Goal: Task Accomplishment & Management: Manage account settings

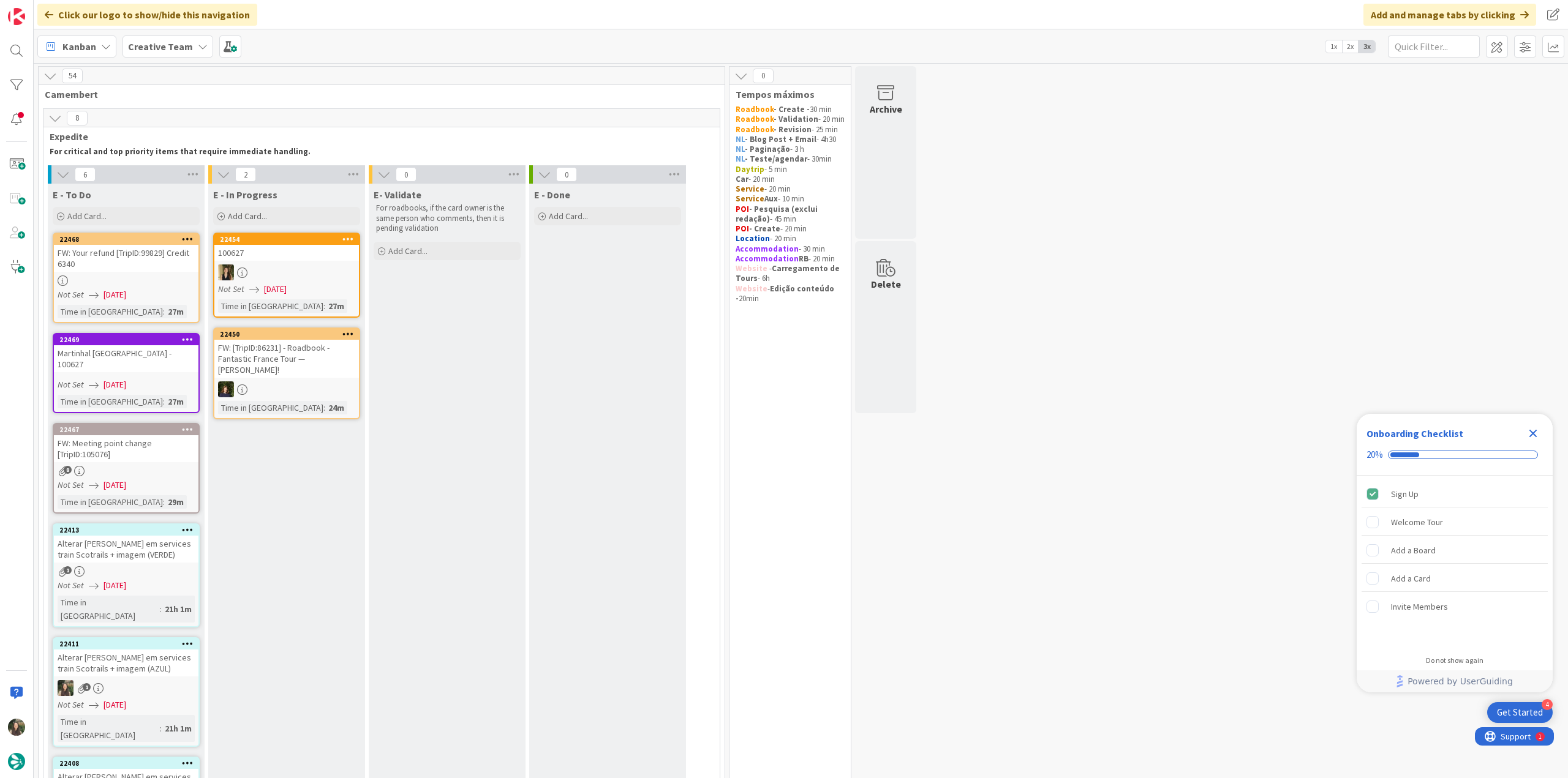
click at [940, 424] on icon "Close Checklist" at bounding box center [1533, 433] width 15 height 15
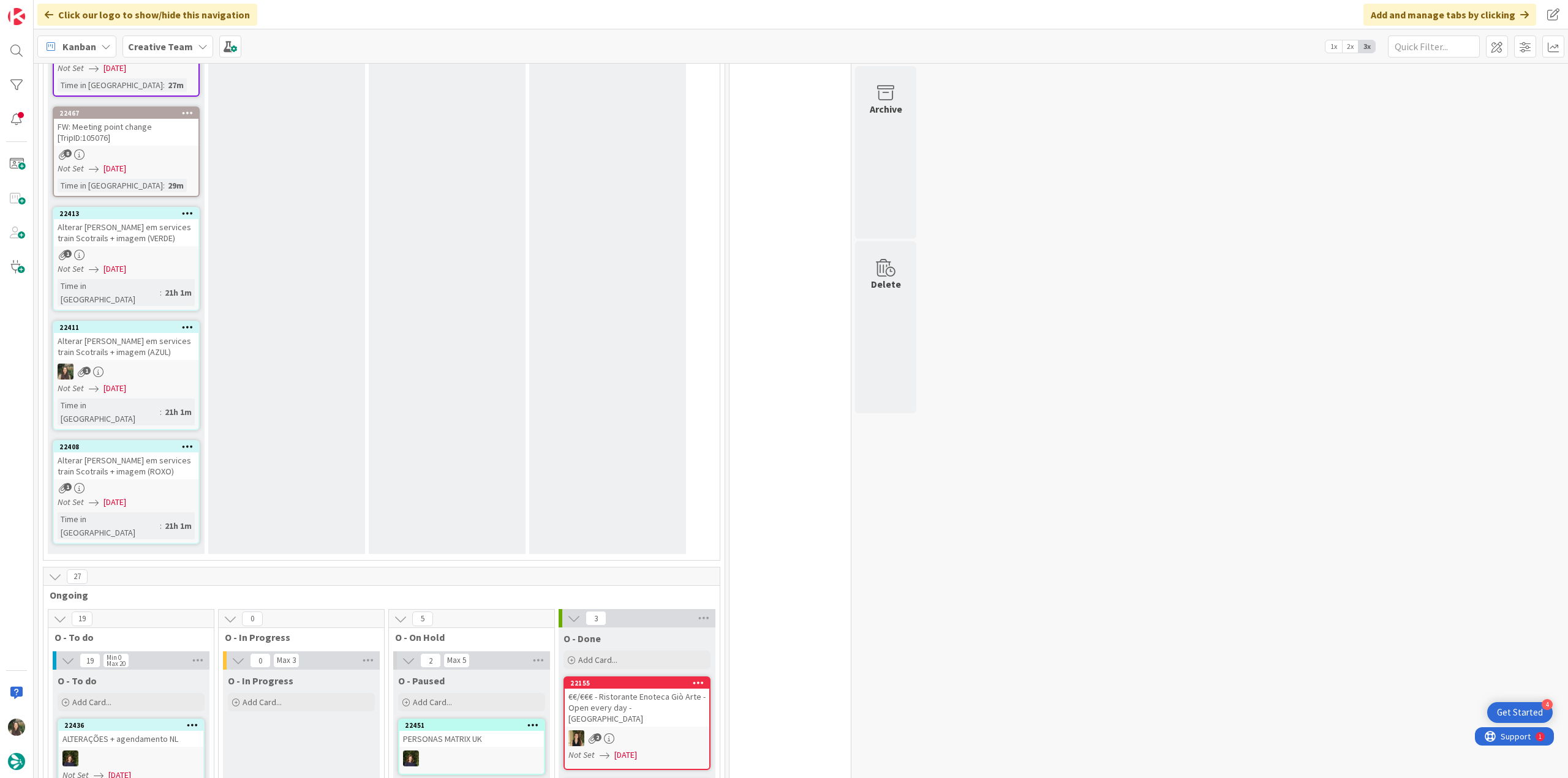
scroll to position [551, 0]
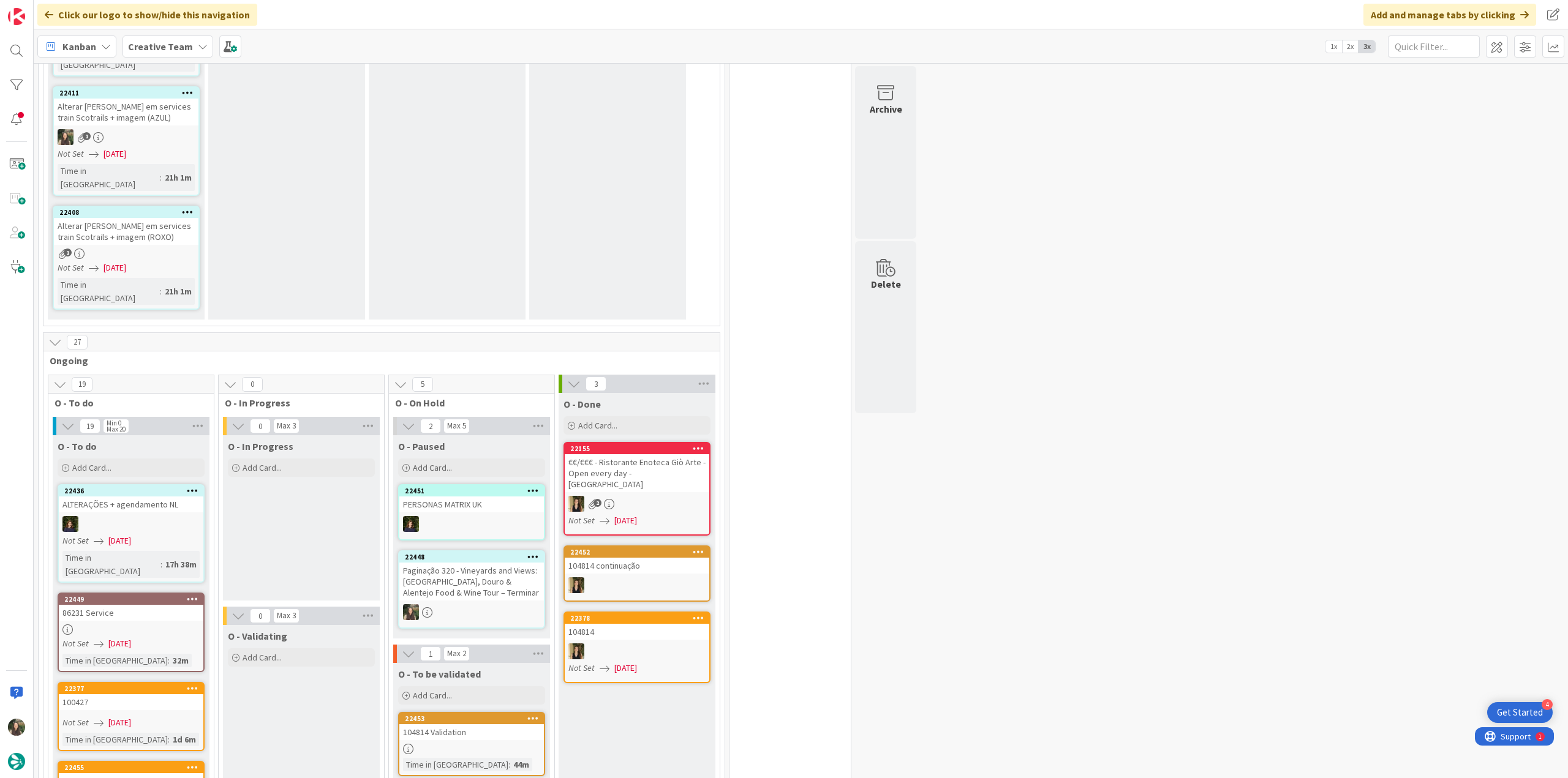
click at [490, 424] on div "Paginação 320 - Vineyards and Views: Lisbon, Douro & Alentejo Food & Wine Tour …" at bounding box center [472, 581] width 145 height 38
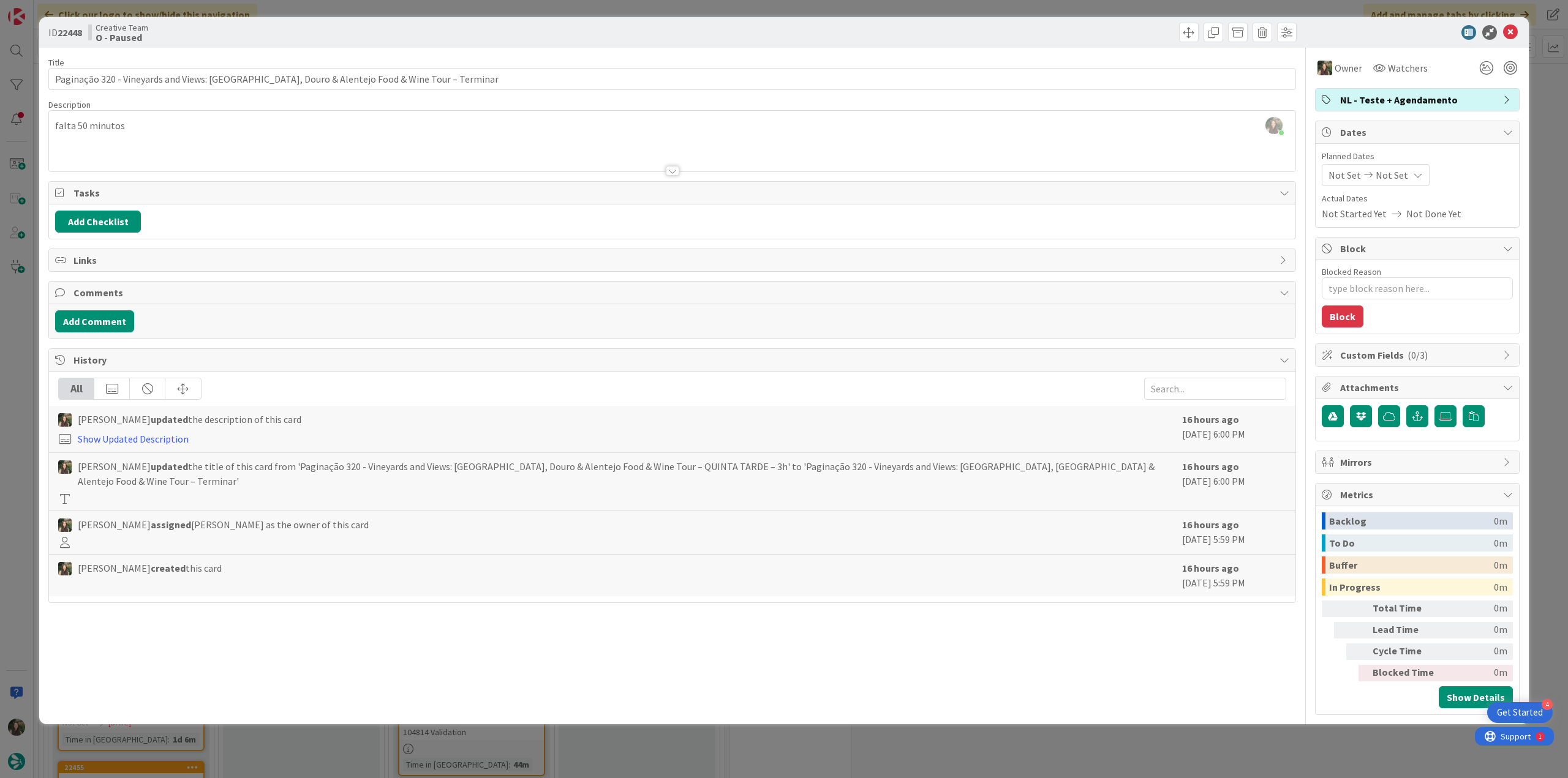
click at [7, 424] on div "ID 22448 Creative Team O - Paused Title 89 / 128 Paginação 320 - Vineyards and …" at bounding box center [784, 389] width 1568 height 778
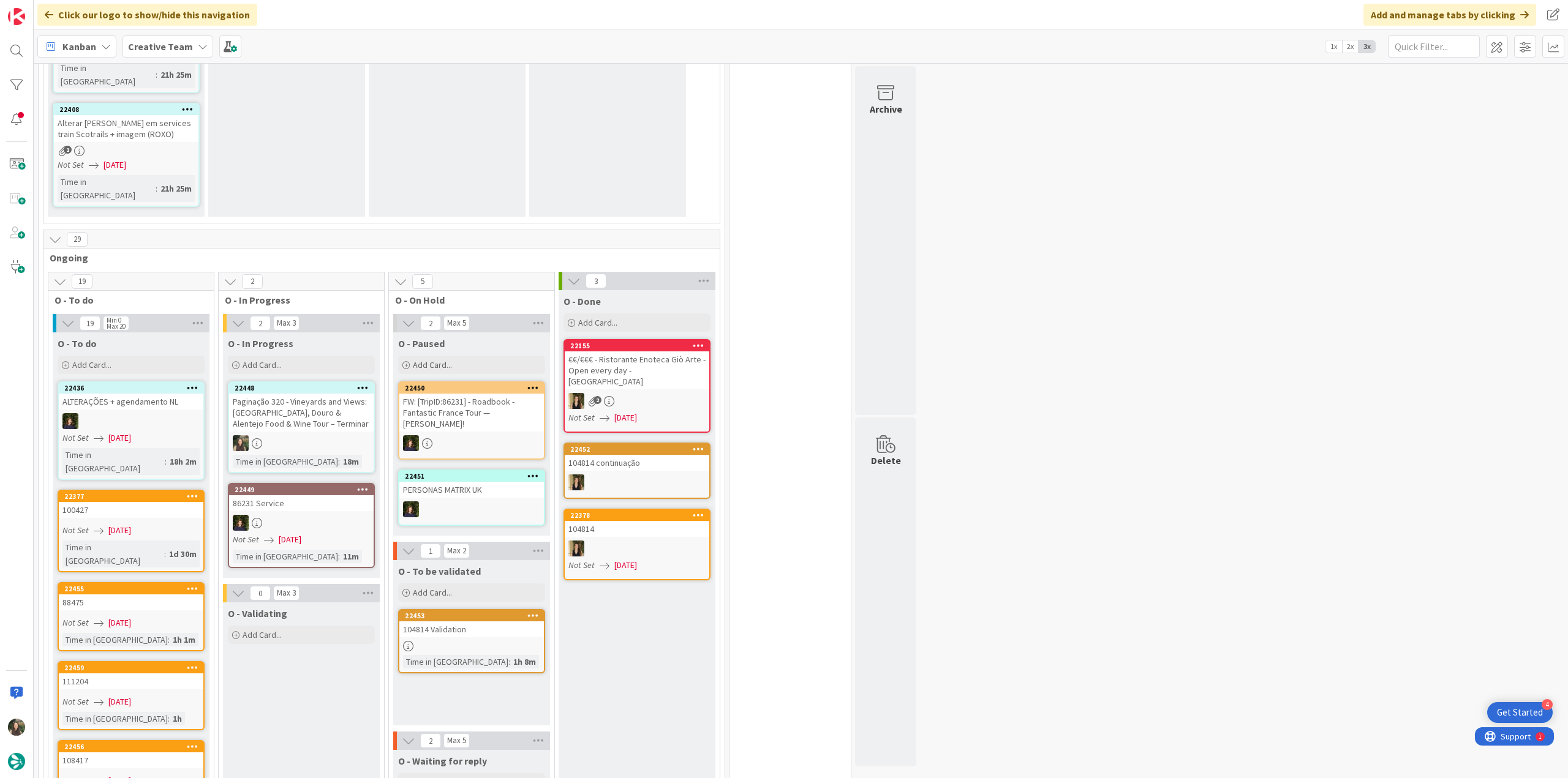
scroll to position [448, 0]
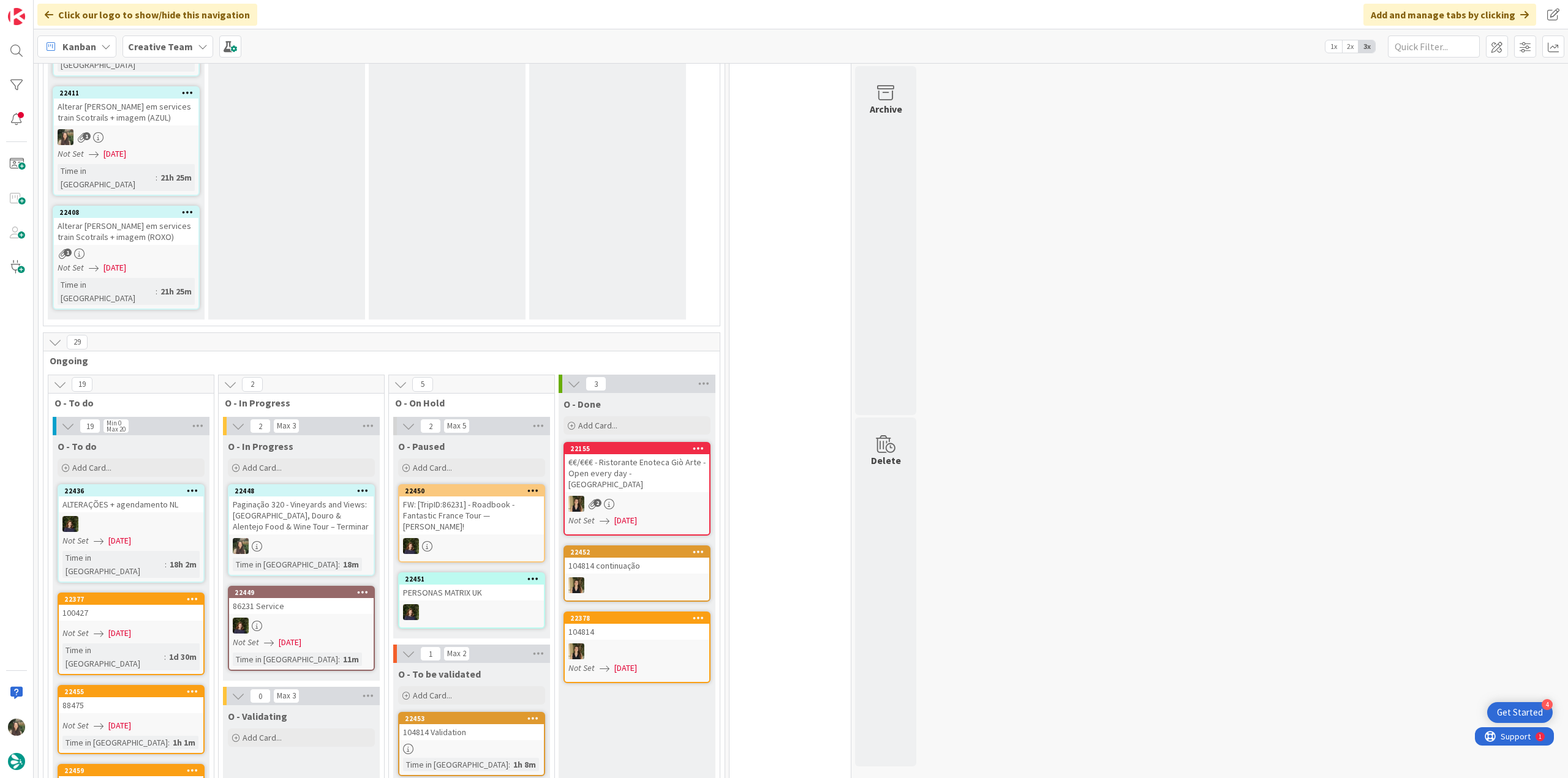
click at [326, 424] on div at bounding box center [302, 546] width 145 height 16
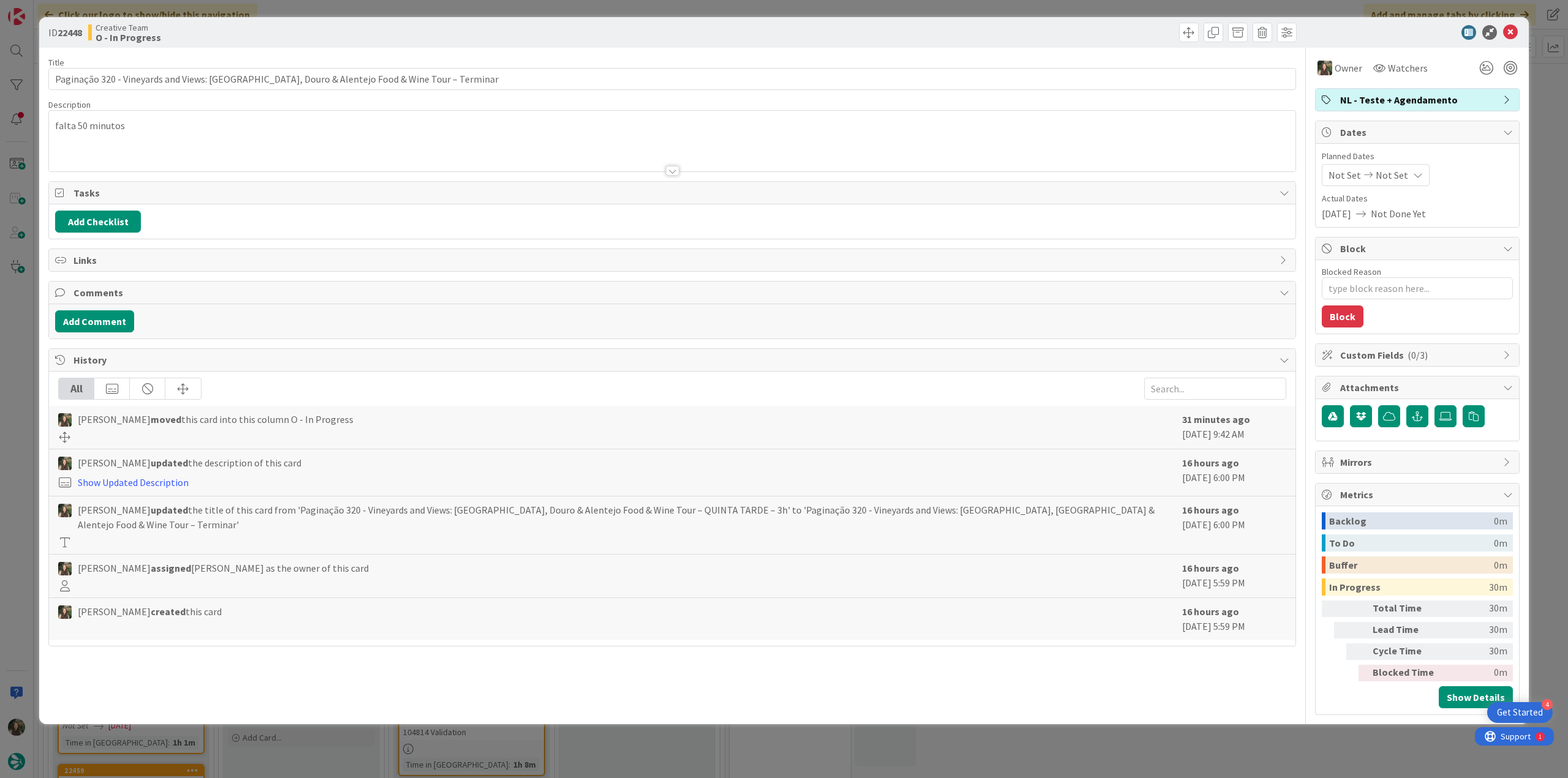
click at [940, 424] on div "ID 22448 Creative Team O - In Progress Title 89 / 128 Paginação 320 - Vineyards…" at bounding box center [784, 389] width 1568 height 778
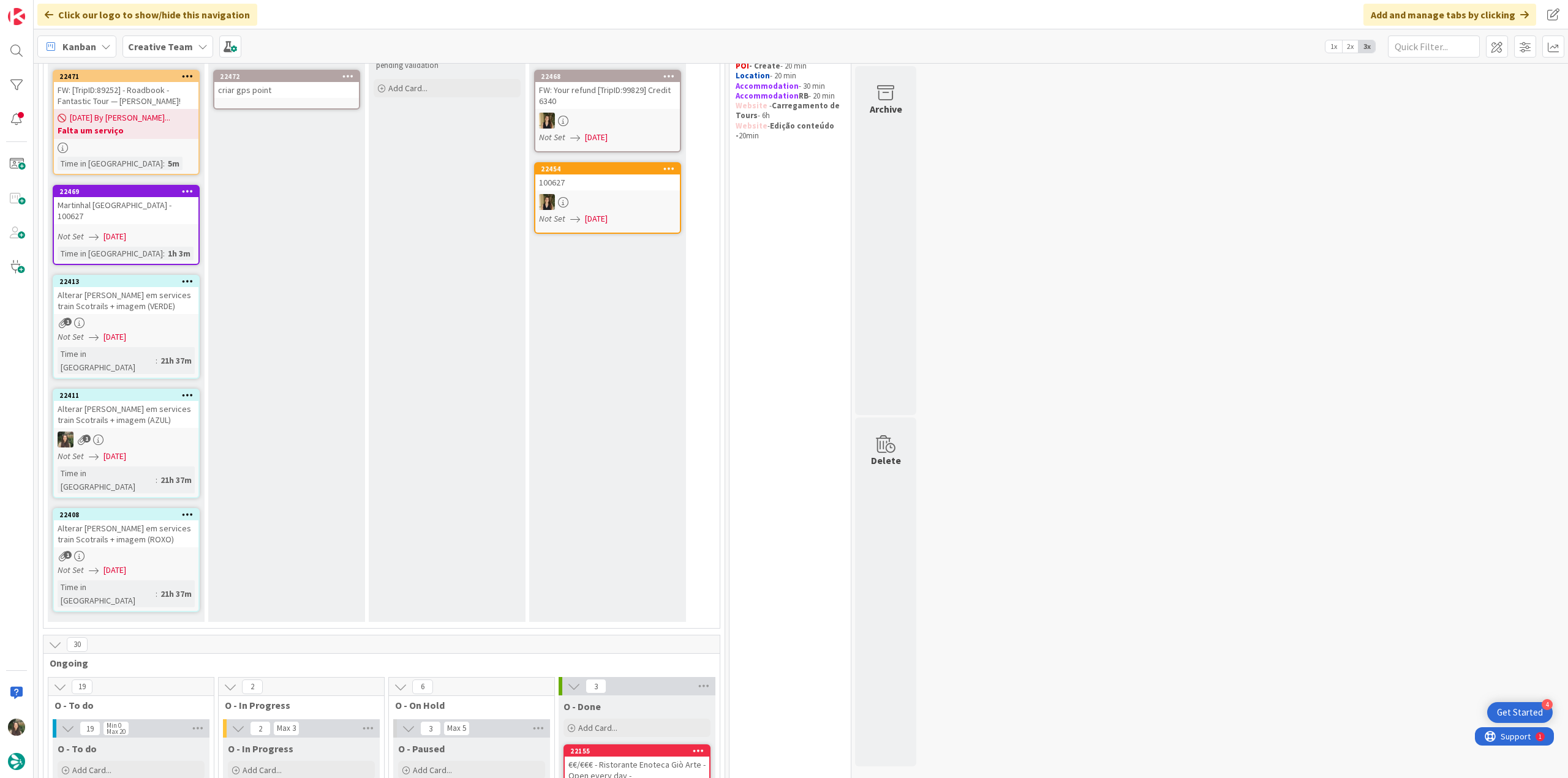
scroll to position [61, 0]
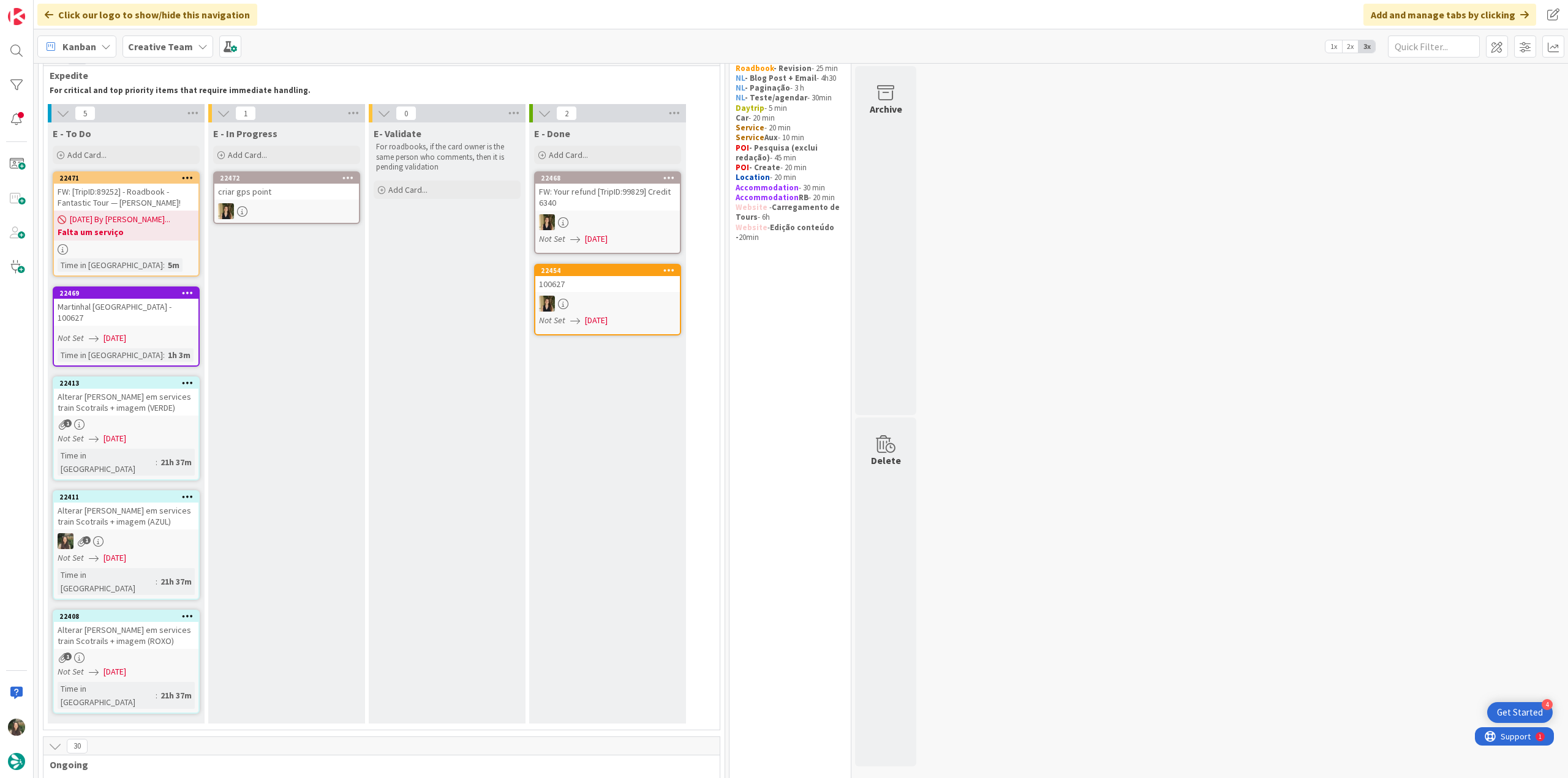
click at [172, 320] on div "Martinhal [GEOGRAPHIC_DATA] - 100627" at bounding box center [126, 312] width 145 height 27
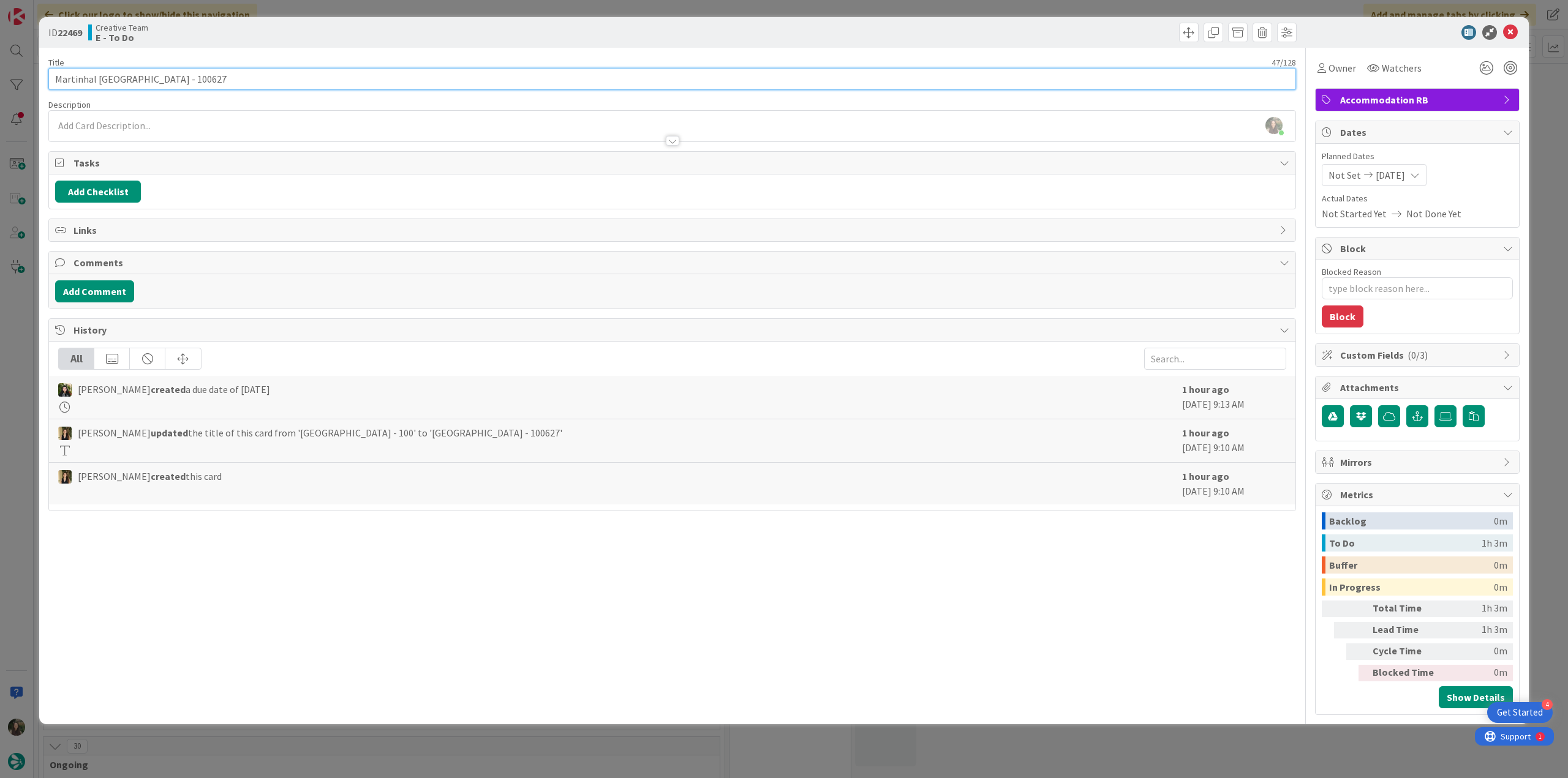
drag, startPoint x: 217, startPoint y: 80, endPoint x: 51, endPoint y: 78, distance: 166.0
click at [51, 78] on input "Martinhal [GEOGRAPHIC_DATA] - 100627" at bounding box center [673, 79] width 1248 height 22
click at [16, 424] on div "ID 22469 Creative Team E - To Do Title 47 / 128 Martinhal Quinta do Lago Family…" at bounding box center [784, 389] width 1568 height 778
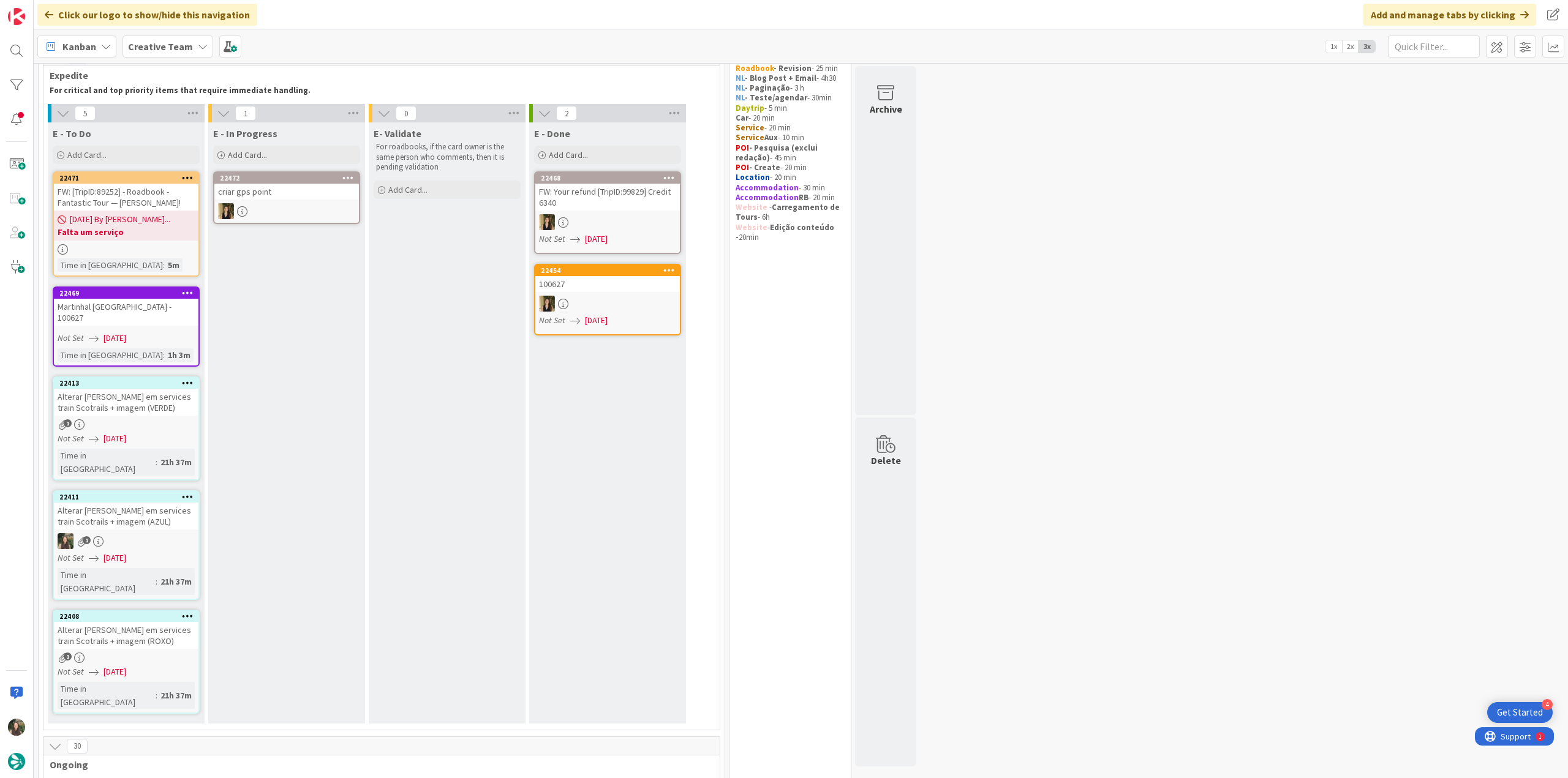
click at [159, 315] on div "Martinhal [GEOGRAPHIC_DATA] - 100627" at bounding box center [126, 312] width 145 height 27
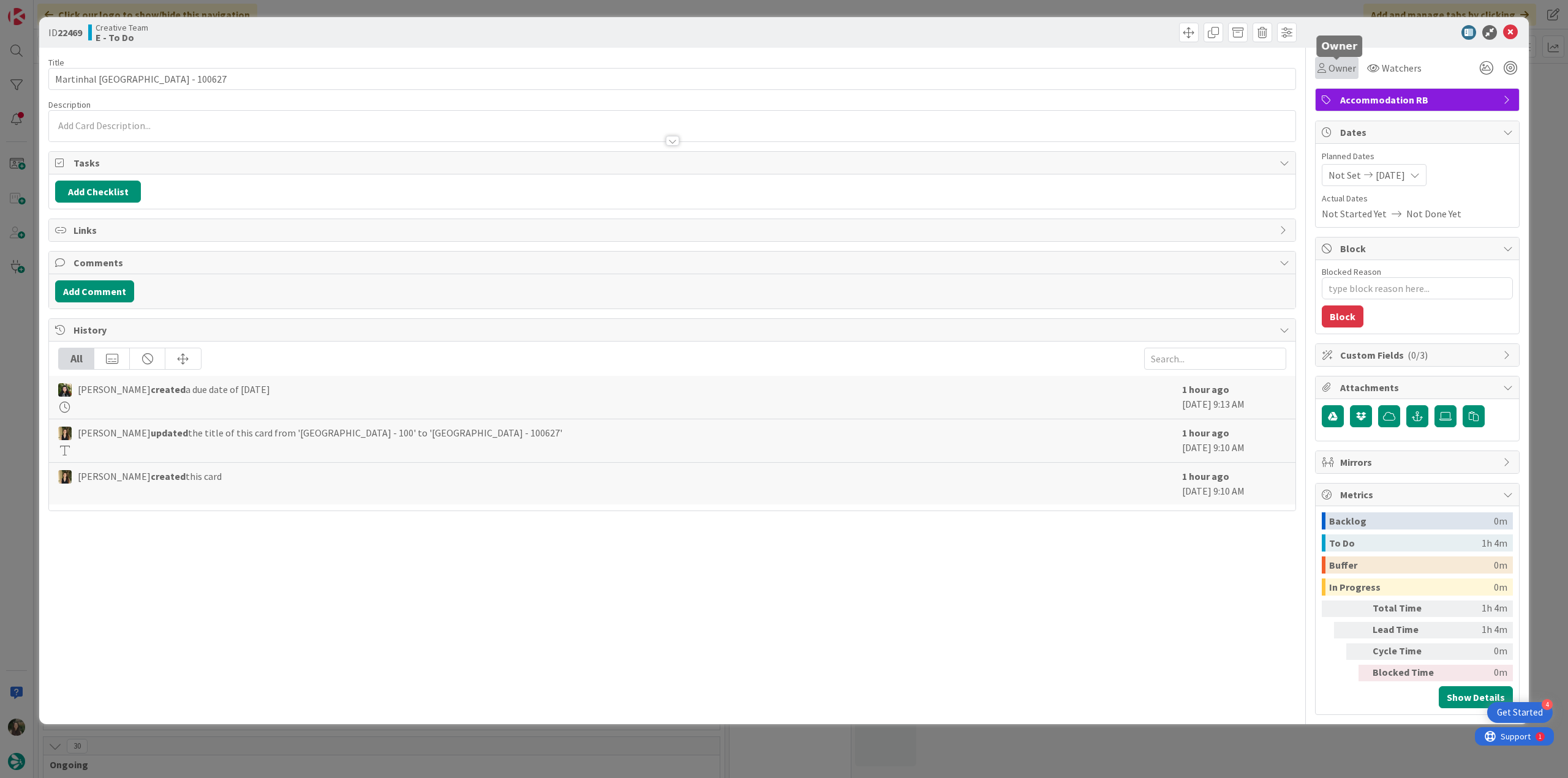
click at [940, 69] on span "Owner" at bounding box center [1343, 68] width 28 height 15
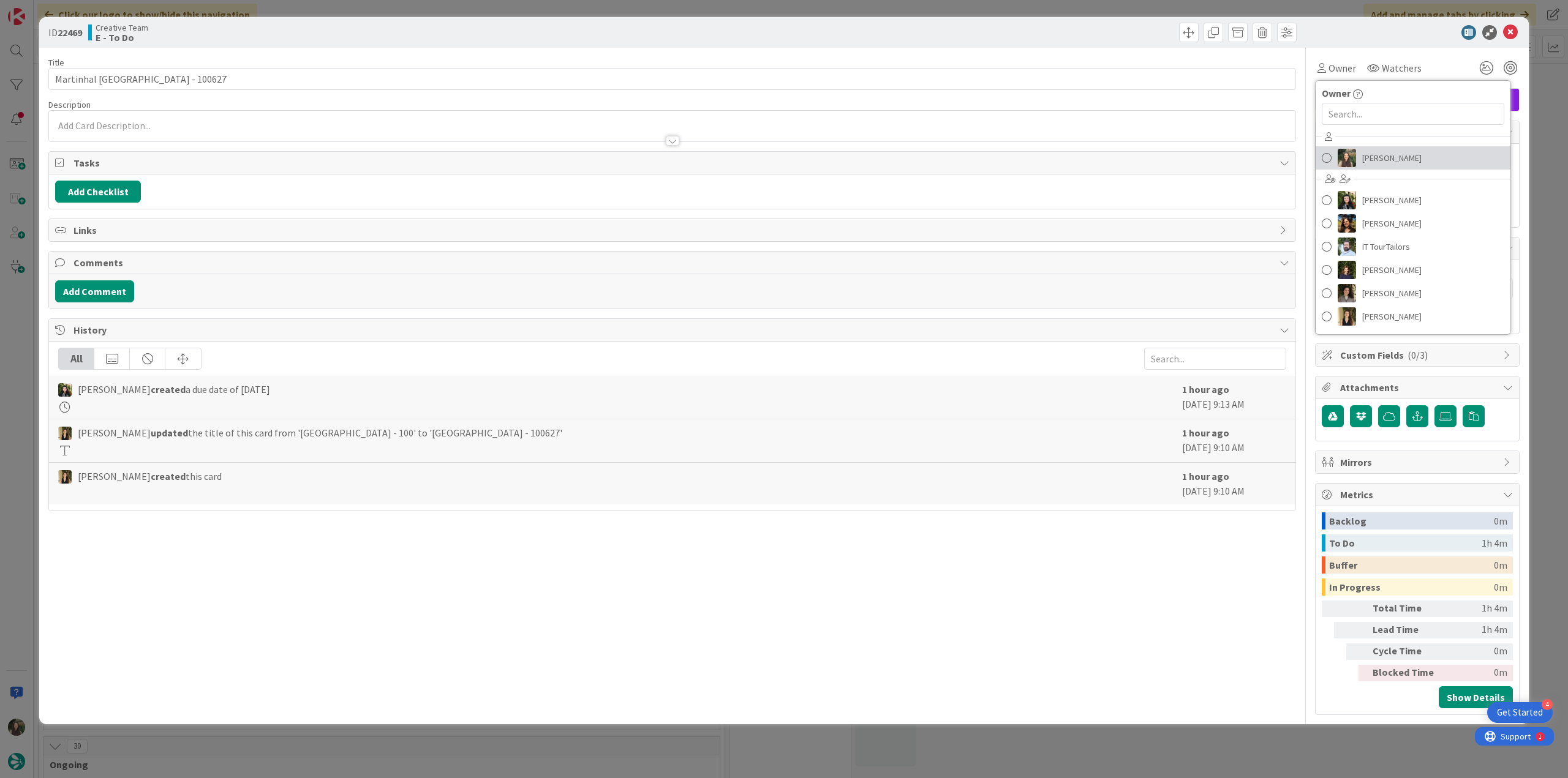
click at [940, 156] on span "[PERSON_NAME]" at bounding box center [1392, 158] width 59 height 19
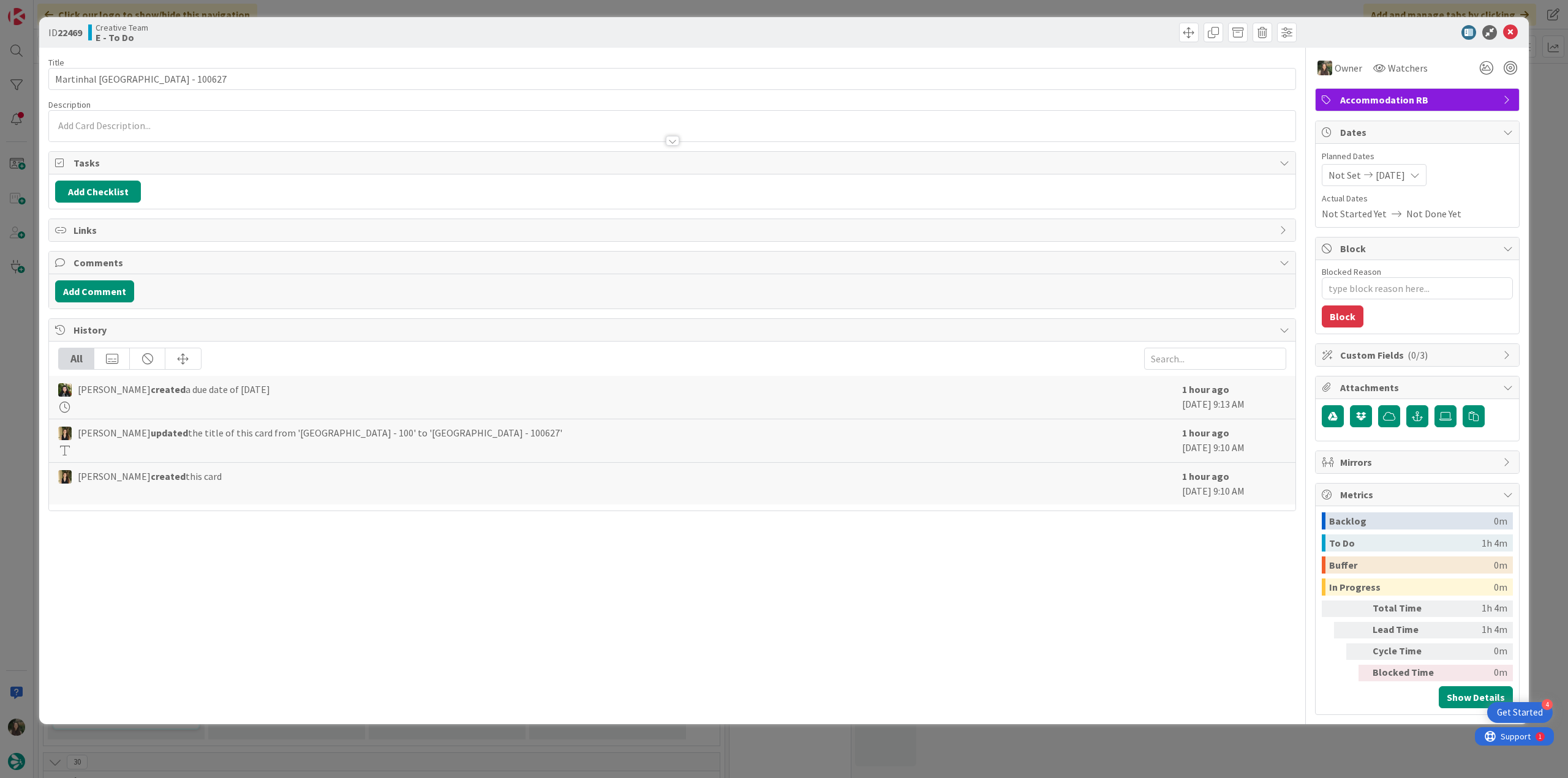
click at [940, 108] on div "ID 22469 Creative Team E - To Do Title 47 / 128 Martinhal Quinta do Lago Family…" at bounding box center [784, 389] width 1568 height 778
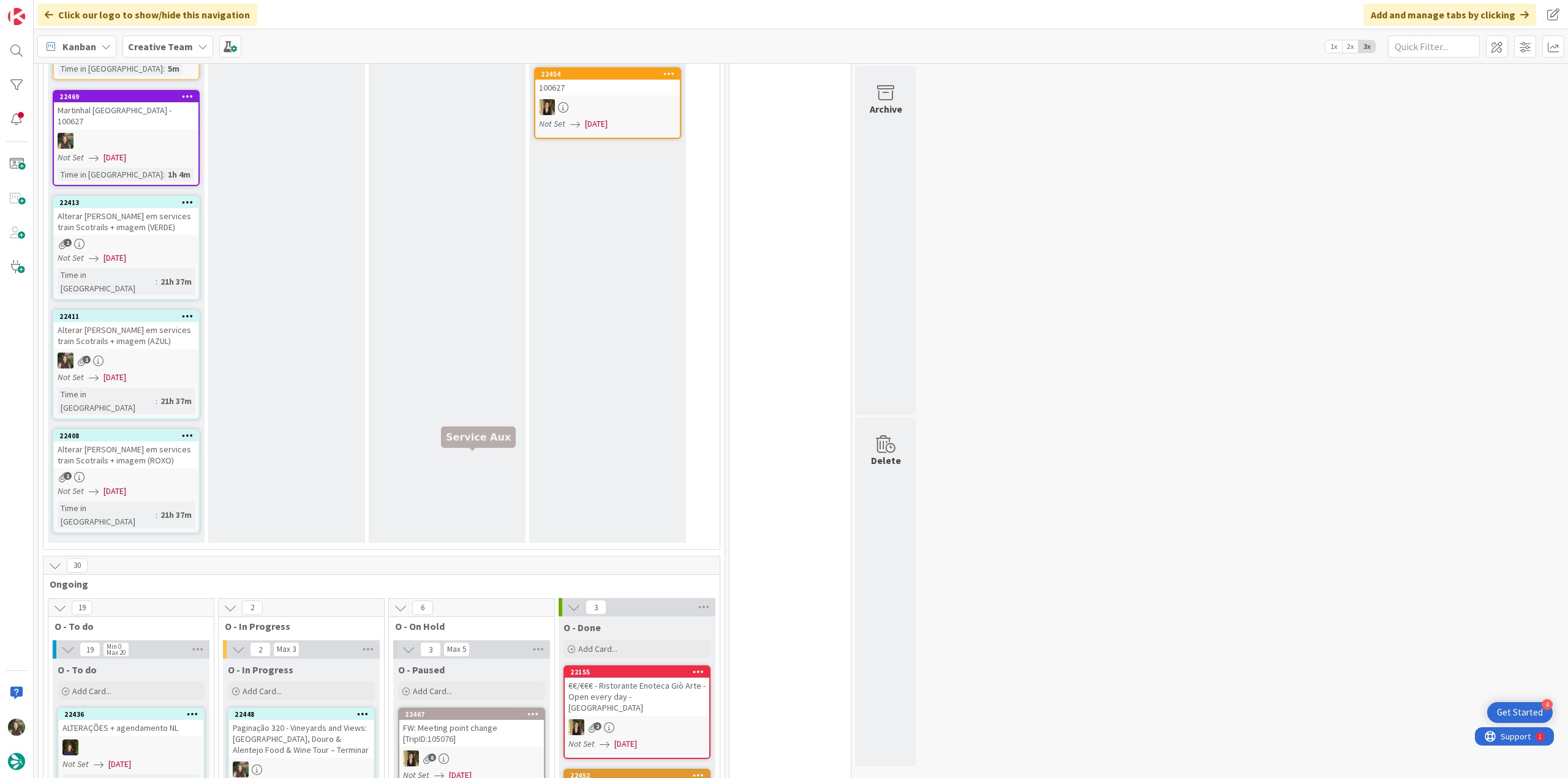
scroll to position [490, 0]
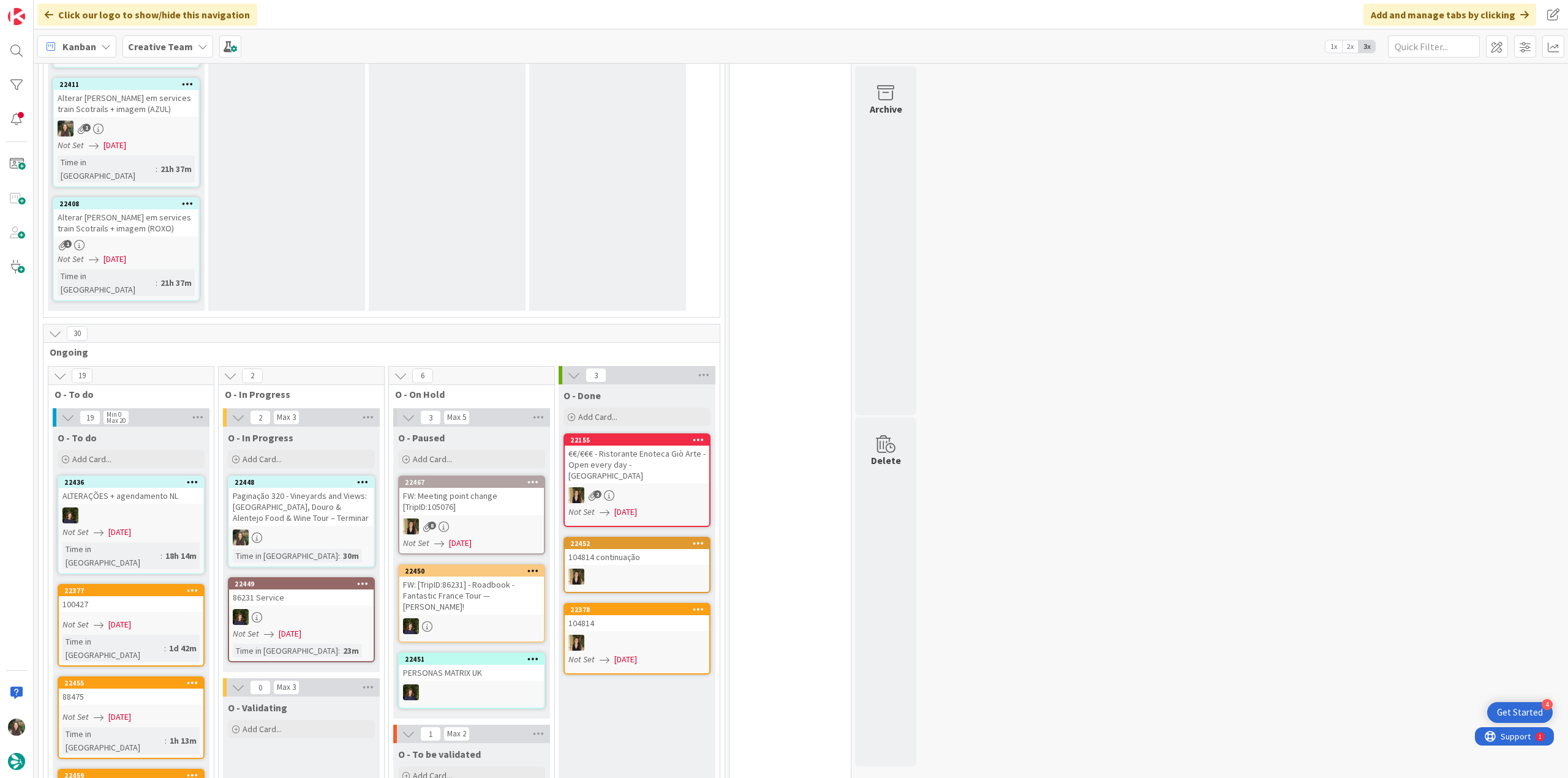
click at [349, 424] on link "22448 Paginação 320 - Vineyards and Views: Lisbon, Douro & Alentejo Food & Wine…" at bounding box center [301, 521] width 147 height 92
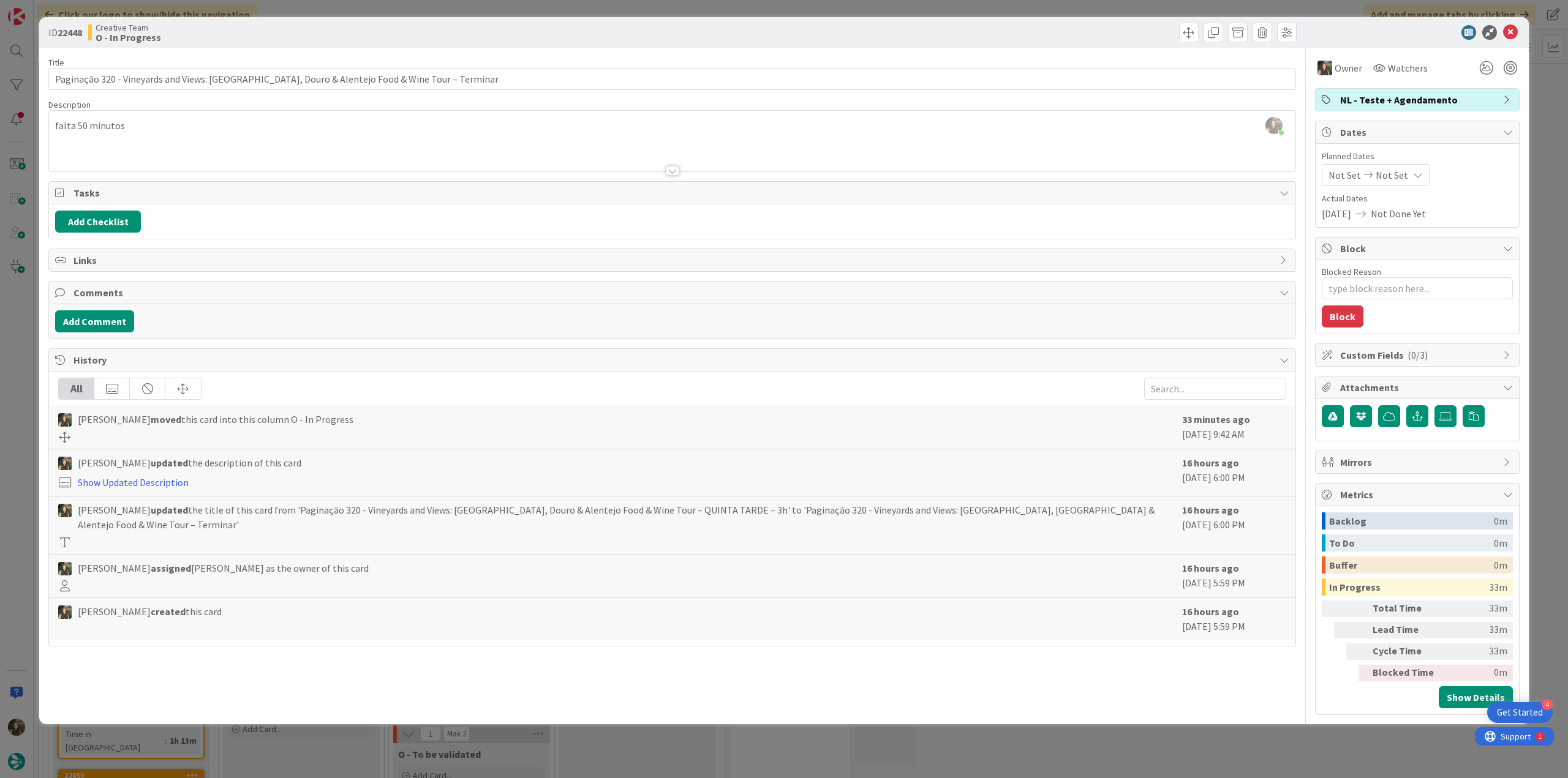
click at [940, 424] on div "ID 22448 Creative Team O - In Progress Title 89 / 128 Paginação 320 - Vineyards…" at bounding box center [784, 389] width 1568 height 778
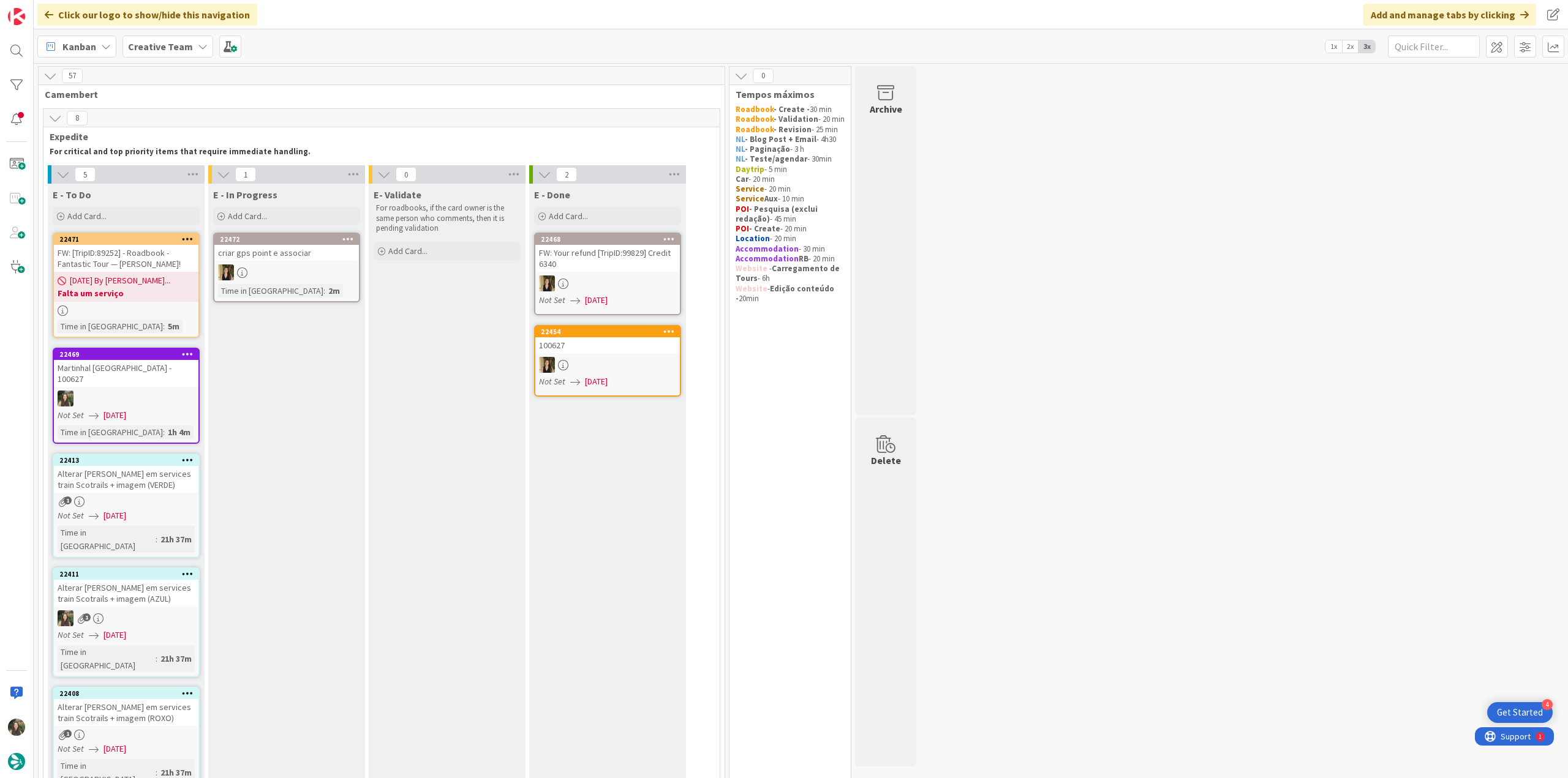
scroll to position [490, 0]
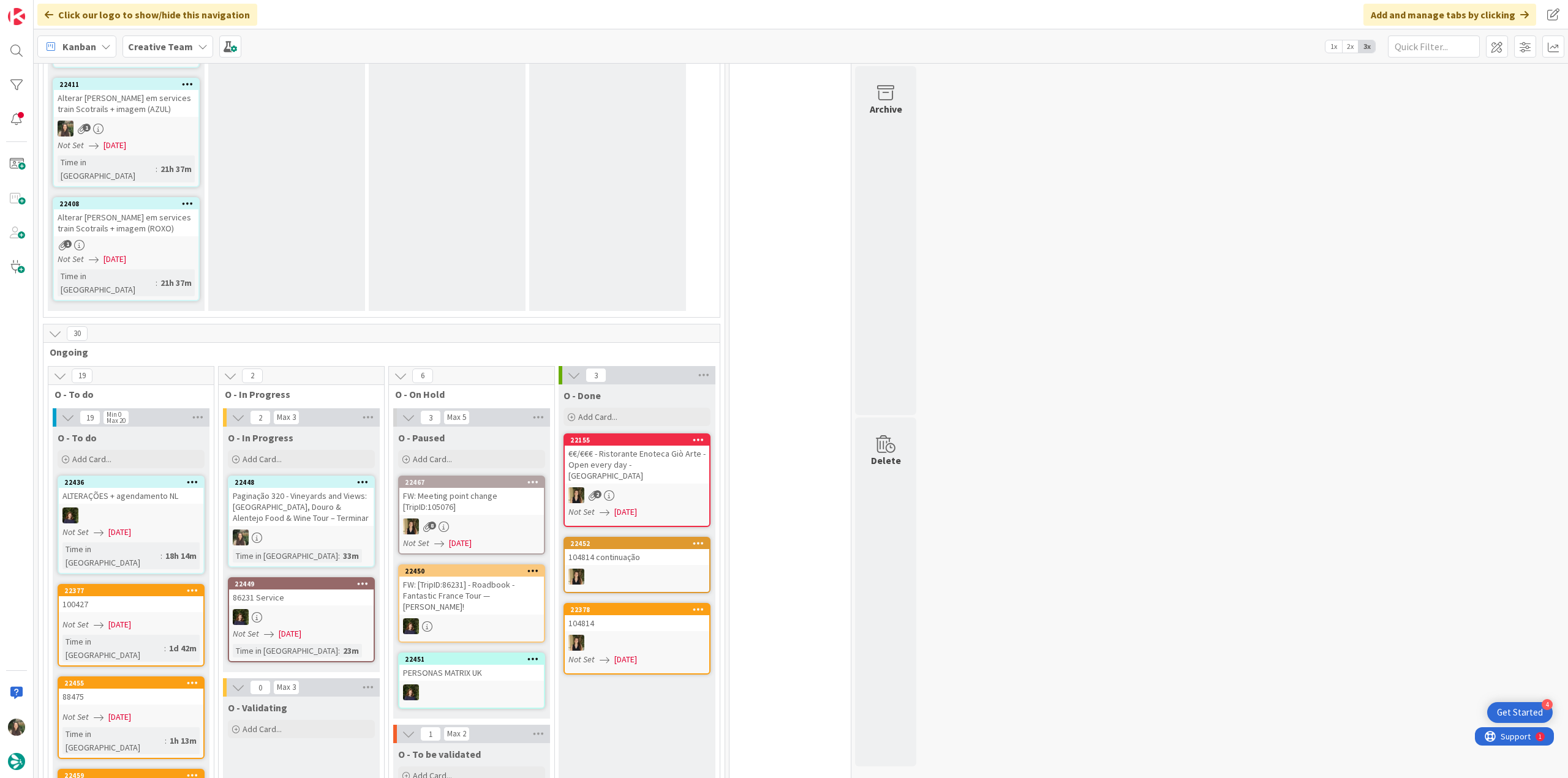
click at [351, 424] on div "Paginação 320 - Vineyards and Views: Lisbon, Douro & Alentejo Food & Wine Tour …" at bounding box center [302, 506] width 145 height 38
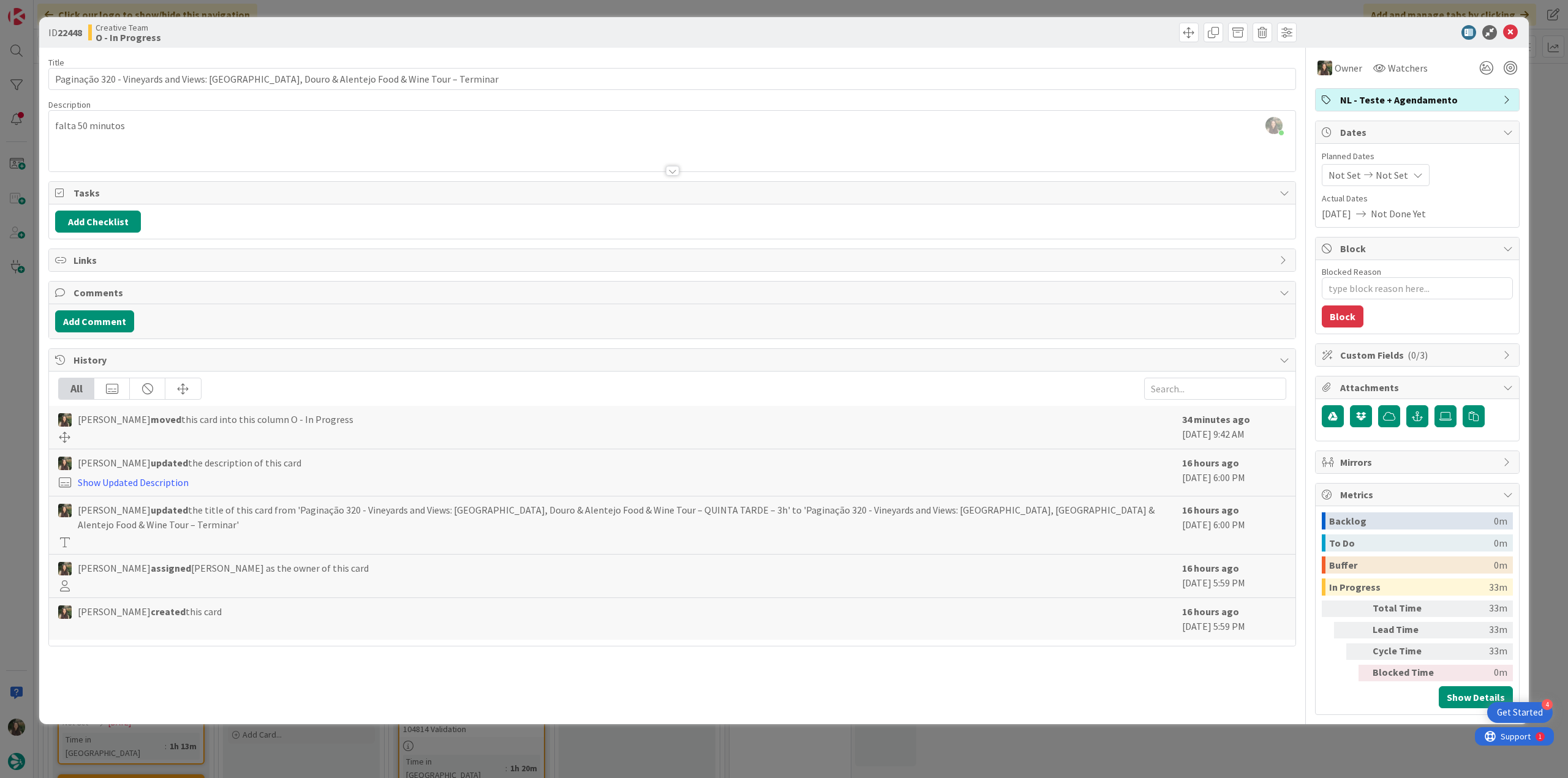
click at [8, 424] on div "ID 22448 Creative Team O - In Progress Title 89 / 128 Paginação 320 - Vineyards…" at bounding box center [784, 389] width 1568 height 778
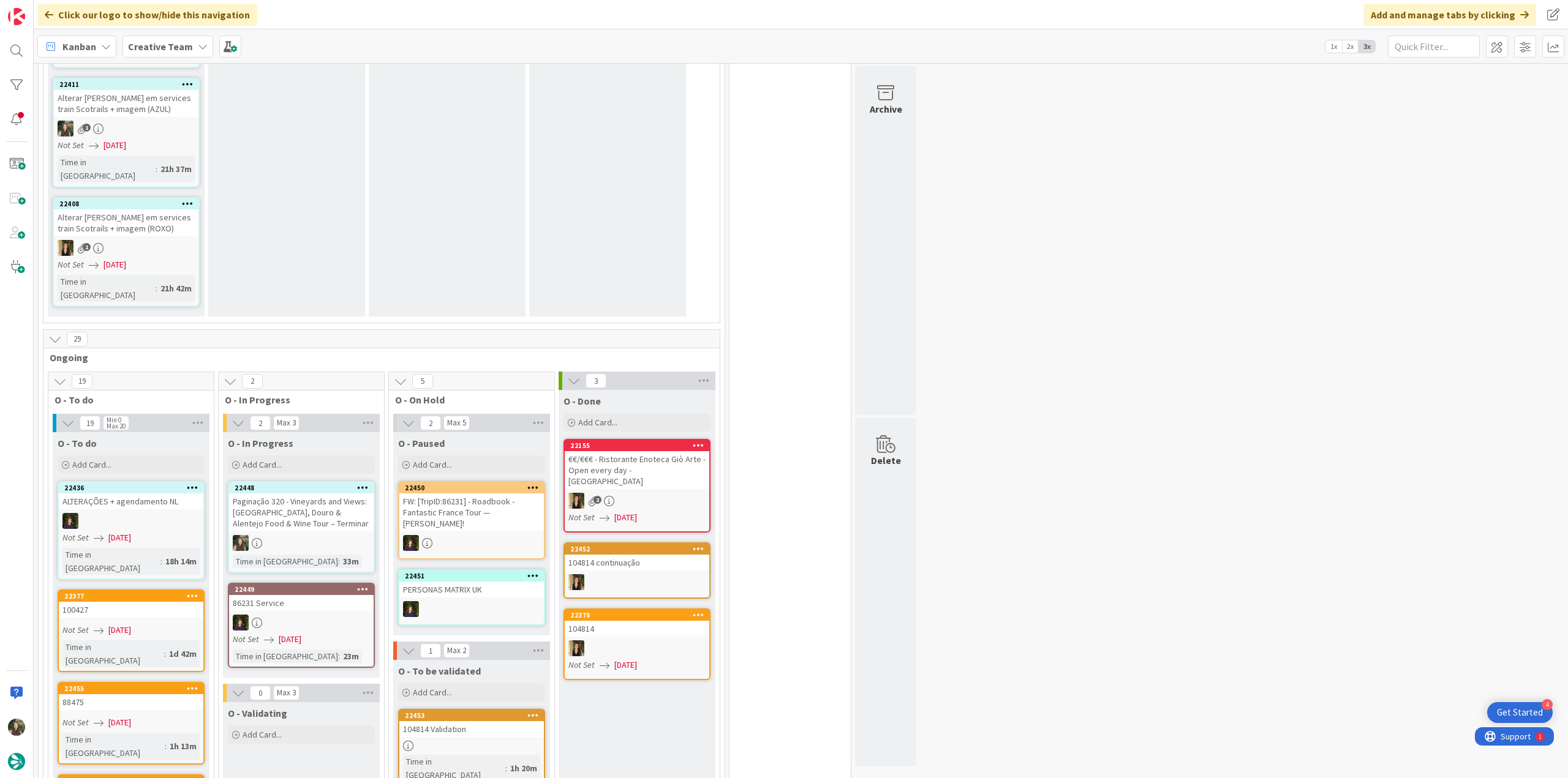
click at [308, 424] on div "Paginação 320 - Vineyards and Views: Lisbon, Douro & Alentejo Food & Wine Tour …" at bounding box center [302, 512] width 145 height 38
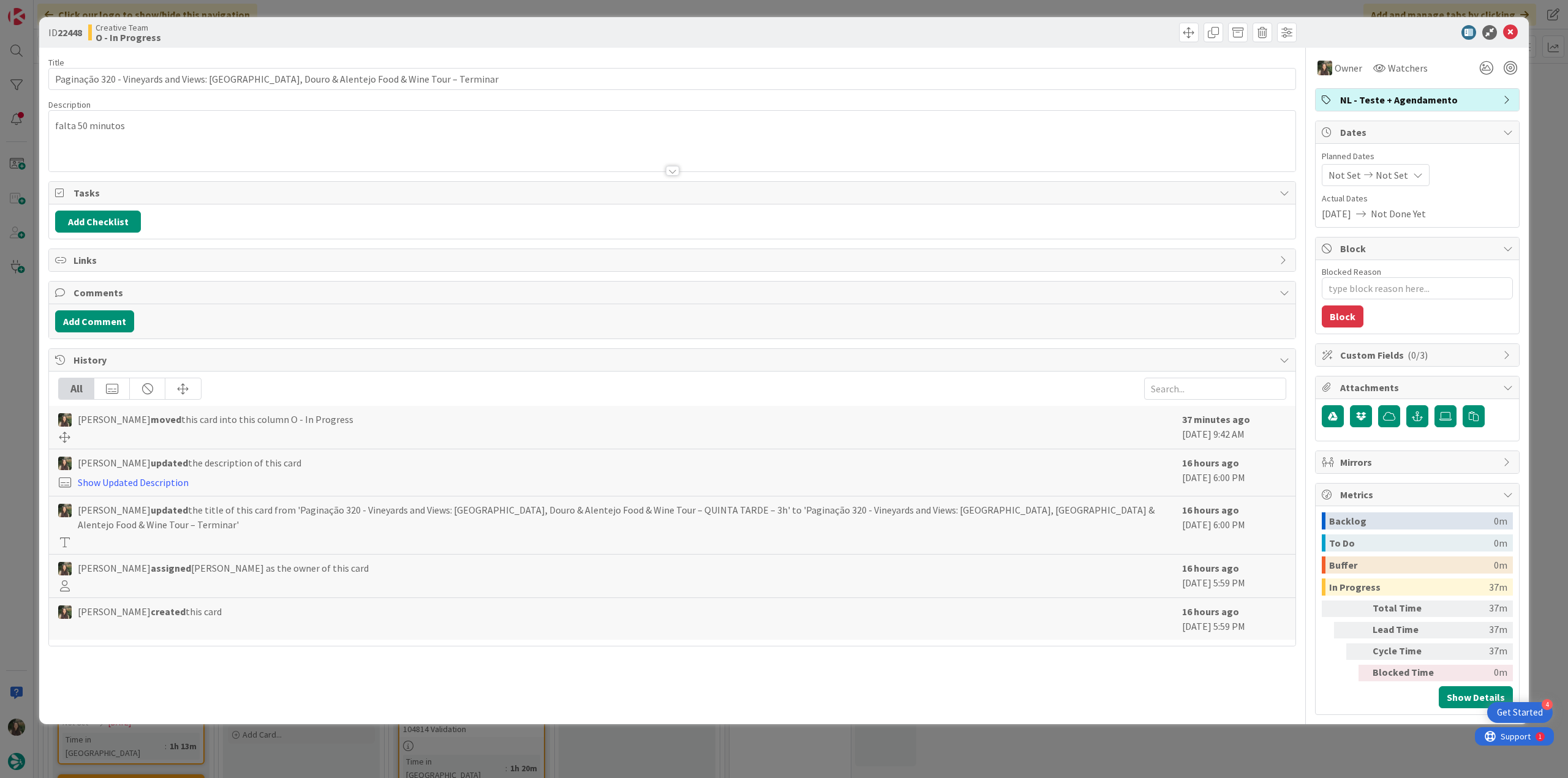
click at [940, 424] on div "ID 22448 Creative Team O - In Progress Title 89 / 128 Paginação 320 - Vineyards…" at bounding box center [784, 389] width 1568 height 778
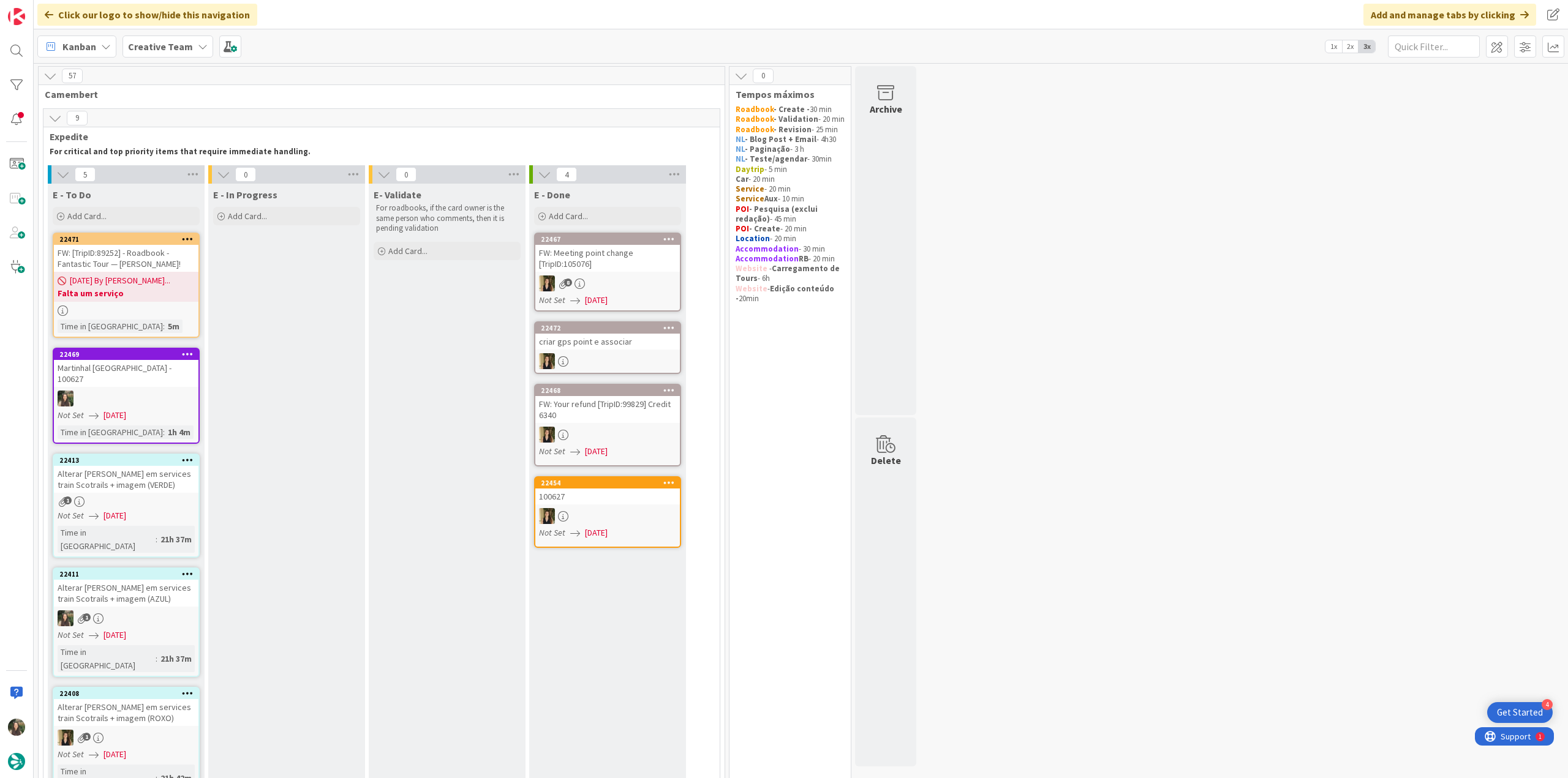
click at [129, 379] on div "Martinhal [GEOGRAPHIC_DATA] - 100627" at bounding box center [126, 373] width 145 height 27
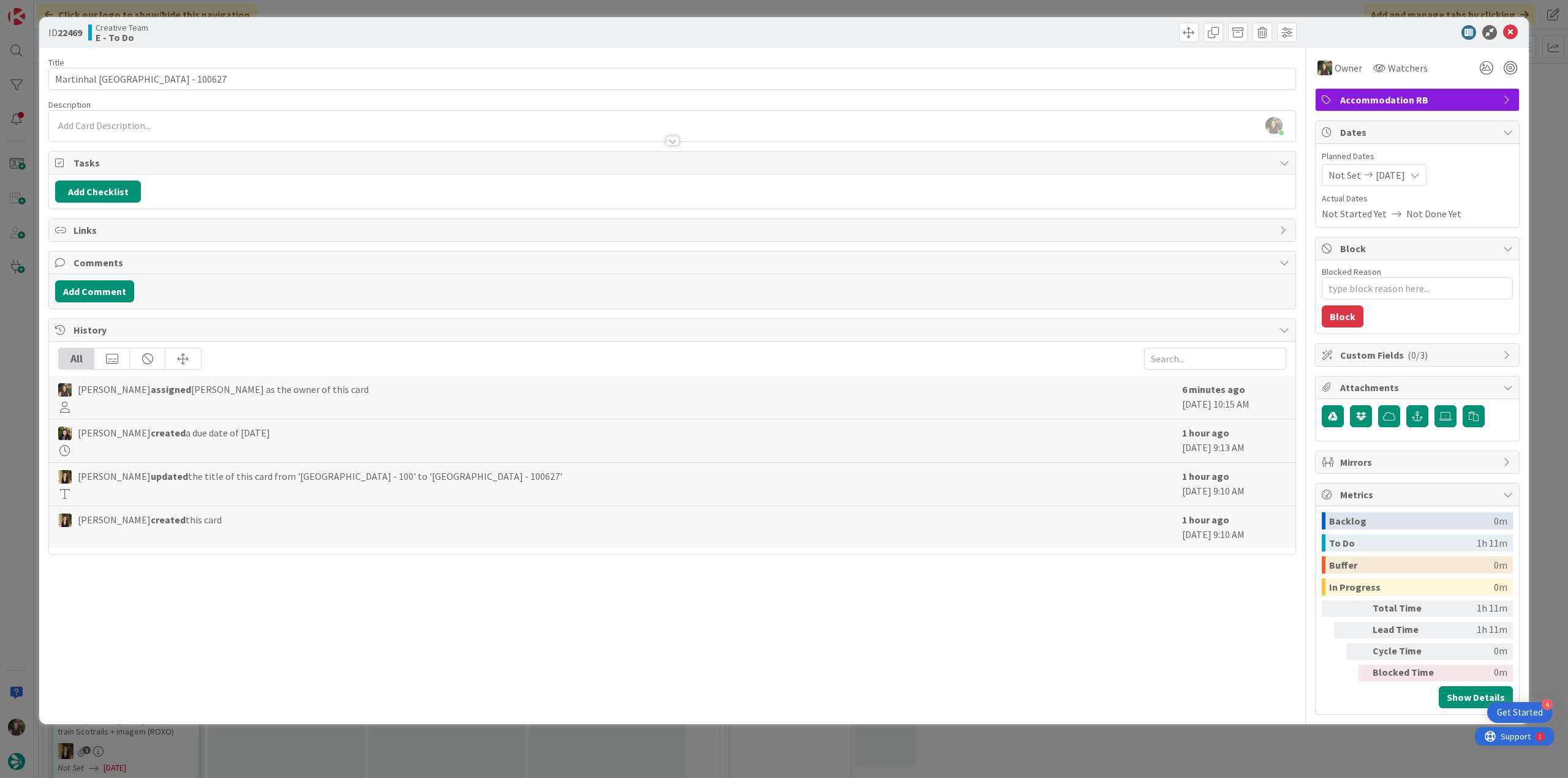
click at [21, 382] on div "ID 22469 Creative Team E - To Do Title 47 / 128 Martinhal Quinta do Lago Family…" at bounding box center [784, 389] width 1568 height 778
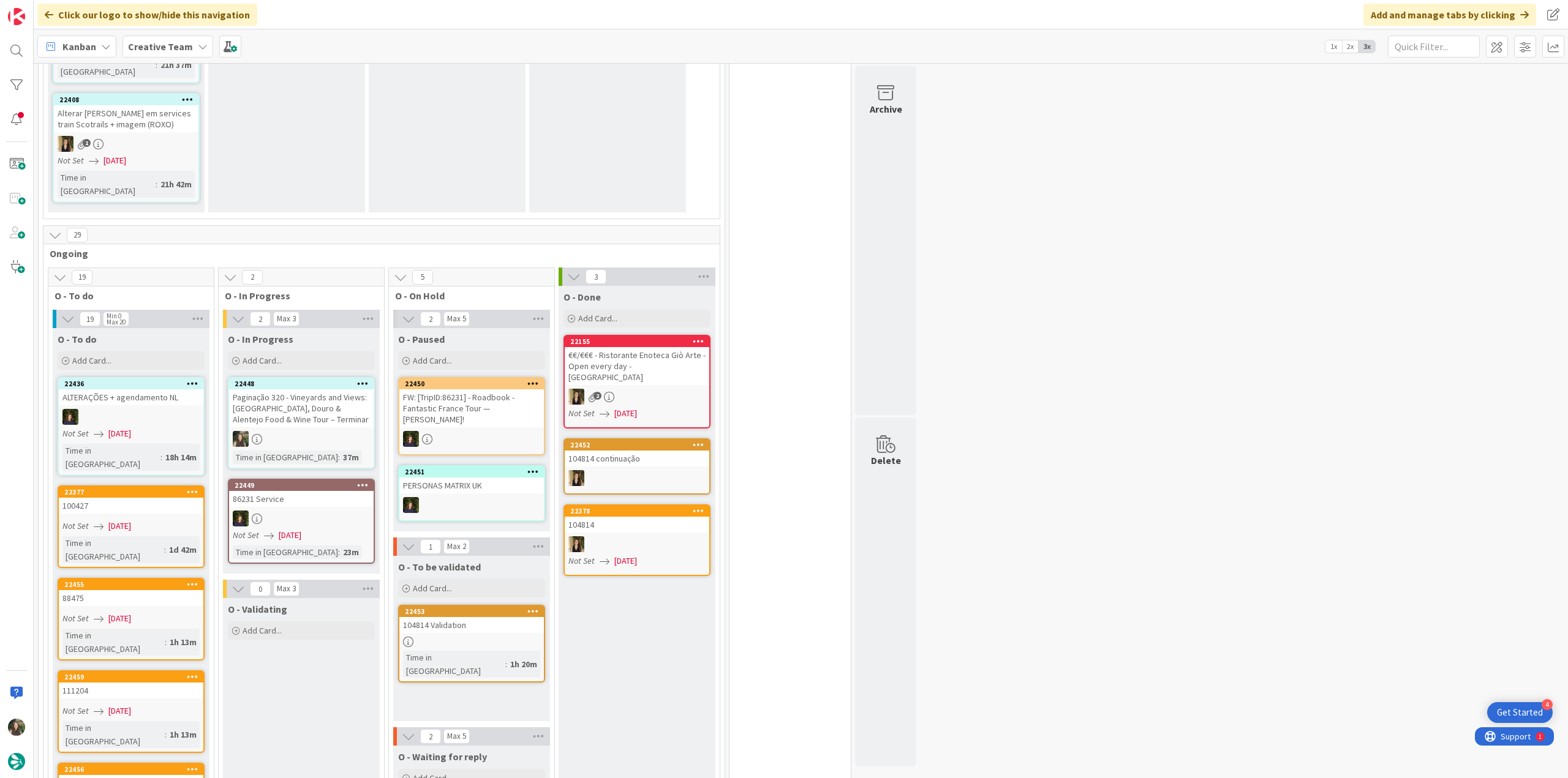
scroll to position [735, 0]
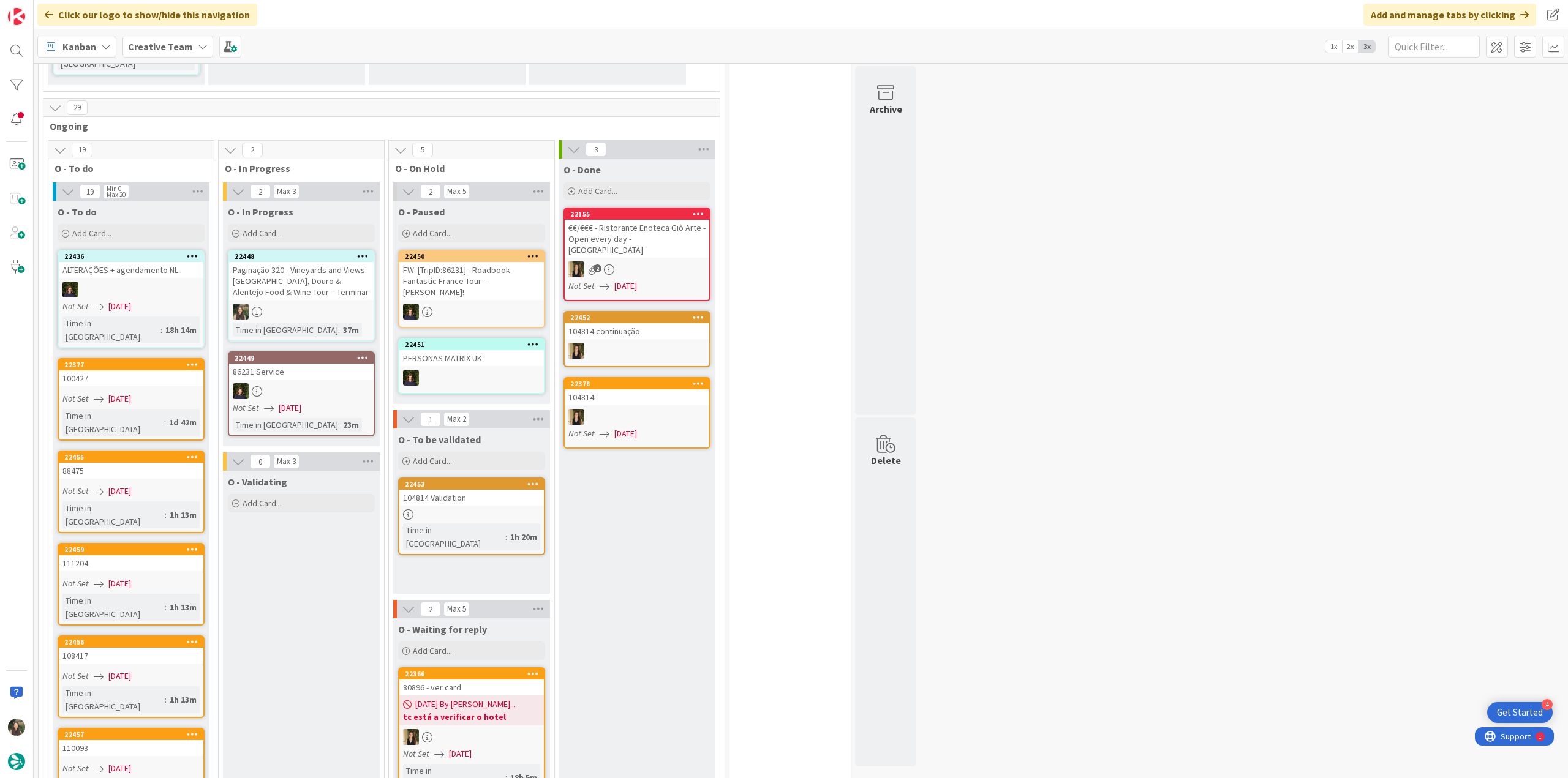
click at [337, 304] on div at bounding box center [302, 312] width 145 height 16
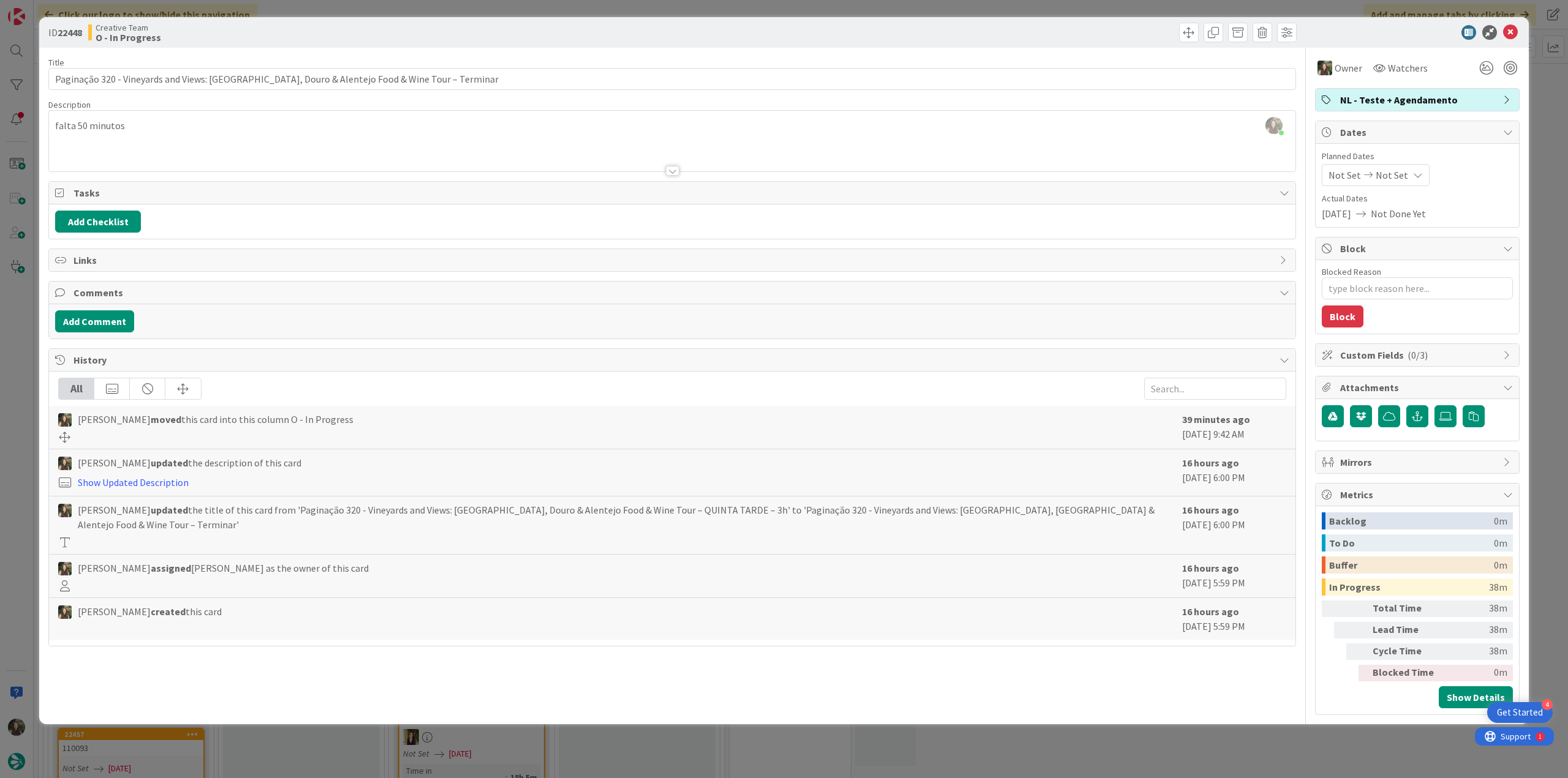
click at [940, 424] on div "ID 22448 Creative Team O - In Progress Title 89 / 128 Paginação 320 - Vineyards…" at bounding box center [784, 389] width 1568 height 778
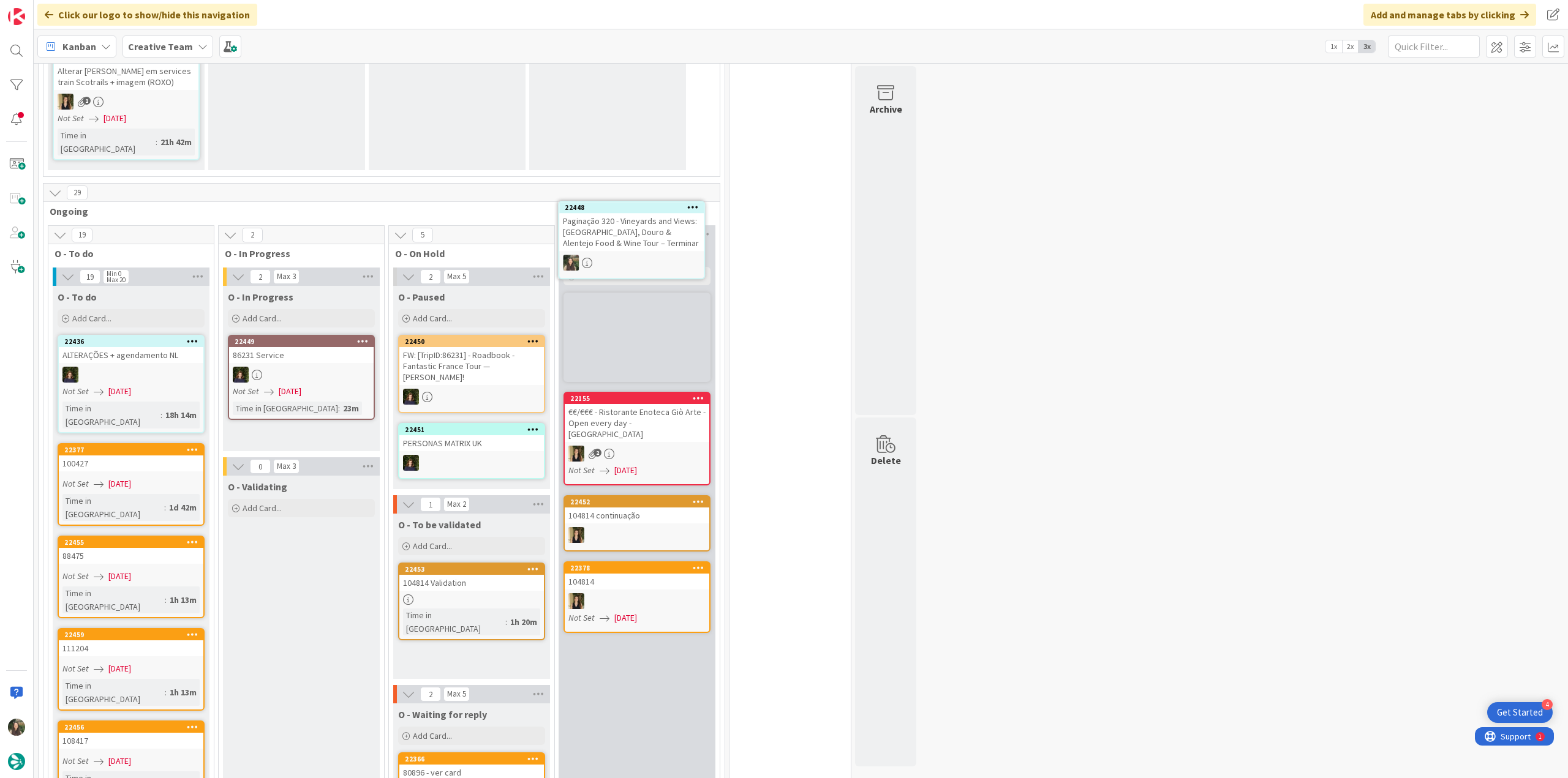
scroll to position [647, 0]
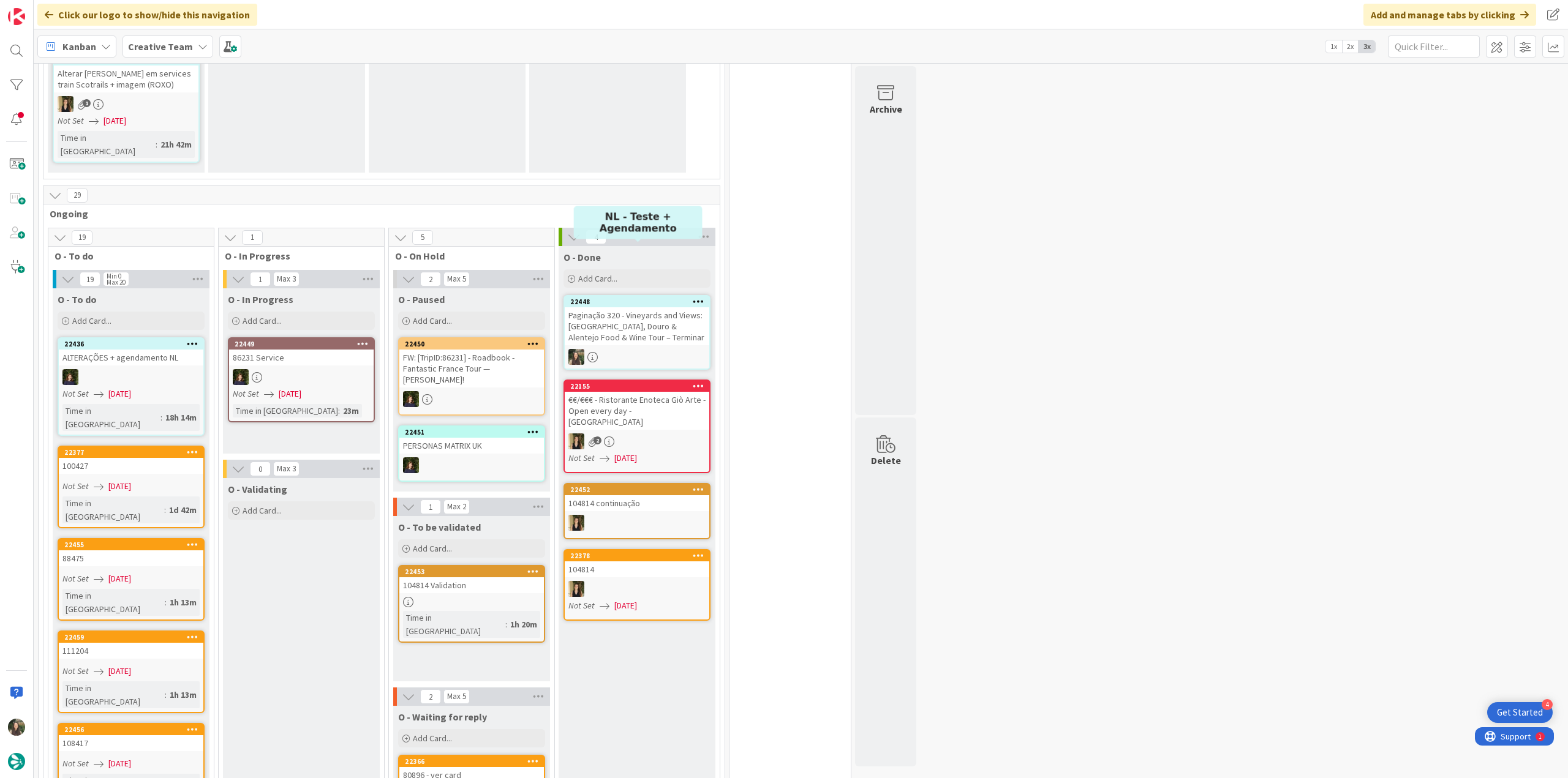
click at [629, 307] on div "Paginação 320 - Vineyards and Views: Lisbon, Douro & Alentejo Food & Wine Tour …" at bounding box center [638, 326] width 145 height 38
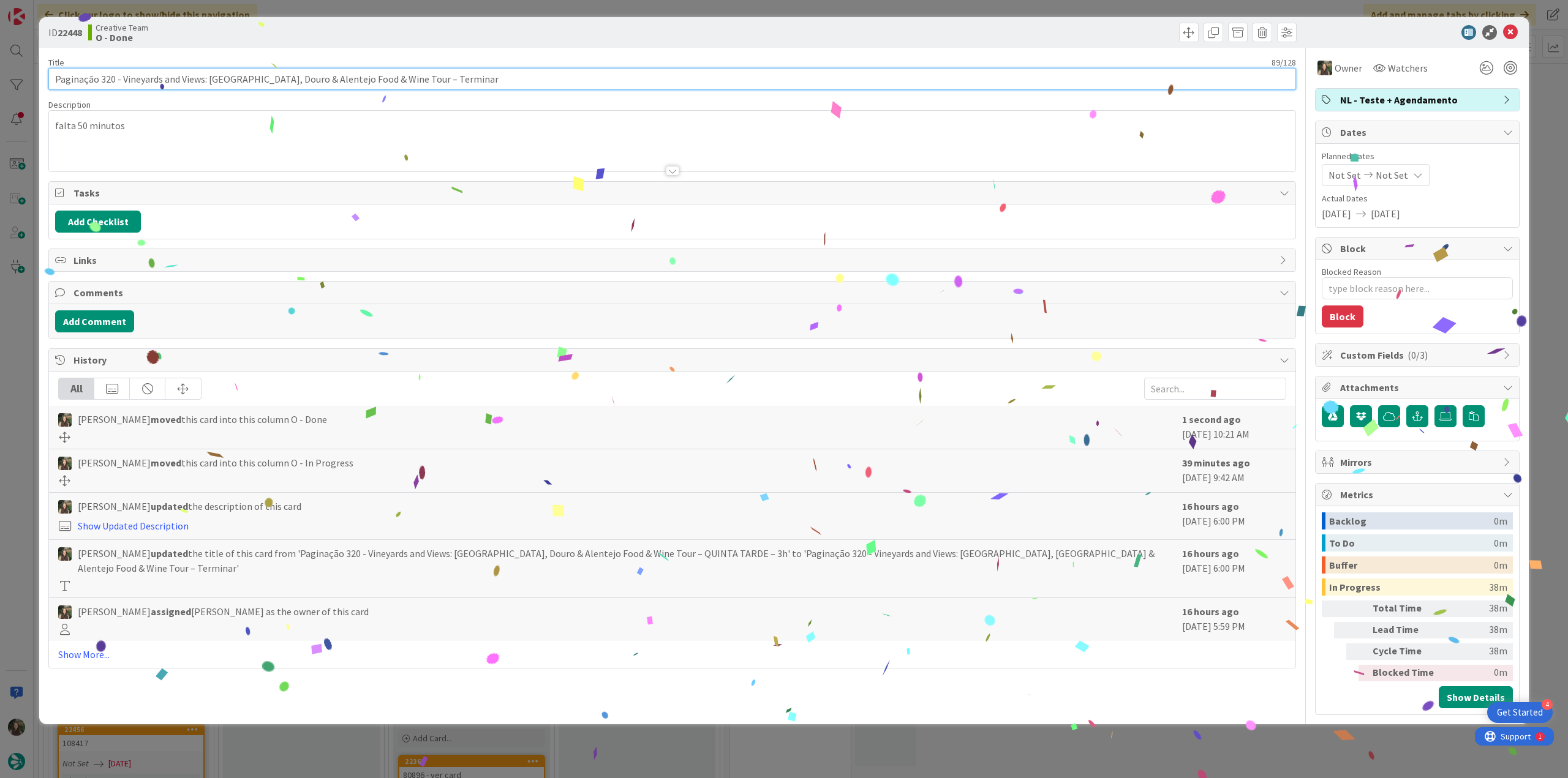
drag, startPoint x: 285, startPoint y: 83, endPoint x: 33, endPoint y: 85, distance: 252.0
click at [33, 83] on div "ID 22448 Creative Team O - Done Title 89 / 128 Paginação 320 - Vineyards and Vi…" at bounding box center [784, 389] width 1568 height 778
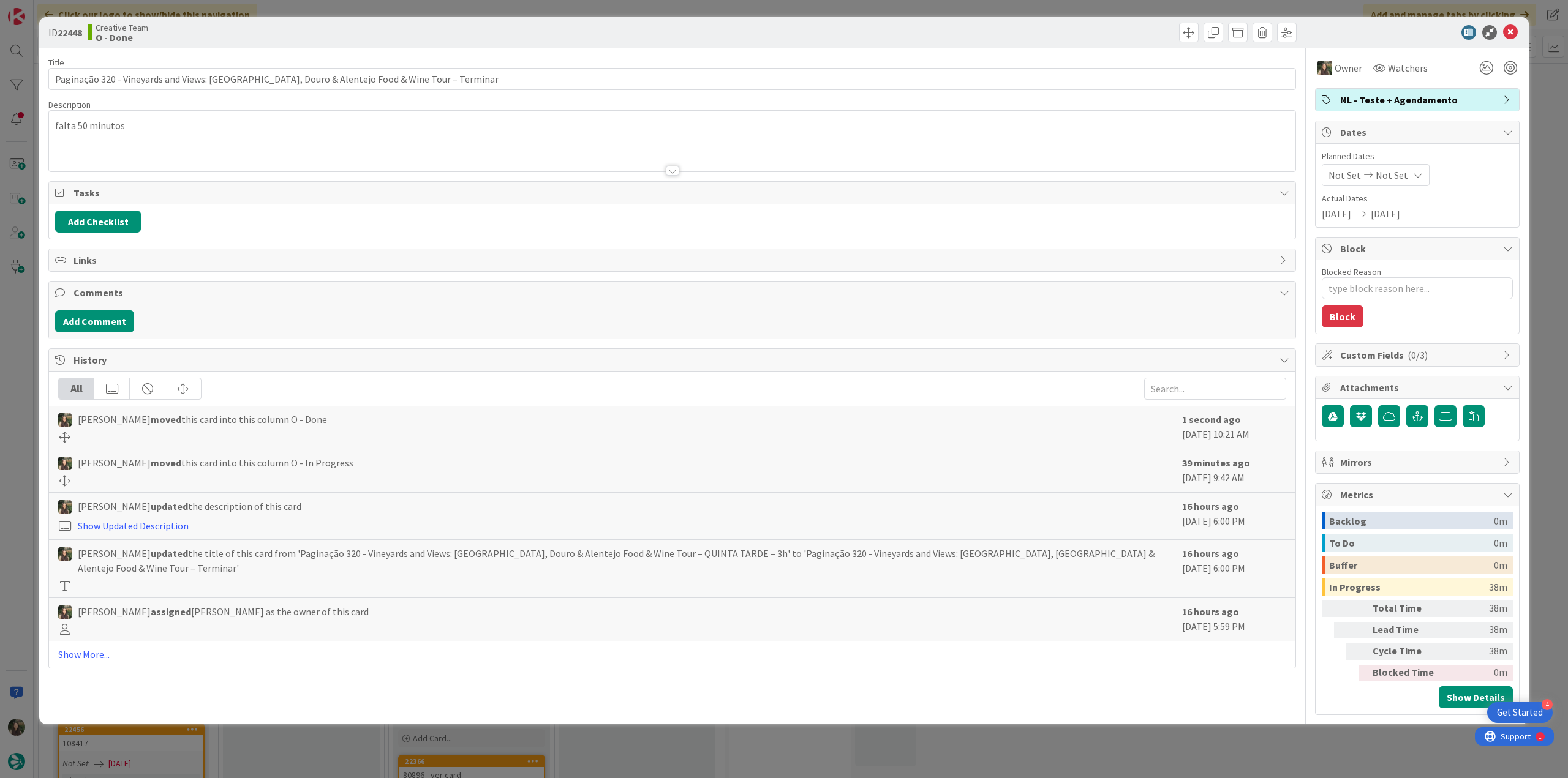
click at [24, 421] on div "ID 22448 Creative Team O - Done Title 89 / 128 Paginação 320 - Vineyards and Vi…" at bounding box center [784, 389] width 1568 height 778
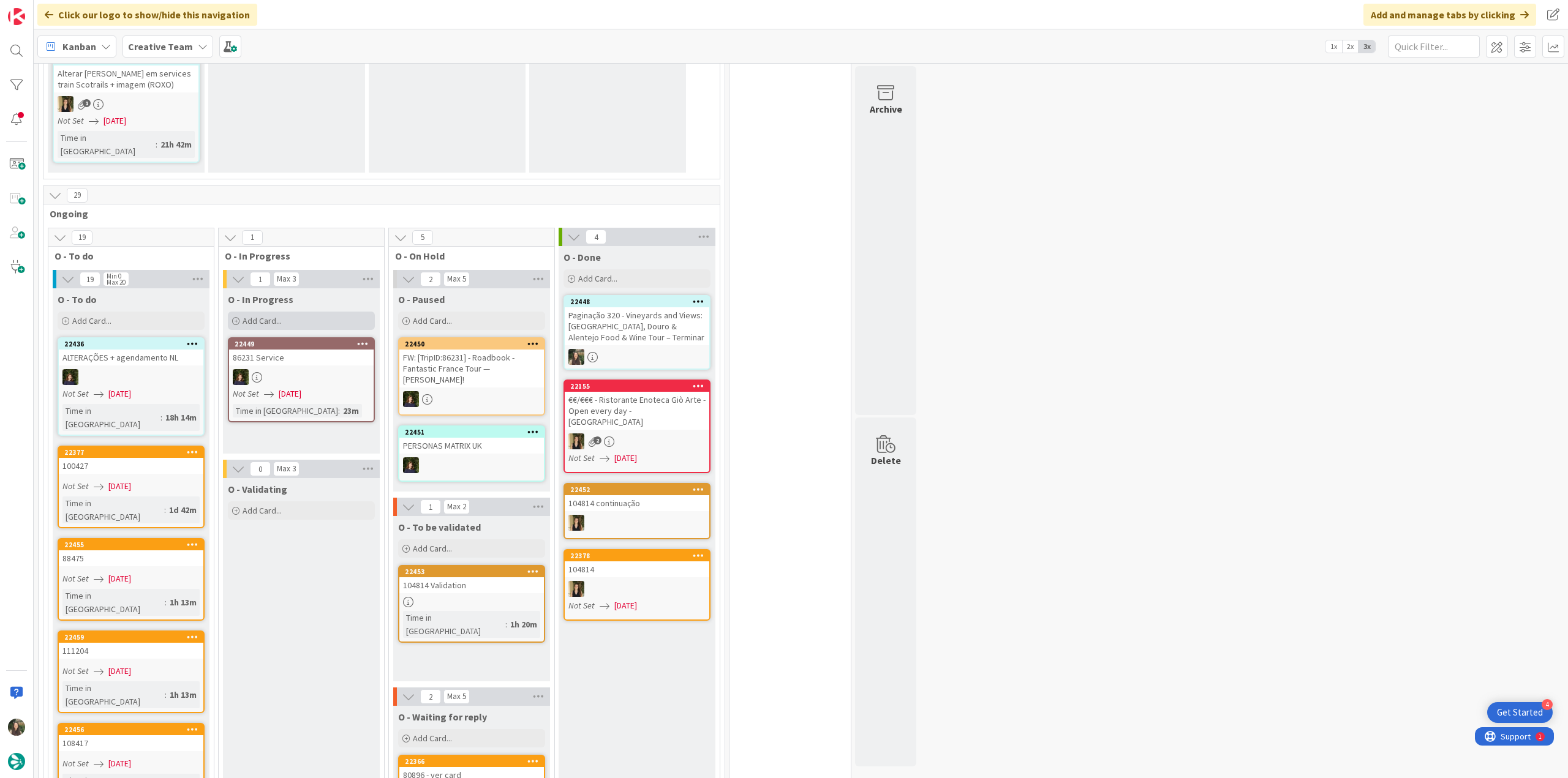
click at [319, 311] on div "Add Card..." at bounding box center [301, 320] width 147 height 19
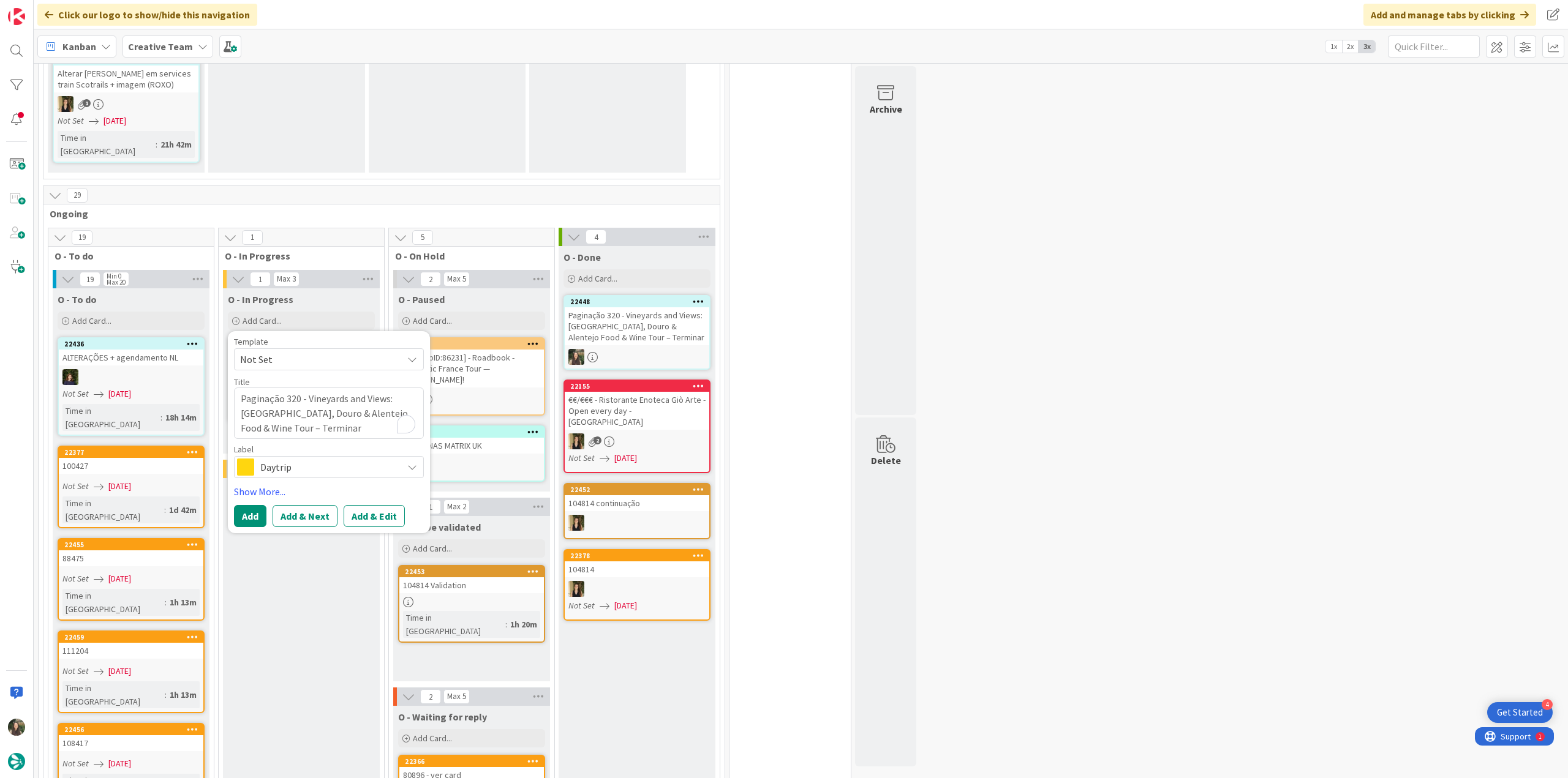
type textarea "x"
type textarea "Paginação 320 - Vineyards and Views: Lisbon, Douro & Alentejo Food & Wine Tour …"
type textarea "x"
type textarea "Paginação 320 - Vineyards and Views: Lisbon, Douro & Alentejo Food & Wine Tour …"
click at [285, 424] on span "Daytrip" at bounding box center [328, 467] width 136 height 17
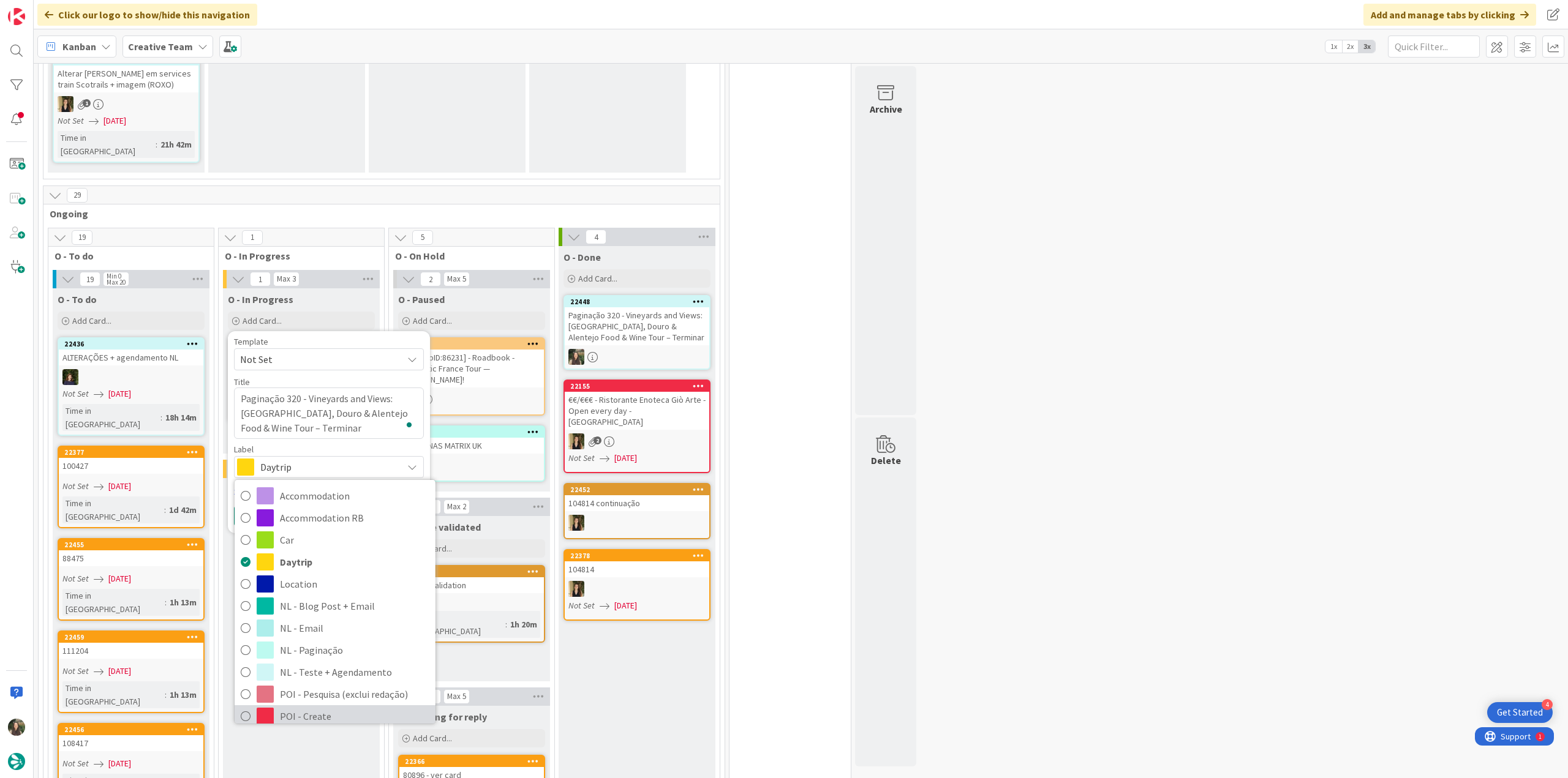
click at [326, 424] on span "POI - Create" at bounding box center [355, 716] width 150 height 19
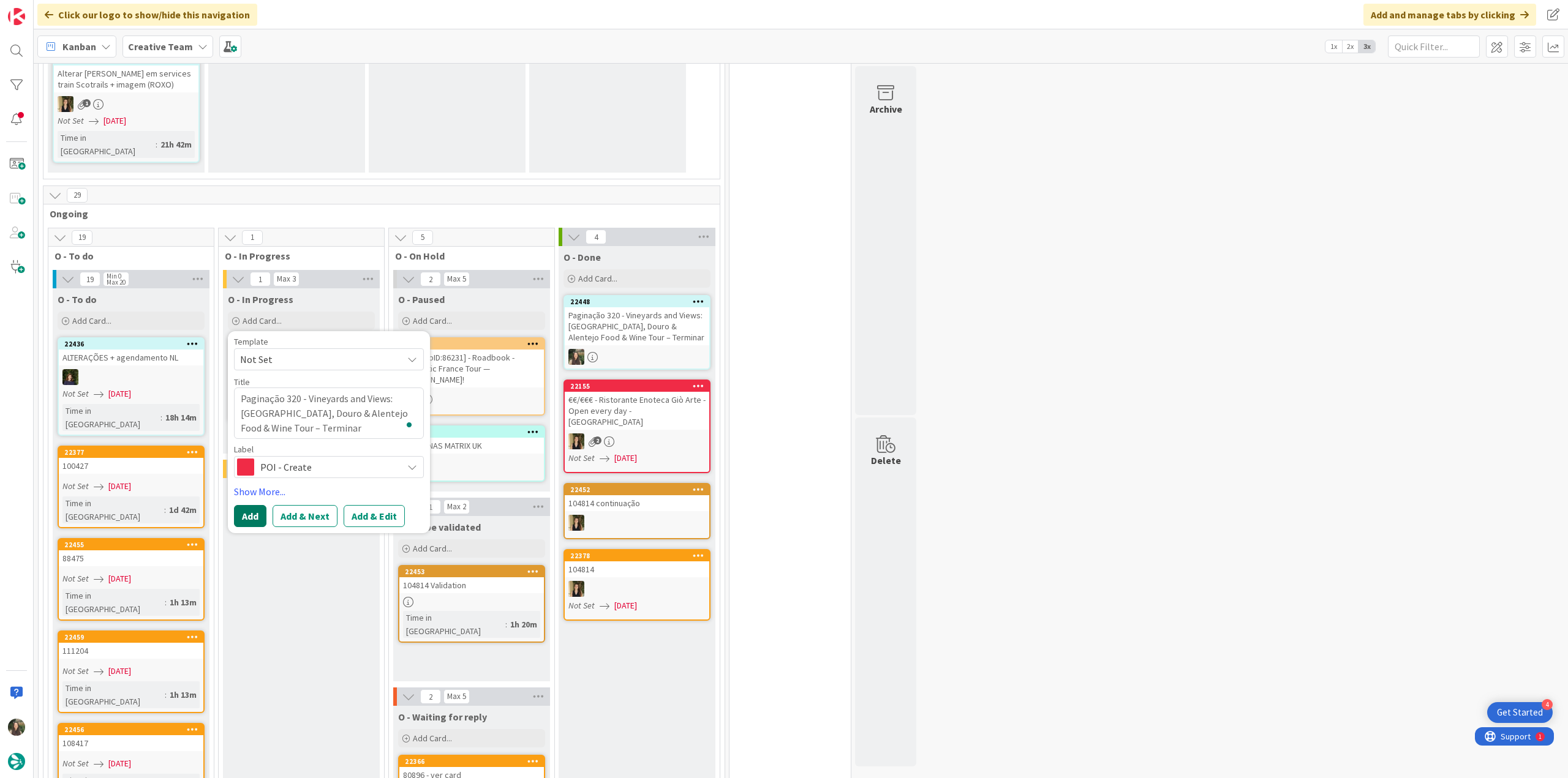
click at [247, 424] on button "Add" at bounding box center [250, 515] width 33 height 22
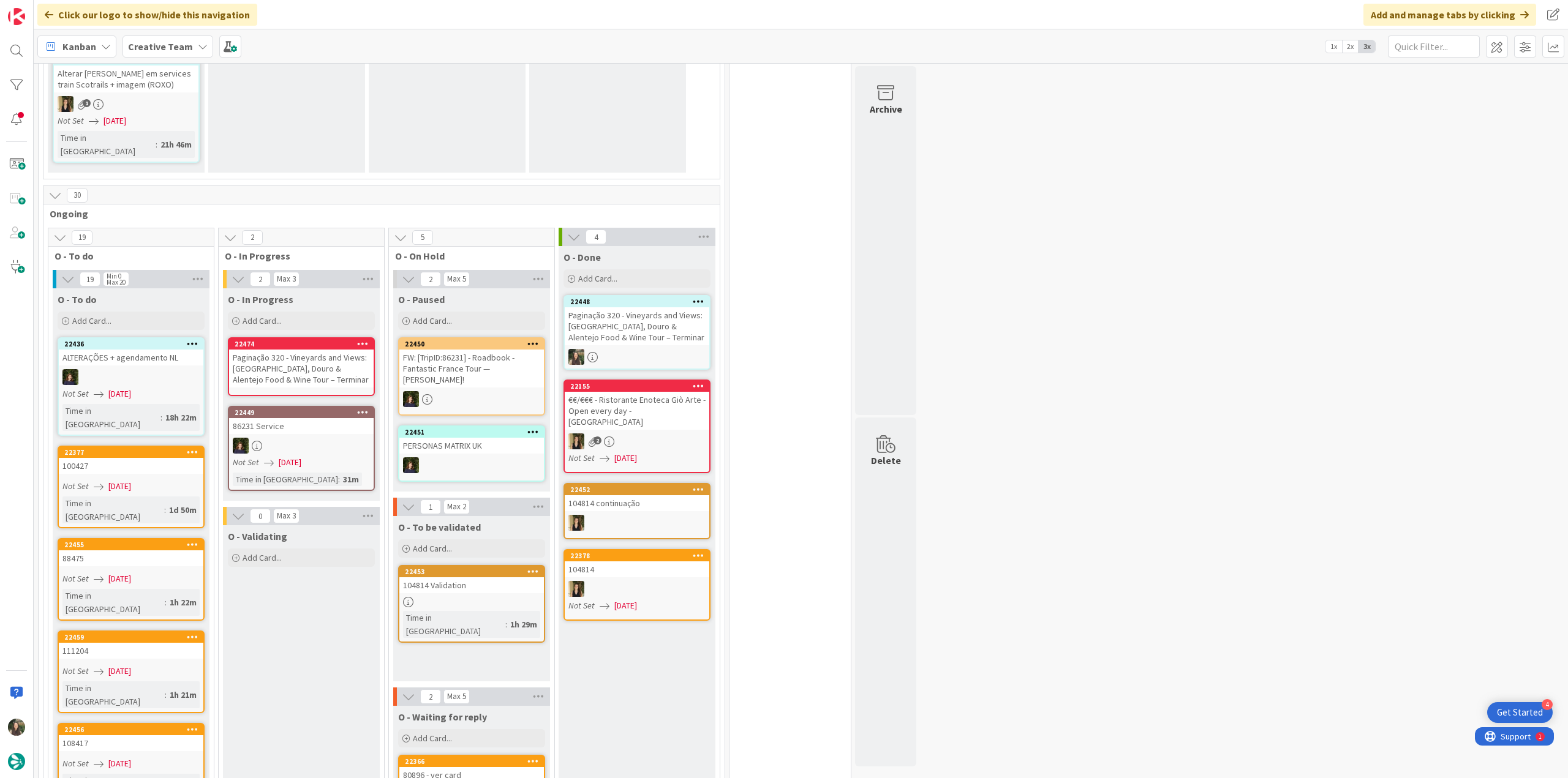
click at [299, 350] on div "Paginação 320 - Vineyards and Views: Lisbon, Douro & Alentejo Food & Wine Tour …" at bounding box center [302, 368] width 145 height 38
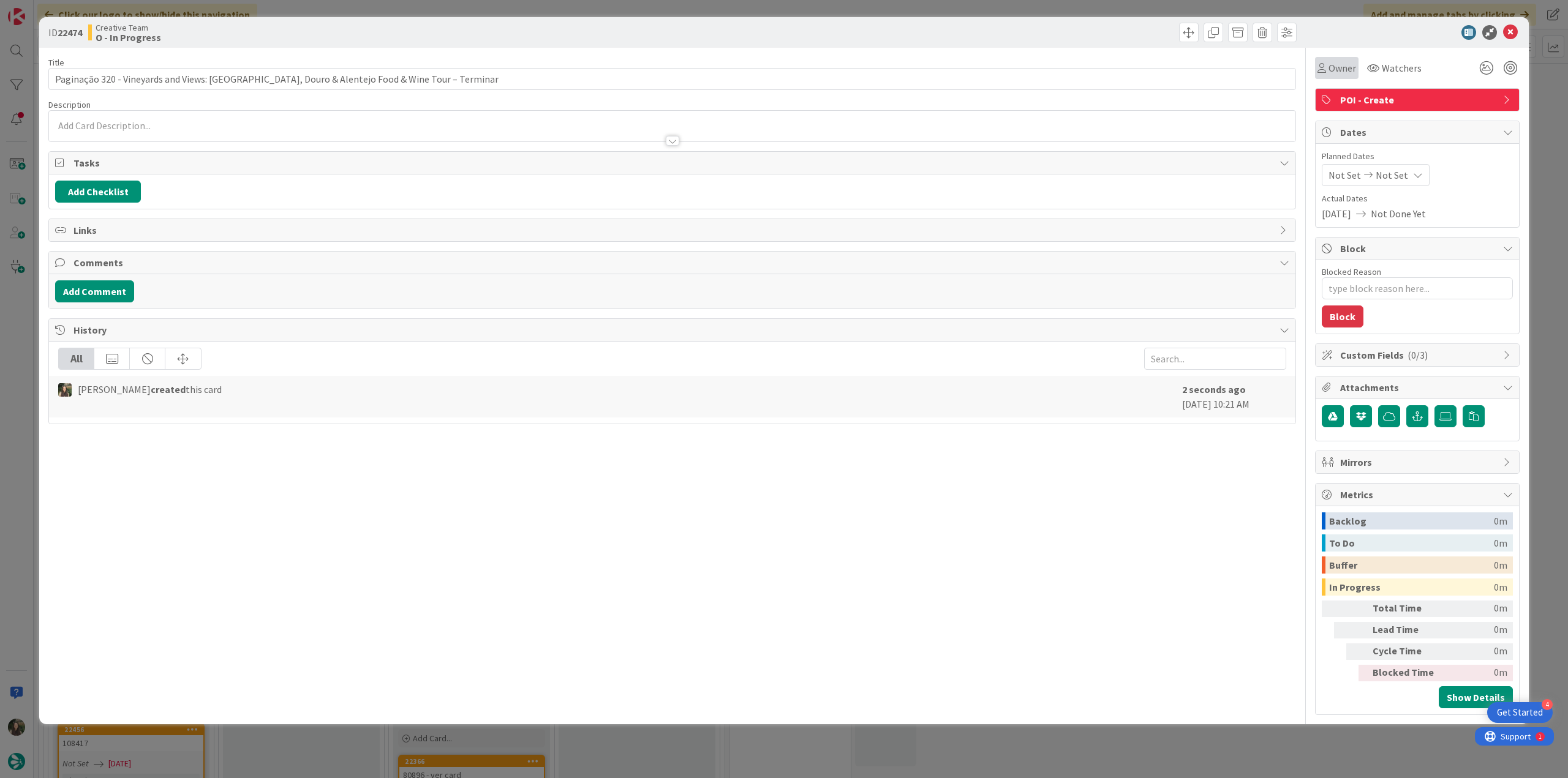
click at [940, 78] on div "Owner" at bounding box center [1336, 67] width 43 height 22
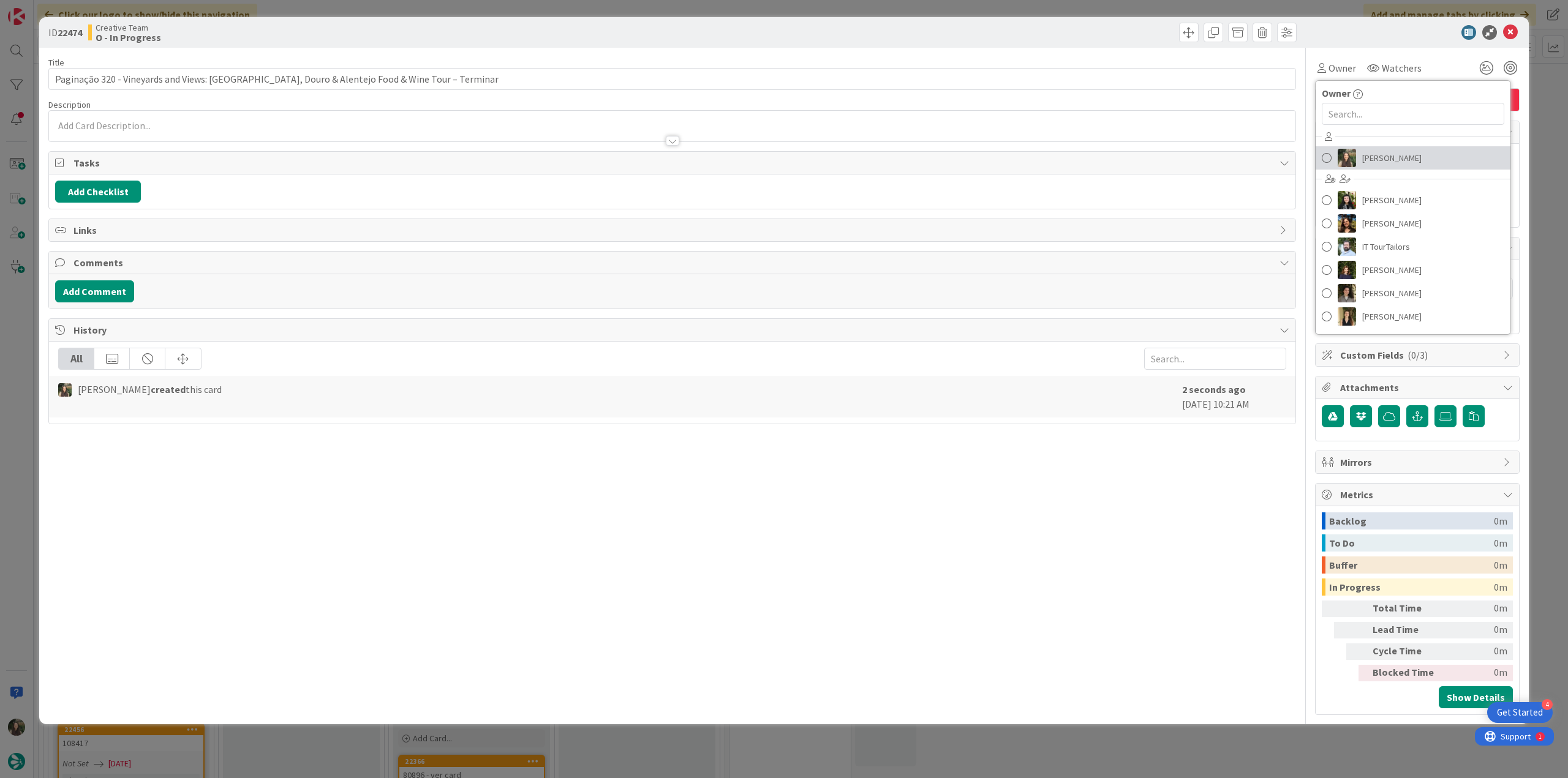
drag, startPoint x: 1361, startPoint y: 163, endPoint x: 1406, endPoint y: 159, distance: 45.2
click at [940, 163] on link "[PERSON_NAME]" at bounding box center [1413, 158] width 195 height 24
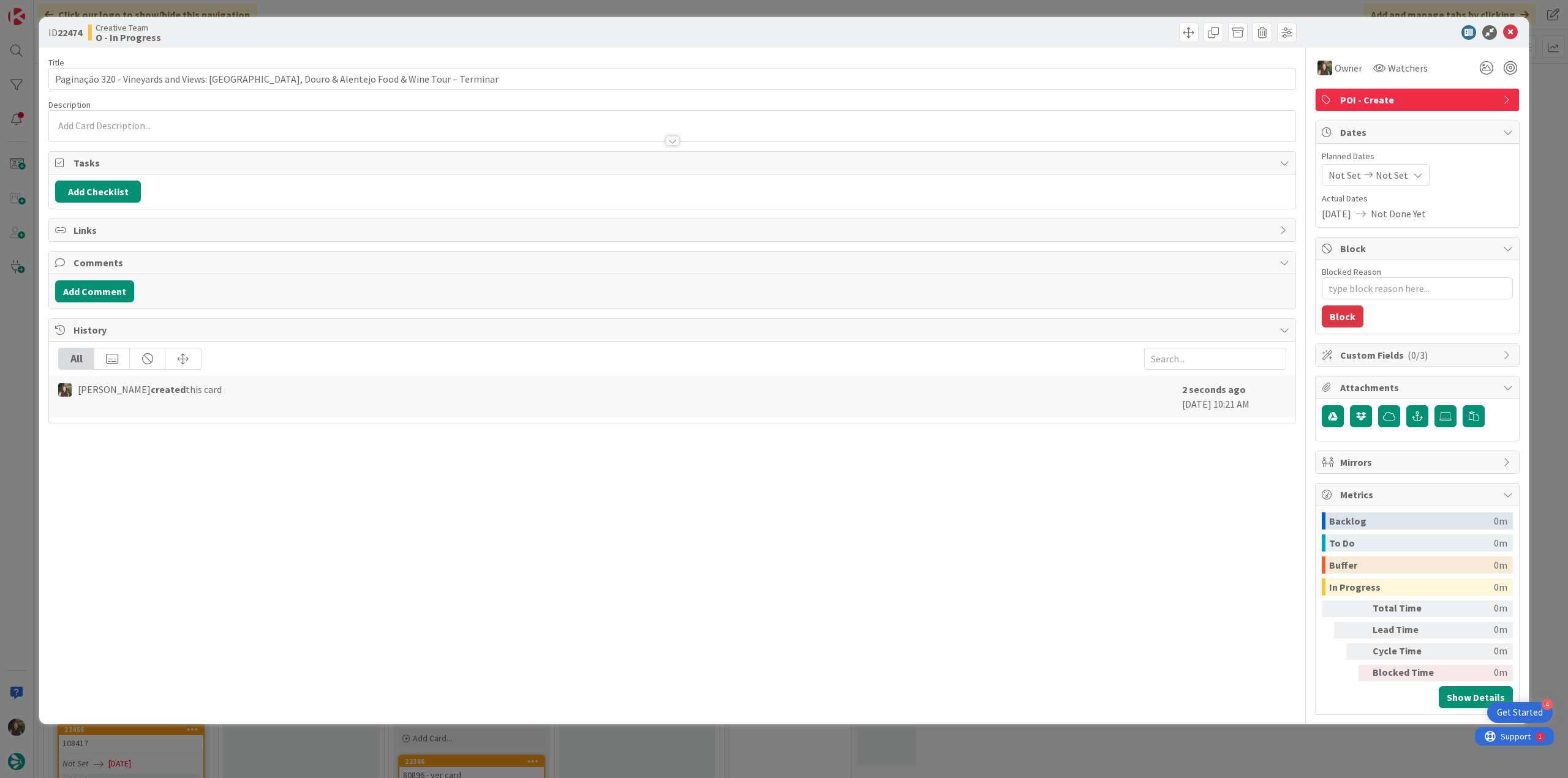
click at [940, 103] on div "ID 22474 Creative Team O - In Progress Title 89 / 128 Paginação 320 - Vineyards…" at bounding box center [784, 389] width 1568 height 778
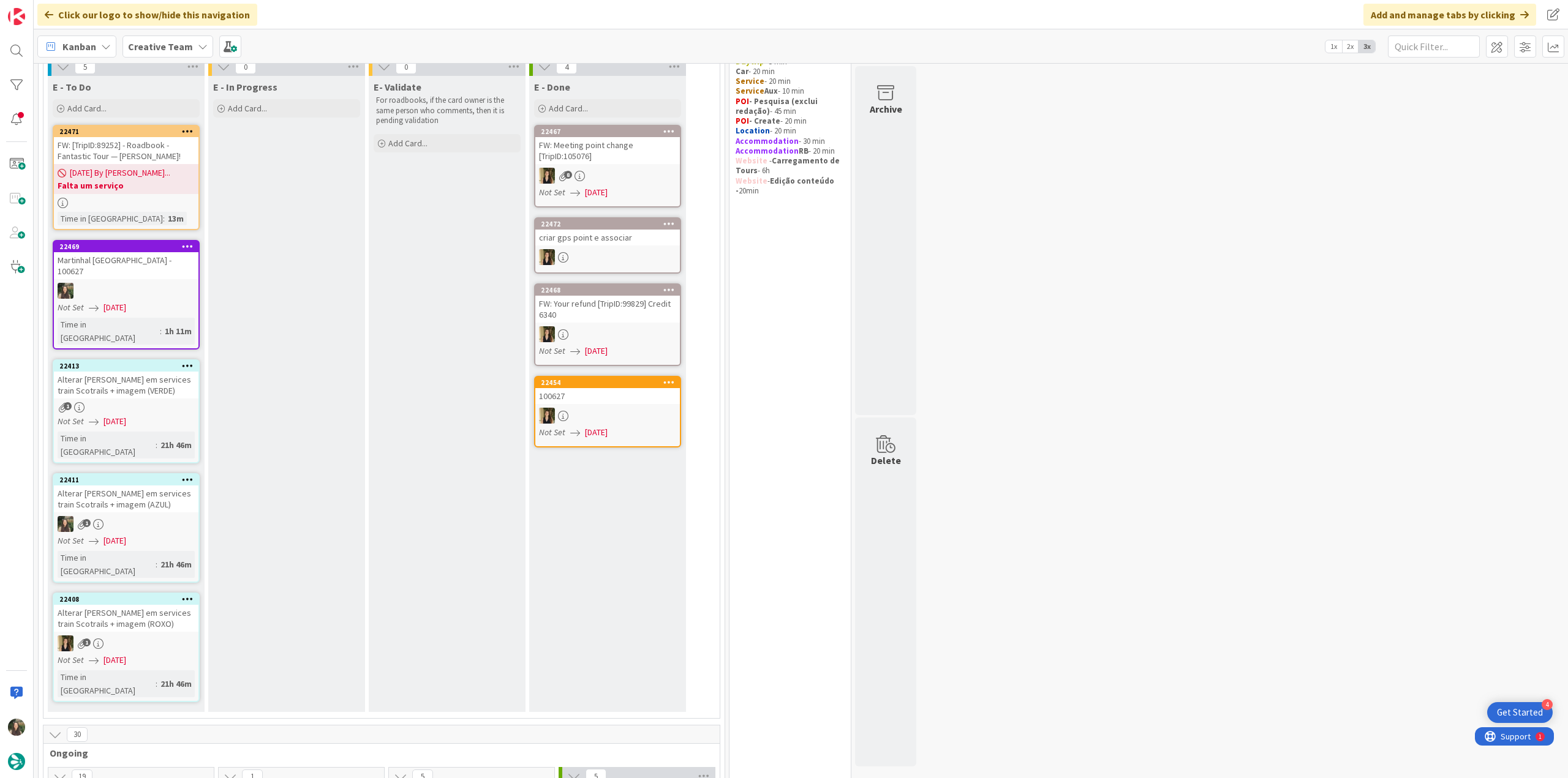
scroll to position [35, 0]
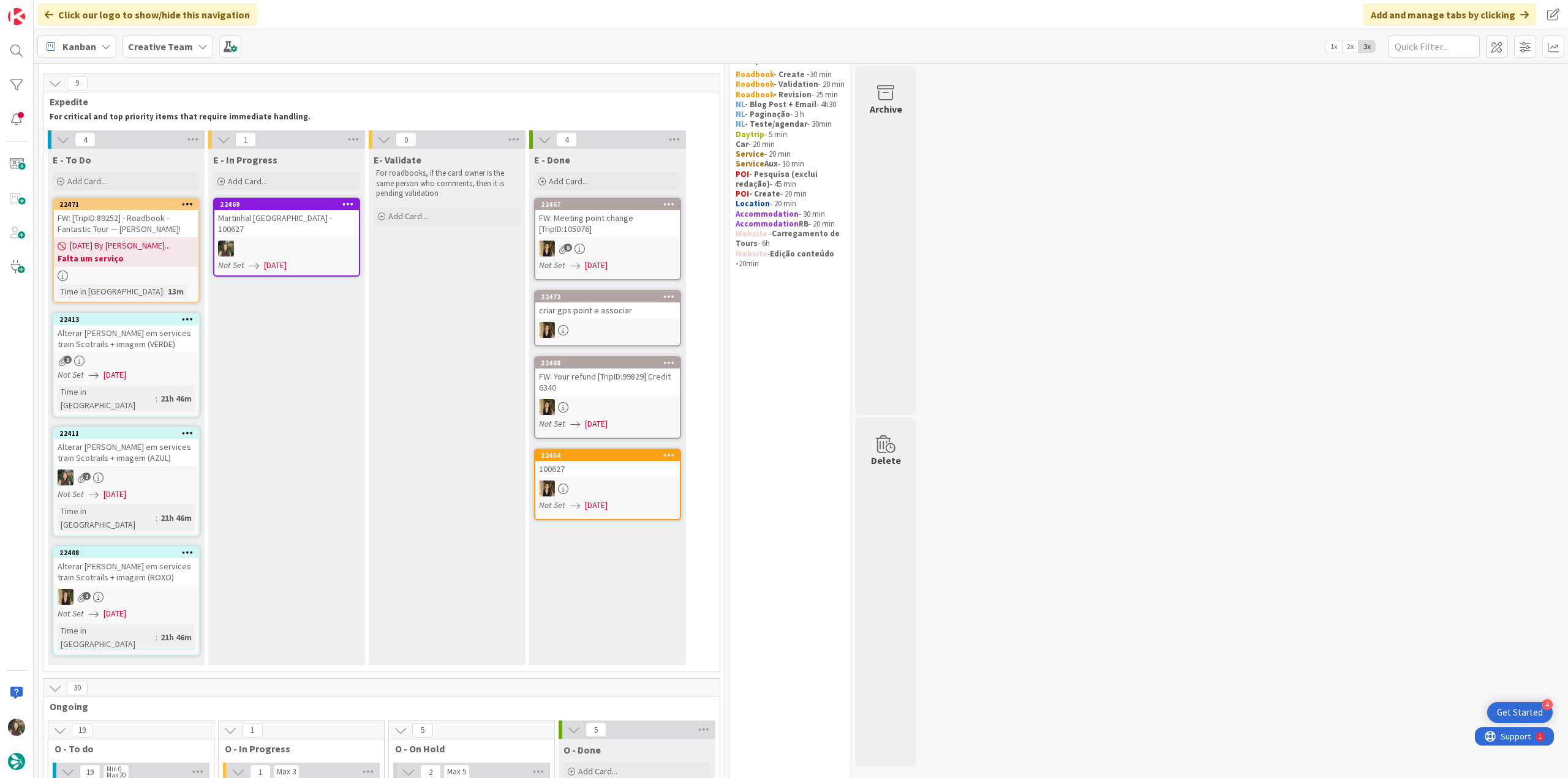
click at [321, 247] on div at bounding box center [287, 249] width 145 height 16
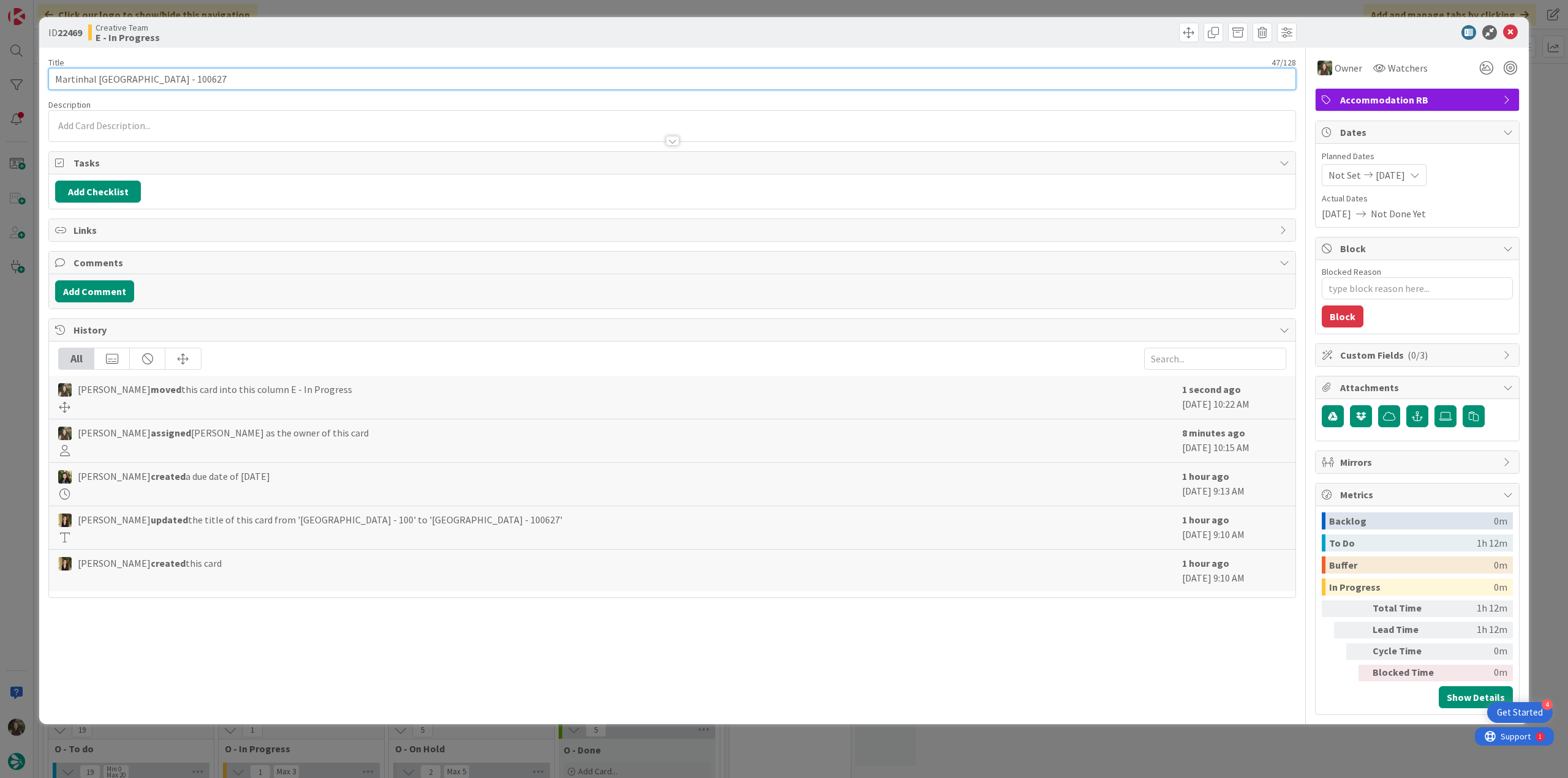
drag, startPoint x: 218, startPoint y: 77, endPoint x: 50, endPoint y: 78, distance: 168.0
click at [50, 78] on input "Martinhal [GEOGRAPHIC_DATA] - 100627" at bounding box center [673, 79] width 1248 height 22
click at [28, 334] on div "ID 22469 Creative Team E - In Progress Title 47 / 128 Martinhal Quinta do Lago …" at bounding box center [784, 389] width 1568 height 778
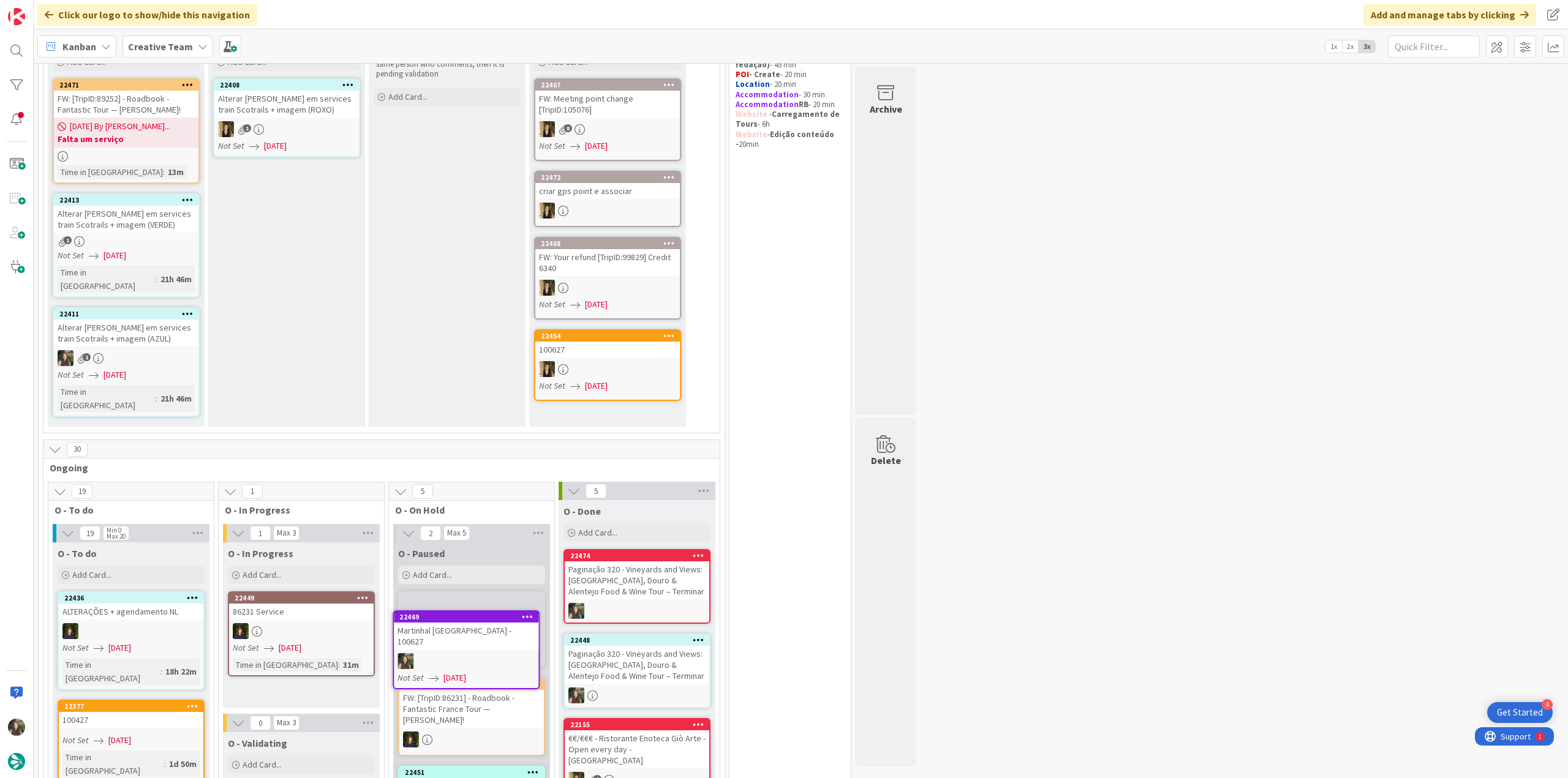
scroll to position [156, 0]
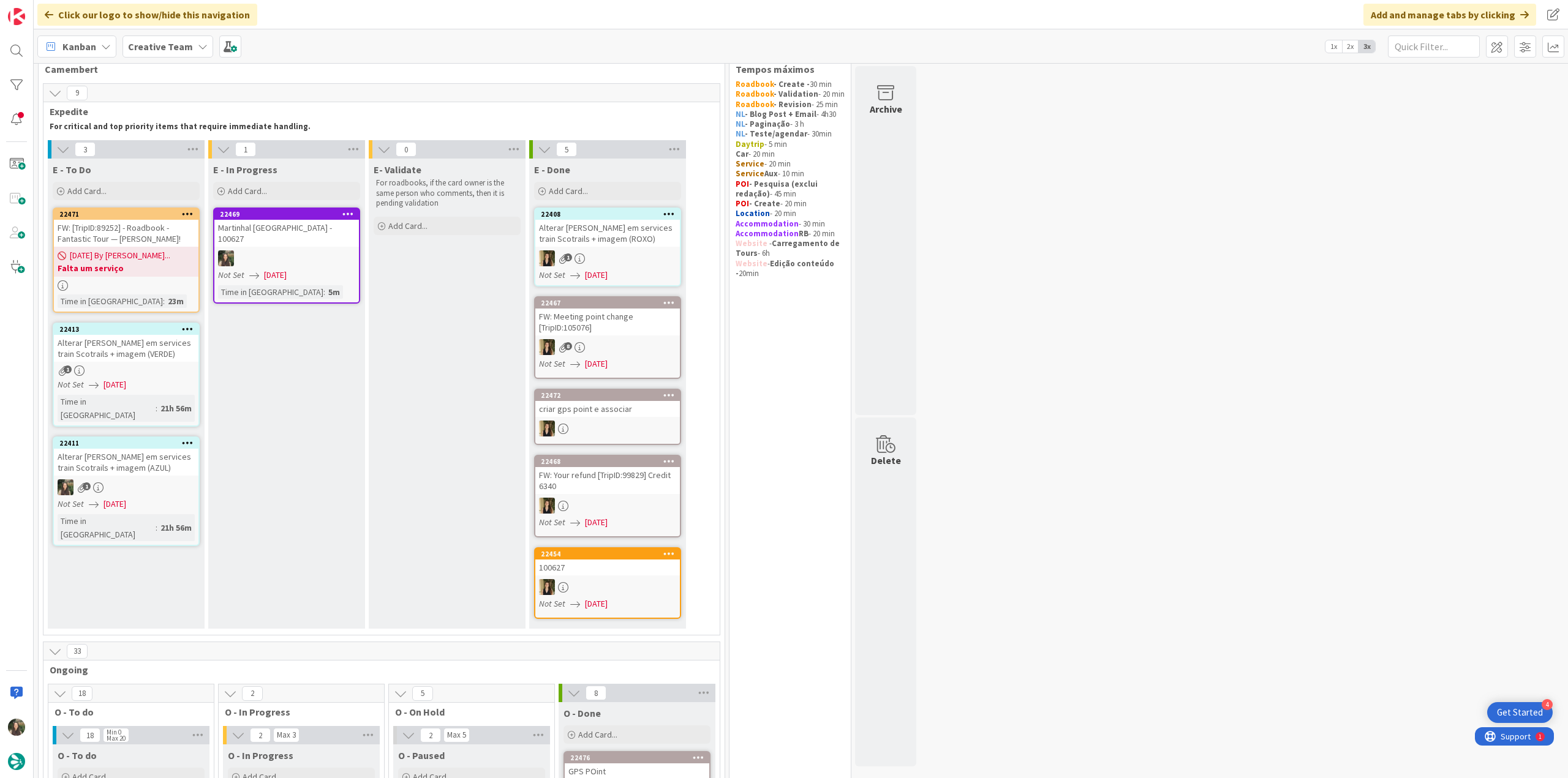
scroll to position [0, 0]
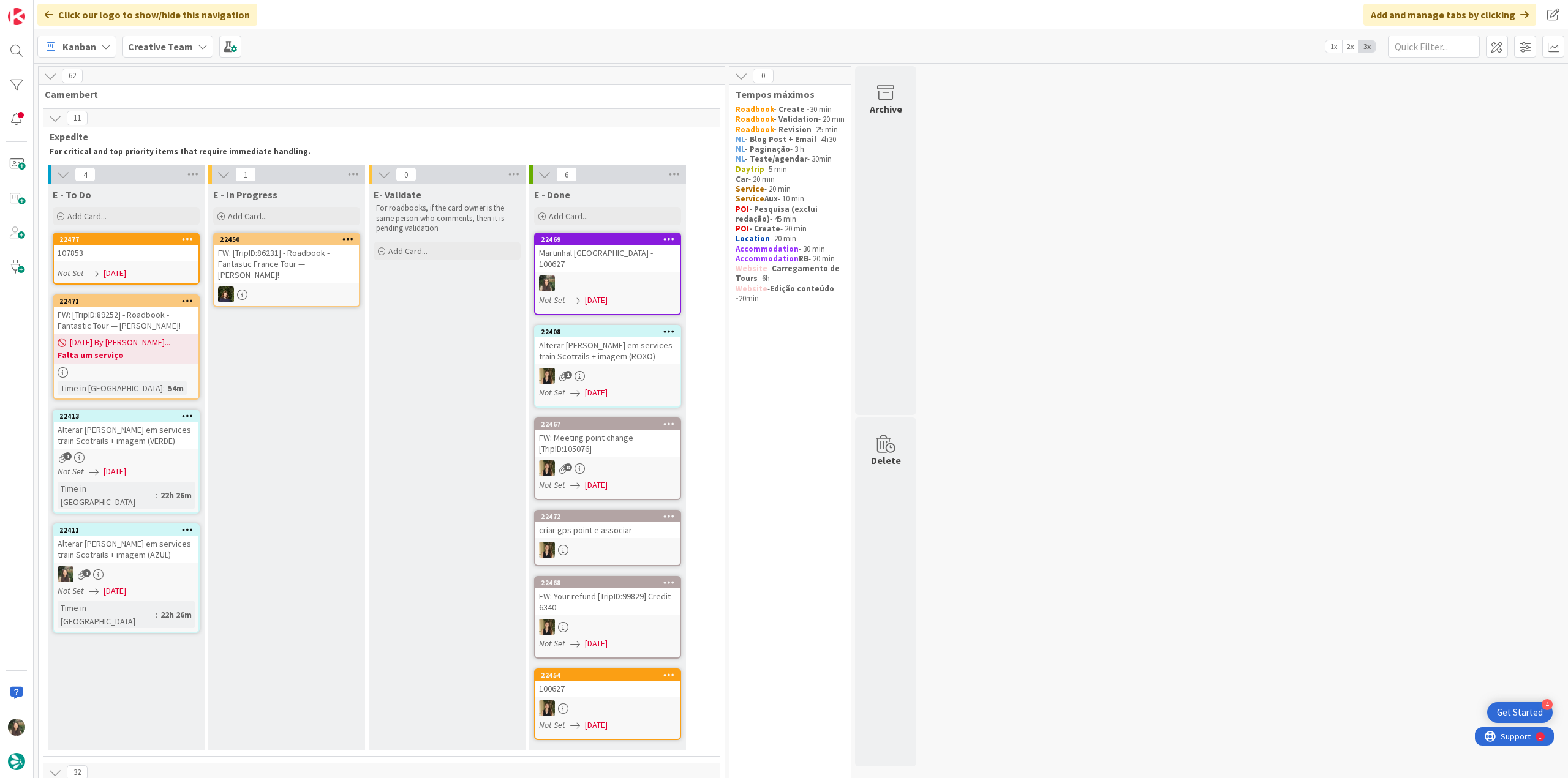
click at [615, 260] on div "Martinhal [GEOGRAPHIC_DATA] - 100627" at bounding box center [608, 258] width 145 height 27
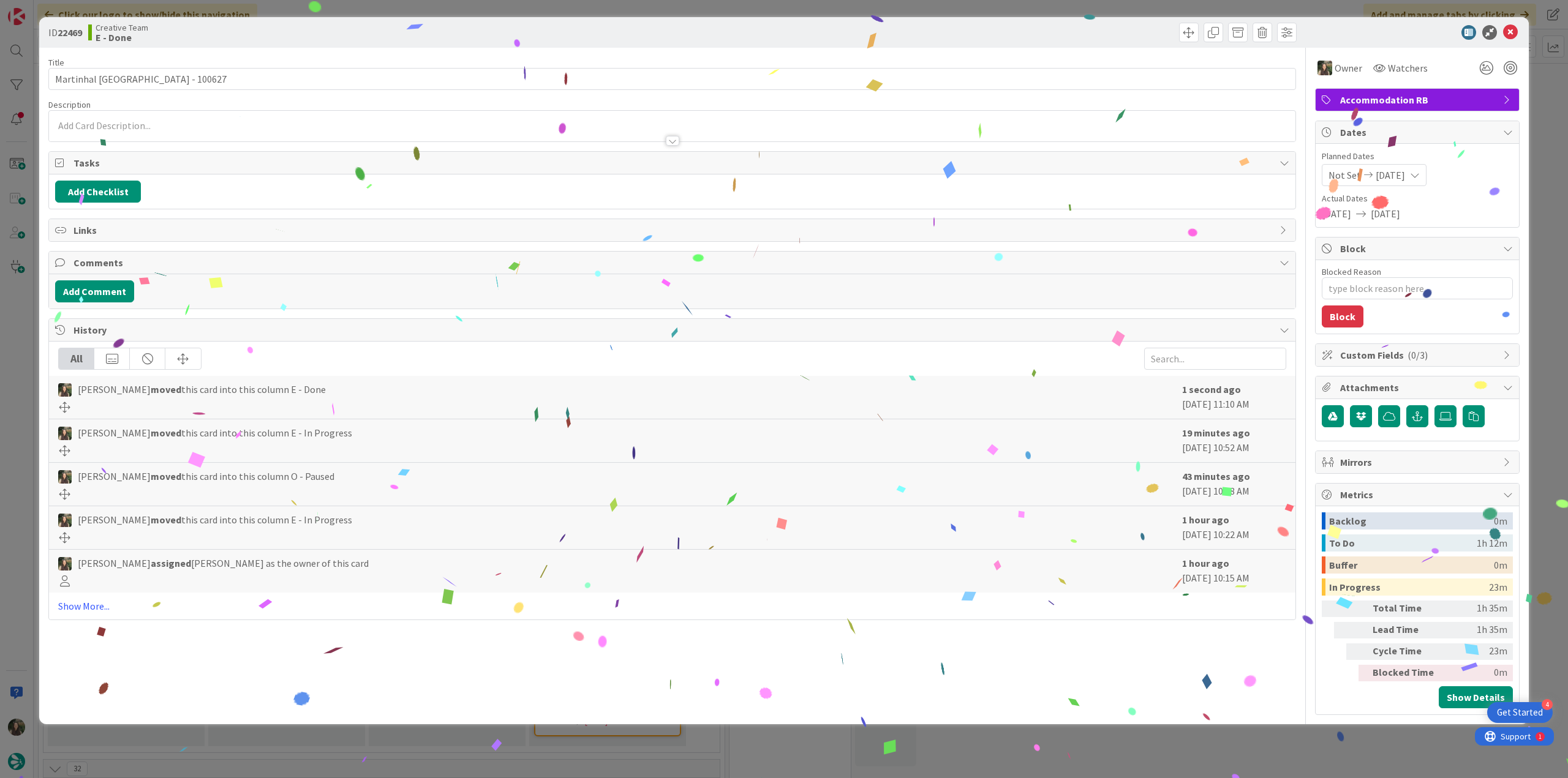
click at [940, 424] on div "ID 22469 Creative Team E - Done Title 47 / 128 Martinhal Quinta do Lago Family …" at bounding box center [784, 389] width 1568 height 778
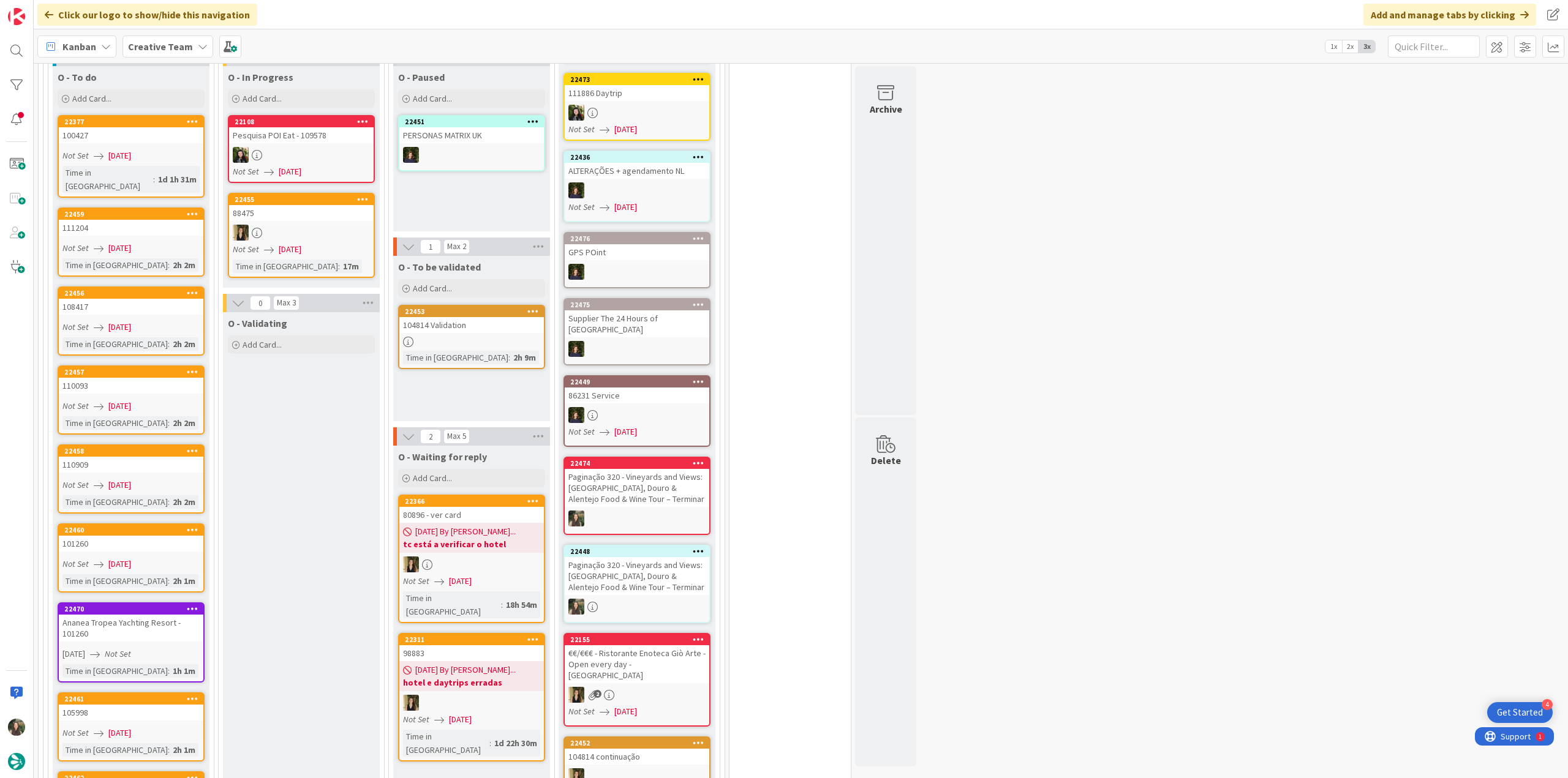
scroll to position [459, 0]
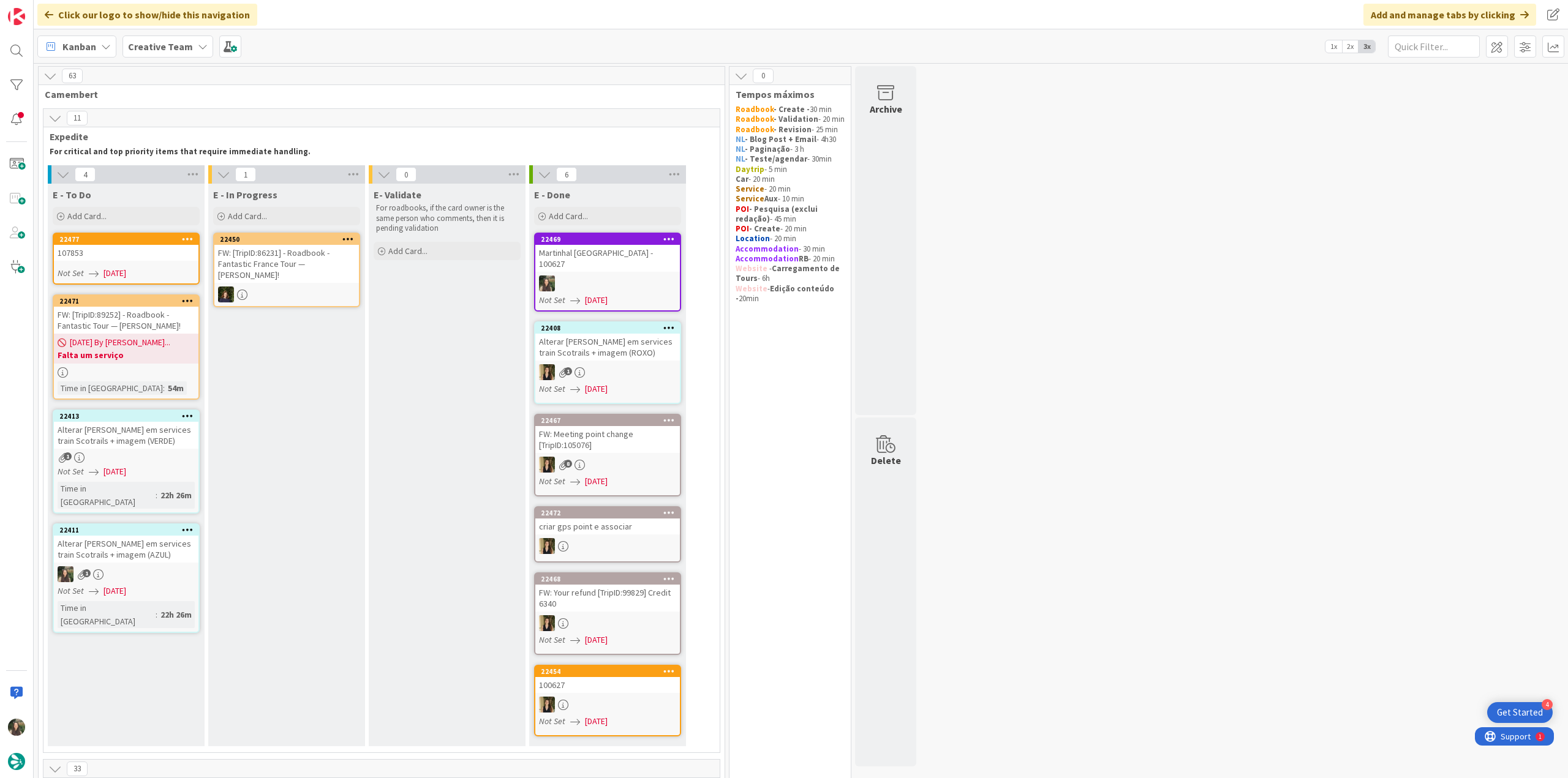
click at [150, 257] on div "107853" at bounding box center [126, 253] width 145 height 16
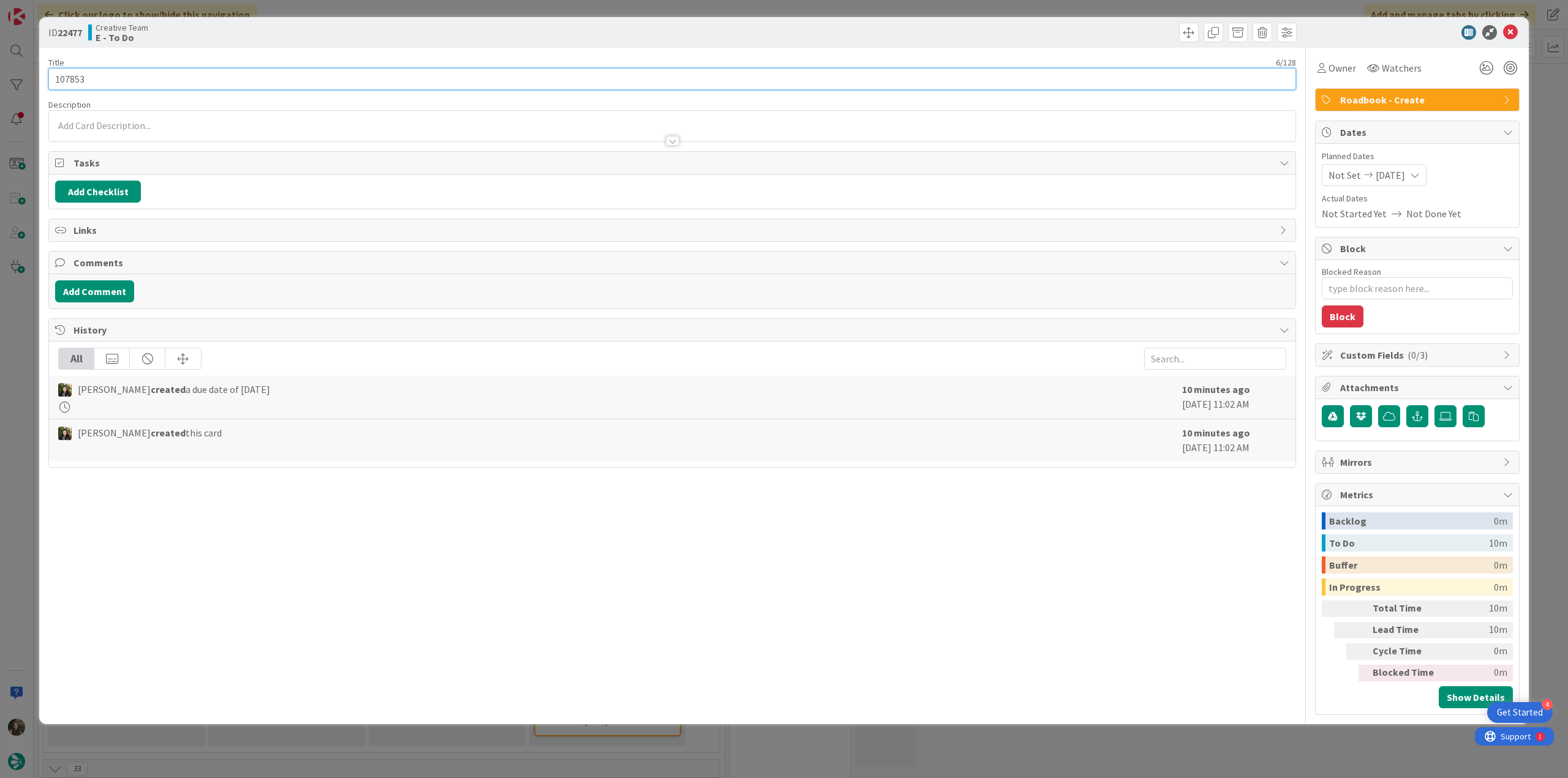
click at [73, 85] on input "107853" at bounding box center [673, 79] width 1248 height 22
click at [940, 69] on span "Owner" at bounding box center [1343, 68] width 28 height 15
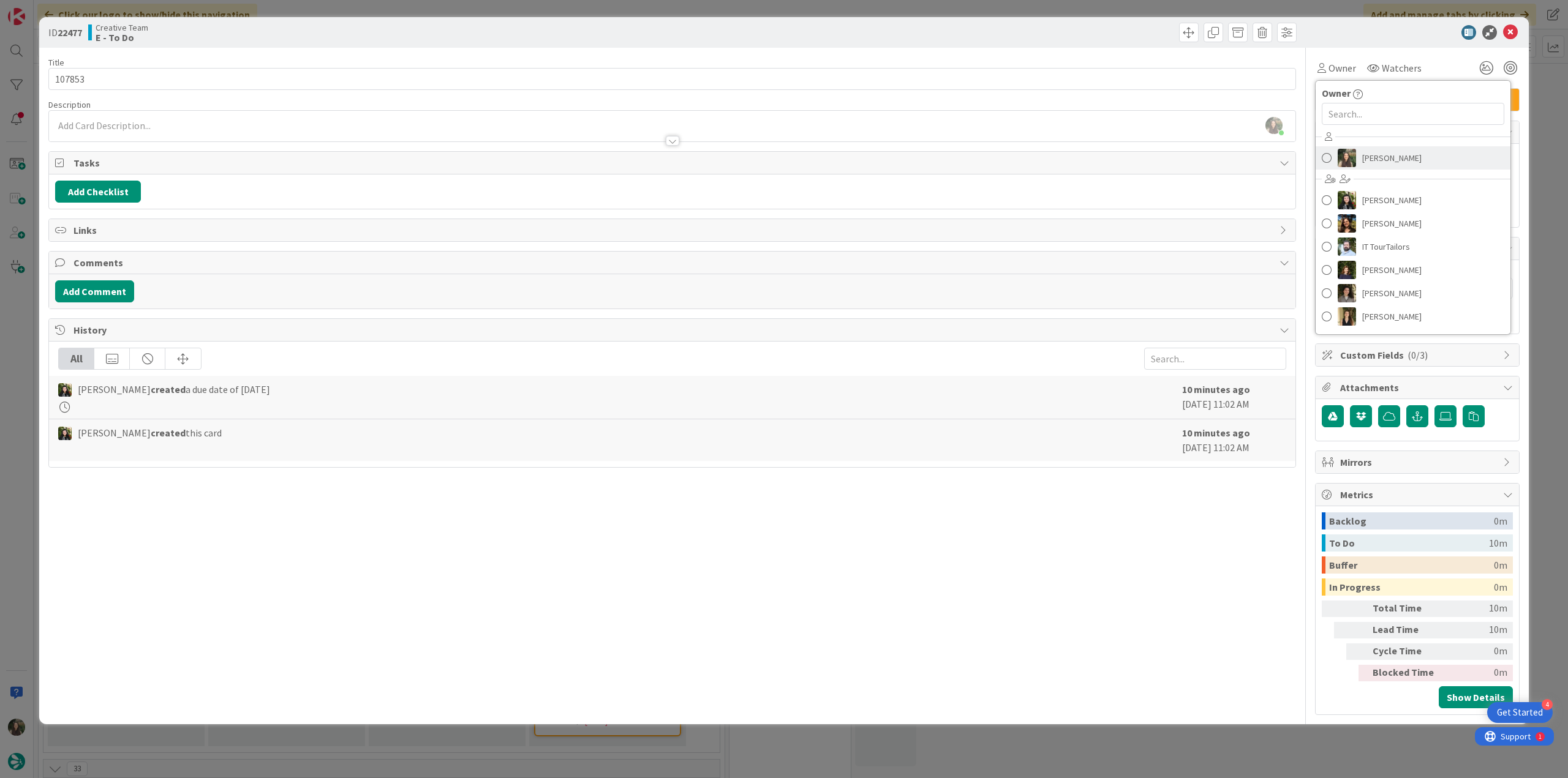
click at [940, 167] on link "[PERSON_NAME]" at bounding box center [1413, 158] width 195 height 24
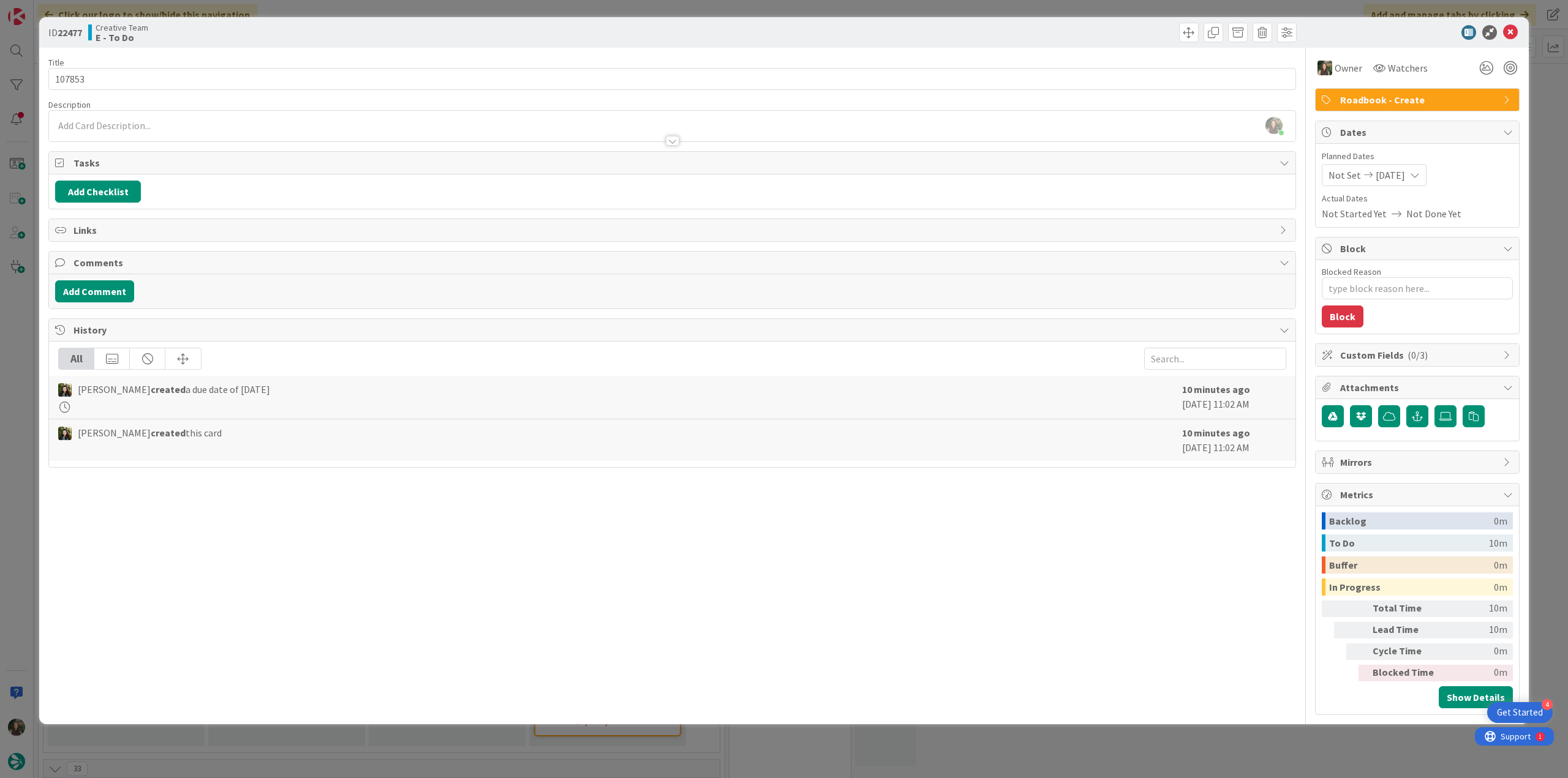
drag, startPoint x: 1538, startPoint y: 110, endPoint x: 1531, endPoint y: 111, distance: 7.1
click at [940, 109] on div "ID 22477 Creative Team E - To Do Title 6 / 128 107853 Description Inês Gonçalve…" at bounding box center [784, 389] width 1568 height 778
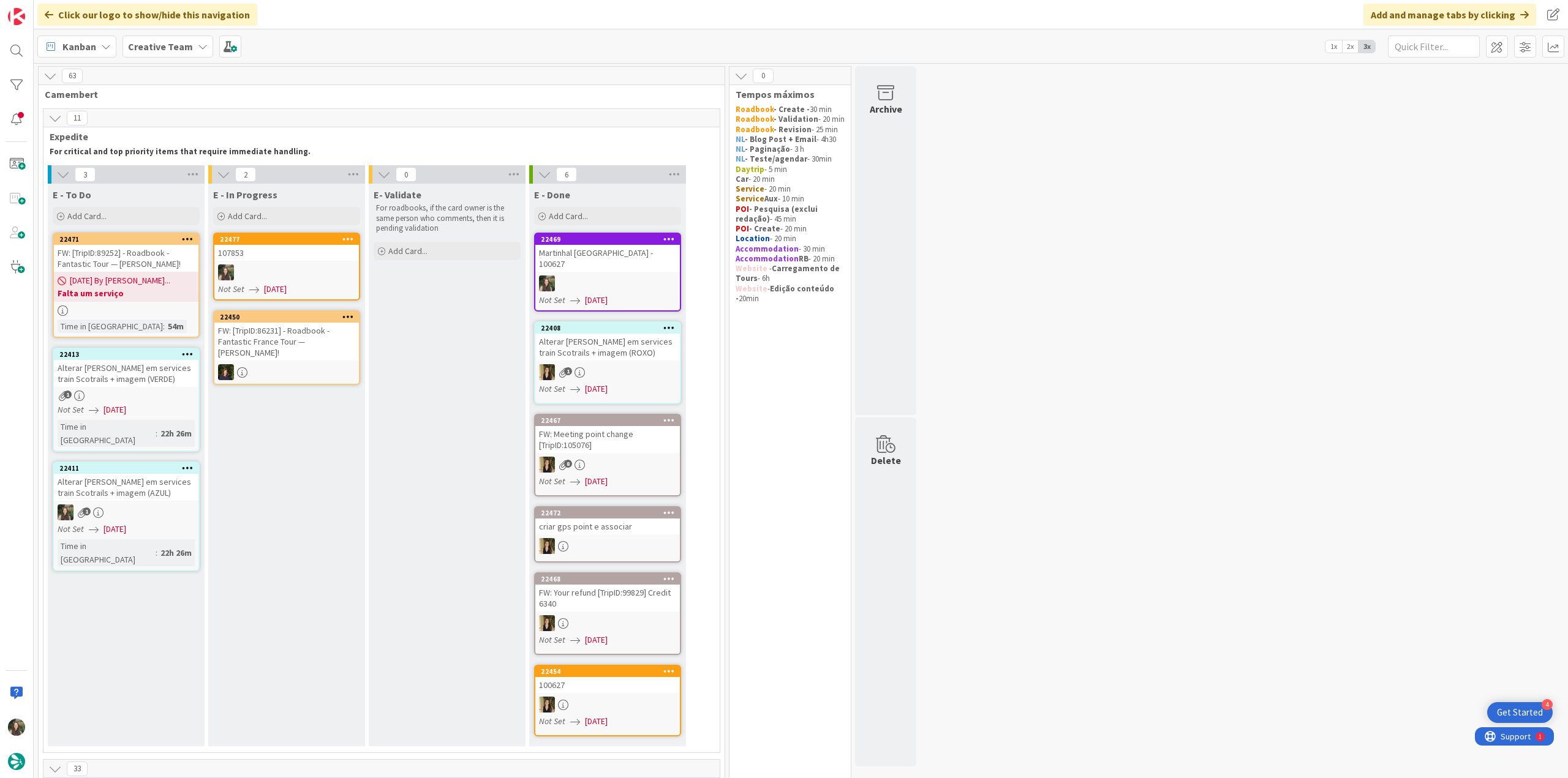
click at [290, 267] on div at bounding box center [287, 272] width 145 height 16
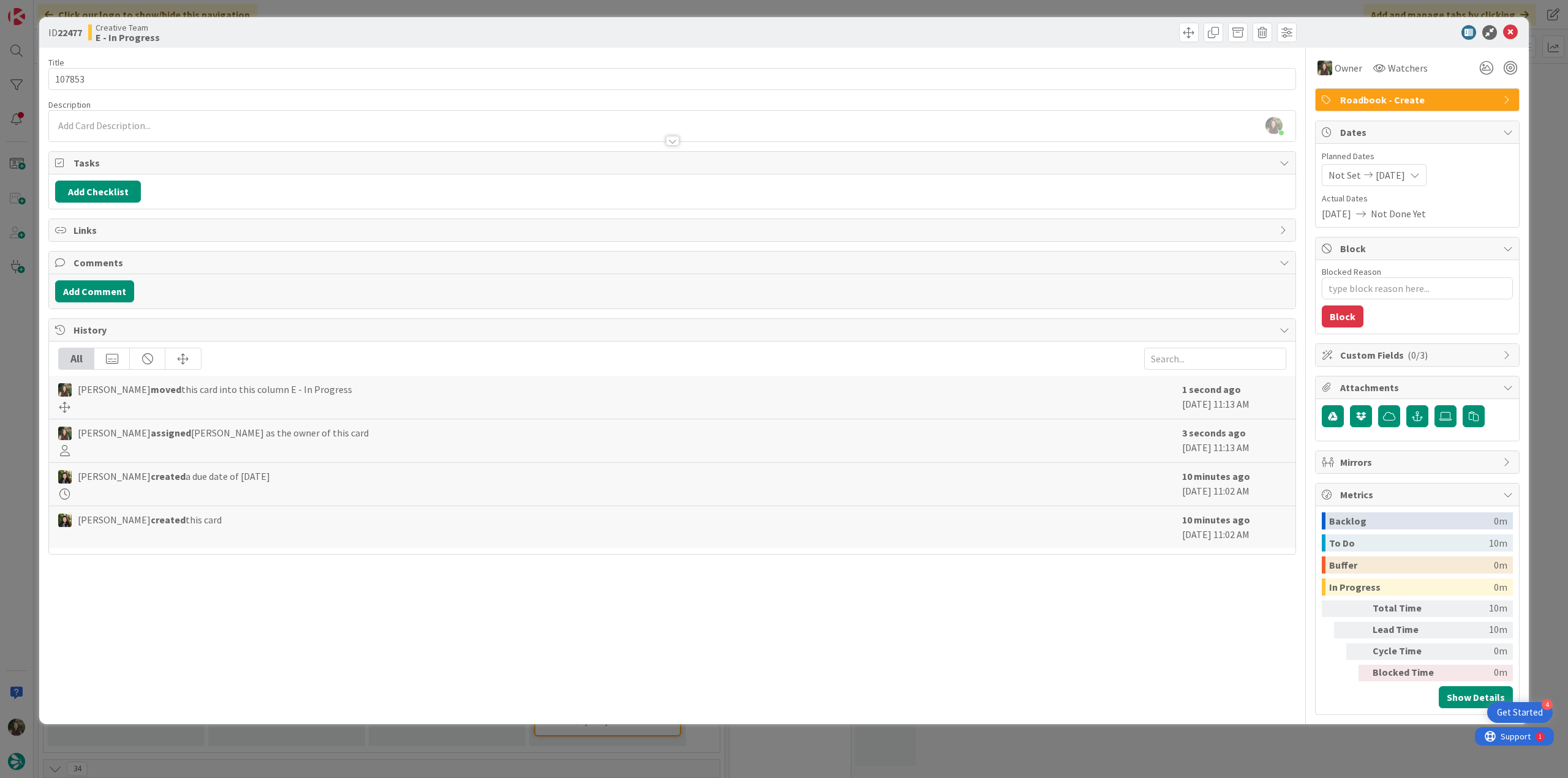
type textarea "x"
click at [24, 361] on div "ID 22477 Creative Team E - In Progress Title 6 / 128 107853 Description Inês Go…" at bounding box center [784, 389] width 1568 height 778
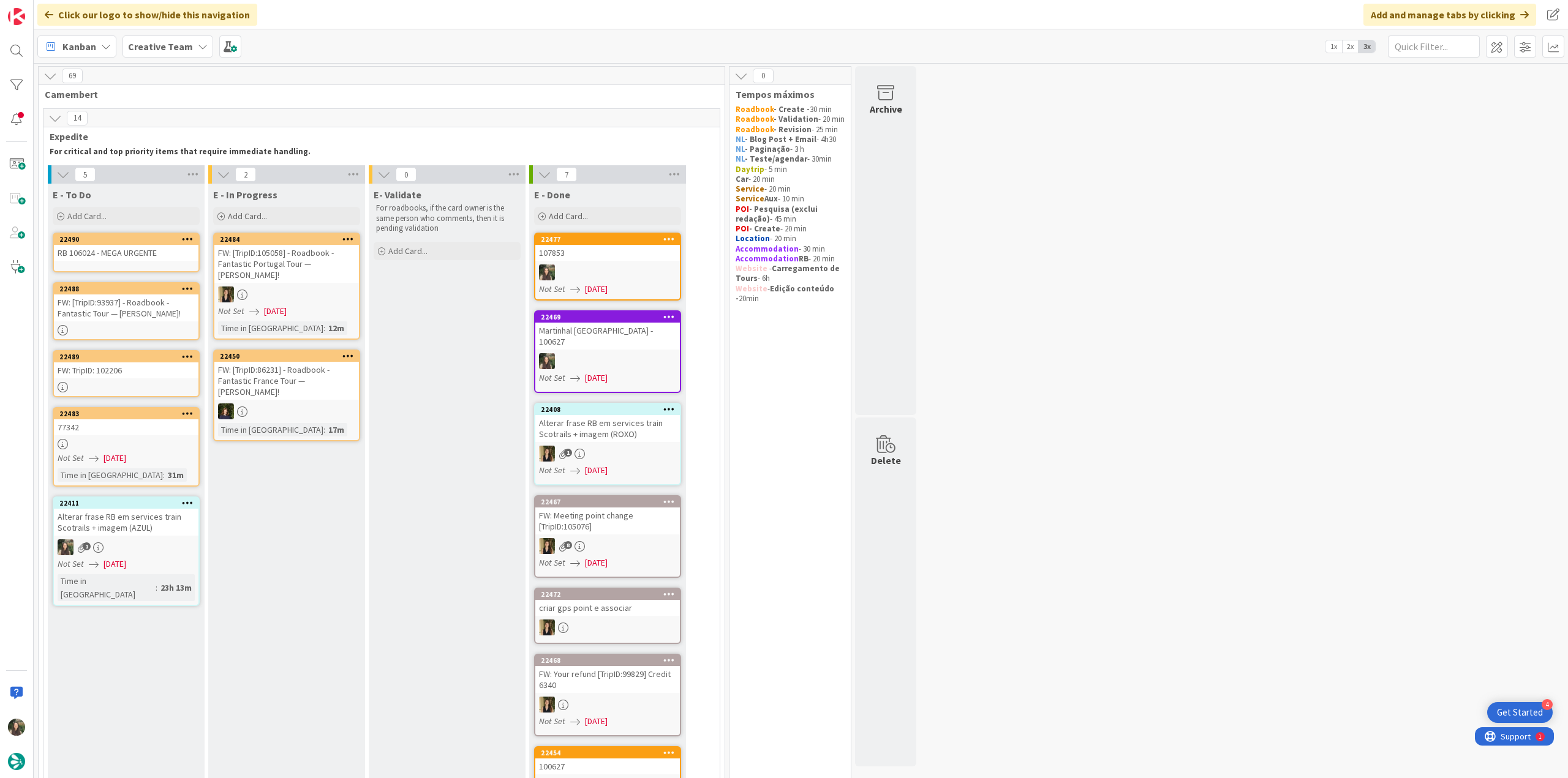
click at [599, 254] on div "107853" at bounding box center [608, 253] width 145 height 16
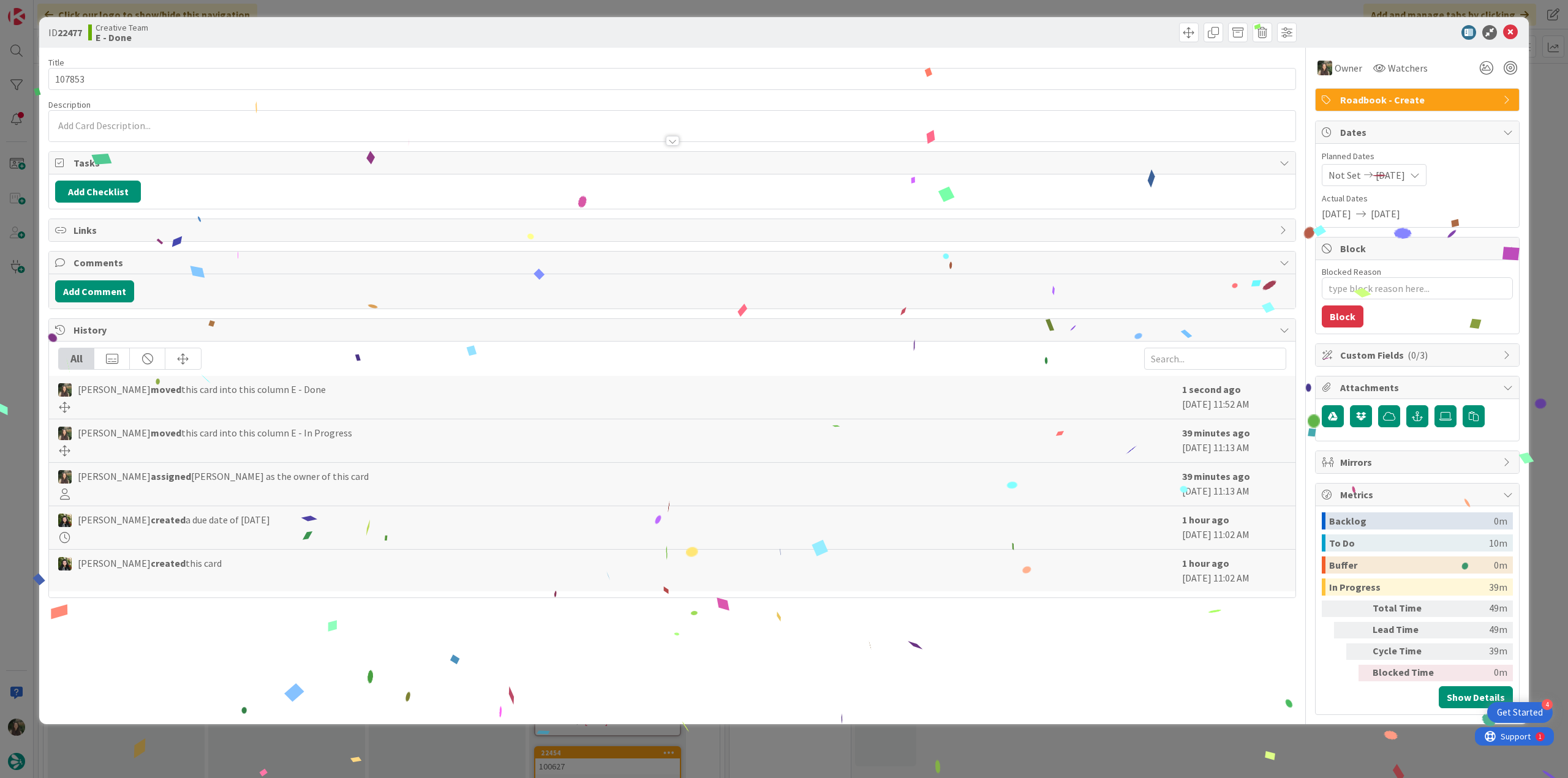
click at [1193, 729] on div "ID 22477 Creative Team E - Done Title 6 / 128 107853 Description Owner Watchers…" at bounding box center [784, 389] width 1568 height 778
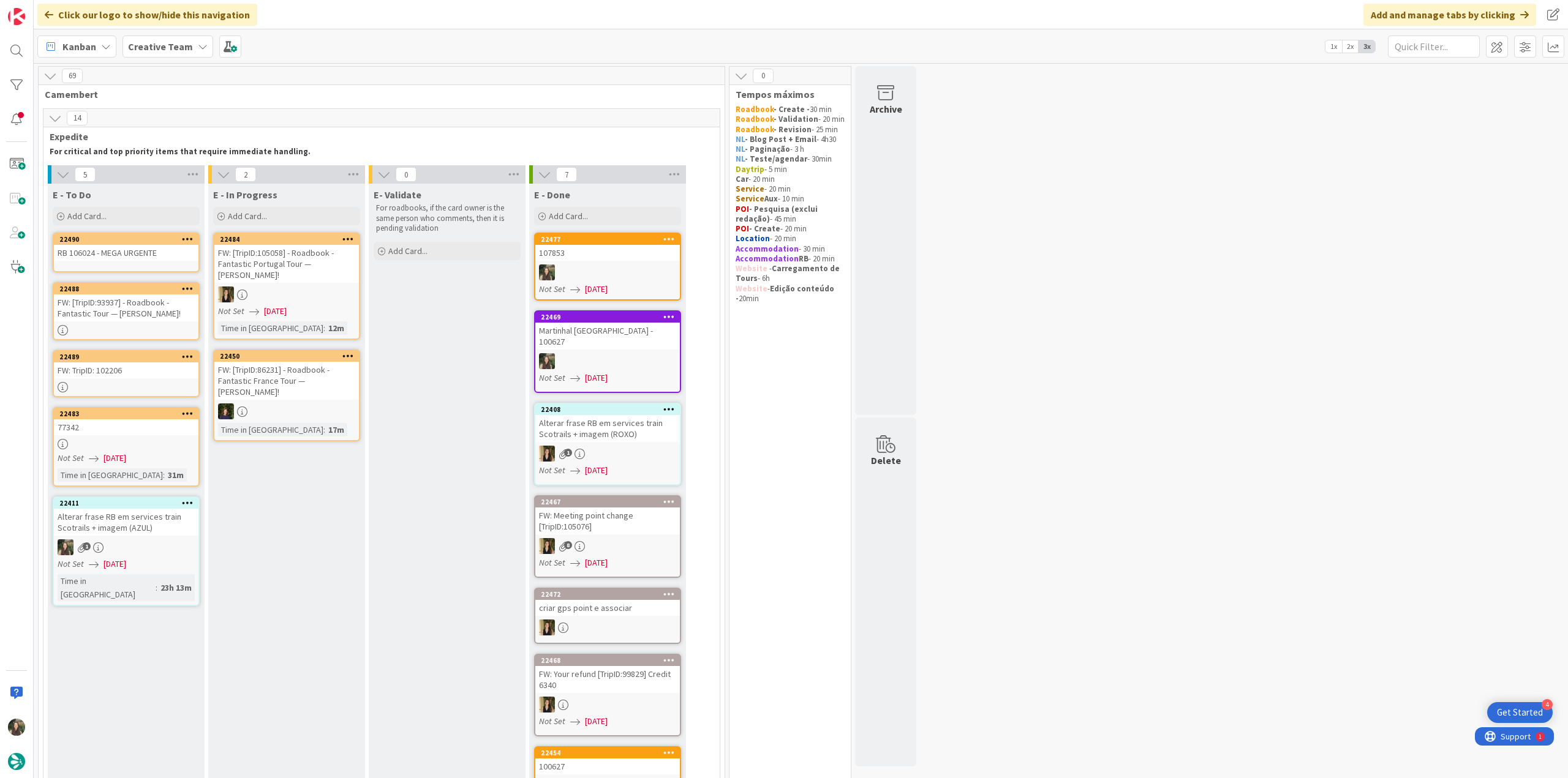
click at [611, 279] on div at bounding box center [608, 272] width 145 height 16
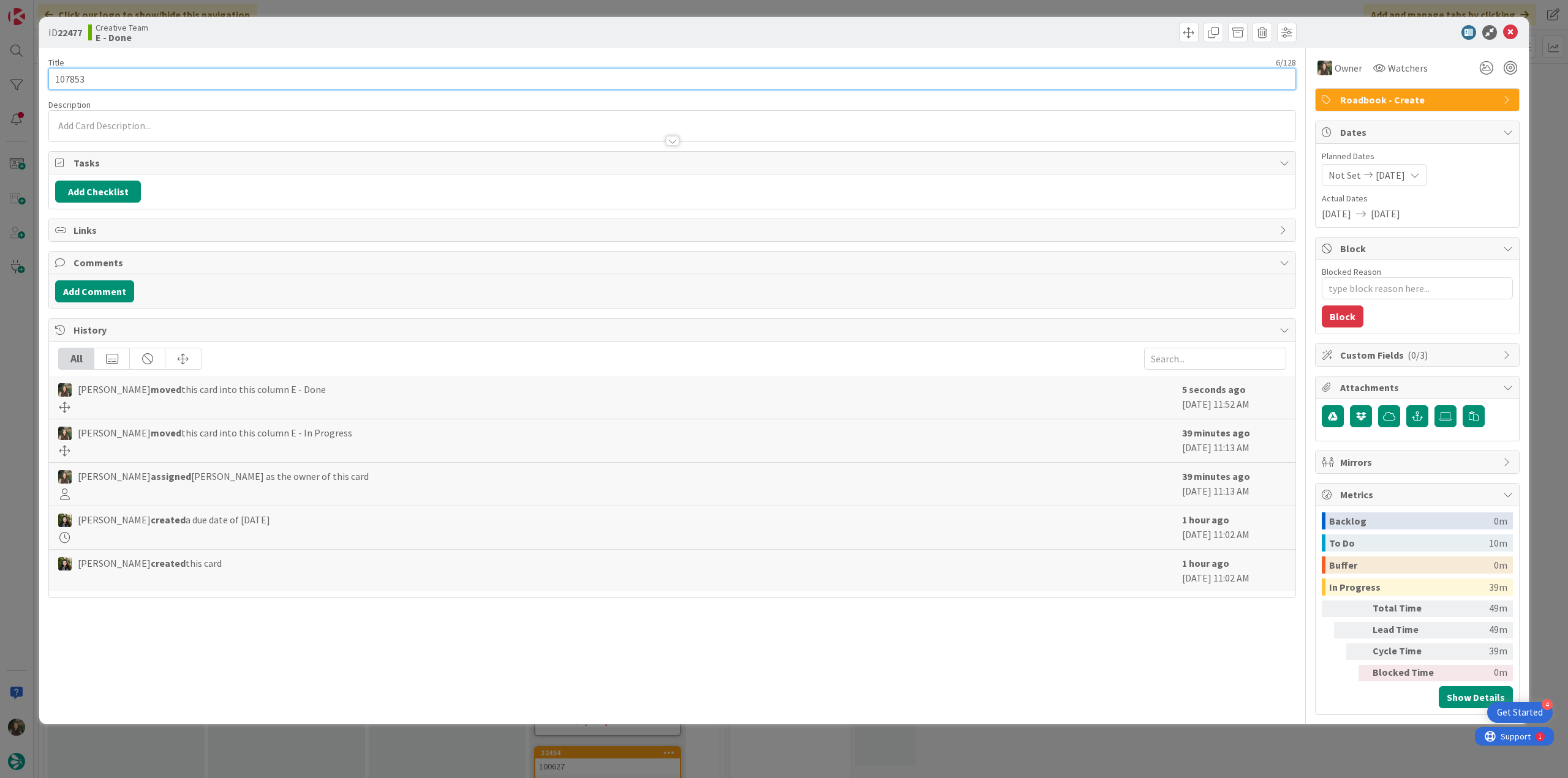
click at [78, 82] on input "107853" at bounding box center [673, 79] width 1248 height 22
click at [16, 316] on div "ID 22477 Creative Team E - Done Title 6 / 128 107853 Description Owner Watchers…" at bounding box center [784, 389] width 1568 height 778
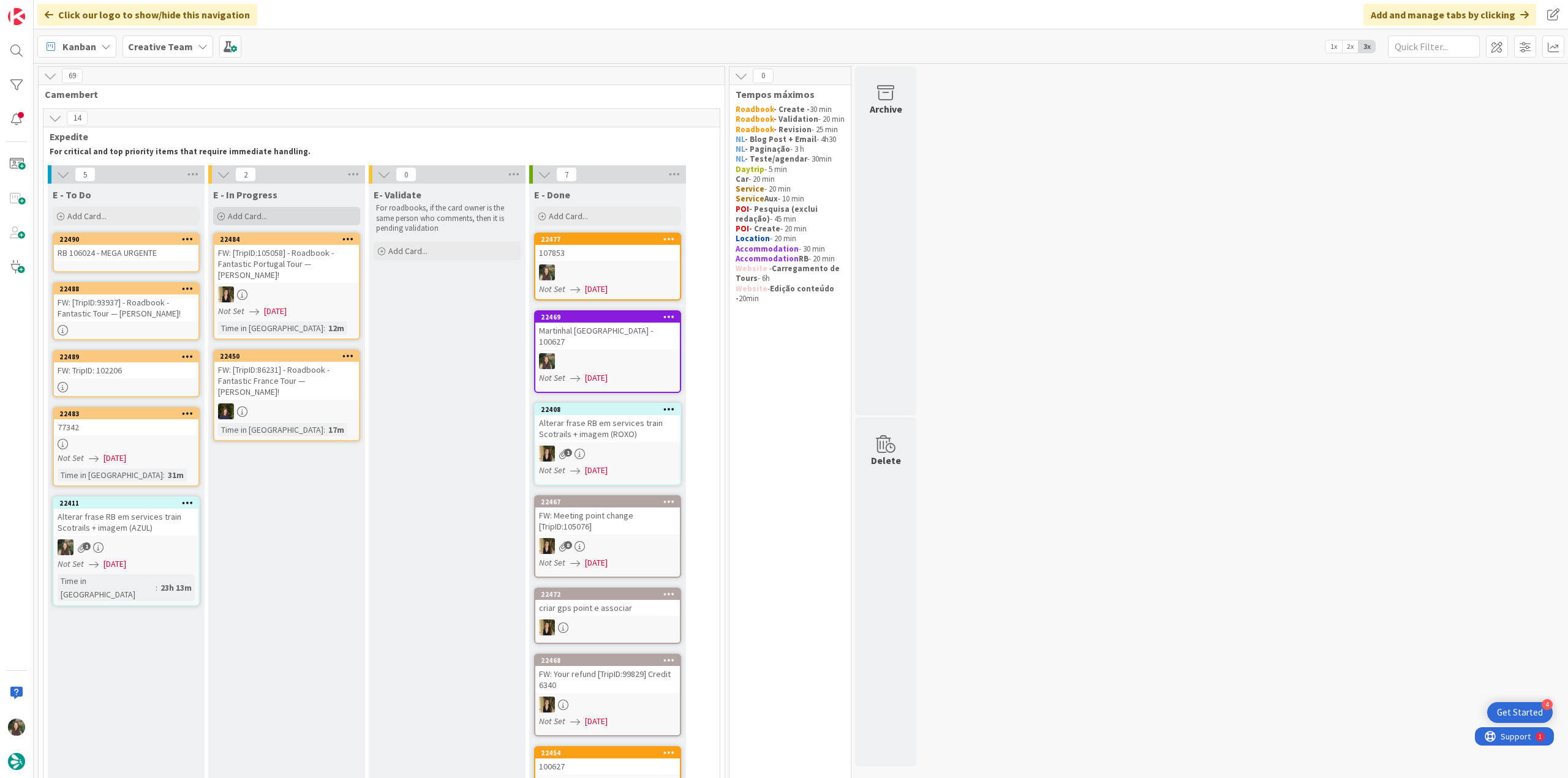
click at [304, 215] on div "Add Card..." at bounding box center [286, 216] width 147 height 19
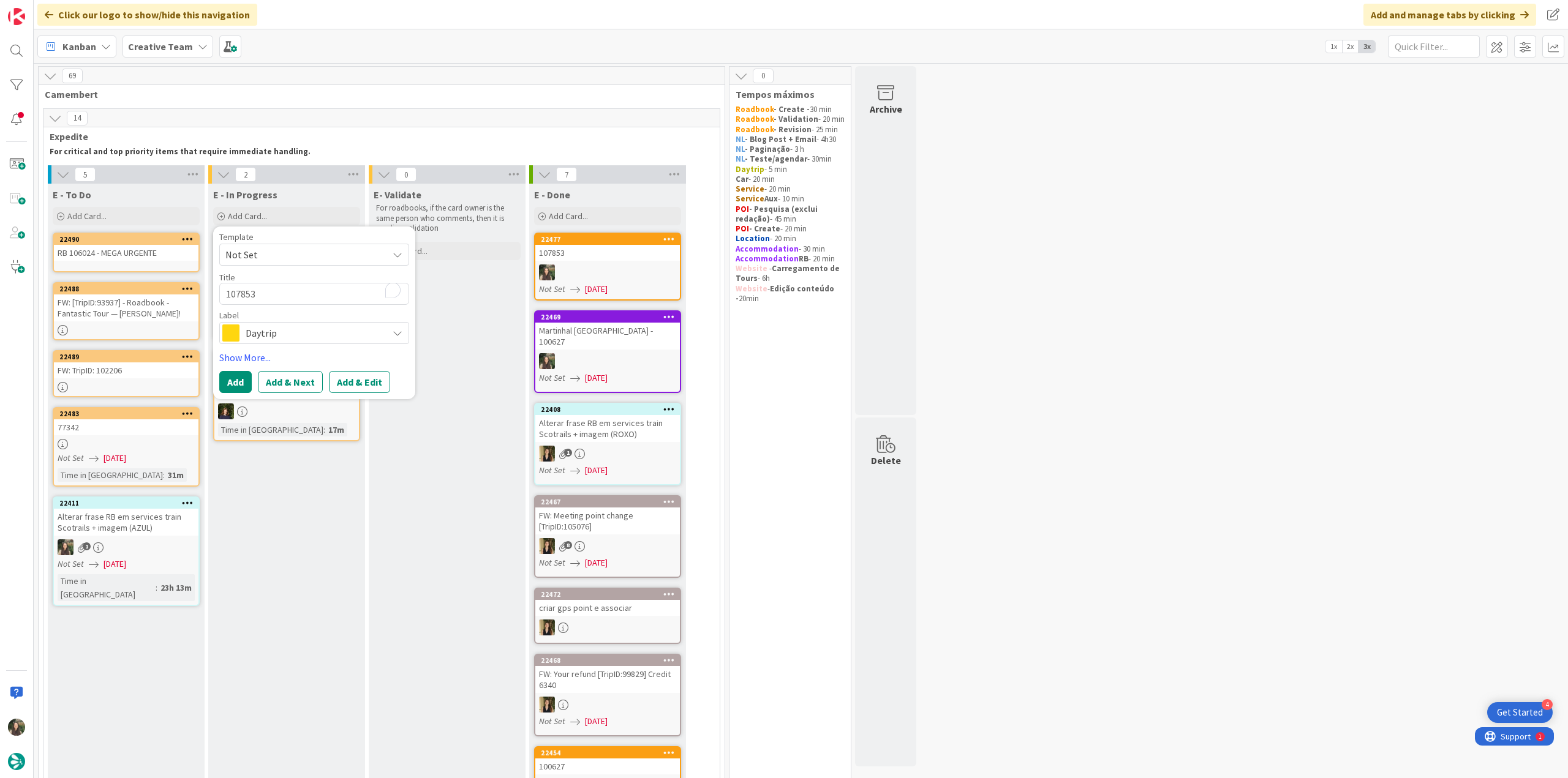
type textarea "x"
type textarea "107853"
type textarea "x"
type textarea "107853 -"
type textarea "x"
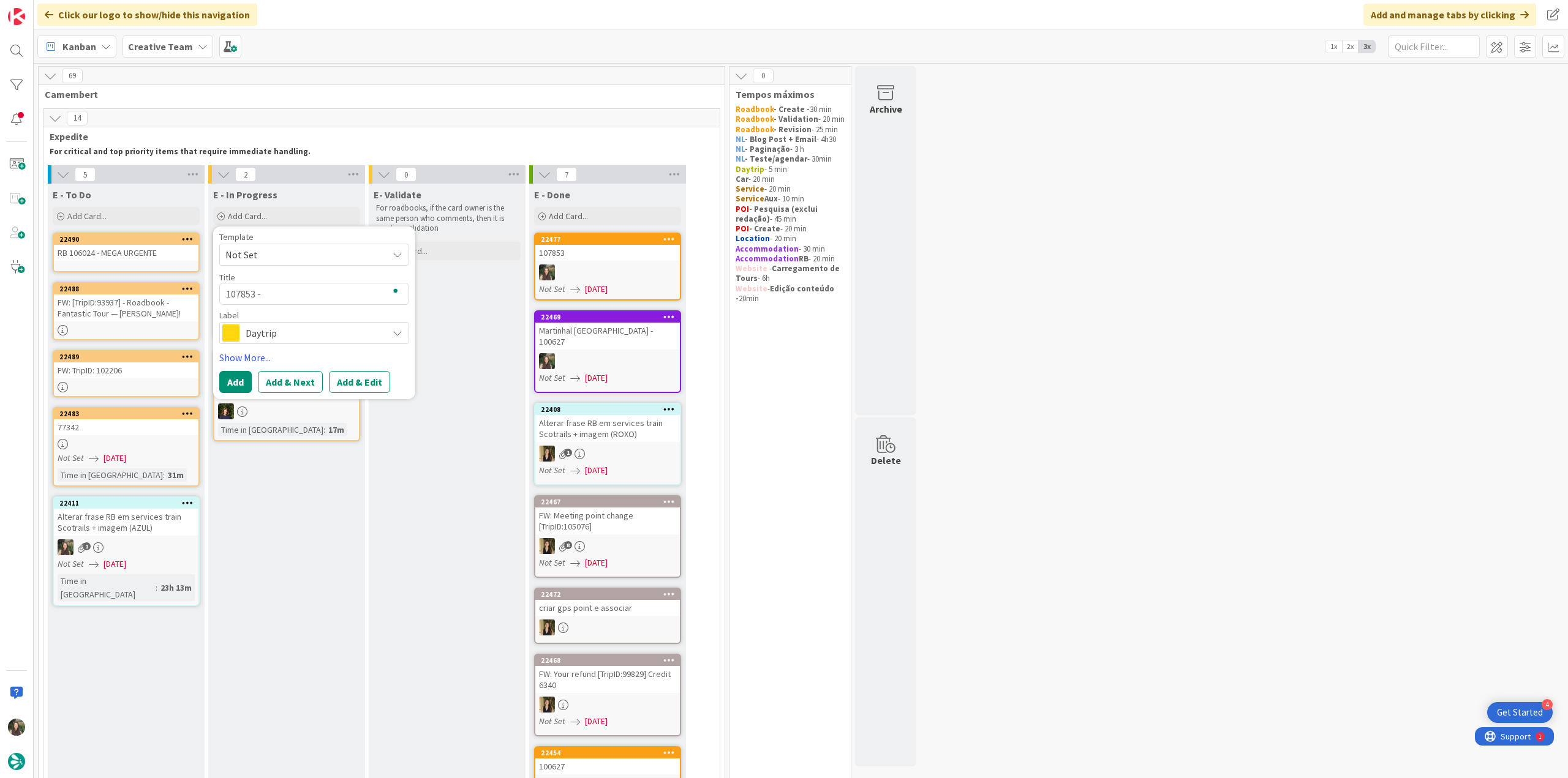
type textarea "107853 -"
type textarea "x"
type textarea "107853 - c"
type textarea "x"
type textarea "107853 - co"
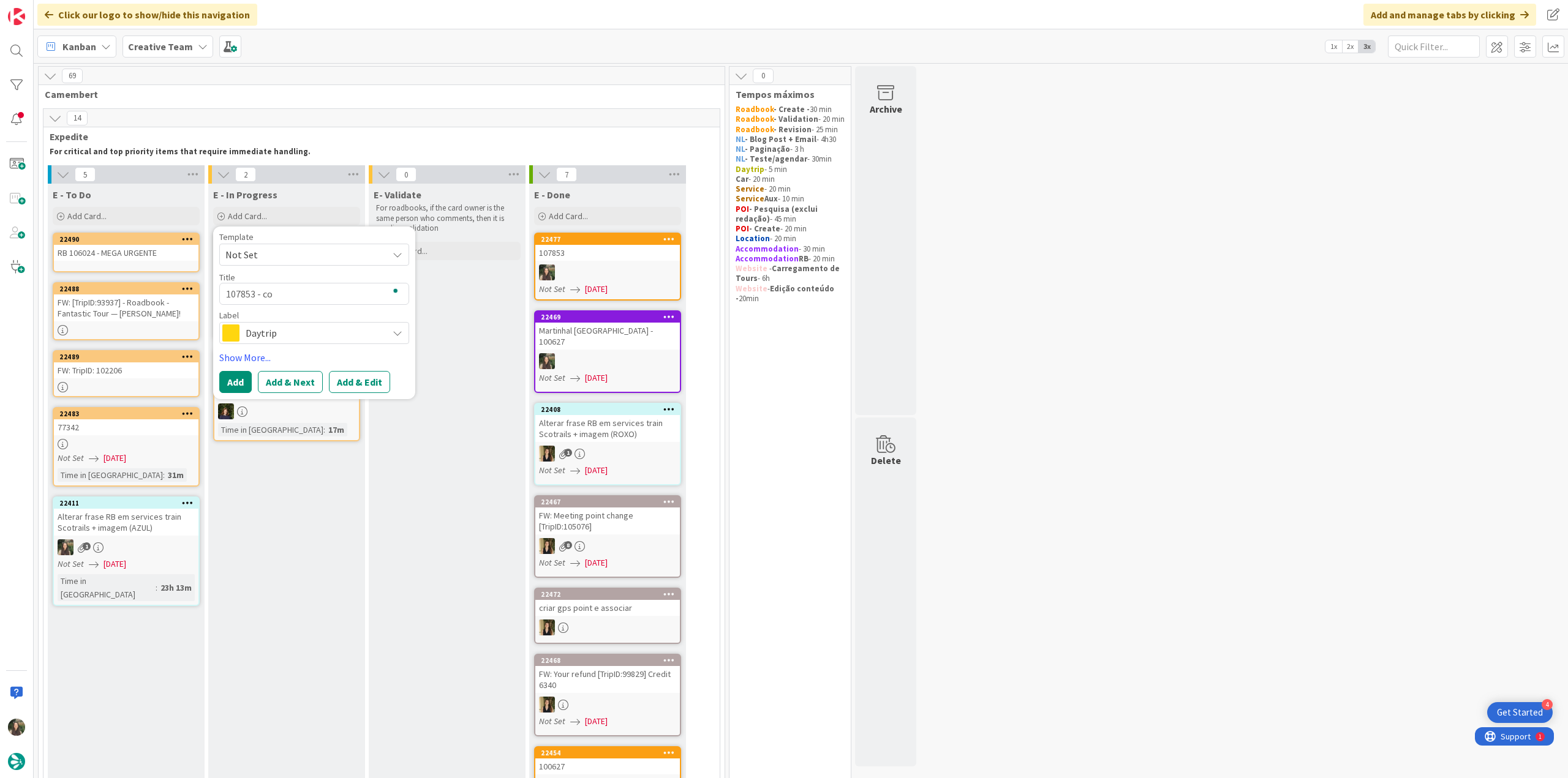
type textarea "x"
type textarea "107853 - con"
type textarea "x"
type textarea "107853 - cont"
type textarea "x"
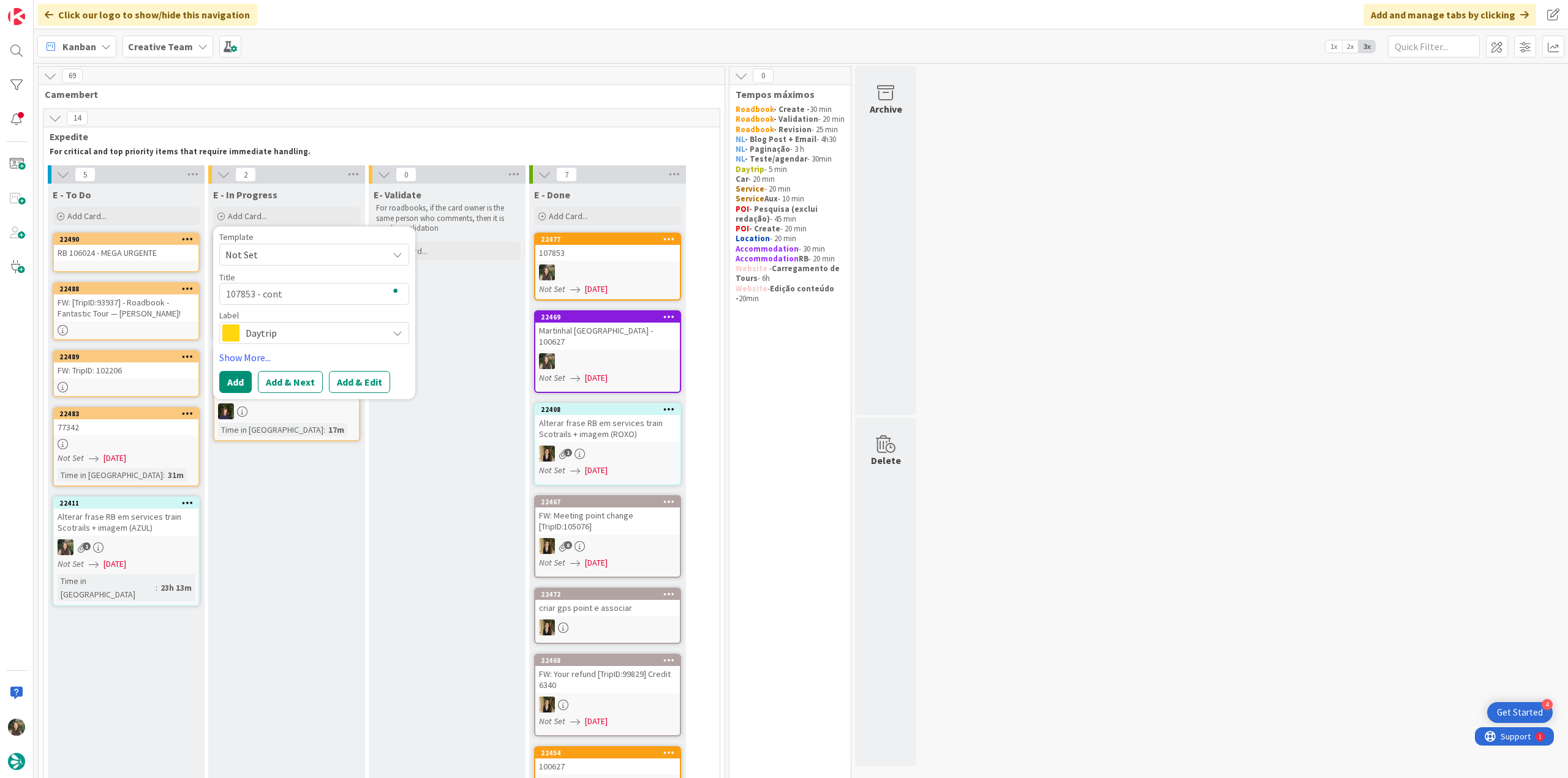
type textarea "107853 - conti"
type textarea "x"
type textarea "107853 - contin"
type textarea "x"
type textarea "107853 - continu"
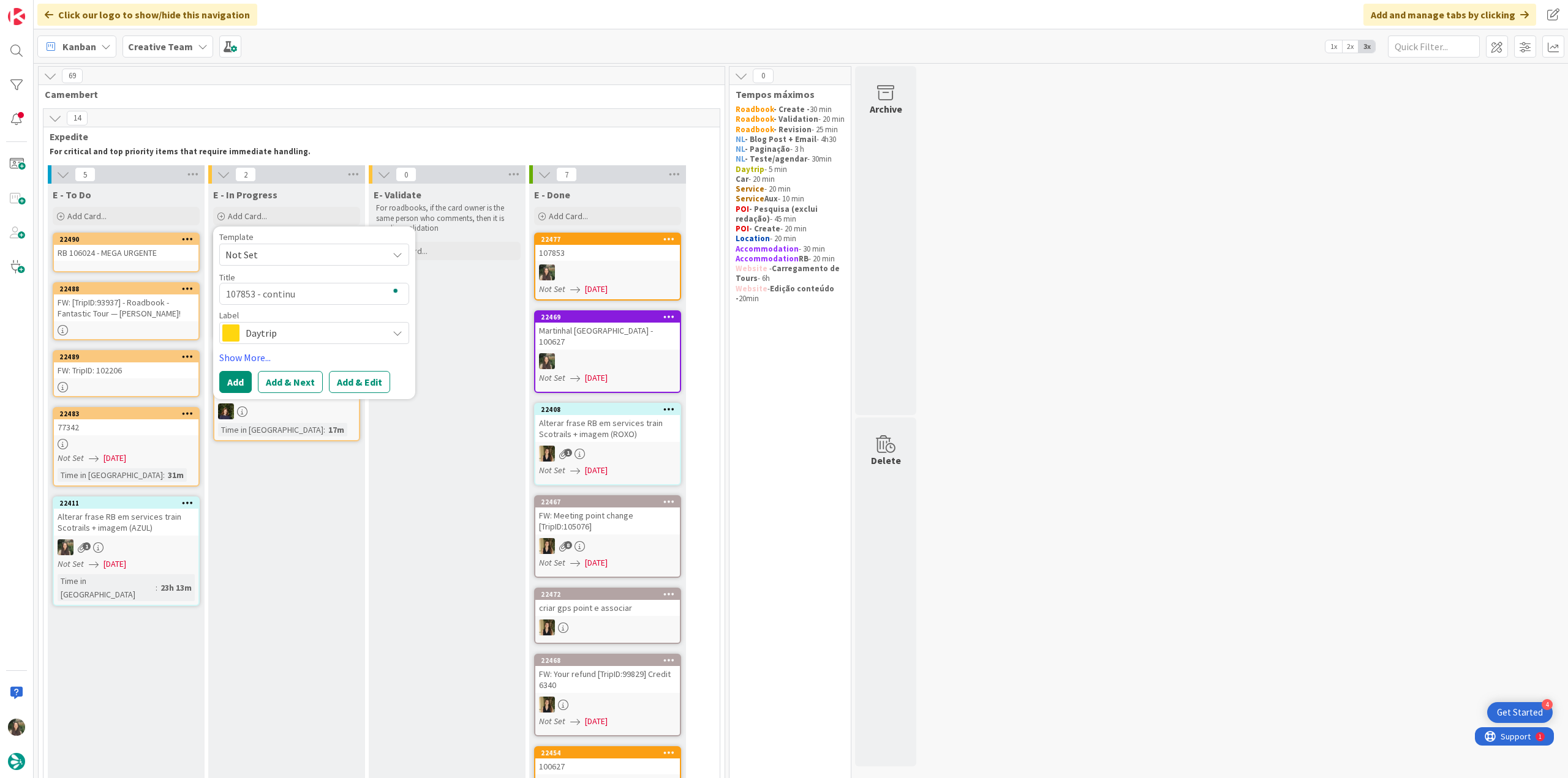
type textarea "x"
type textarea "107853 - continua"
type textarea "x"
type textarea "107853 - continuaç"
type textarea "x"
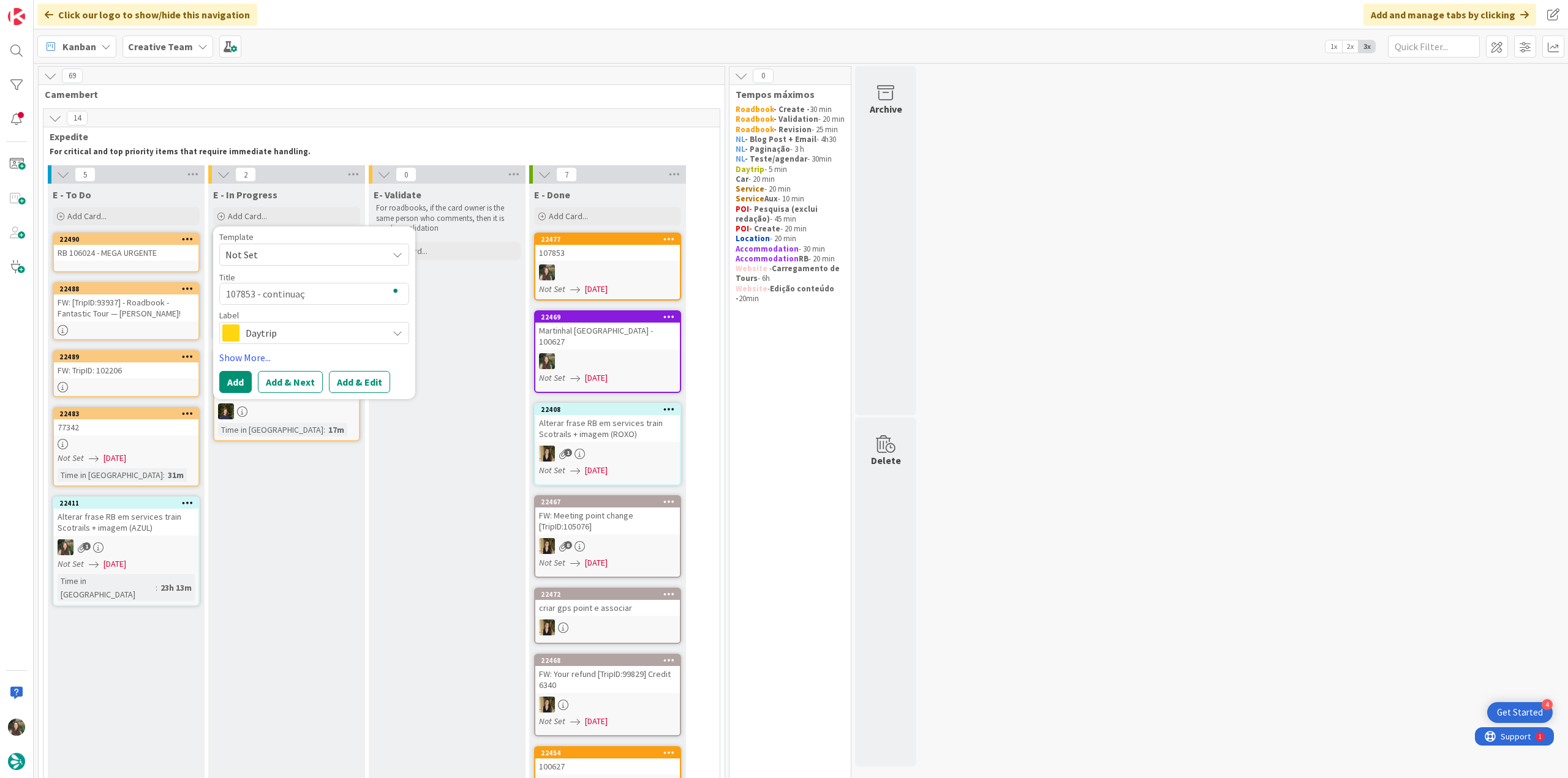
type textarea "107853 - continuaçã"
type textarea "x"
type textarea "107853 - continuação"
click at [310, 330] on span "Daytrip" at bounding box center [313, 332] width 136 height 17
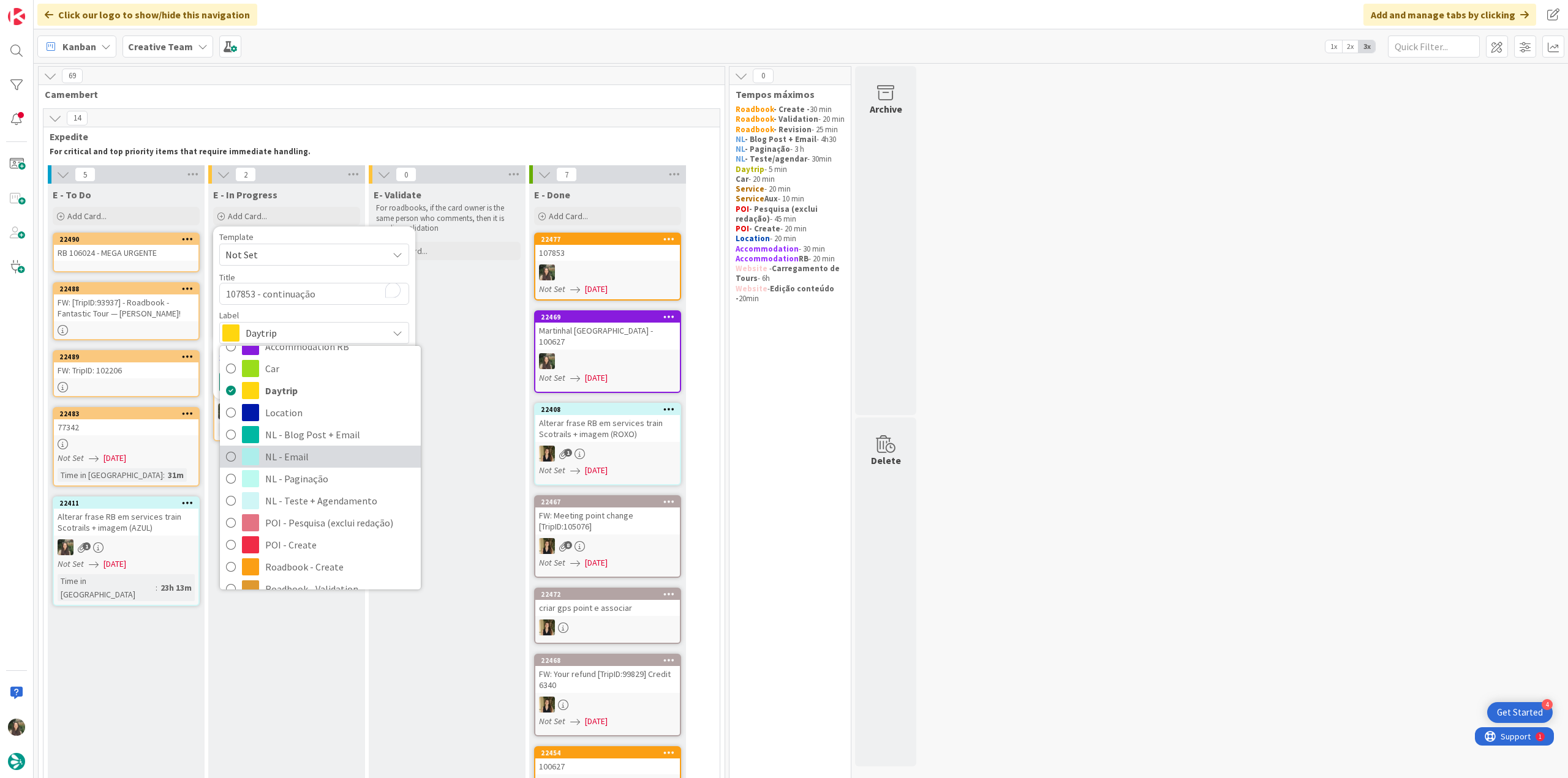
scroll to position [123, 0]
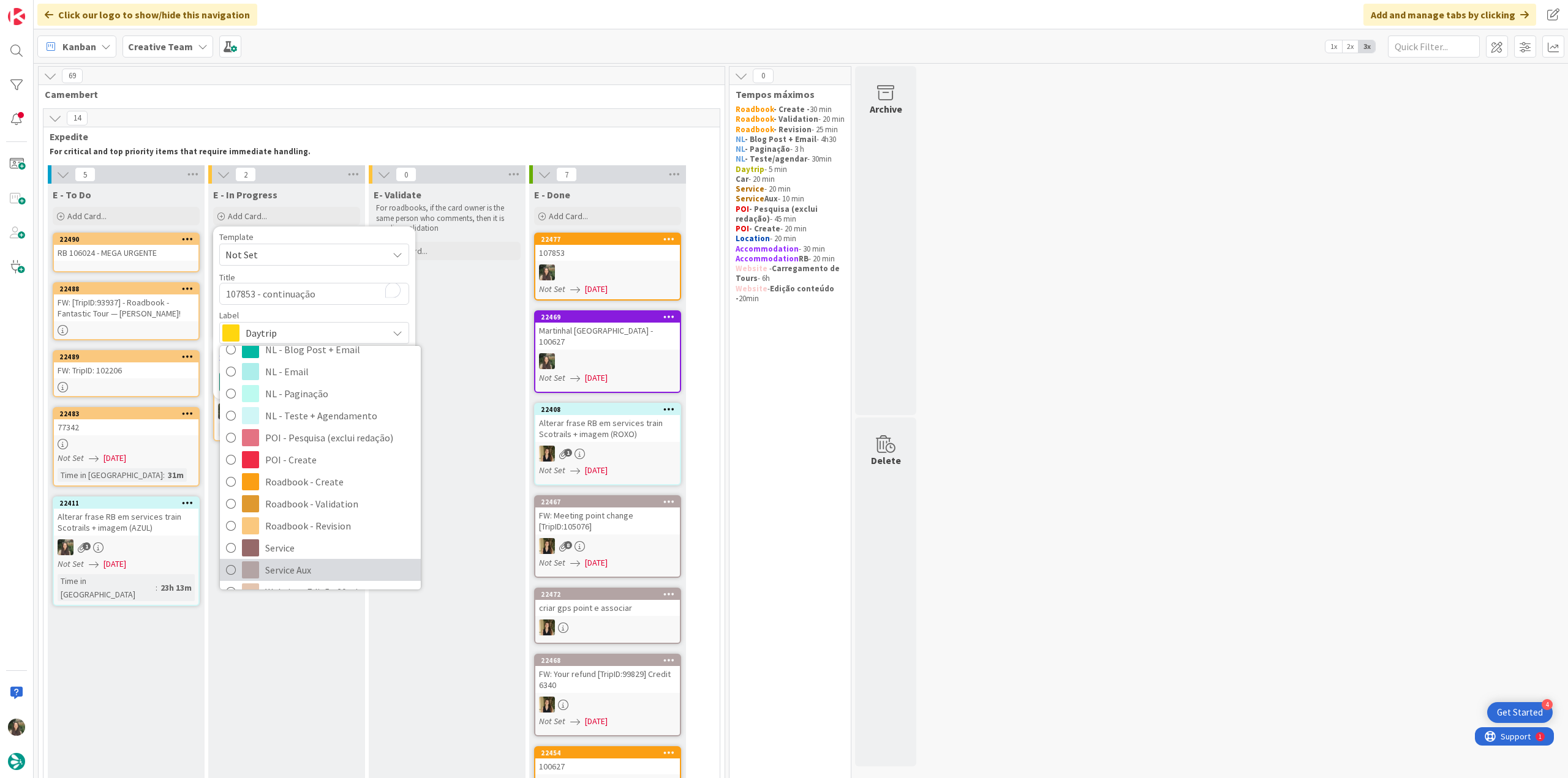
click at [317, 559] on link "Service Aux" at bounding box center [320, 570] width 201 height 22
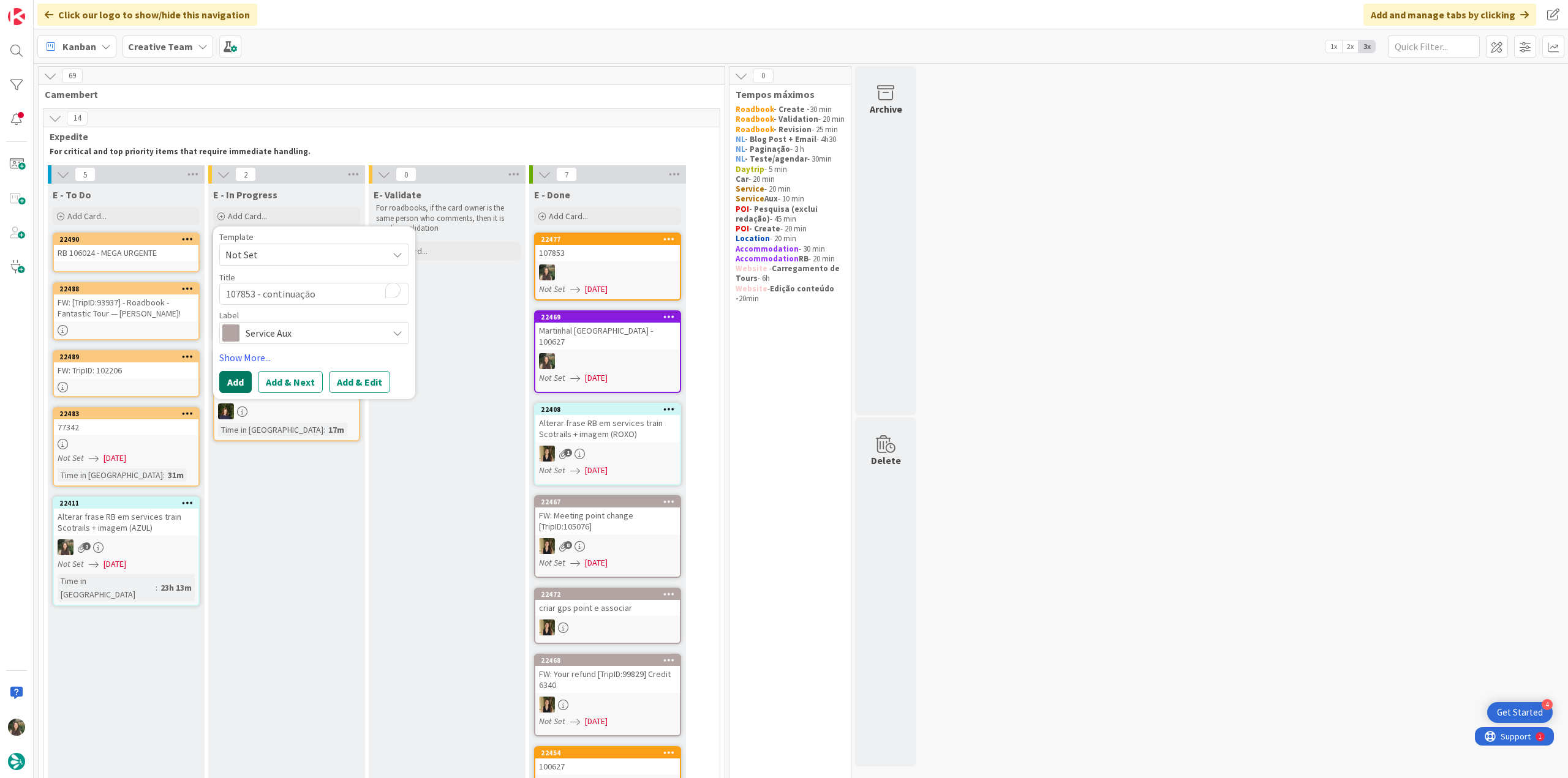
click at [241, 379] on button "Add" at bounding box center [236, 381] width 33 height 22
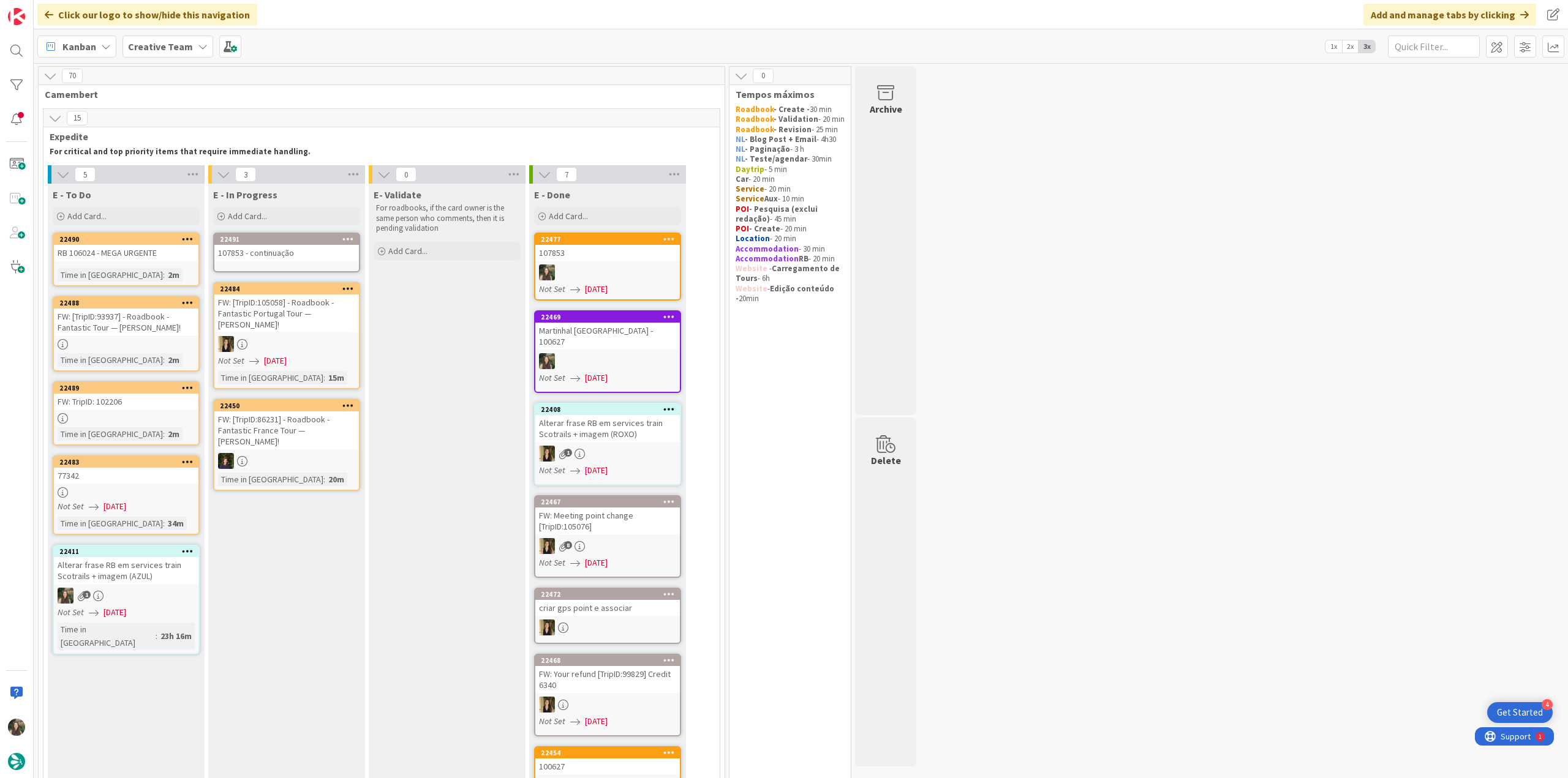
click at [283, 259] on div "107853 - continuação" at bounding box center [287, 253] width 145 height 16
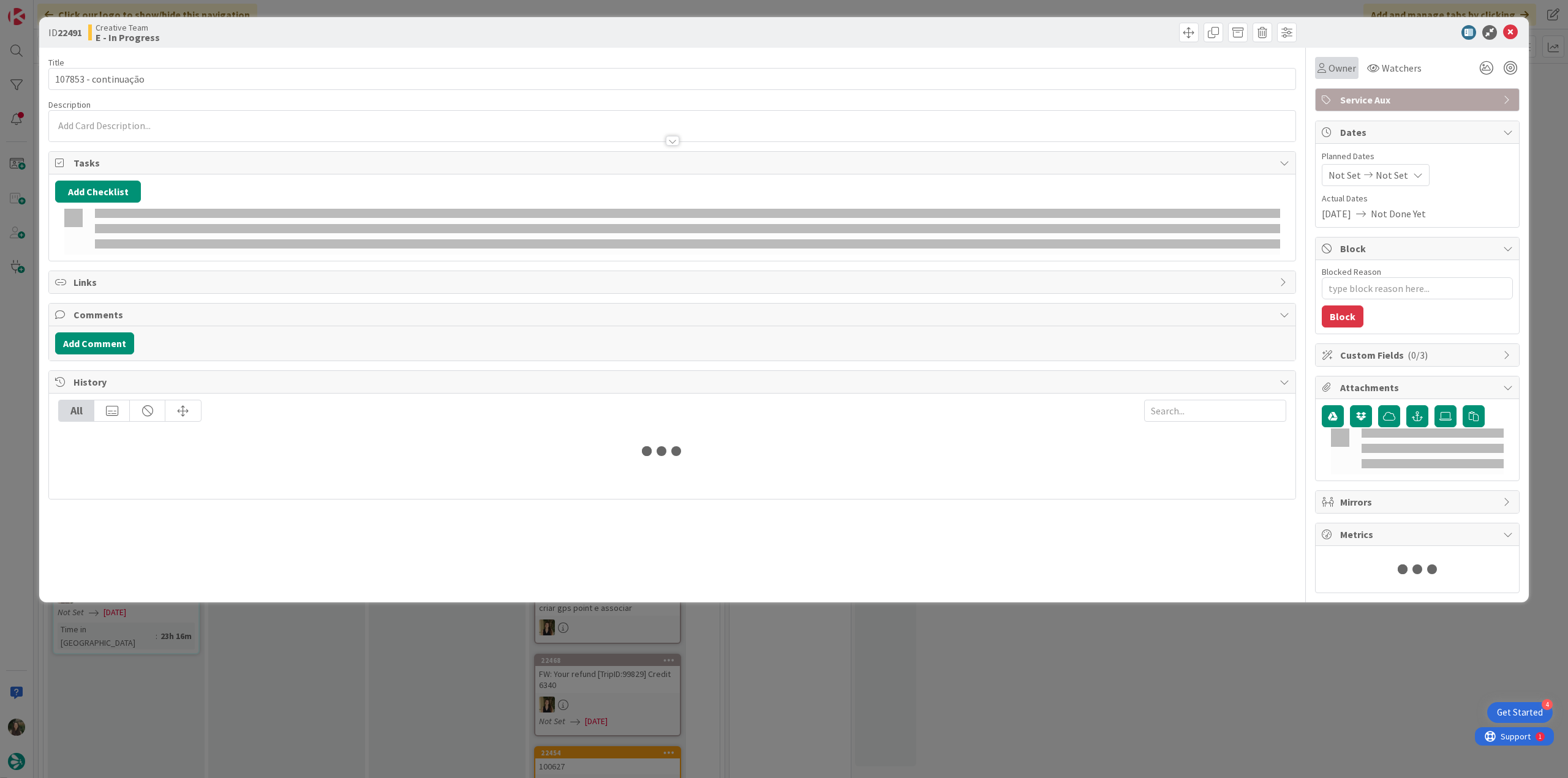
click at [1342, 69] on span "Owner" at bounding box center [1343, 68] width 28 height 15
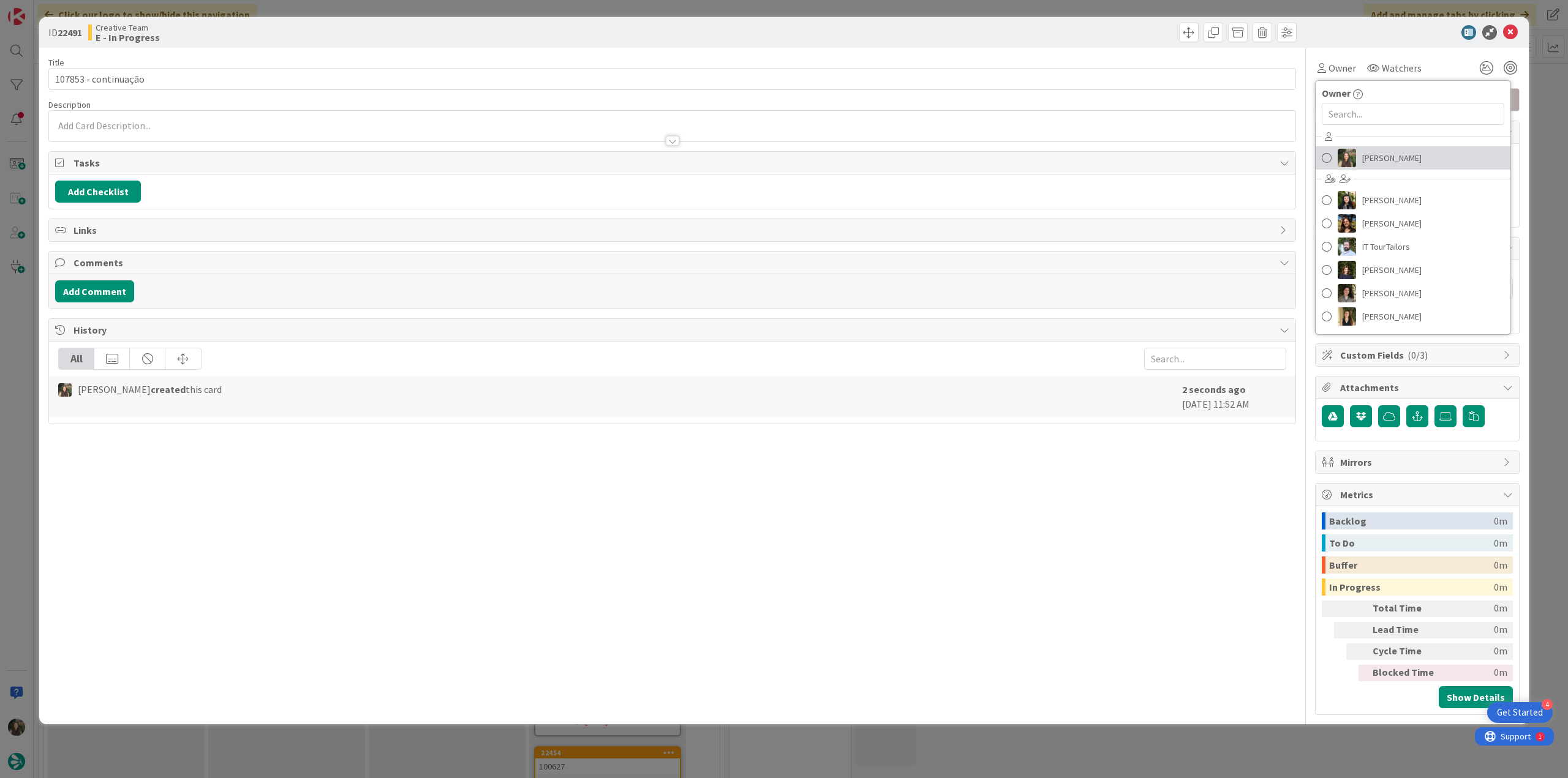
drag, startPoint x: 1365, startPoint y: 154, endPoint x: 1362, endPoint y: 202, distance: 48.1
click at [1366, 154] on span "[PERSON_NAME]" at bounding box center [1392, 158] width 59 height 19
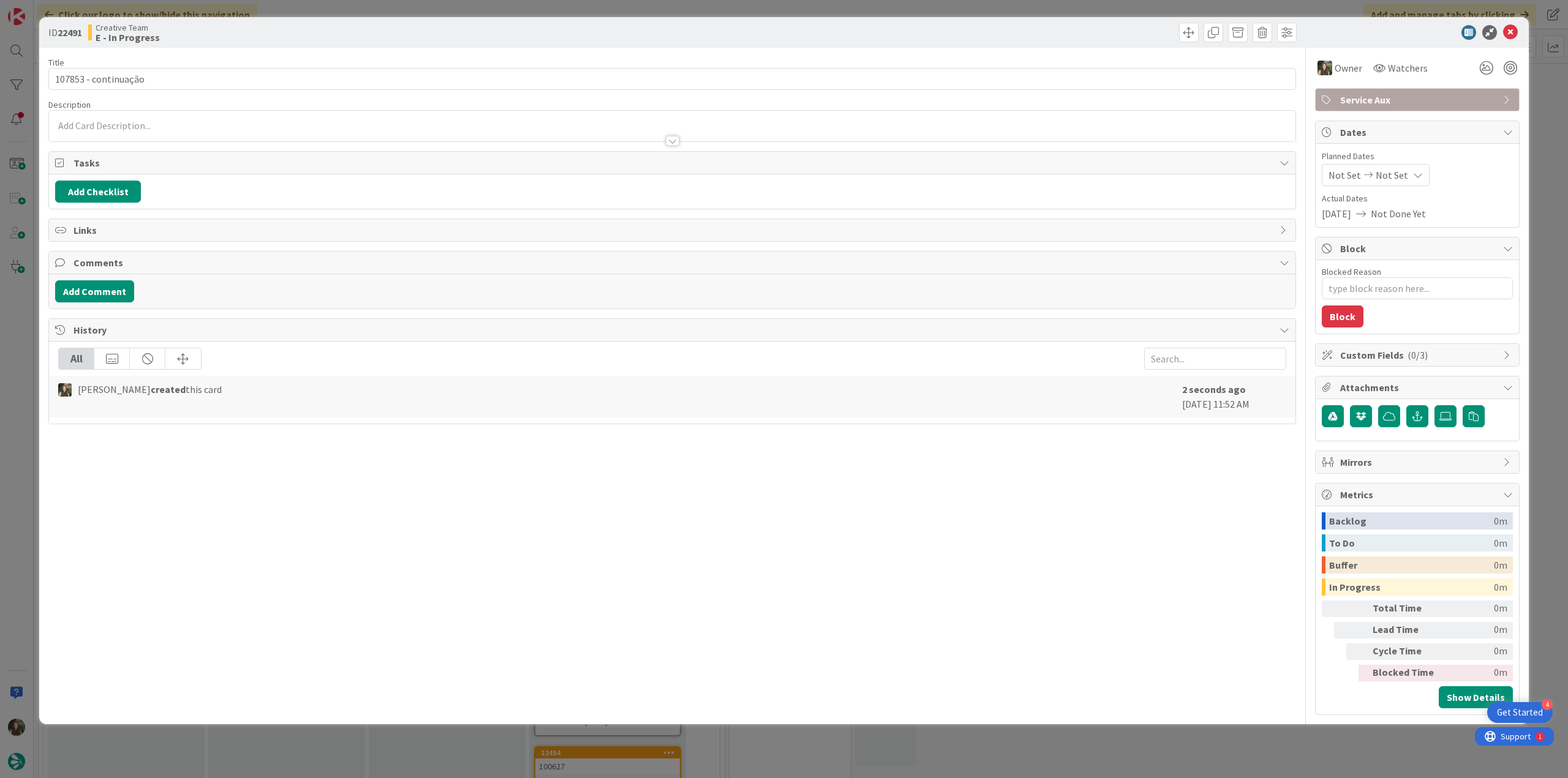
click at [1190, 736] on div "ID 22491 Creative Team E - In Progress Title 20 / 128 107853 - continuação Desc…" at bounding box center [784, 389] width 1568 height 778
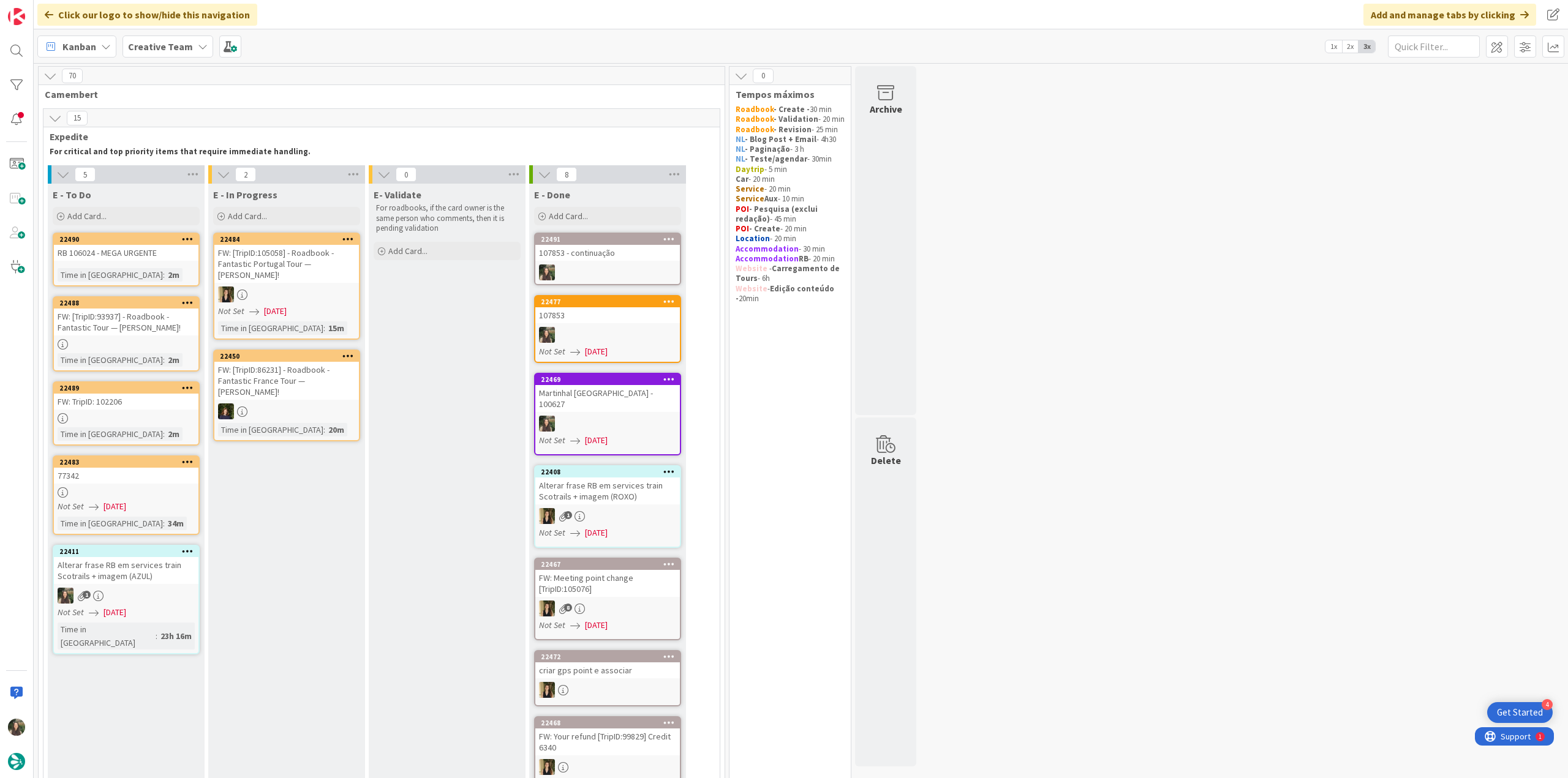
click at [173, 253] on div "RB 106024 - MEGA URGENTE" at bounding box center [126, 253] width 145 height 16
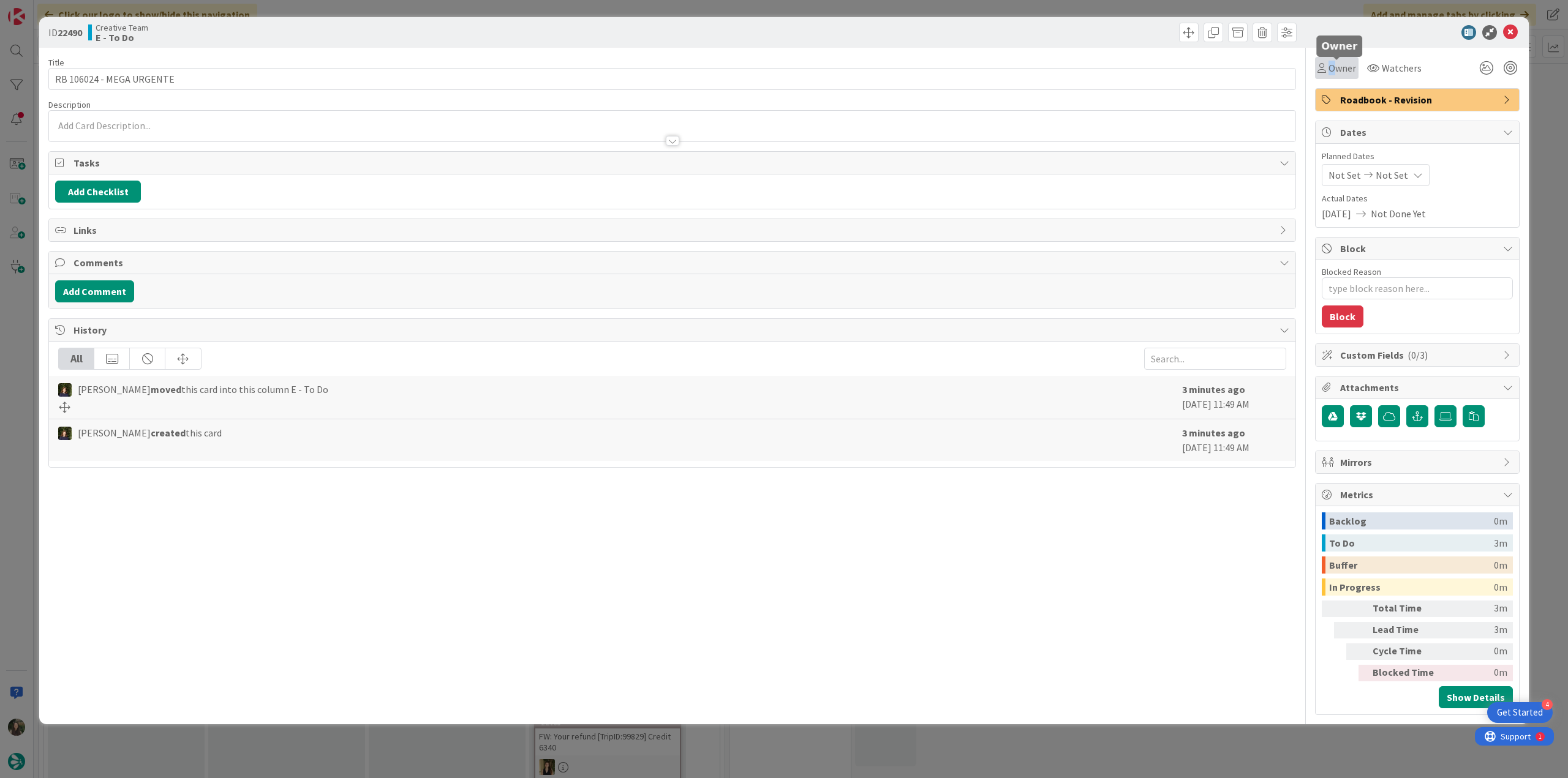
drag, startPoint x: 1331, startPoint y: 72, endPoint x: 1335, endPoint y: 78, distance: 7.2
click at [1332, 72] on span "Owner" at bounding box center [1343, 68] width 28 height 15
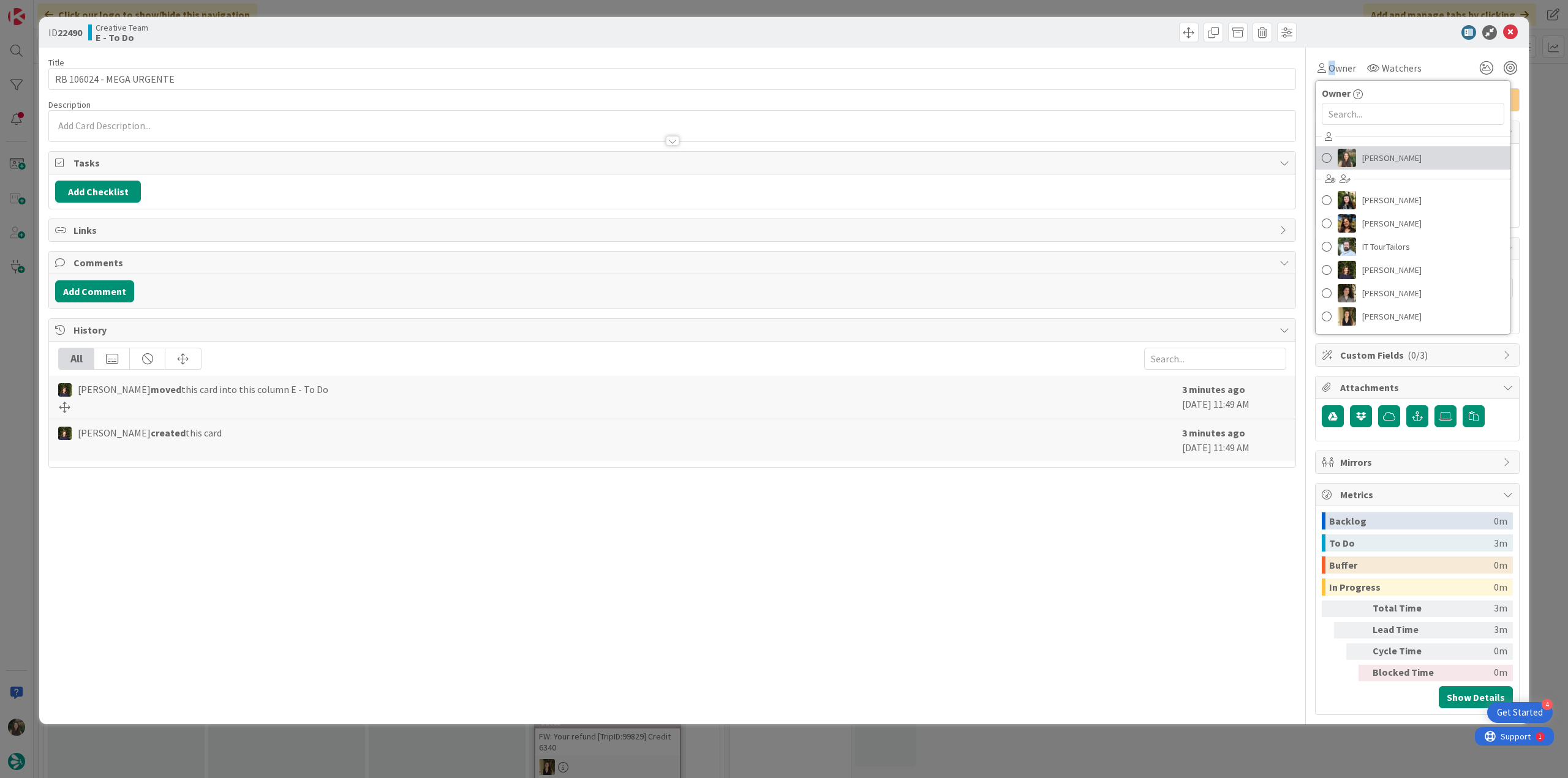
click at [1362, 151] on span "[PERSON_NAME]" at bounding box center [1392, 158] width 59 height 19
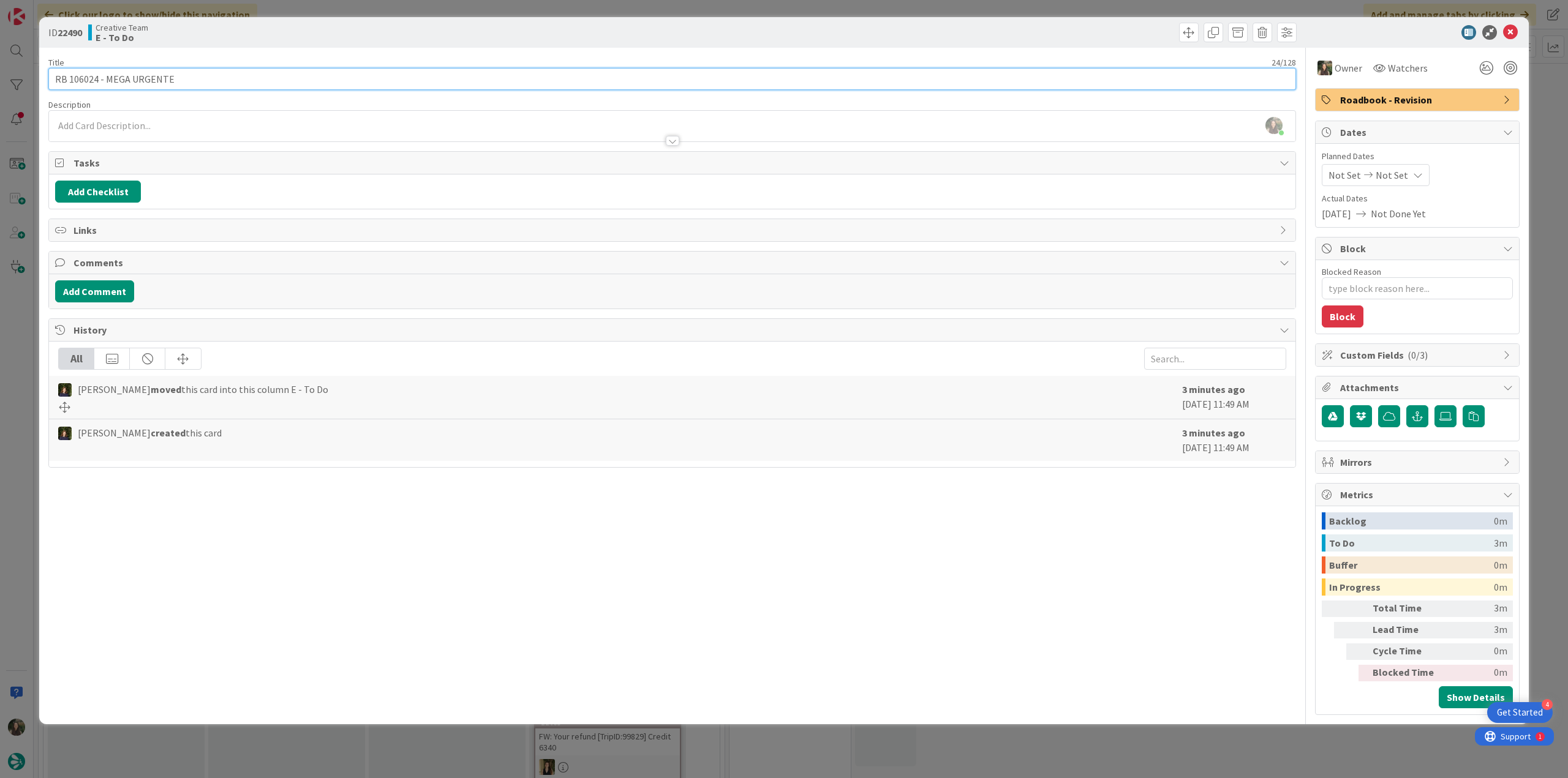
click at [85, 79] on input "RB 106024 - MEGA URGENTE" at bounding box center [673, 79] width 1248 height 22
click at [31, 323] on div "ID 22490 Creative Team E - To Do Title 24 / 128 RB 106024 - MEGA URGENTE Descri…" at bounding box center [784, 389] width 1568 height 778
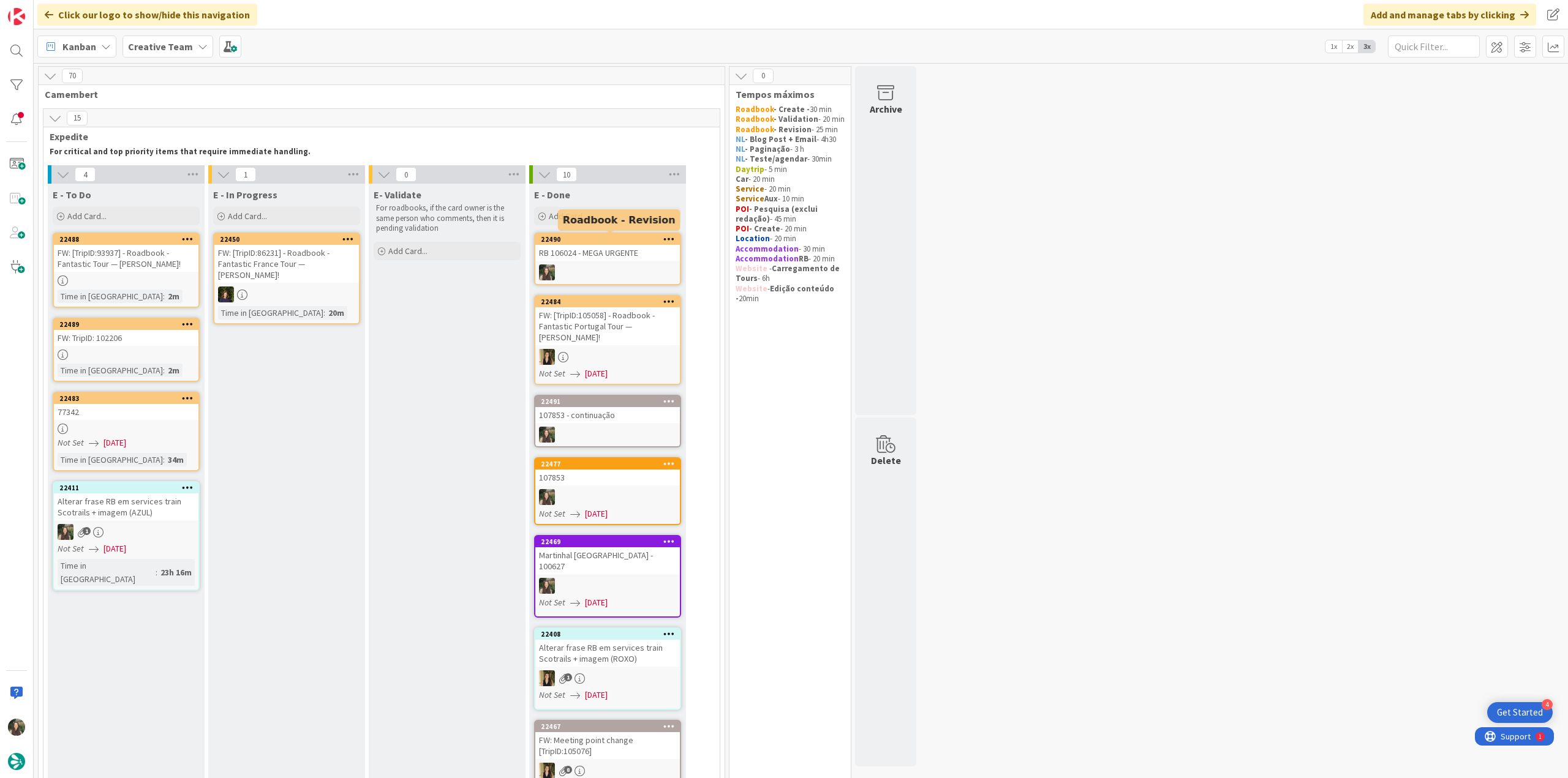
click at [616, 250] on div "RB 106024 - MEGA URGENTE" at bounding box center [608, 253] width 145 height 16
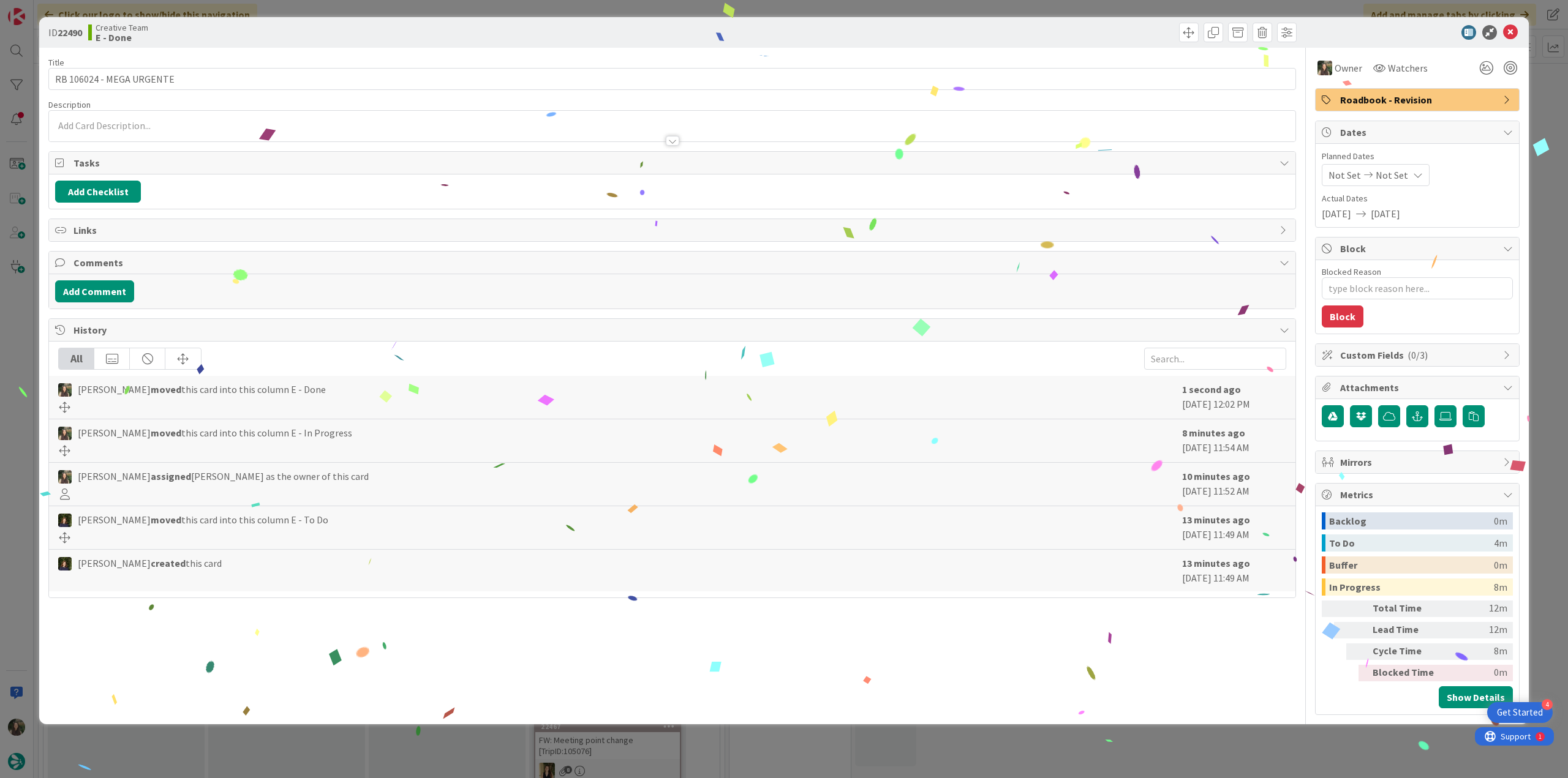
click at [1183, 732] on div "ID 22490 Creative Team E - Done Title 24 / 128 RB 106024 - MEGA URGENTE Descrip…" at bounding box center [784, 389] width 1568 height 778
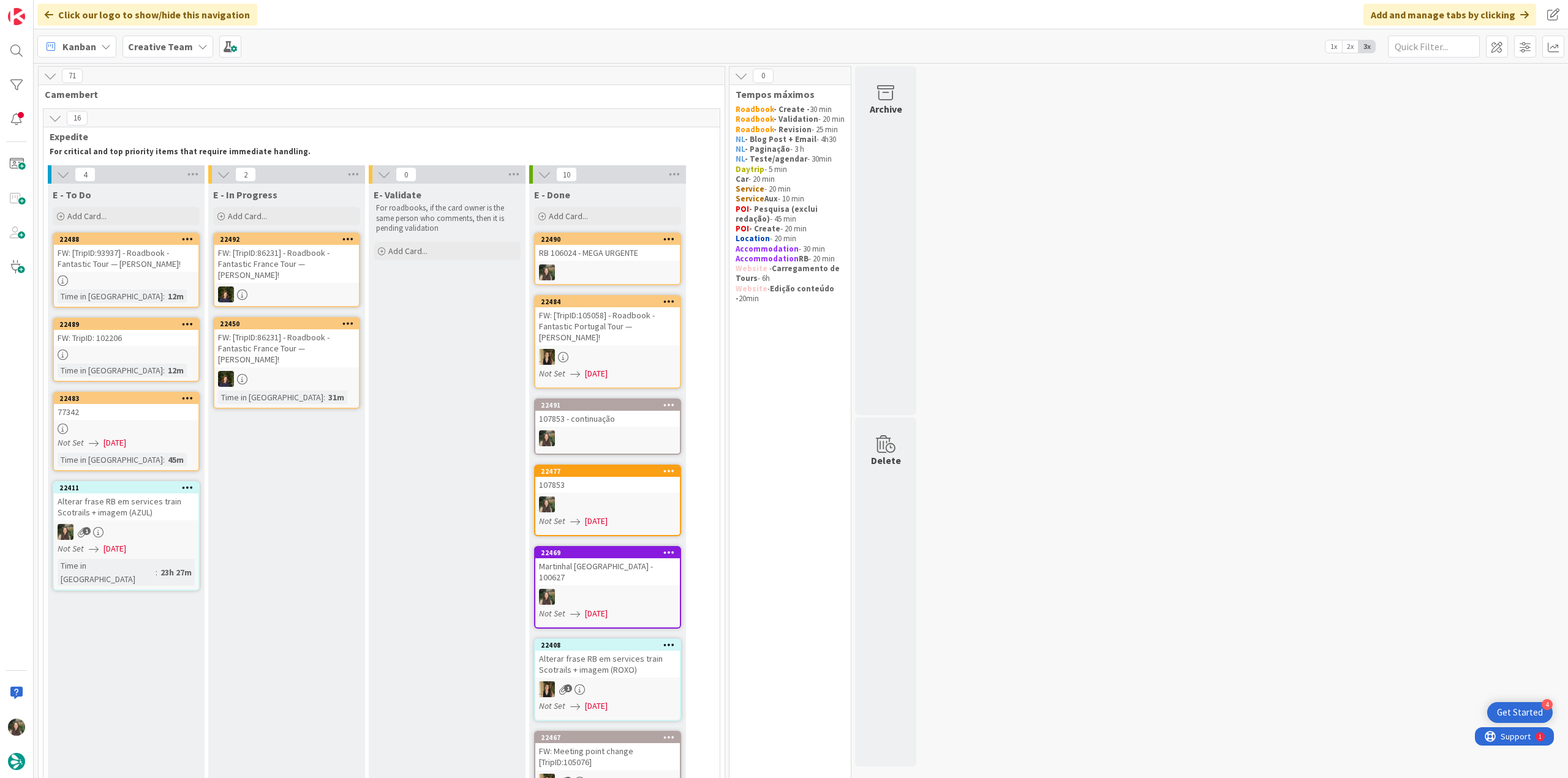
click at [155, 263] on div "FW: [TripID:93937] - Roadbook - Fantastic Tour — [PERSON_NAME]!" at bounding box center [126, 258] width 145 height 27
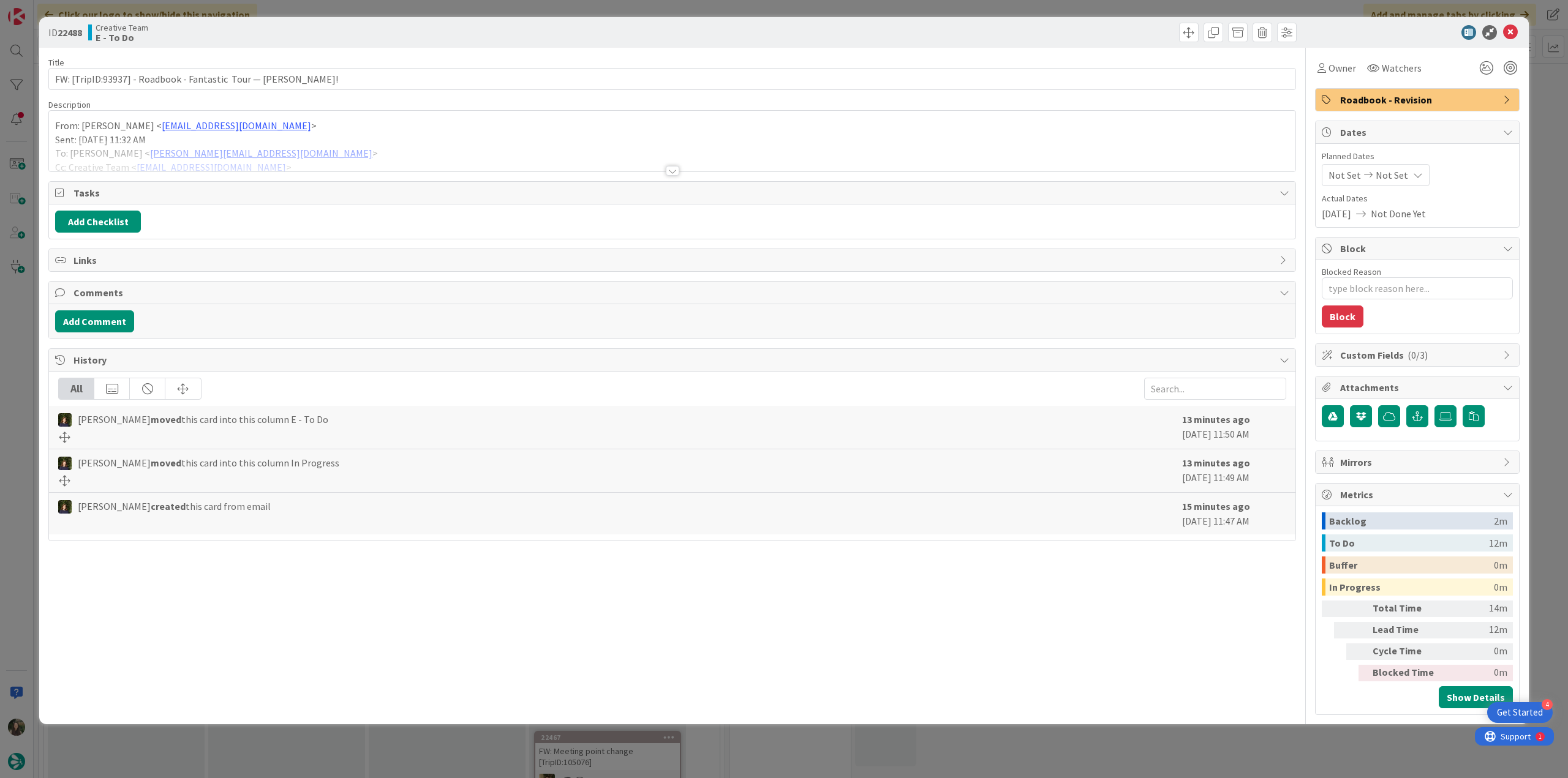
click at [396, 146] on div at bounding box center [672, 155] width 1247 height 31
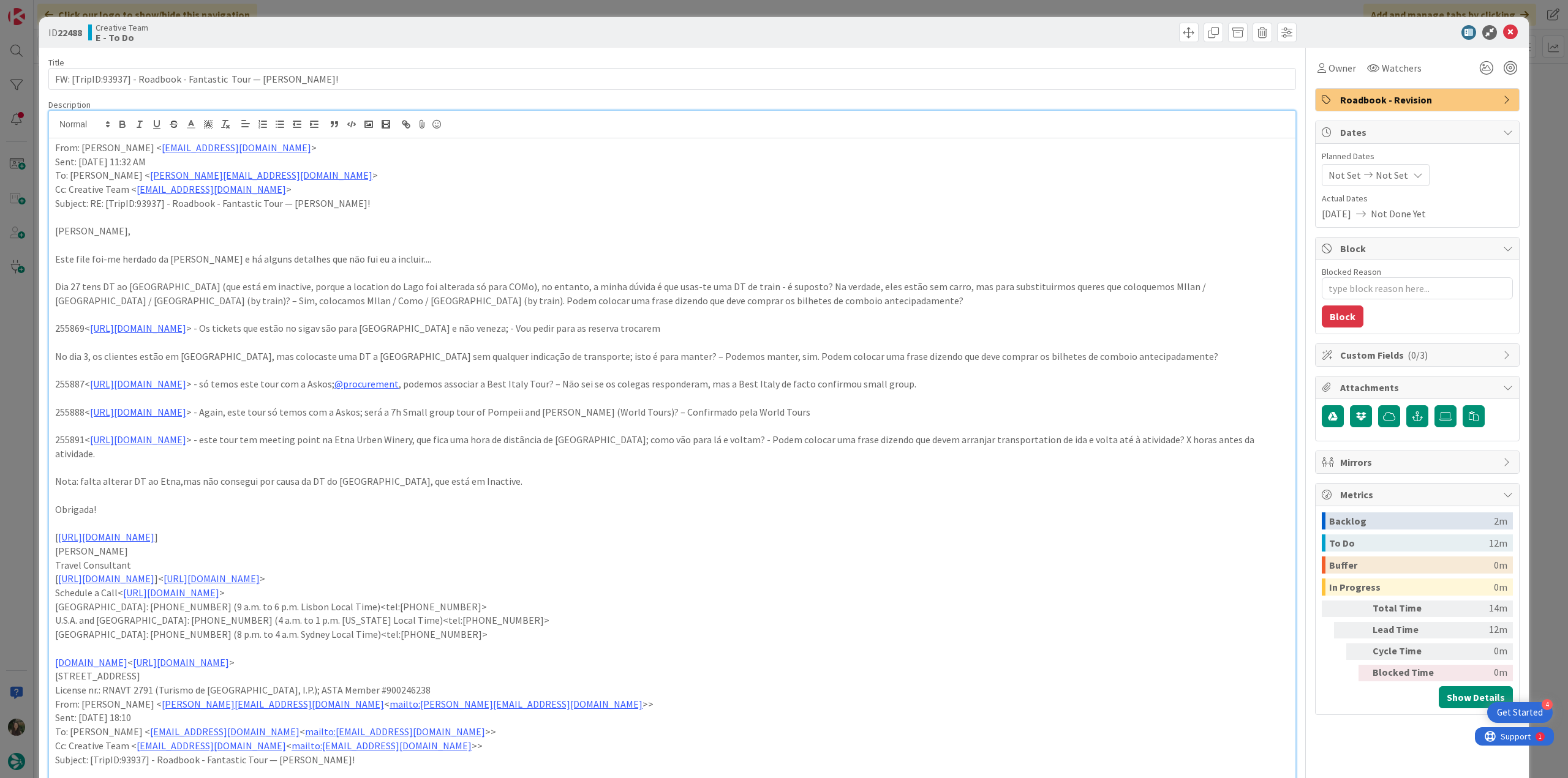
click at [20, 339] on div "ID 22488 Creative Team E - To Do Title 69 / 128 FW: [TripID:93937] - Roadbook -…" at bounding box center [784, 389] width 1568 height 778
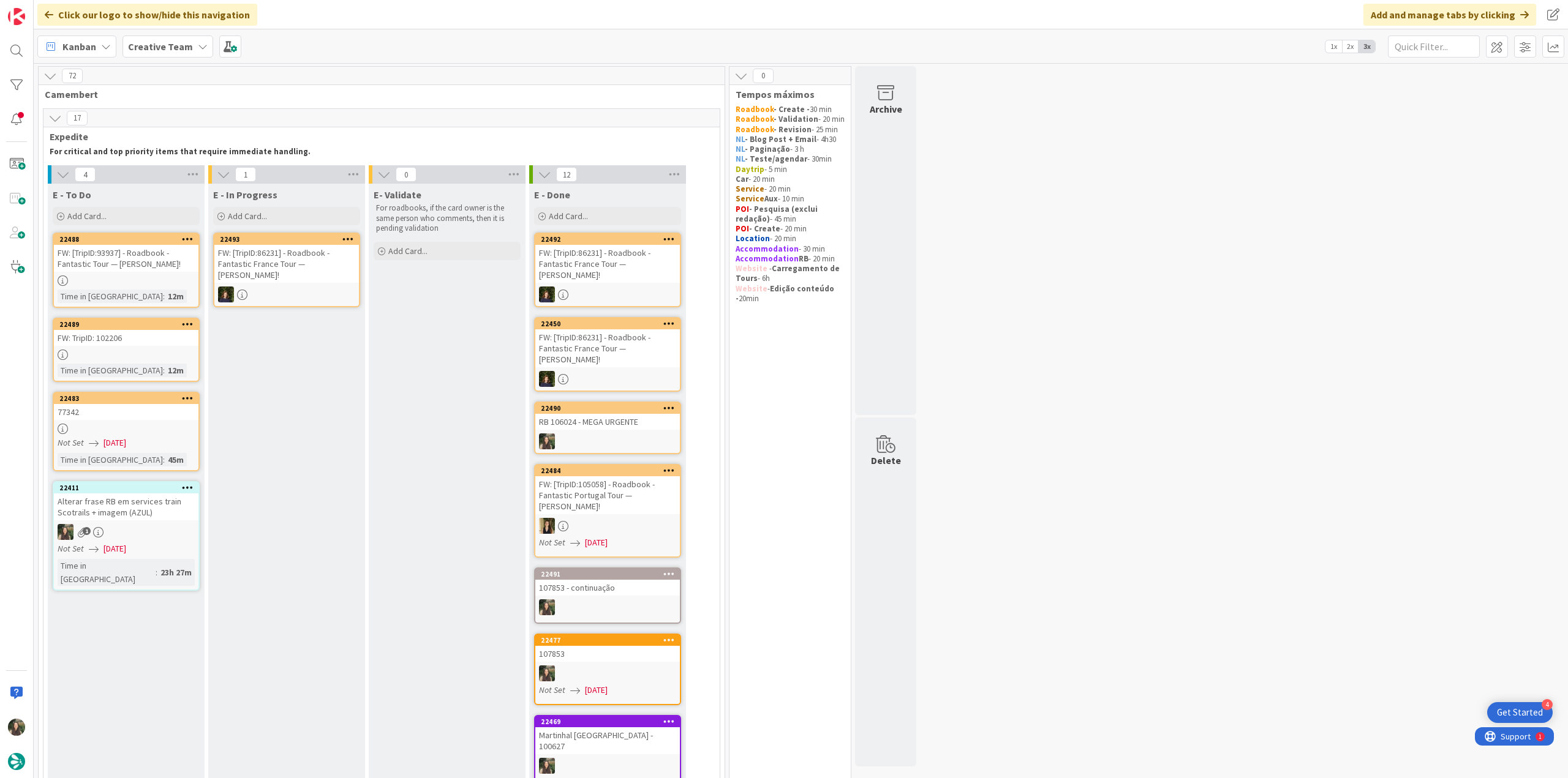
click at [182, 347] on link "22489 FW: TripID: 102206 Time in Column : 12m" at bounding box center [126, 350] width 147 height 64
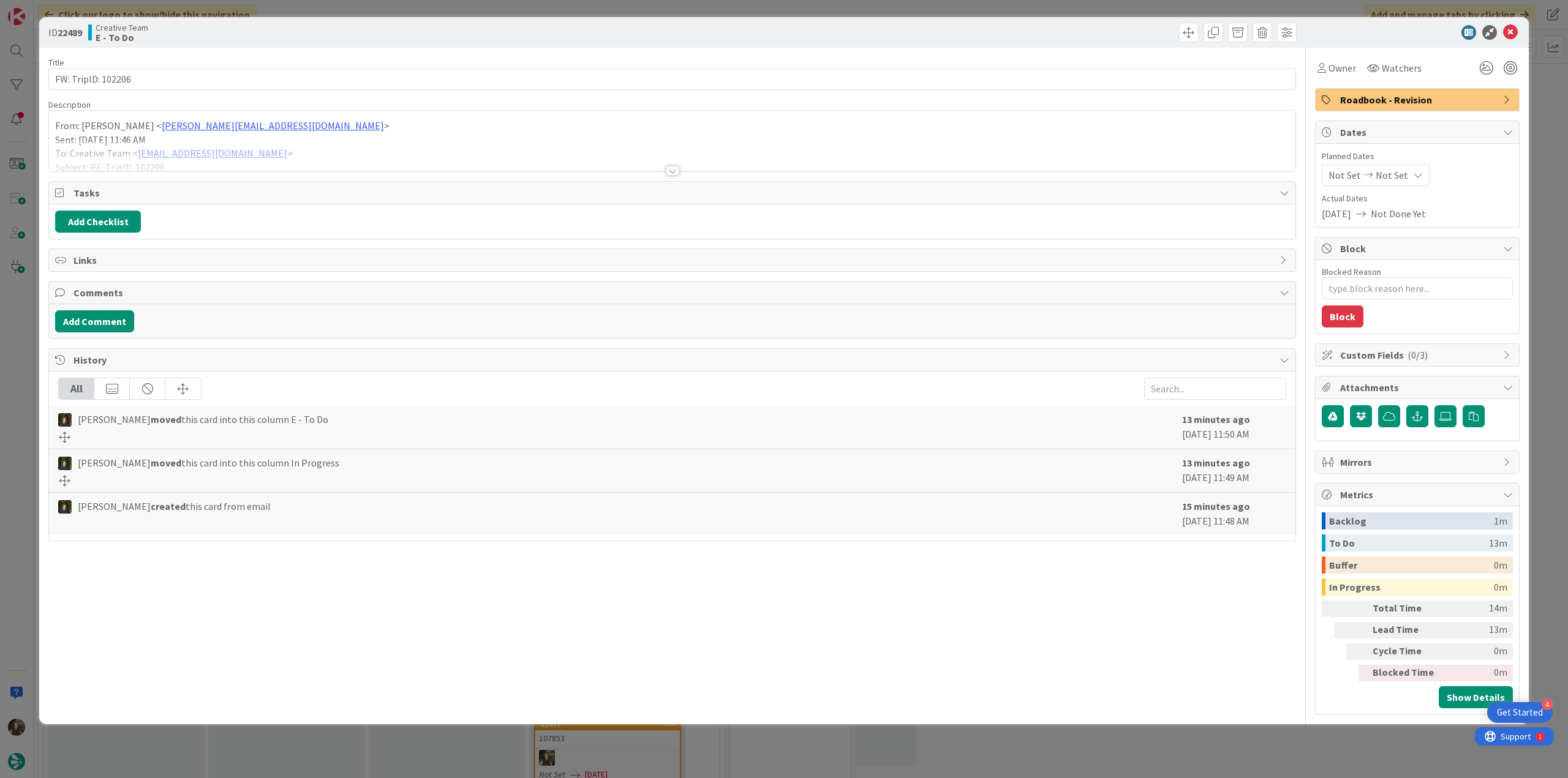
click at [379, 149] on div at bounding box center [672, 155] width 1247 height 31
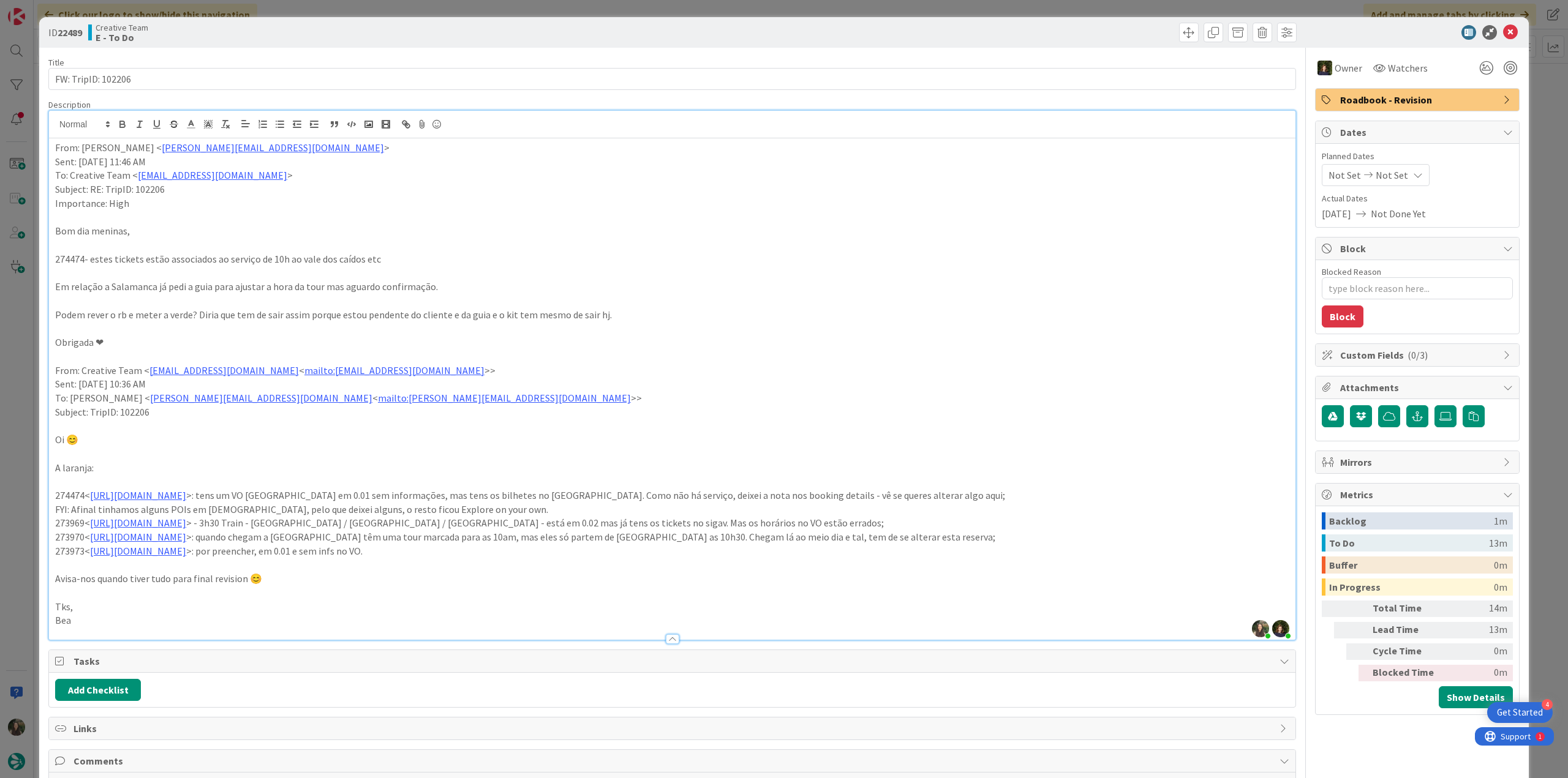
click at [22, 350] on div "ID 22489 Creative Team E - To Do Title 18 / 128 FW: TripID: 102206 Description …" at bounding box center [784, 389] width 1568 height 778
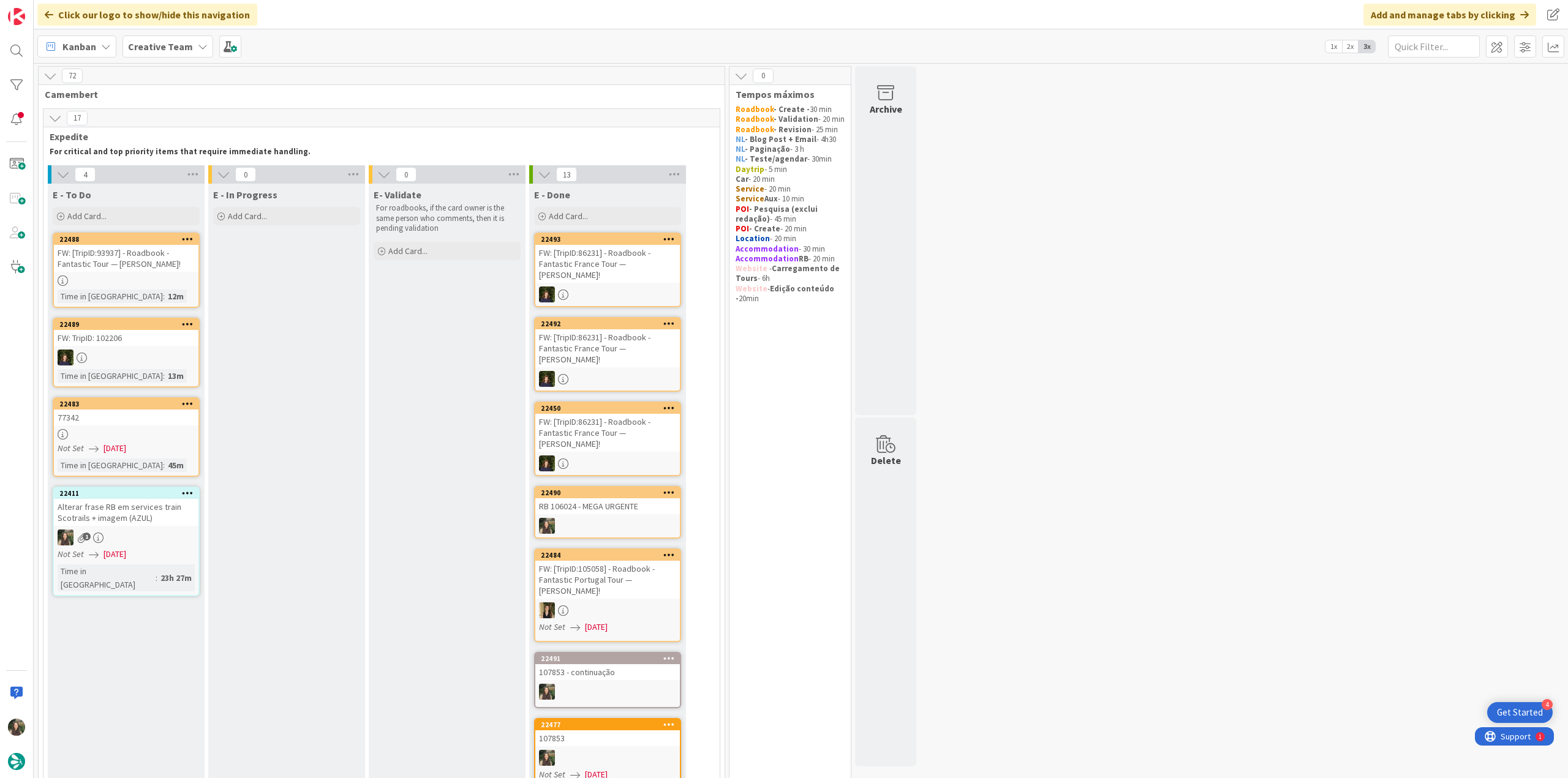
click at [126, 443] on span "[DATE]" at bounding box center [115, 449] width 23 height 13
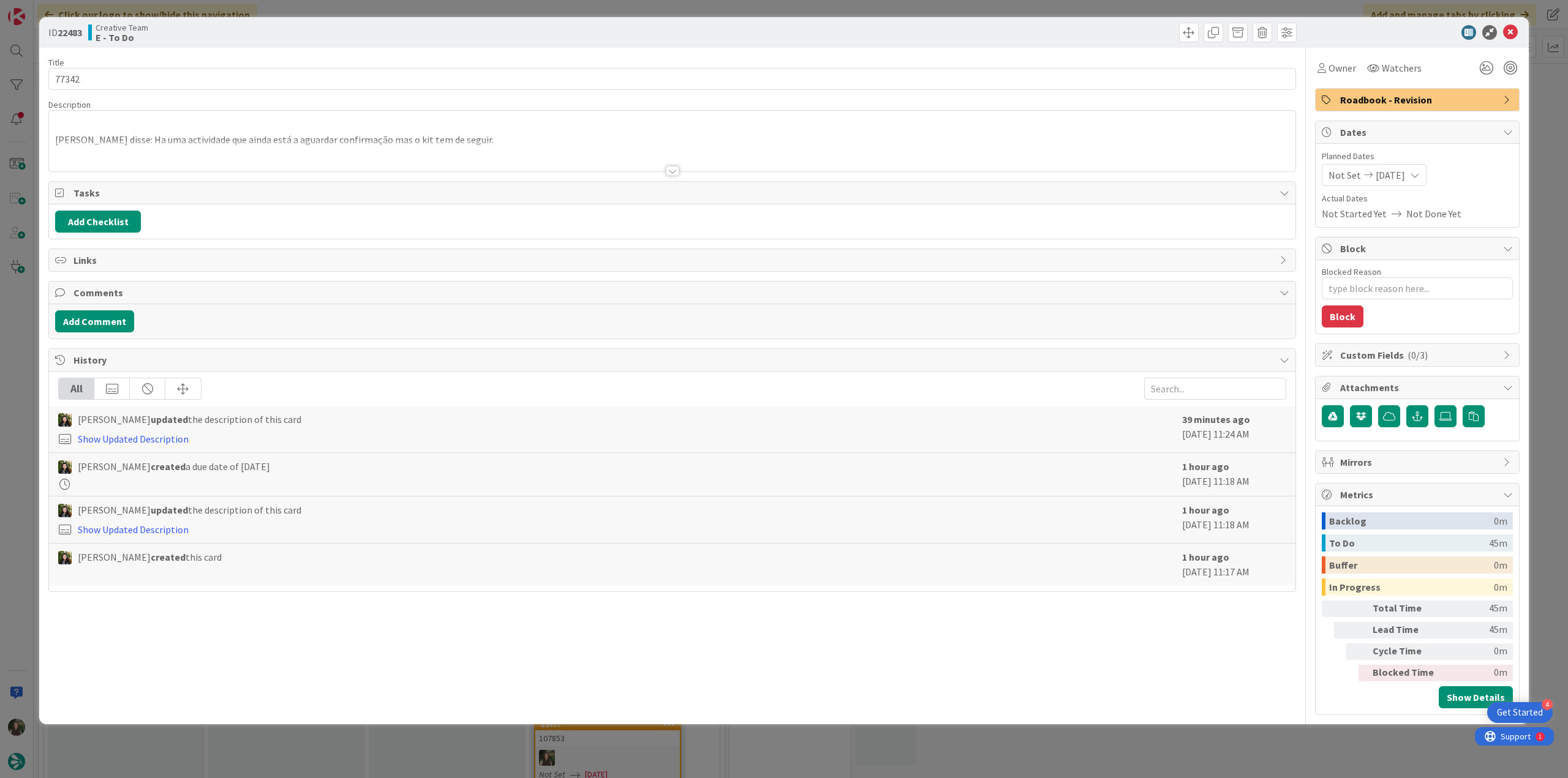
click at [269, 134] on p "filipa disse: Ha uma actividade que ainda está a aguardar confirmação mas o kit…" at bounding box center [673, 139] width 1235 height 14
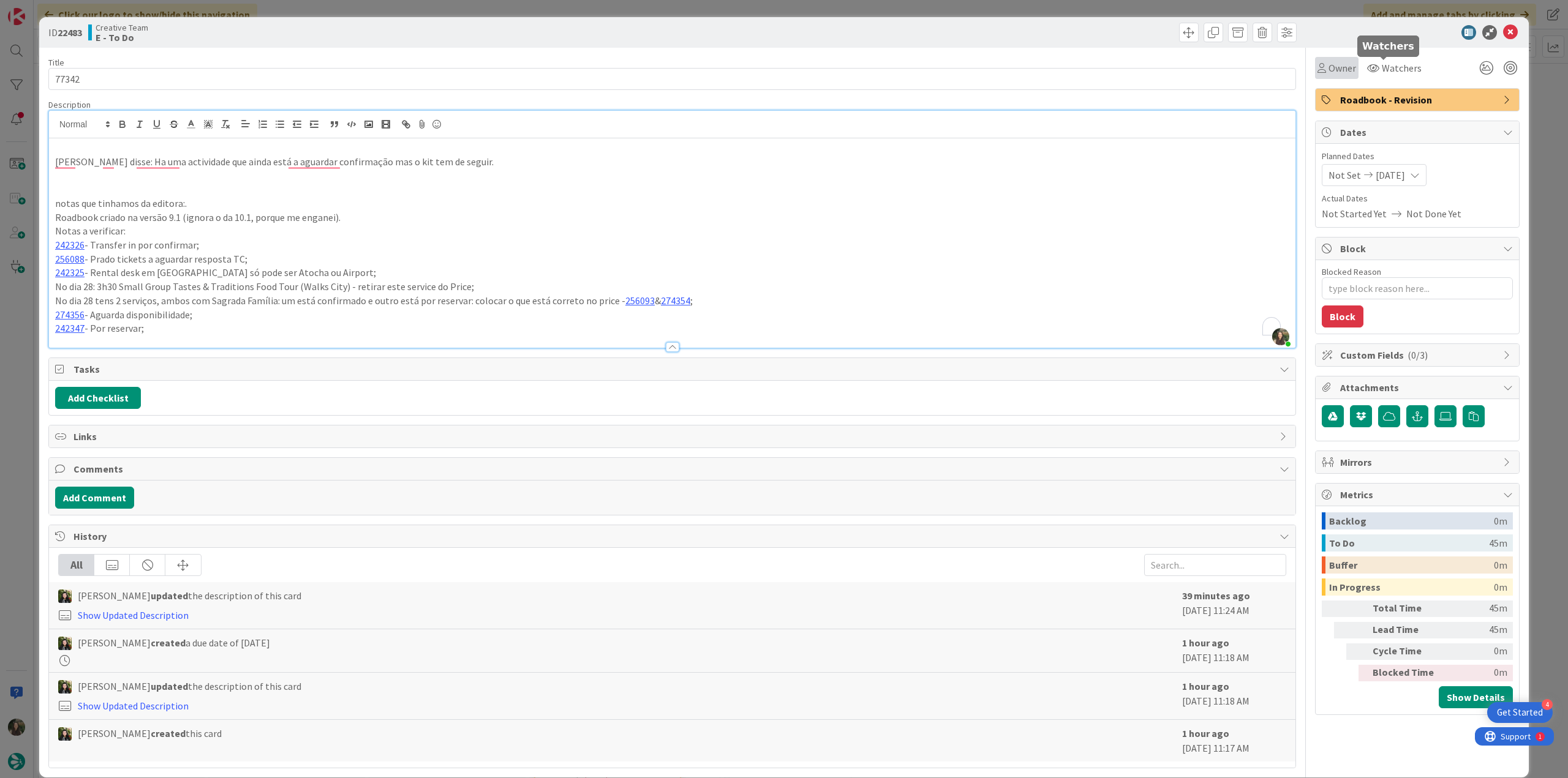
click at [1342, 67] on span "Owner" at bounding box center [1343, 68] width 28 height 15
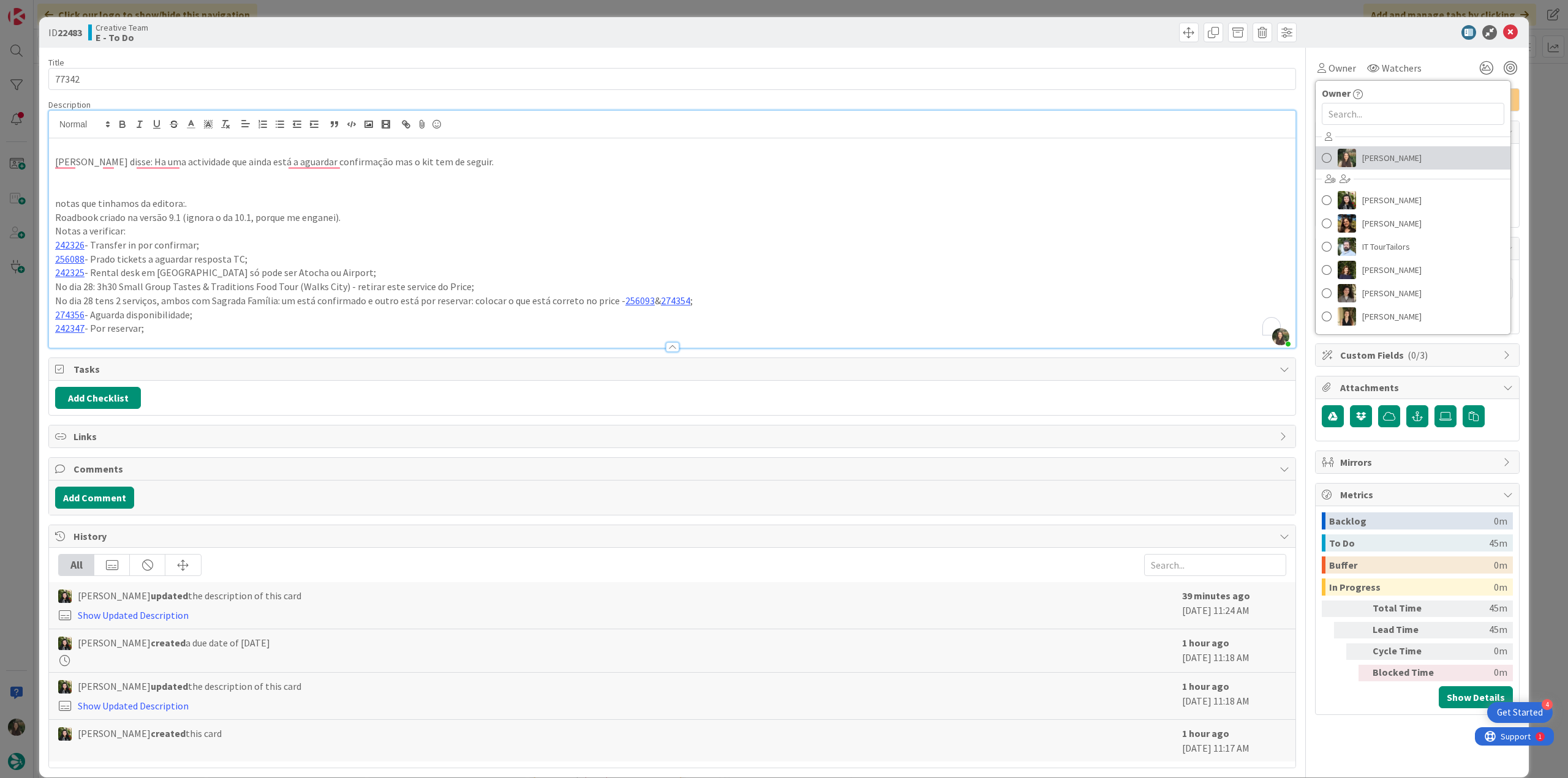
click at [1386, 159] on span "[PERSON_NAME]" at bounding box center [1392, 158] width 59 height 19
type textarea "x"
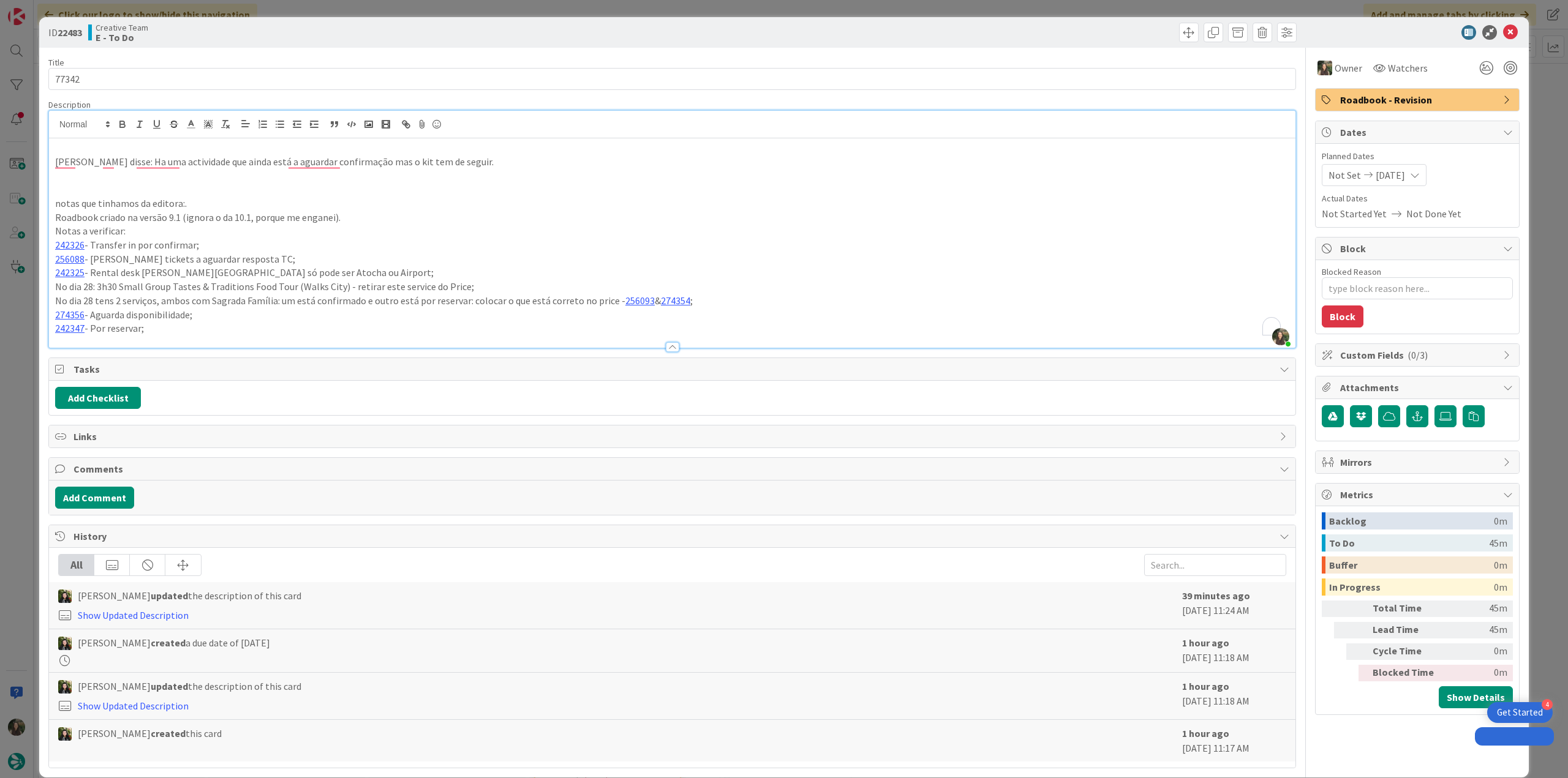
click at [1550, 135] on div "ID 22483 Creative Team E - To Do Title 5 / 128 77342 Description Inês Gonçalves…" at bounding box center [784, 389] width 1568 height 778
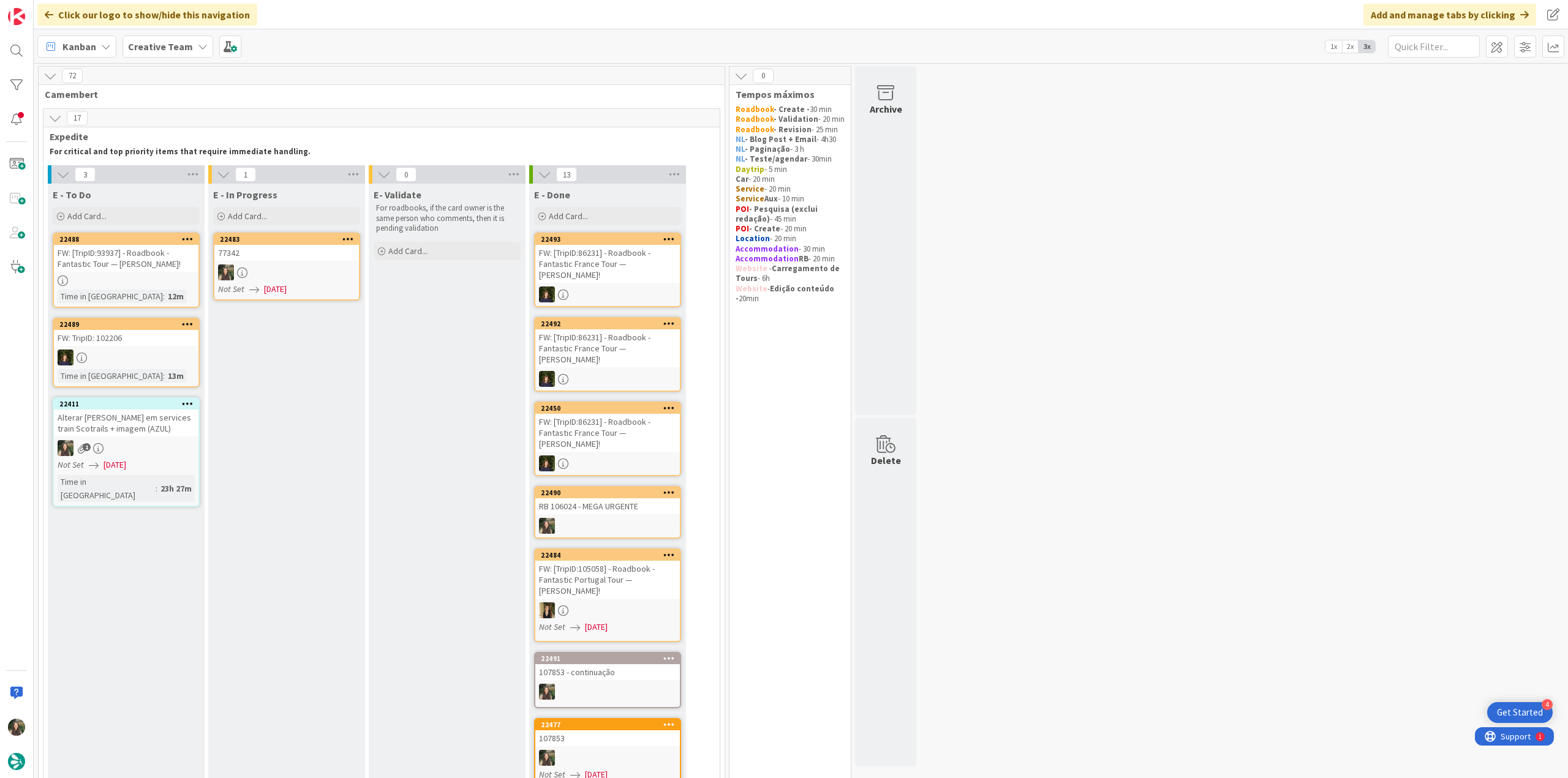
click at [281, 253] on div "77342" at bounding box center [287, 253] width 145 height 16
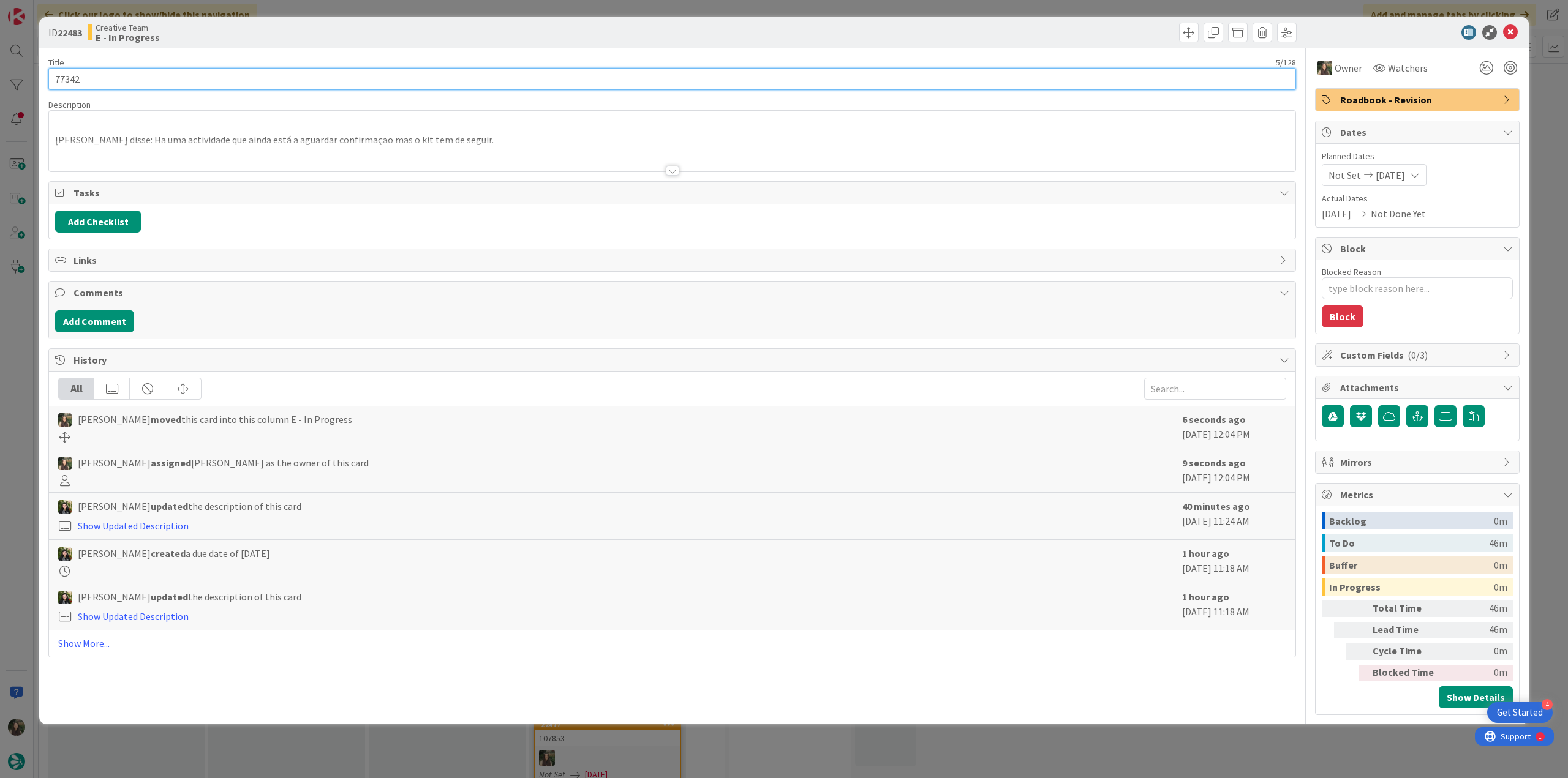
click at [62, 80] on input "77342" at bounding box center [673, 79] width 1248 height 22
click at [17, 332] on div "ID 22483 Creative Team E - In Progress Title 5 / 128 77342 Description Inês Gon…" at bounding box center [784, 389] width 1568 height 778
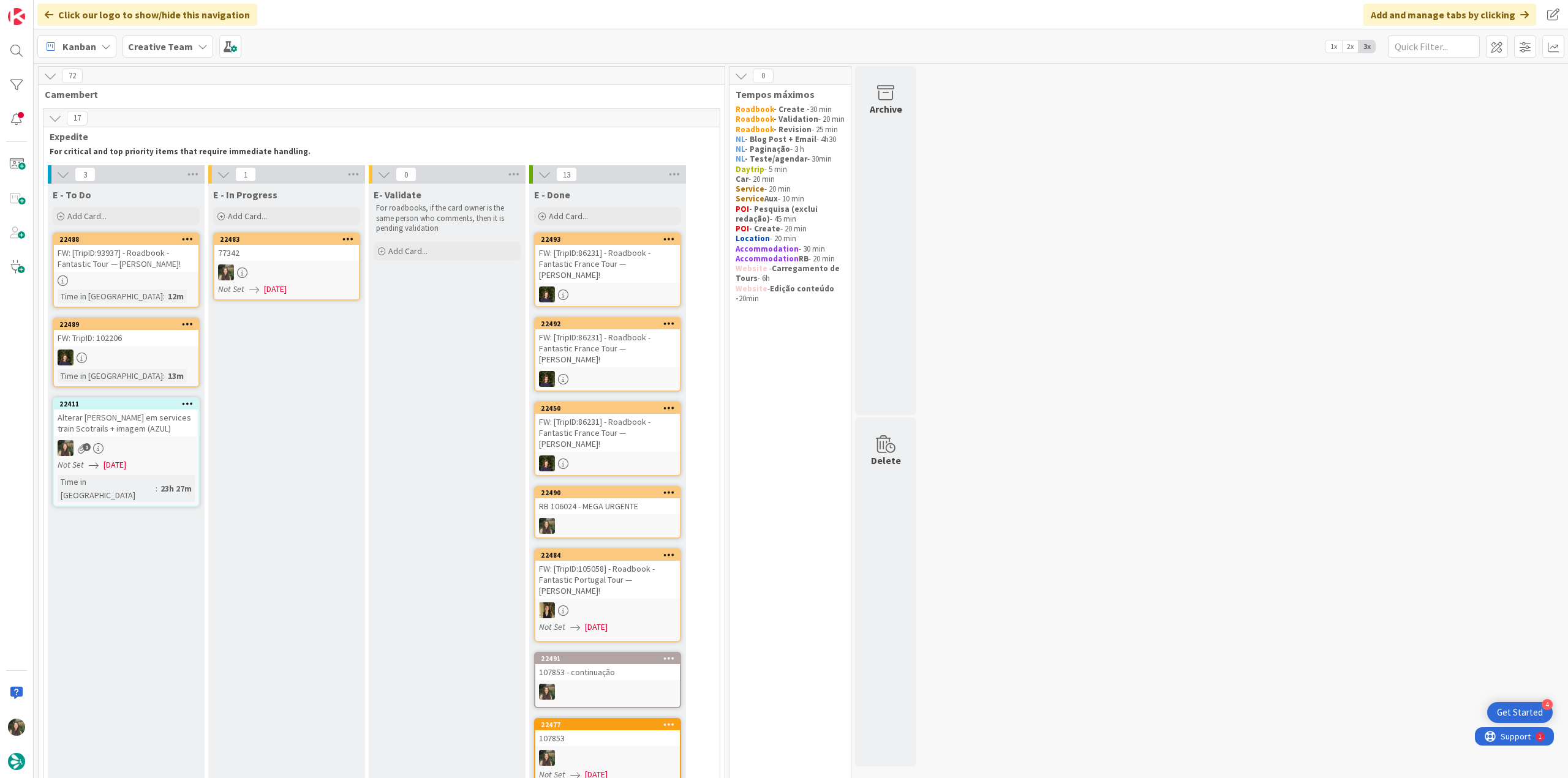
click at [302, 273] on div at bounding box center [287, 272] width 145 height 16
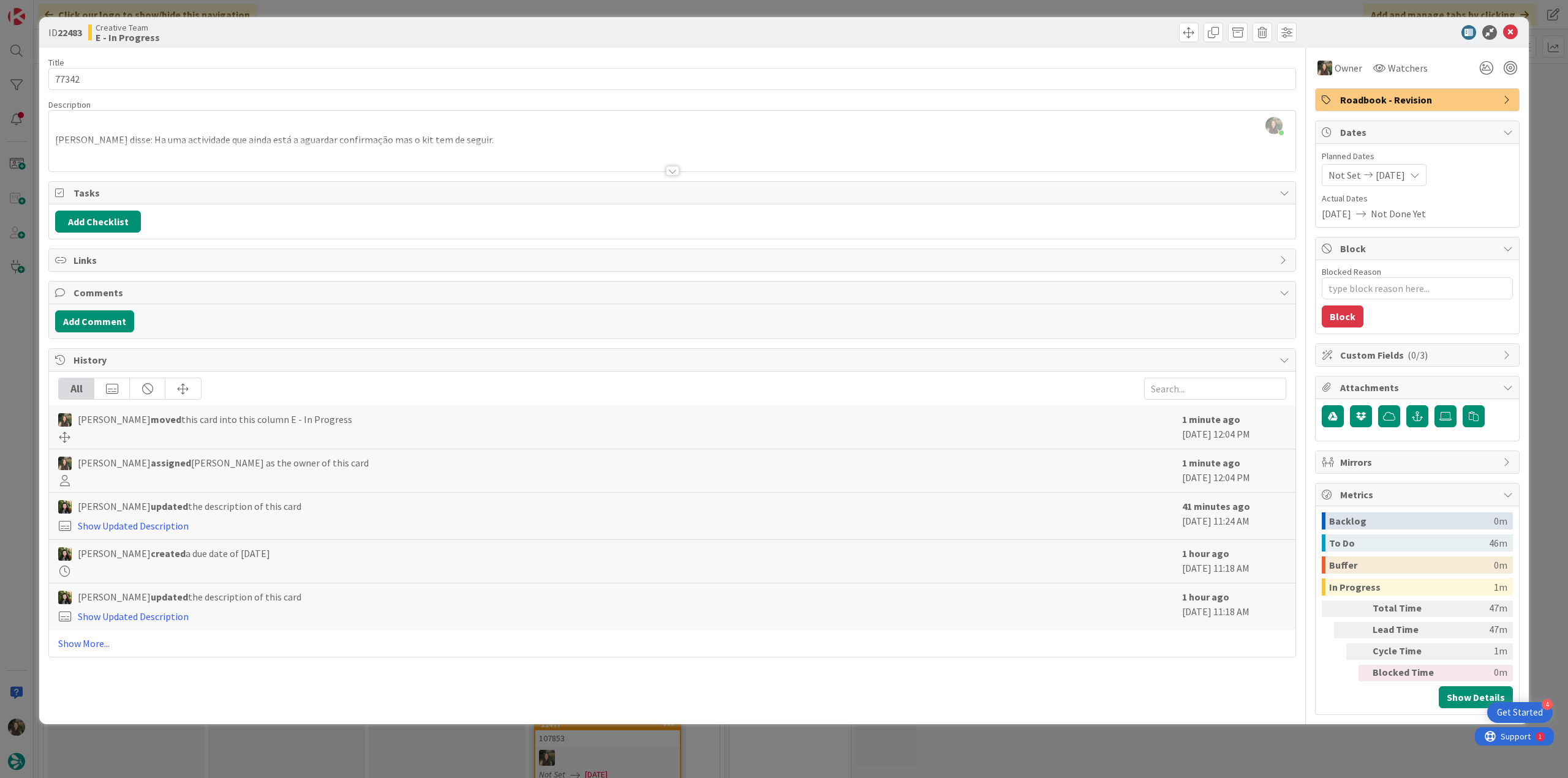
click at [450, 151] on div at bounding box center [672, 155] width 1247 height 31
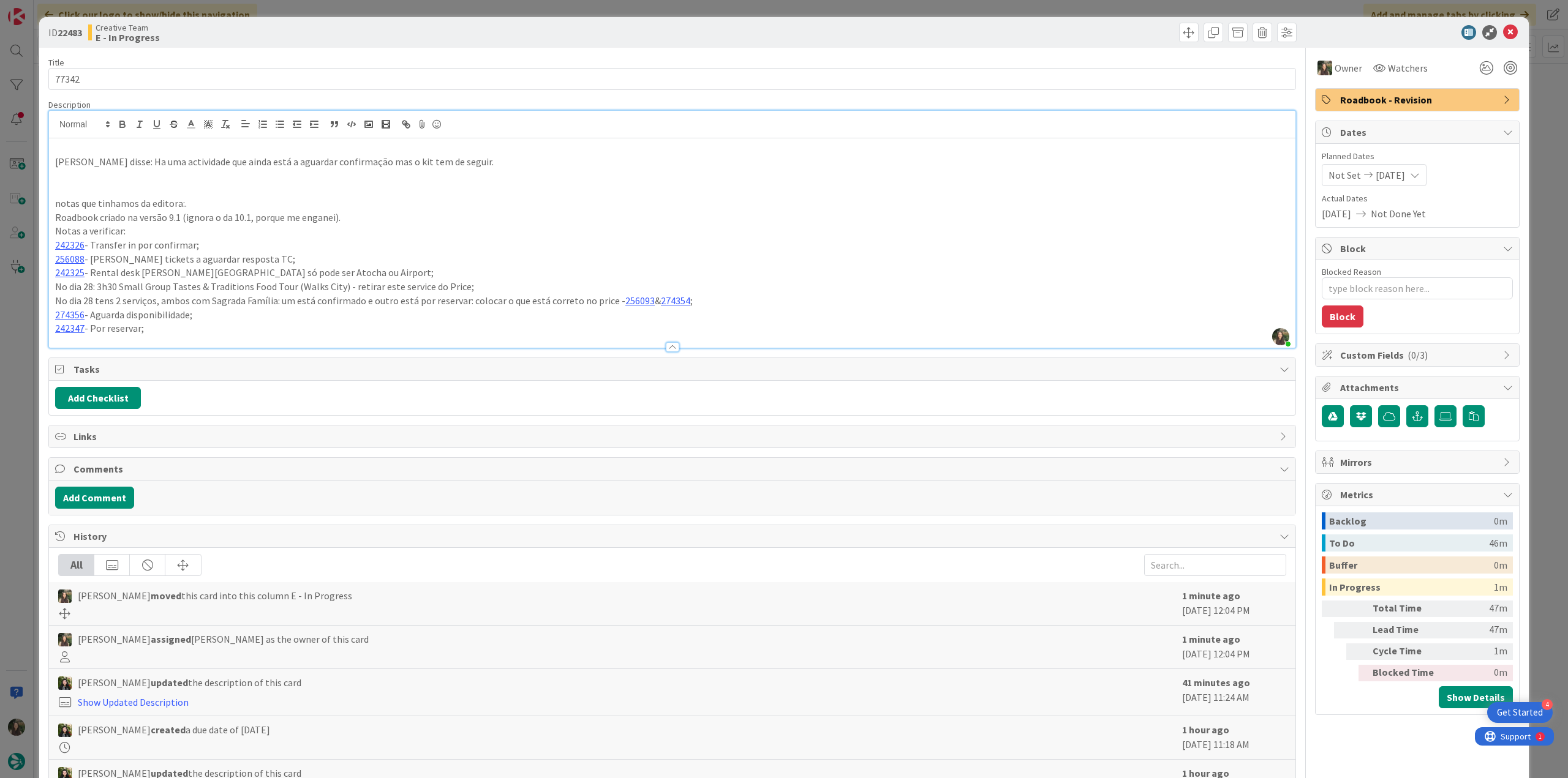
click at [26, 406] on div "ID 22483 Creative Team E - In Progress Title 5 / 128 77342 Description Inês Gon…" at bounding box center [784, 389] width 1568 height 778
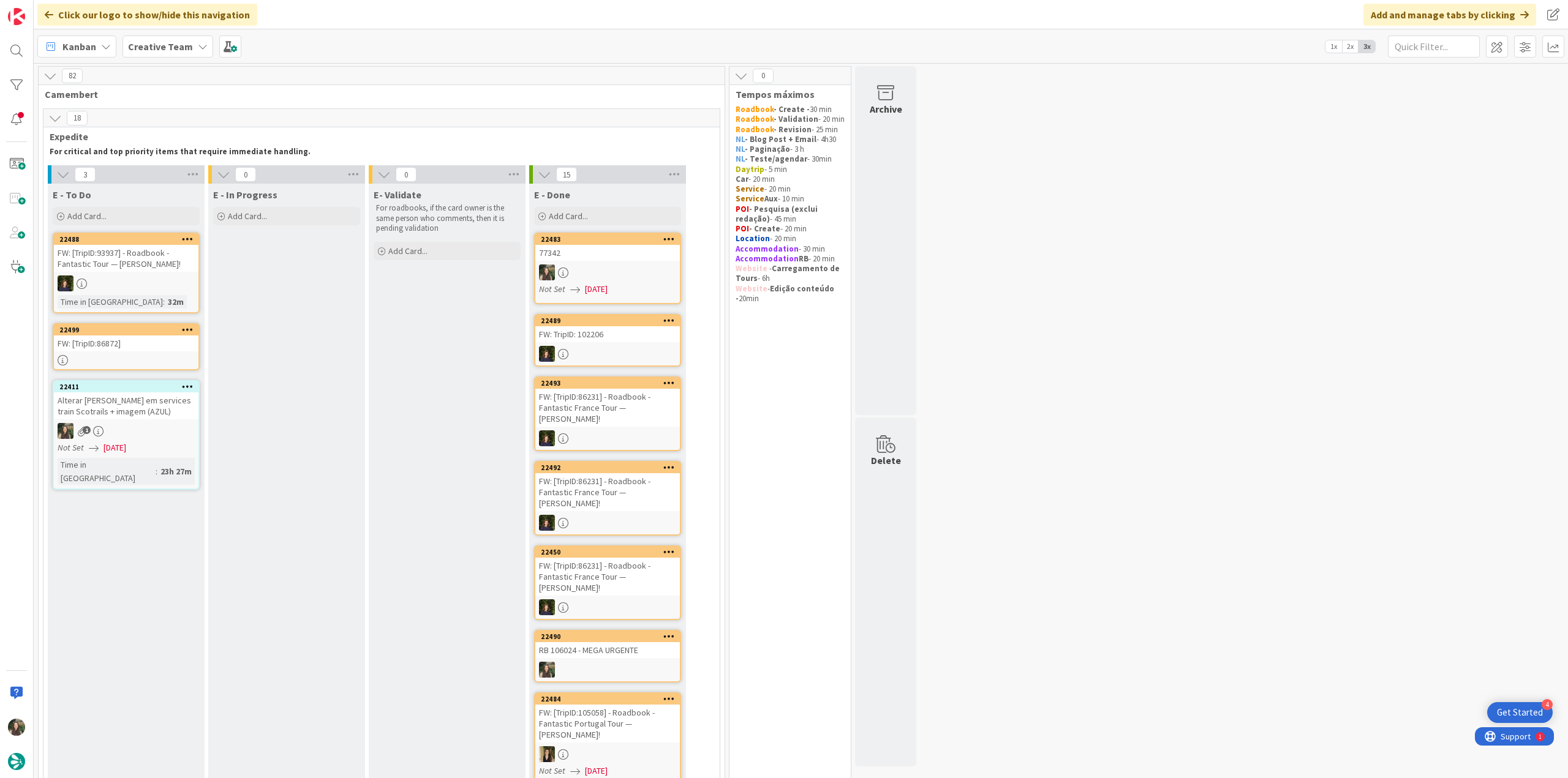
click at [659, 267] on div at bounding box center [608, 272] width 145 height 16
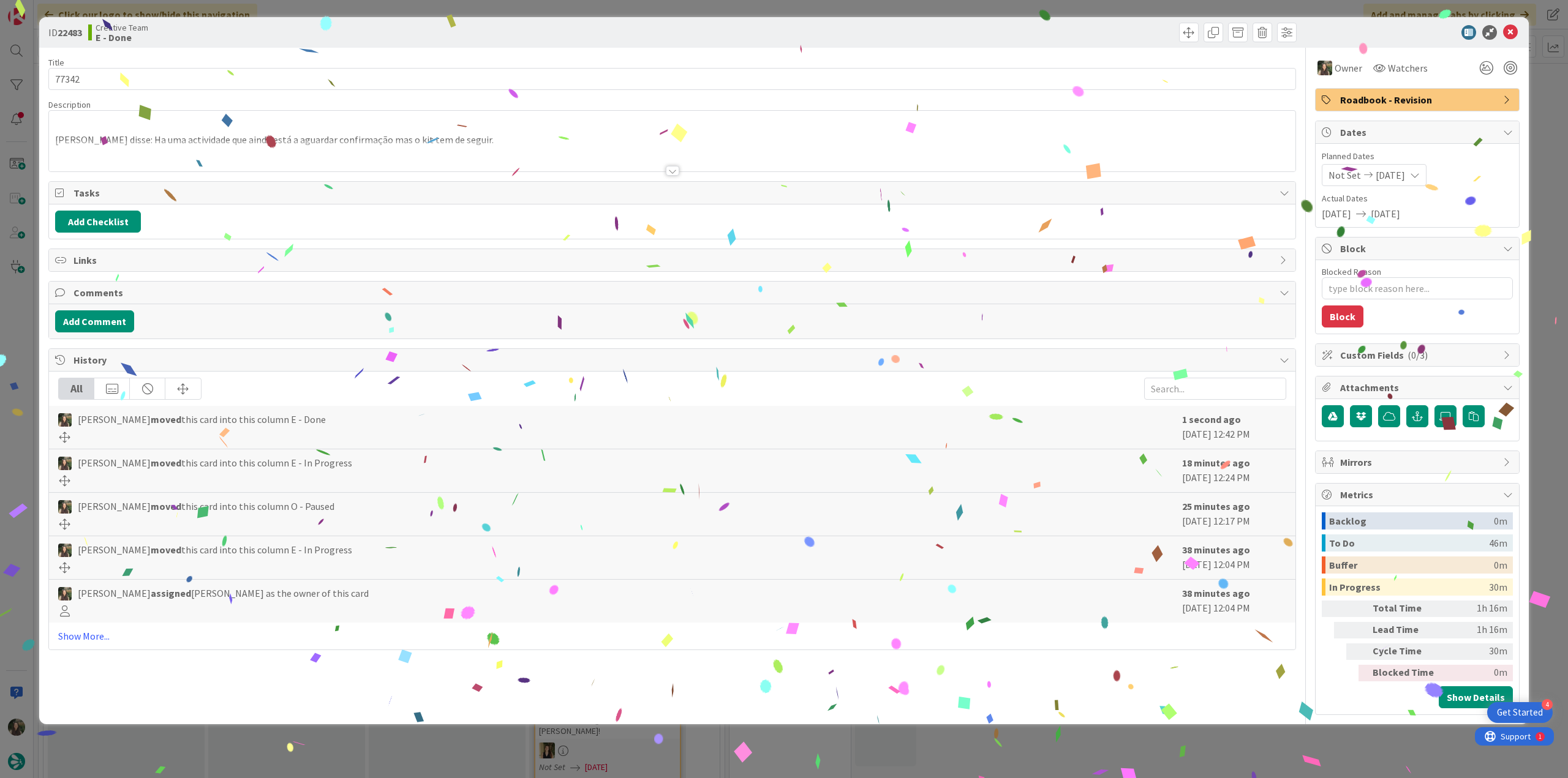
click at [1226, 733] on div "ID 22483 Creative Team E - Done Title 5 / 128 77342 Description filipa disse: H…" at bounding box center [784, 389] width 1568 height 778
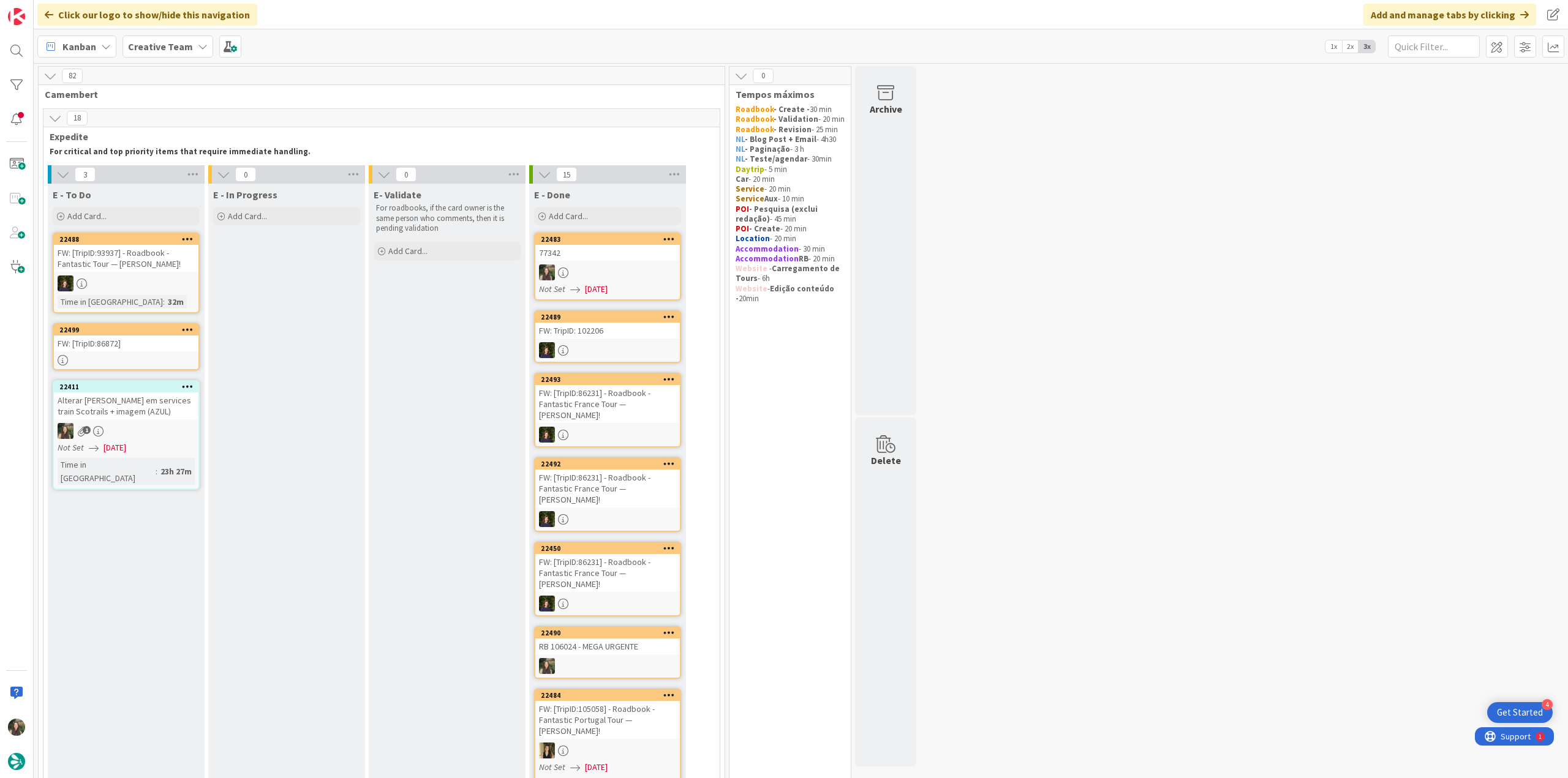
click at [150, 359] on div at bounding box center [126, 360] width 145 height 11
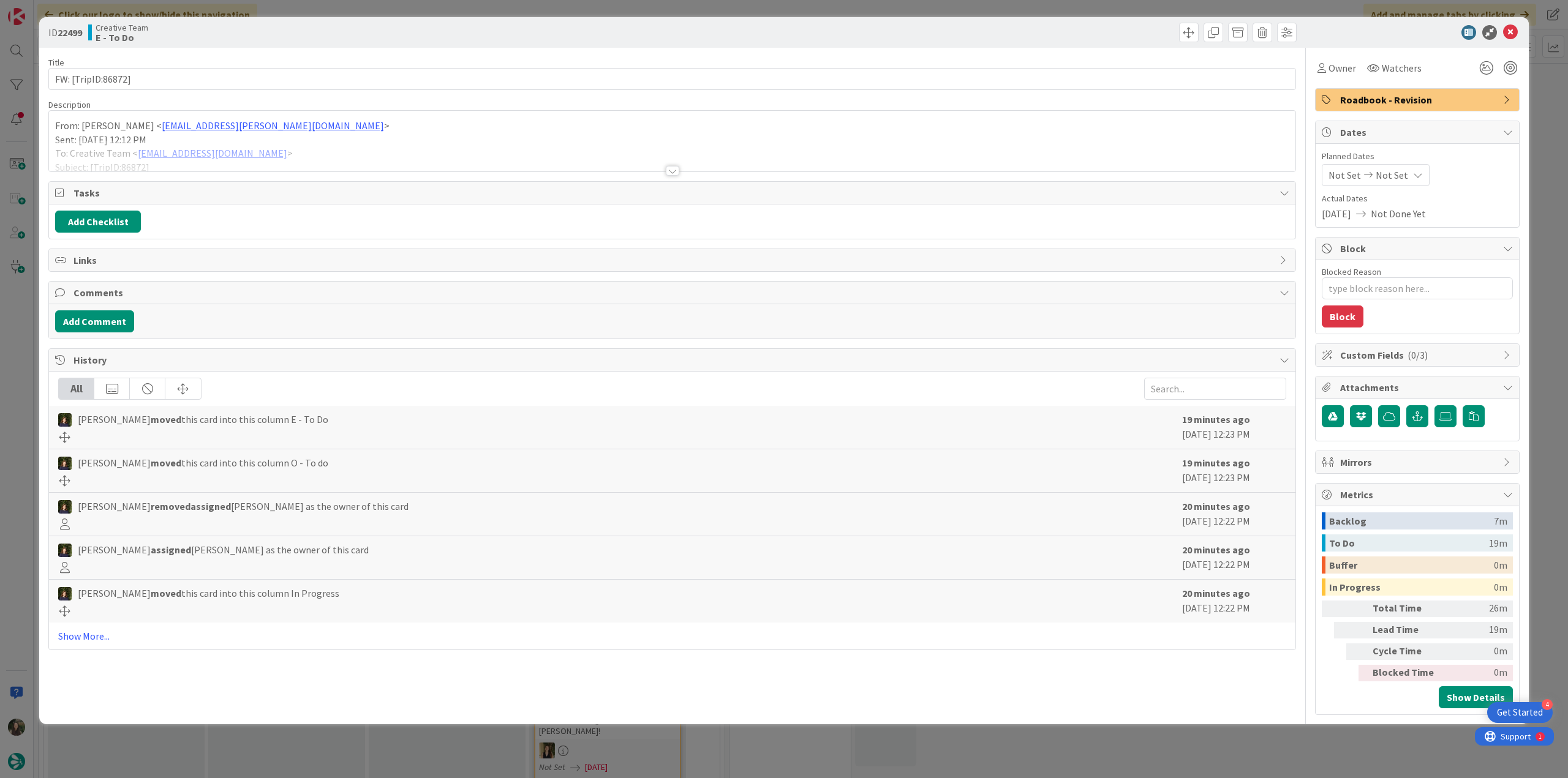
click at [391, 155] on div at bounding box center [672, 155] width 1247 height 31
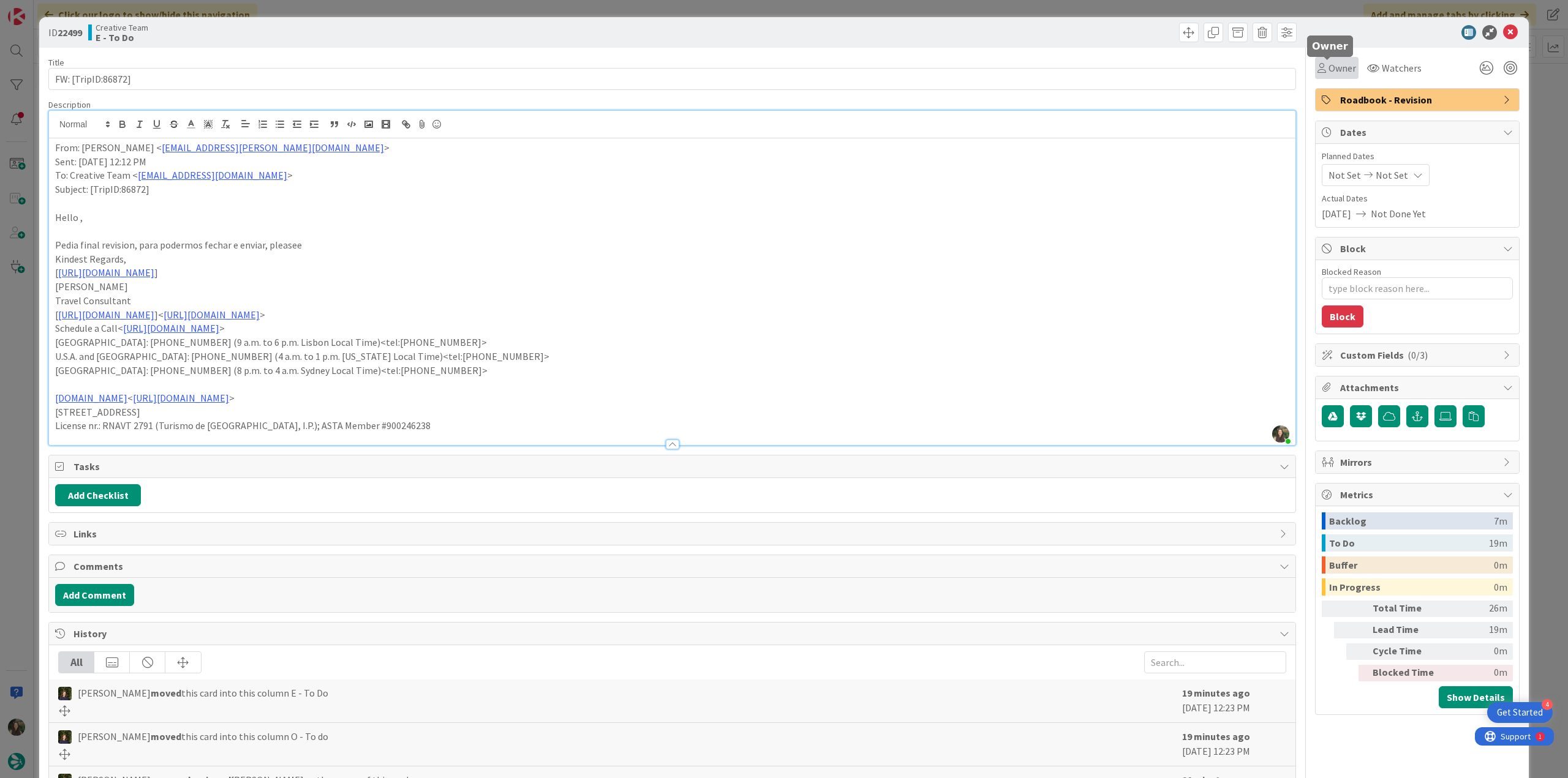
click at [1335, 72] on span "Owner" at bounding box center [1343, 68] width 28 height 15
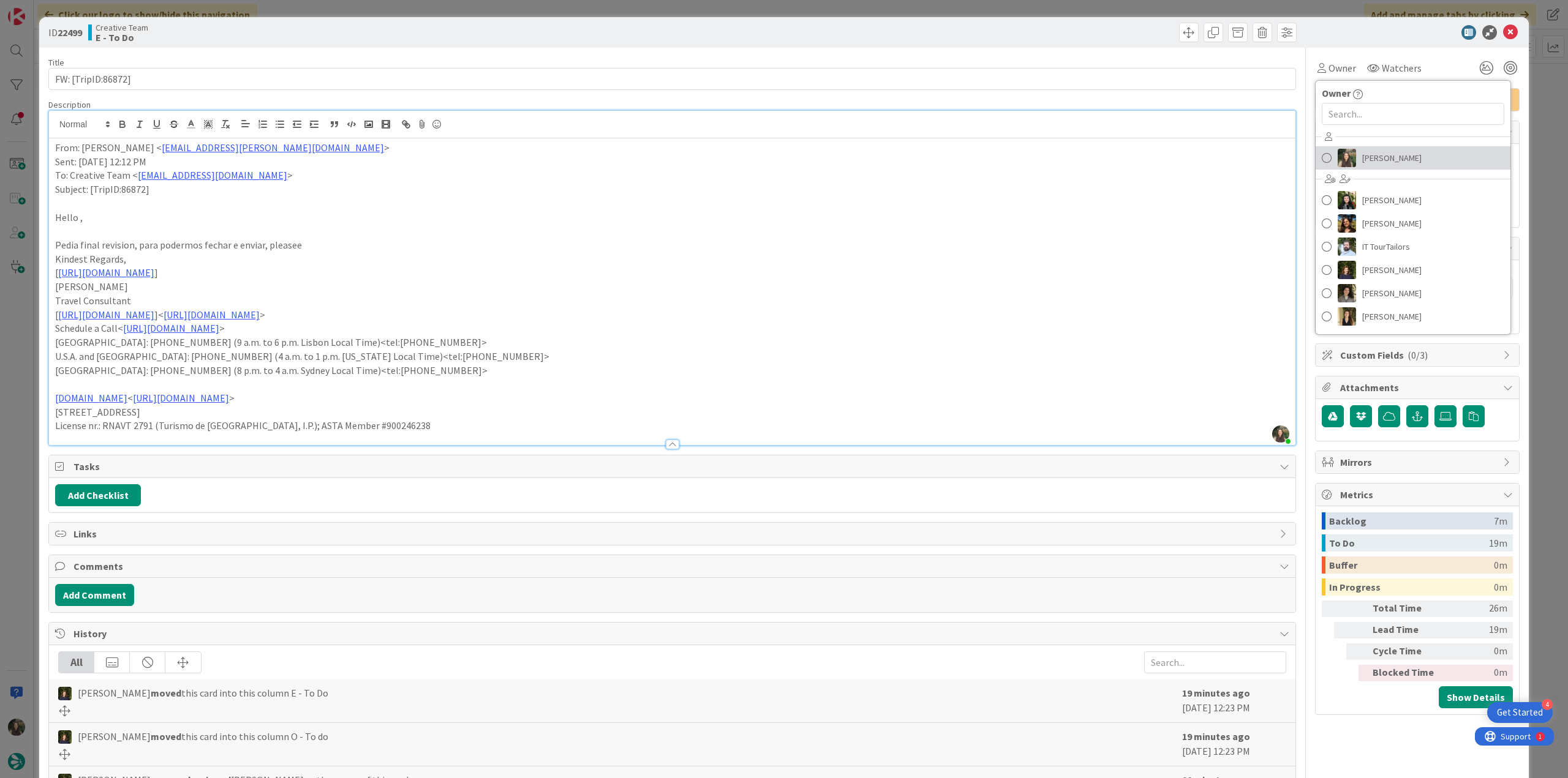
click at [1362, 153] on span "[PERSON_NAME]" at bounding box center [1392, 158] width 59 height 19
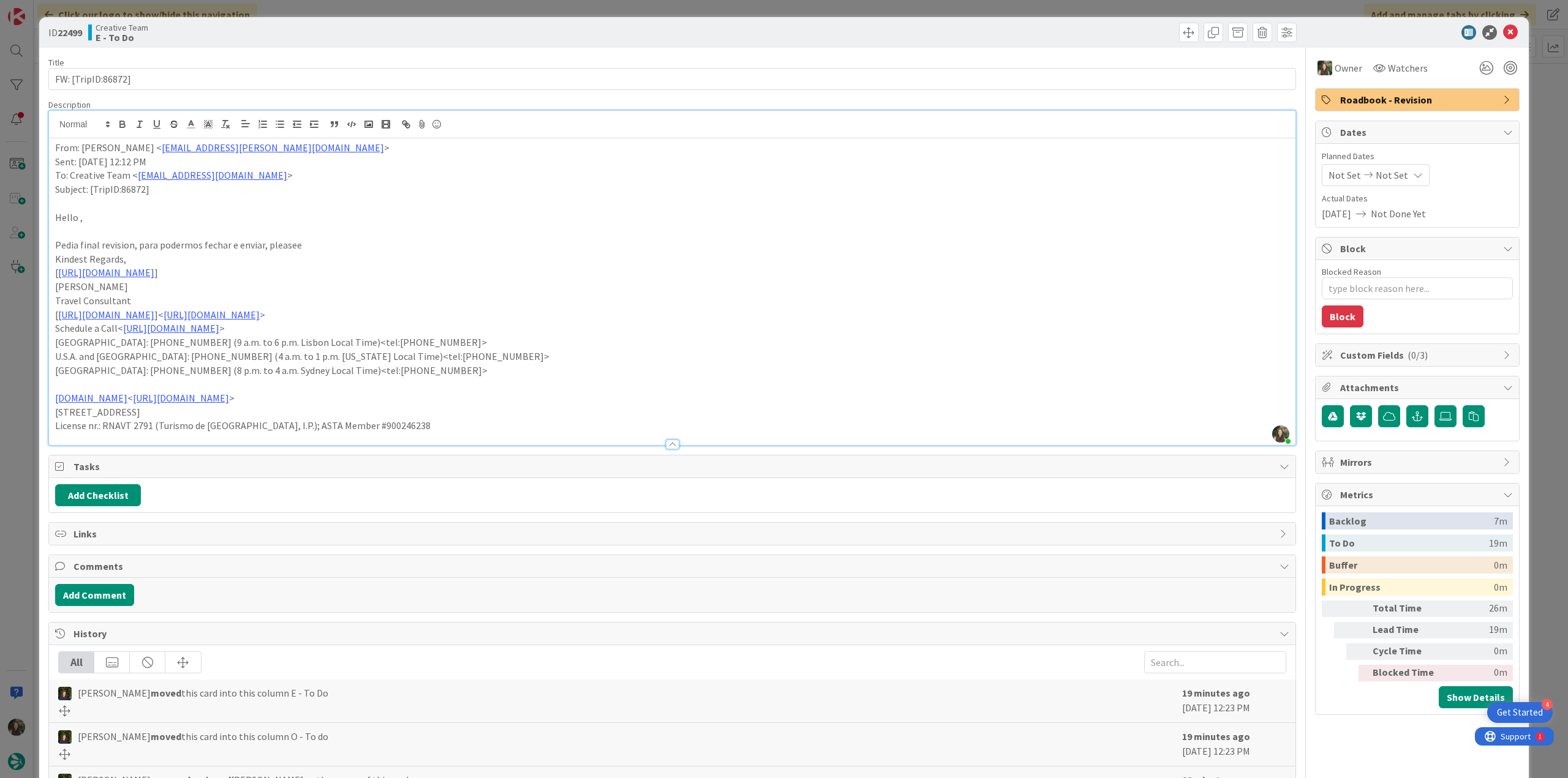
click at [1533, 109] on div "ID 22499 Creative Team E - To Do Title 18 / 128 FW: [TripID:86872] Description …" at bounding box center [784, 389] width 1568 height 778
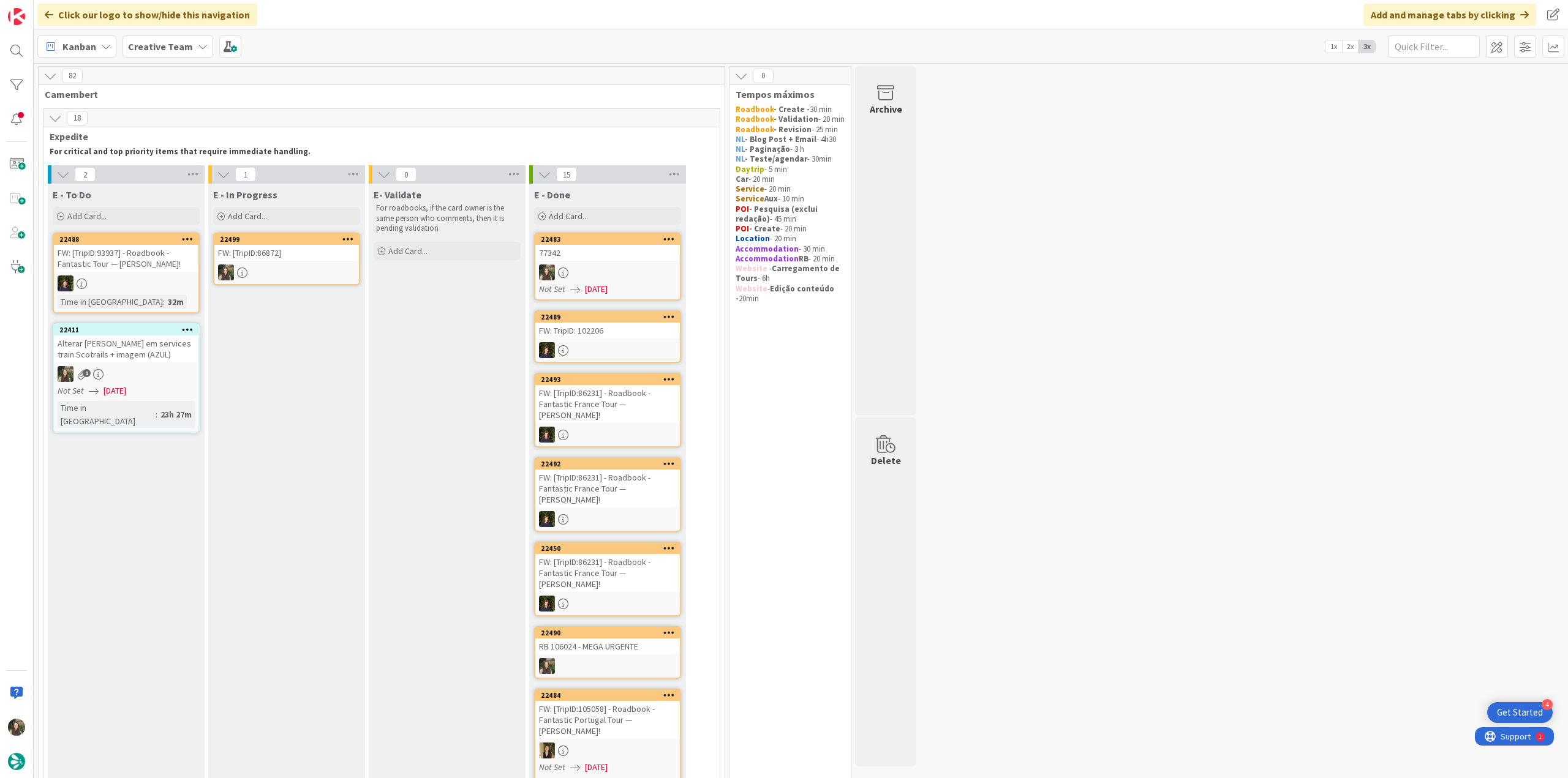
click at [297, 269] on div at bounding box center [287, 272] width 145 height 16
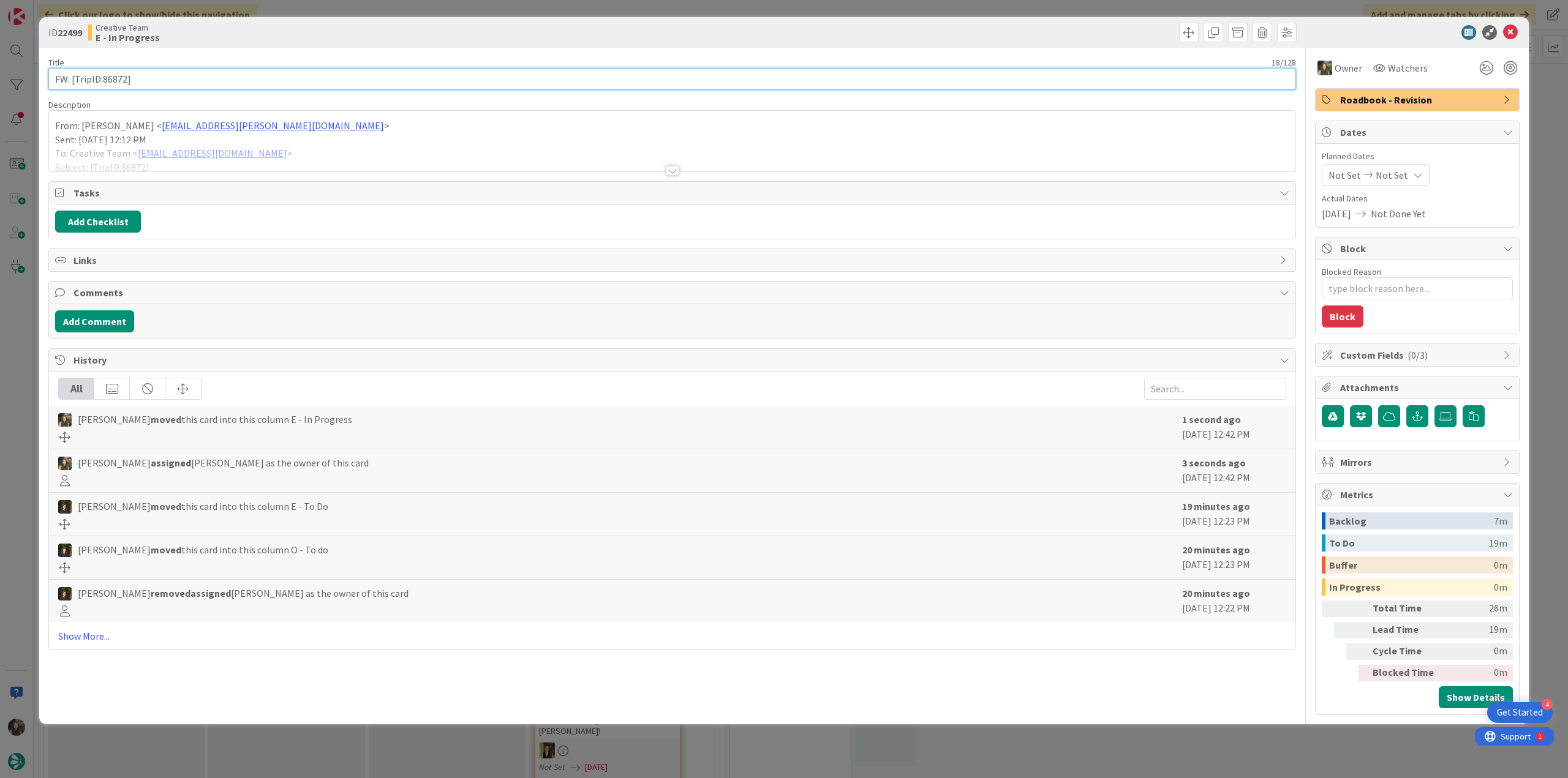
click at [116, 79] on input "FW: [TripID:86872]" at bounding box center [673, 79] width 1248 height 22
click at [28, 319] on div "ID 22499 Creative Team E - In Progress Title 18 / 128 FW: [TripID:86872] Descri…" at bounding box center [784, 389] width 1568 height 778
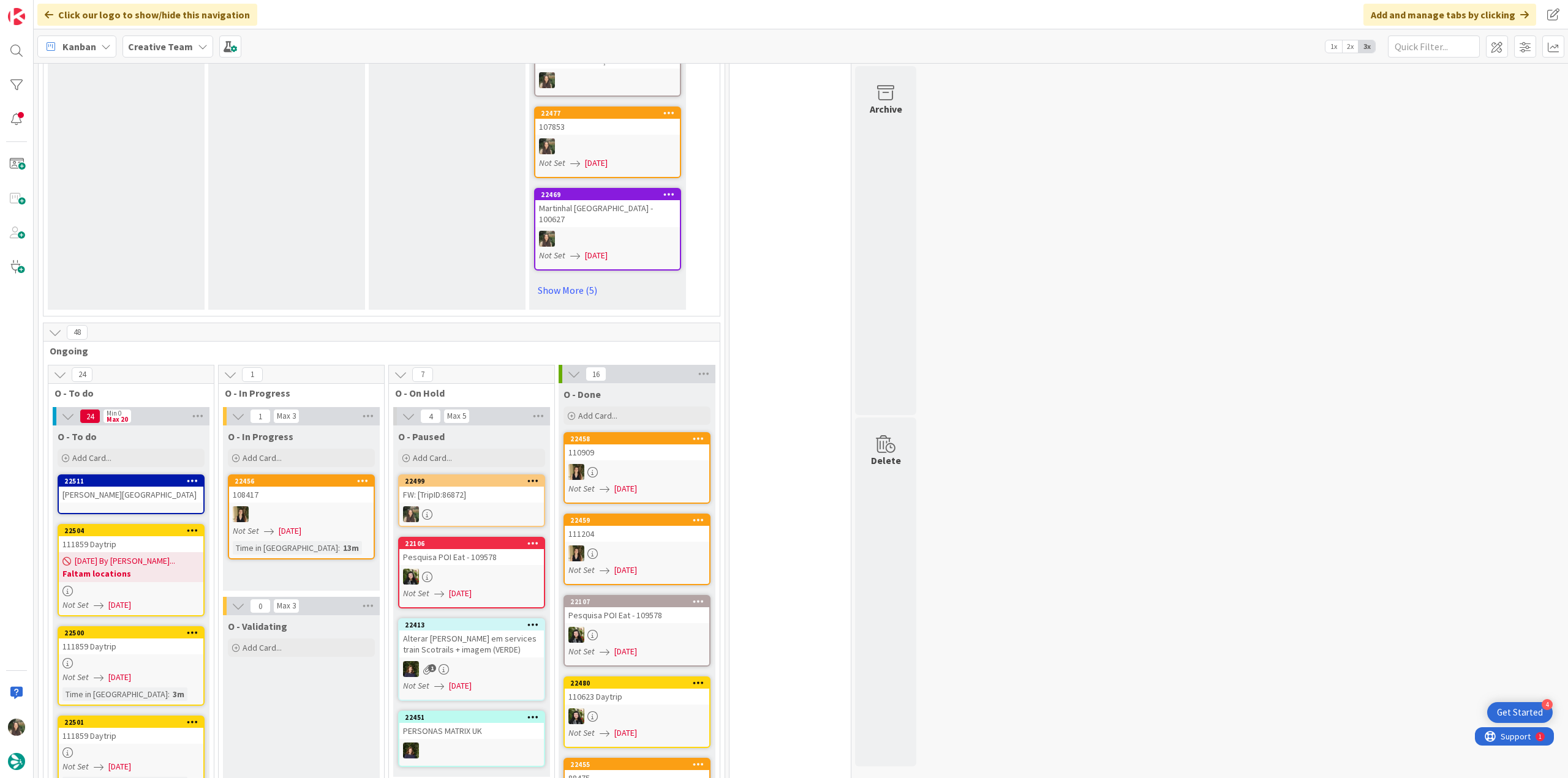
scroll to position [1014, 0]
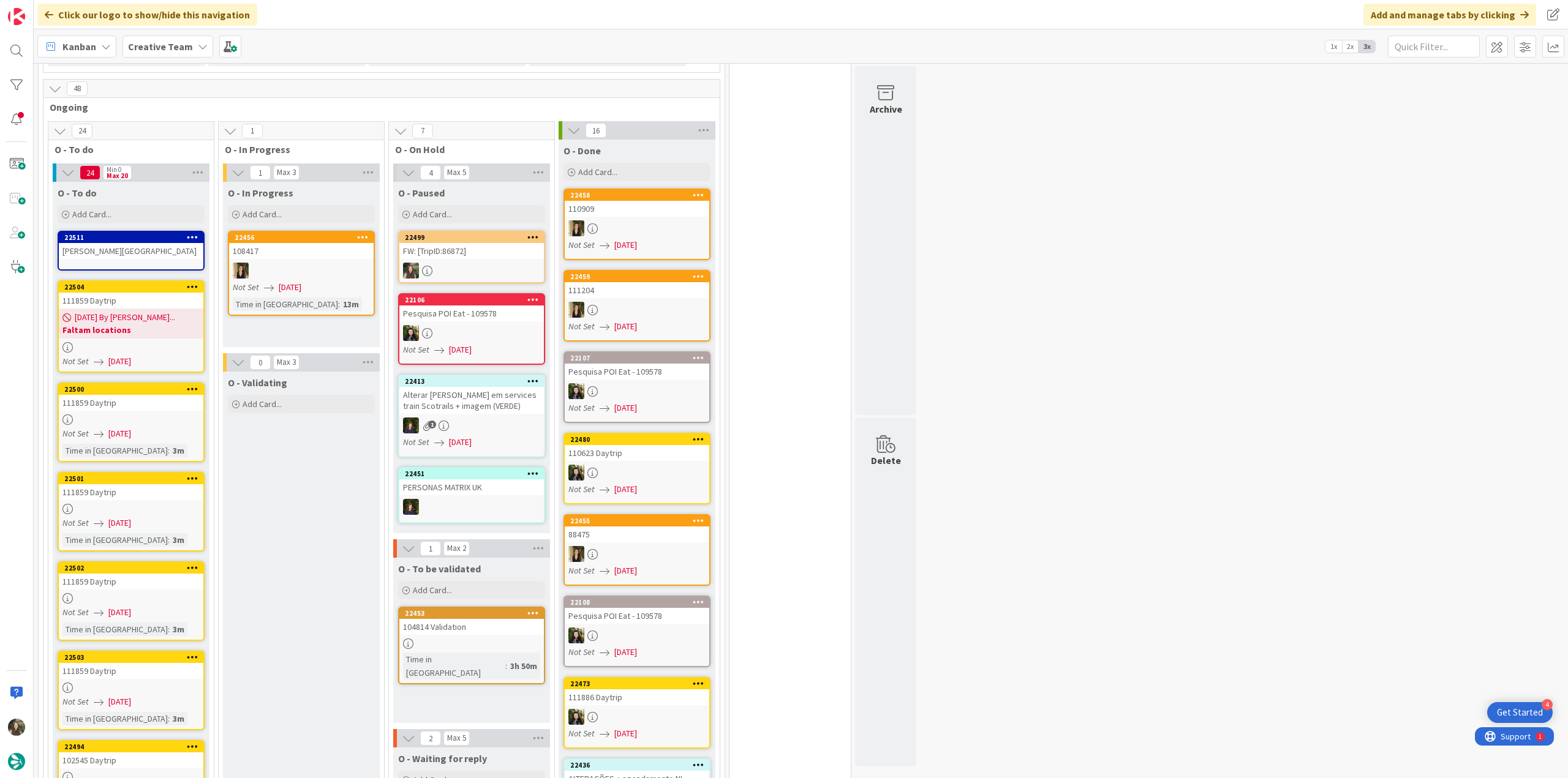
click at [177, 401] on div "111859 Daytrip" at bounding box center [131, 403] width 145 height 16
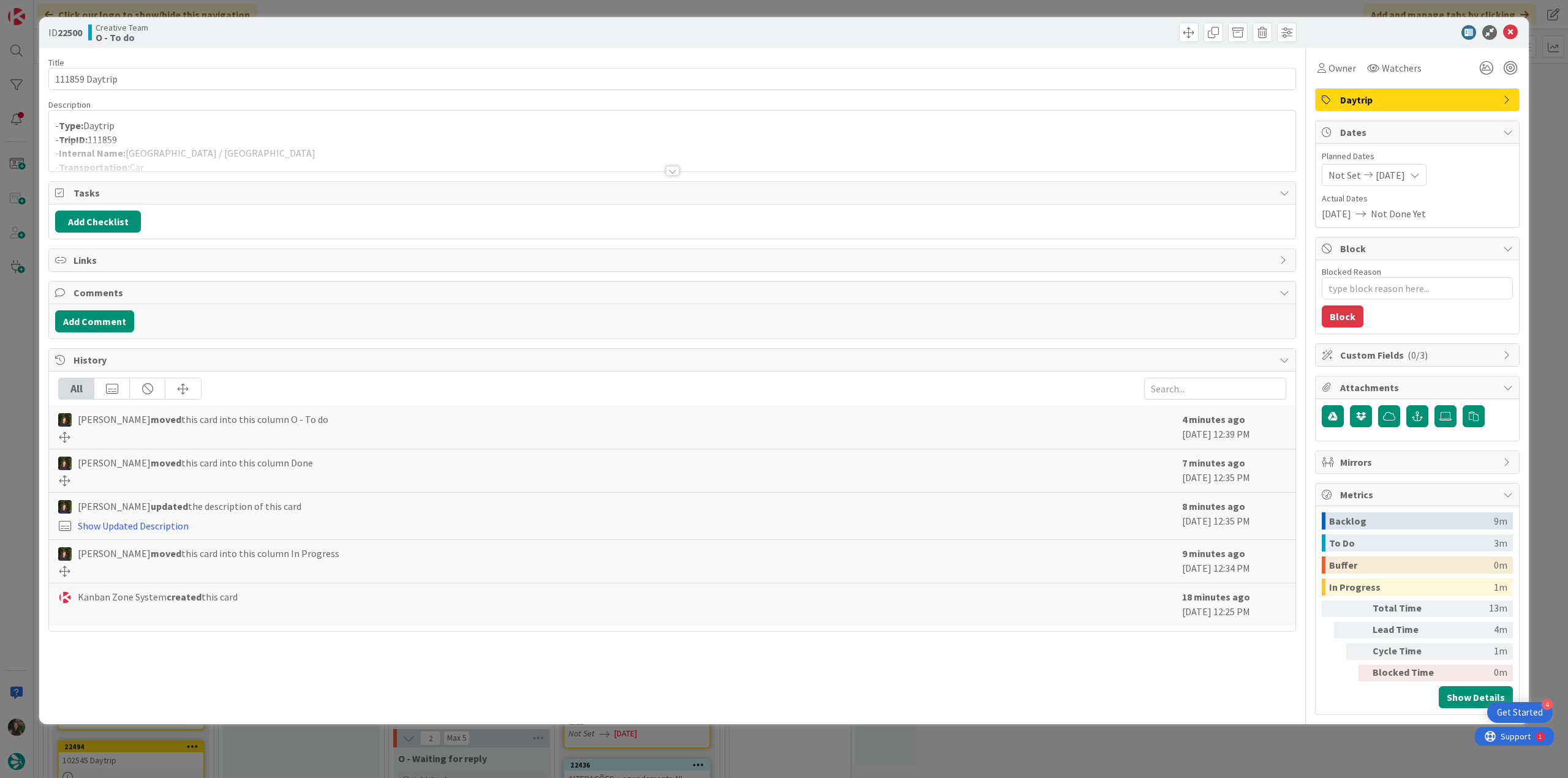
click at [277, 150] on div at bounding box center [672, 155] width 1247 height 31
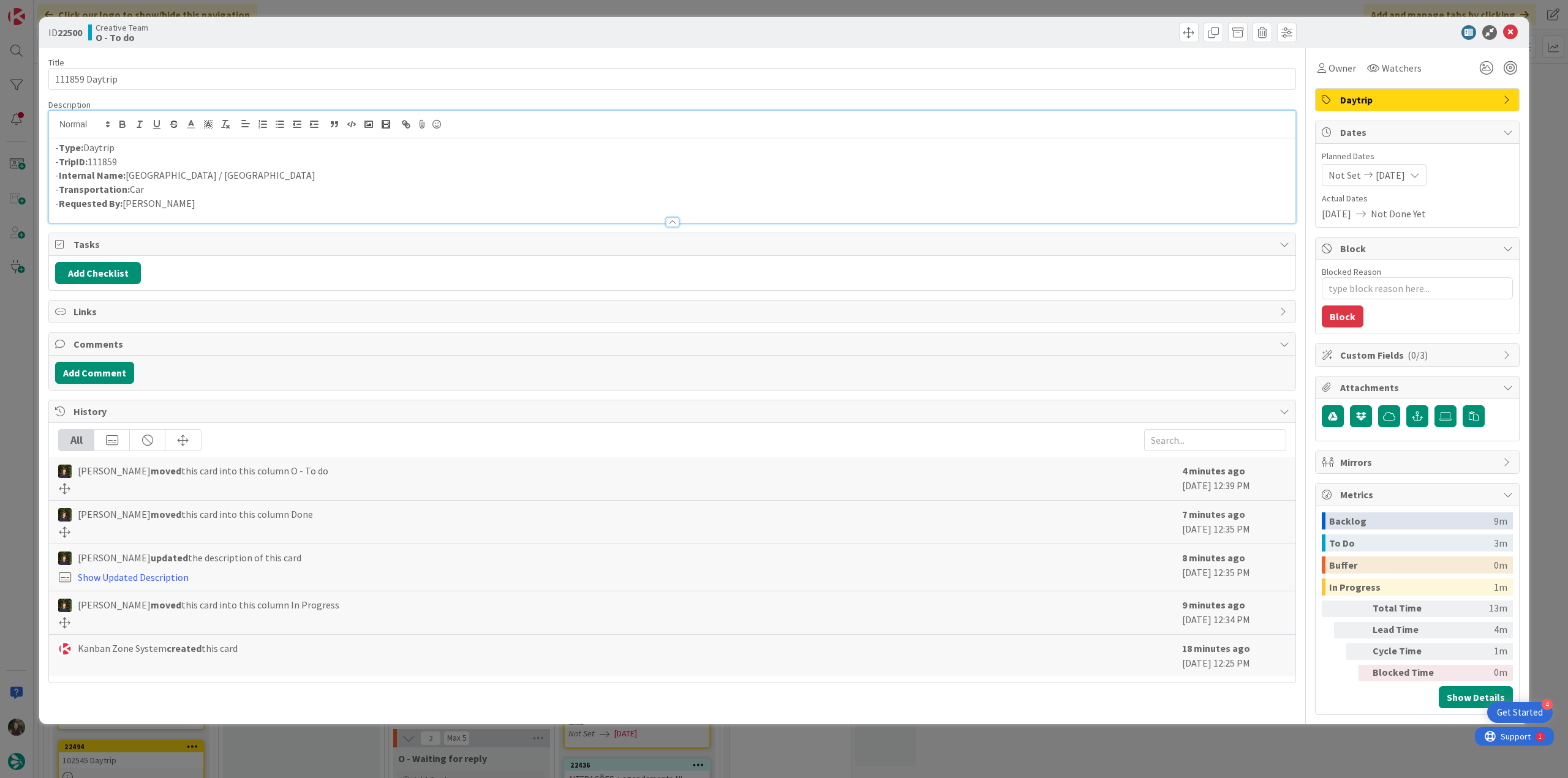
click at [34, 345] on div "ID 22500 Creative Team O - To do Title 14 / 128 111859 Daytrip Description - Ty…" at bounding box center [784, 389] width 1568 height 778
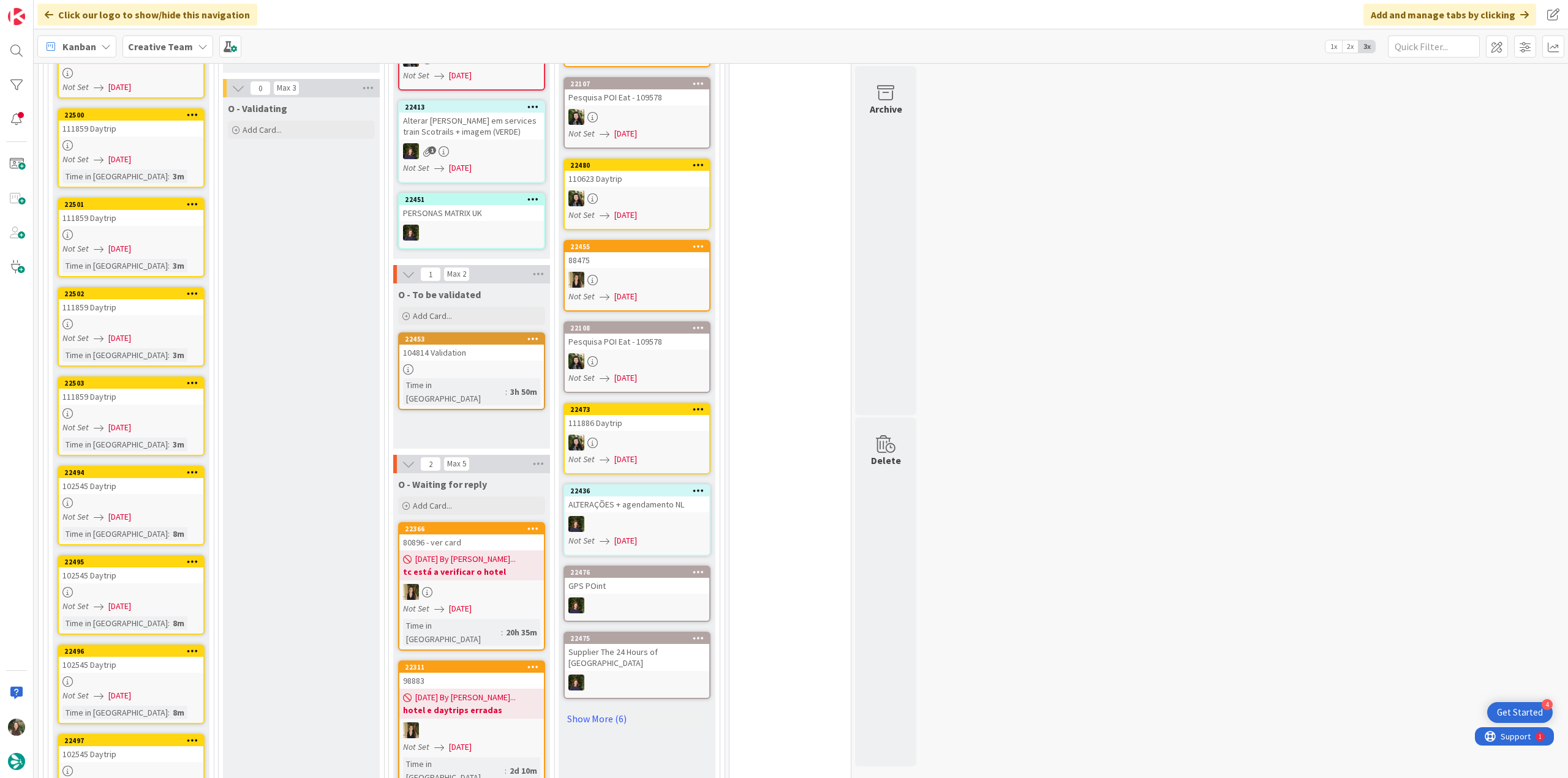
scroll to position [1197, 0]
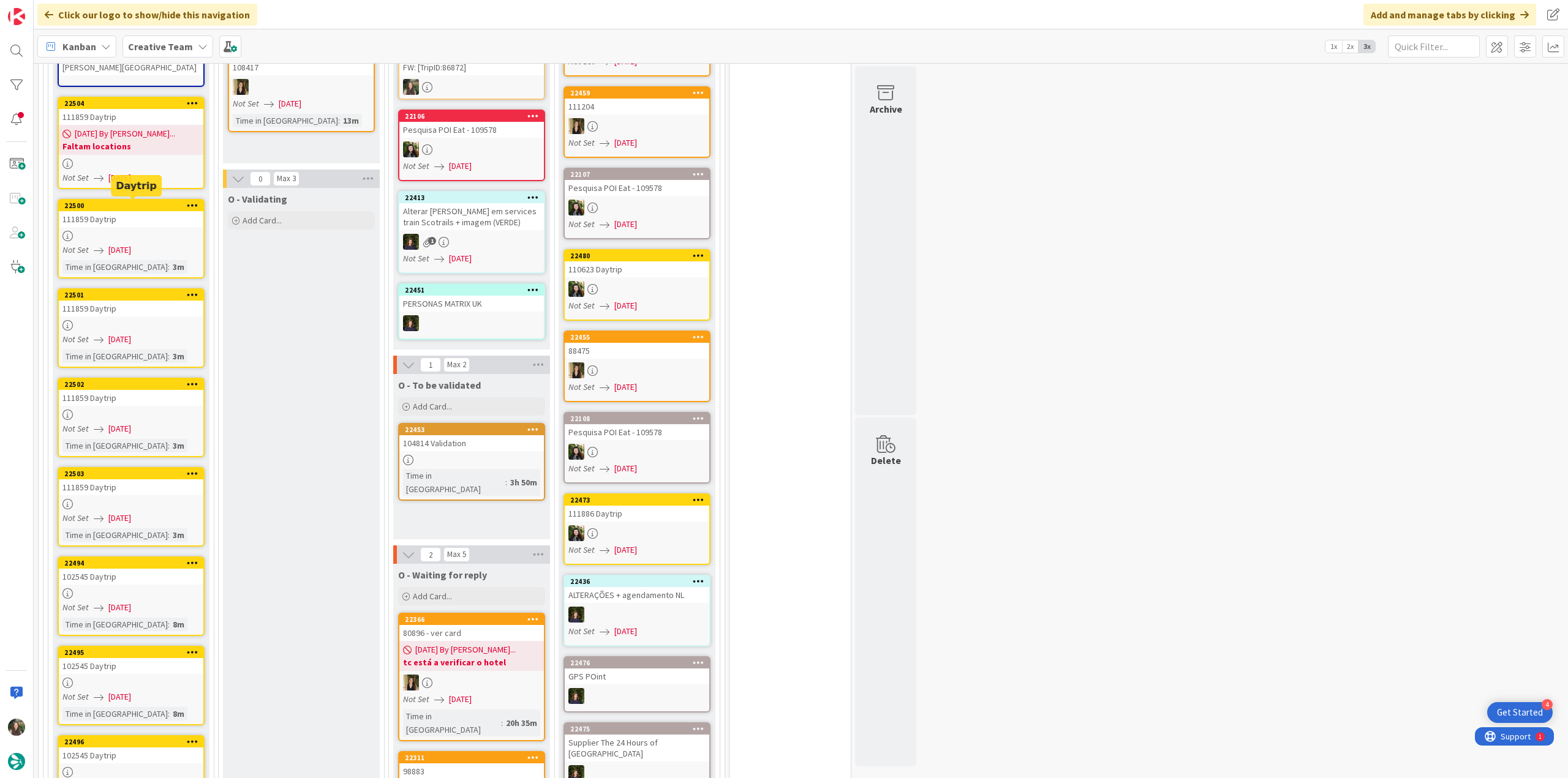
click at [166, 220] on div "111859 Daytrip" at bounding box center [131, 219] width 145 height 16
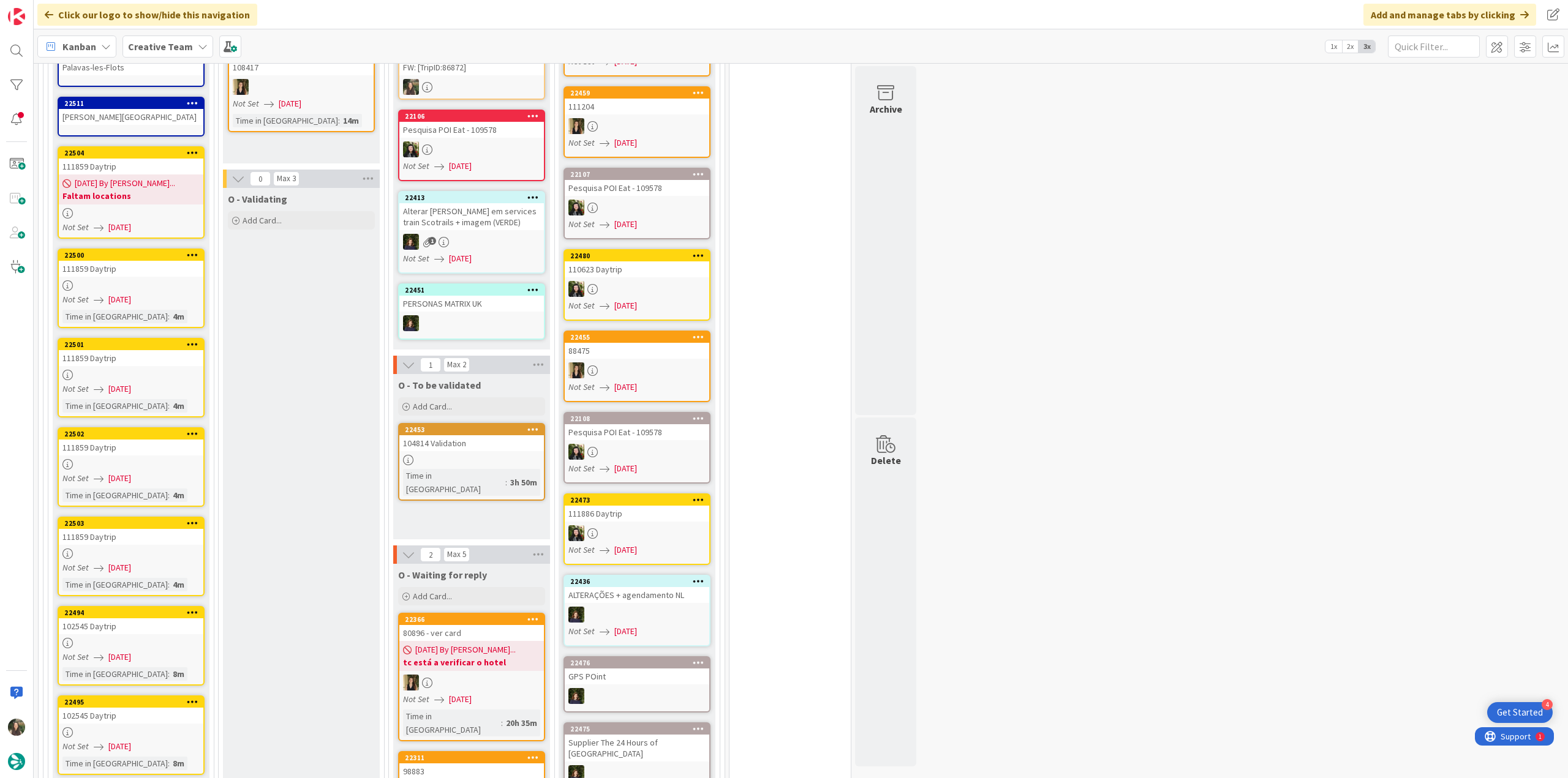
scroll to position [1247, 0]
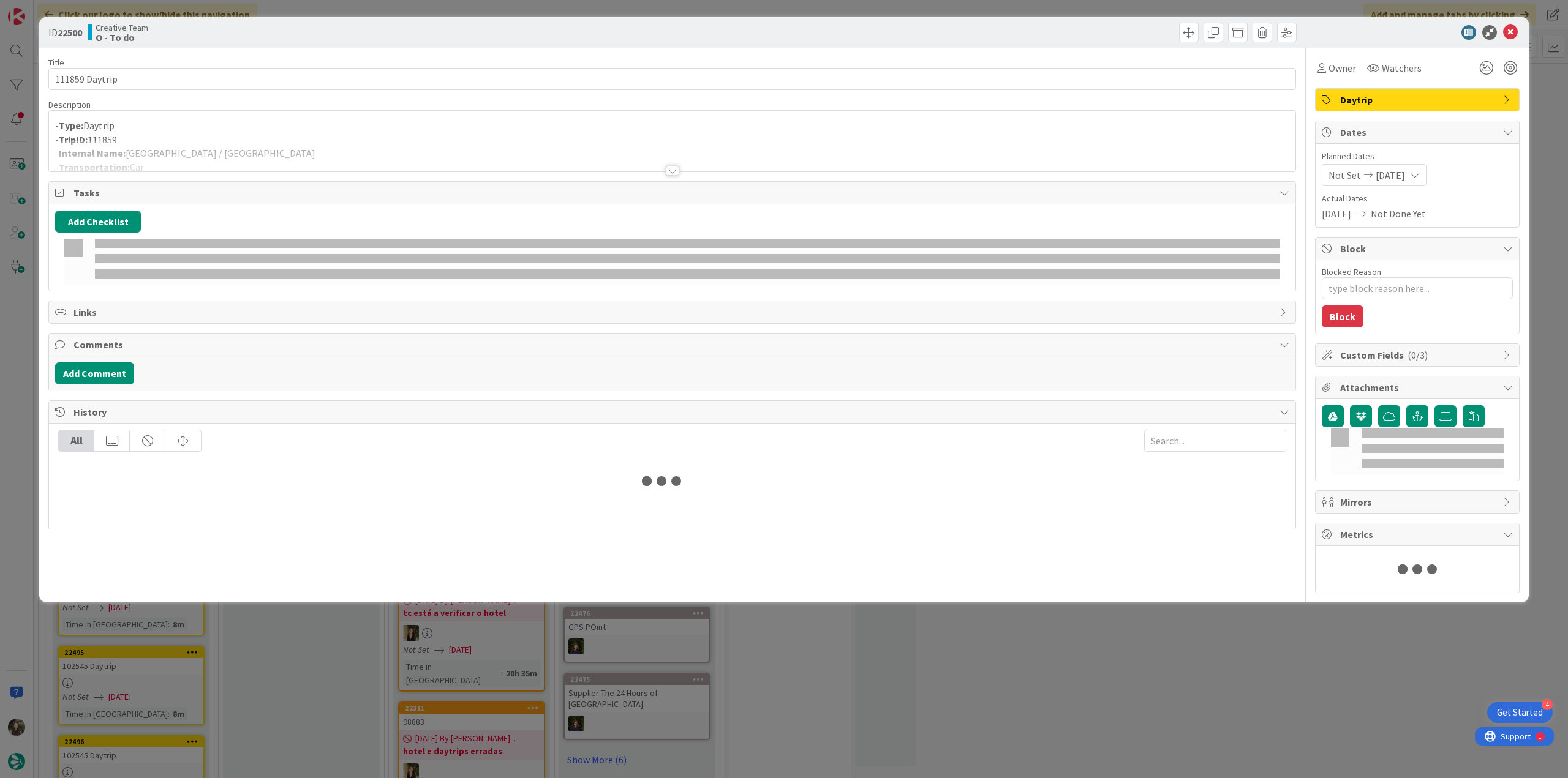
type textarea "x"
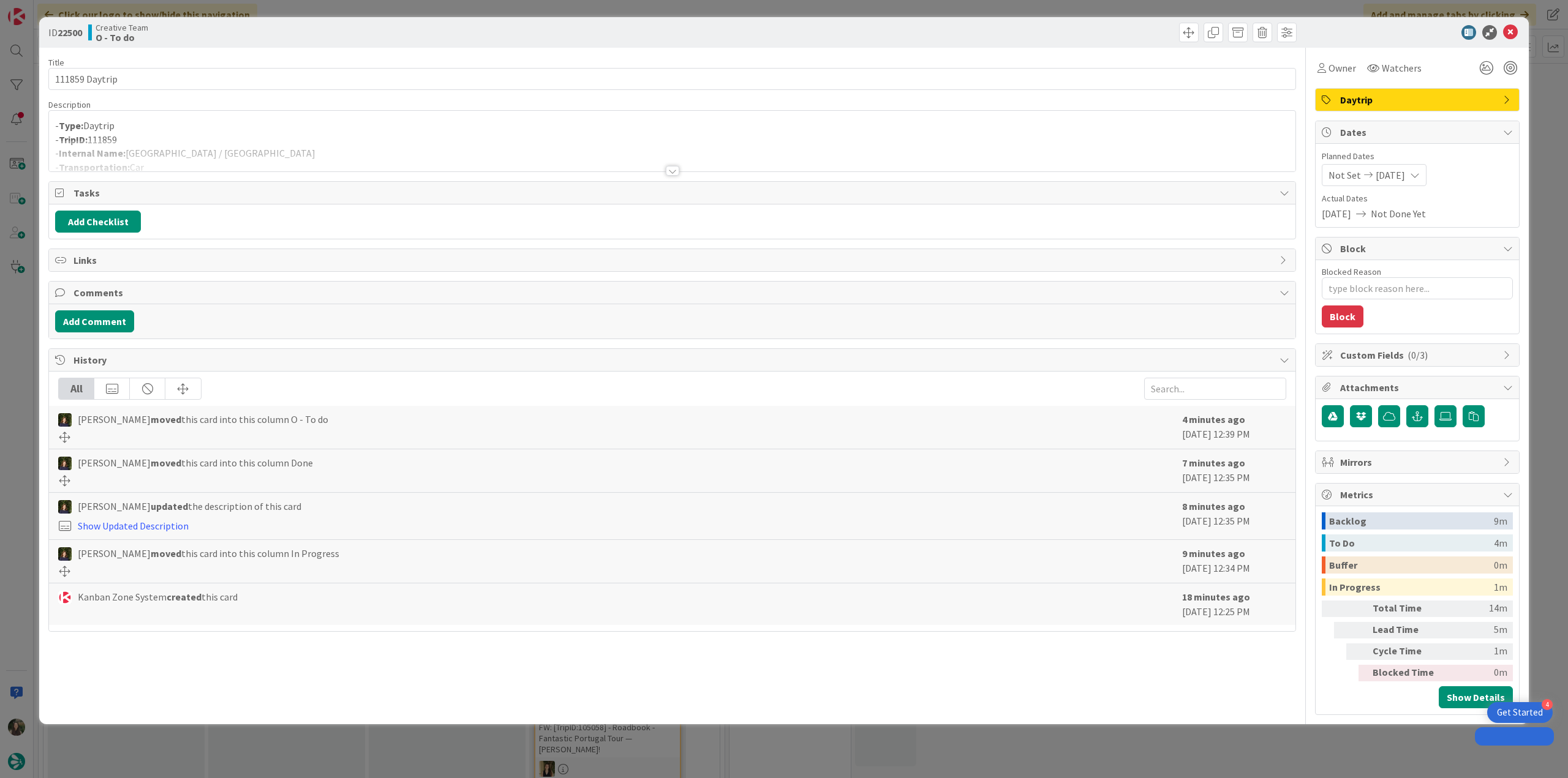
click at [1121, 137] on div "- Type: Daytrip - TripID: 111859 - Internal Name: [GEOGRAPHIC_DATA] / [GEOGRAPH…" at bounding box center [672, 141] width 1247 height 61
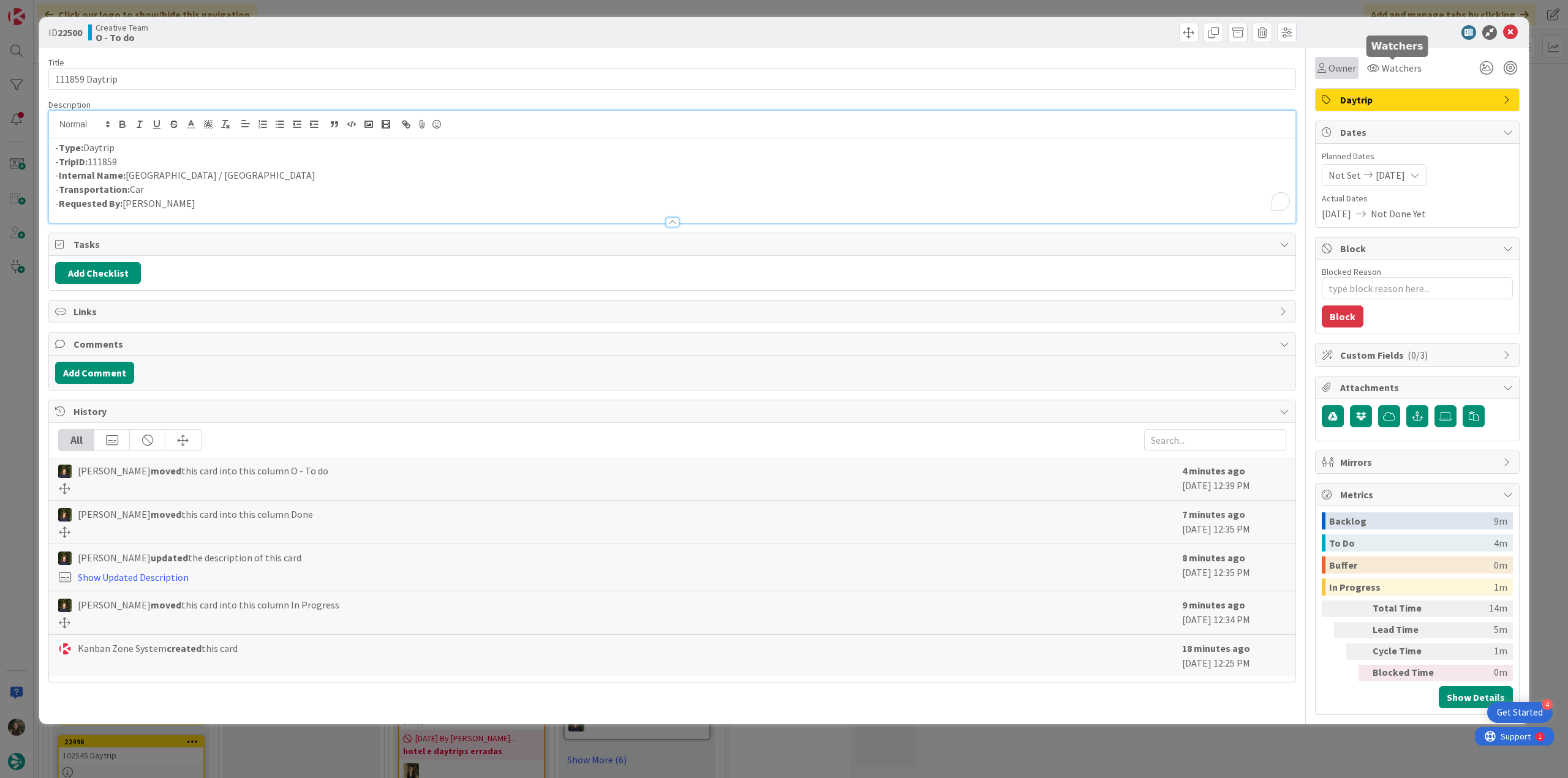
click at [1344, 68] on span "Owner" at bounding box center [1343, 68] width 28 height 15
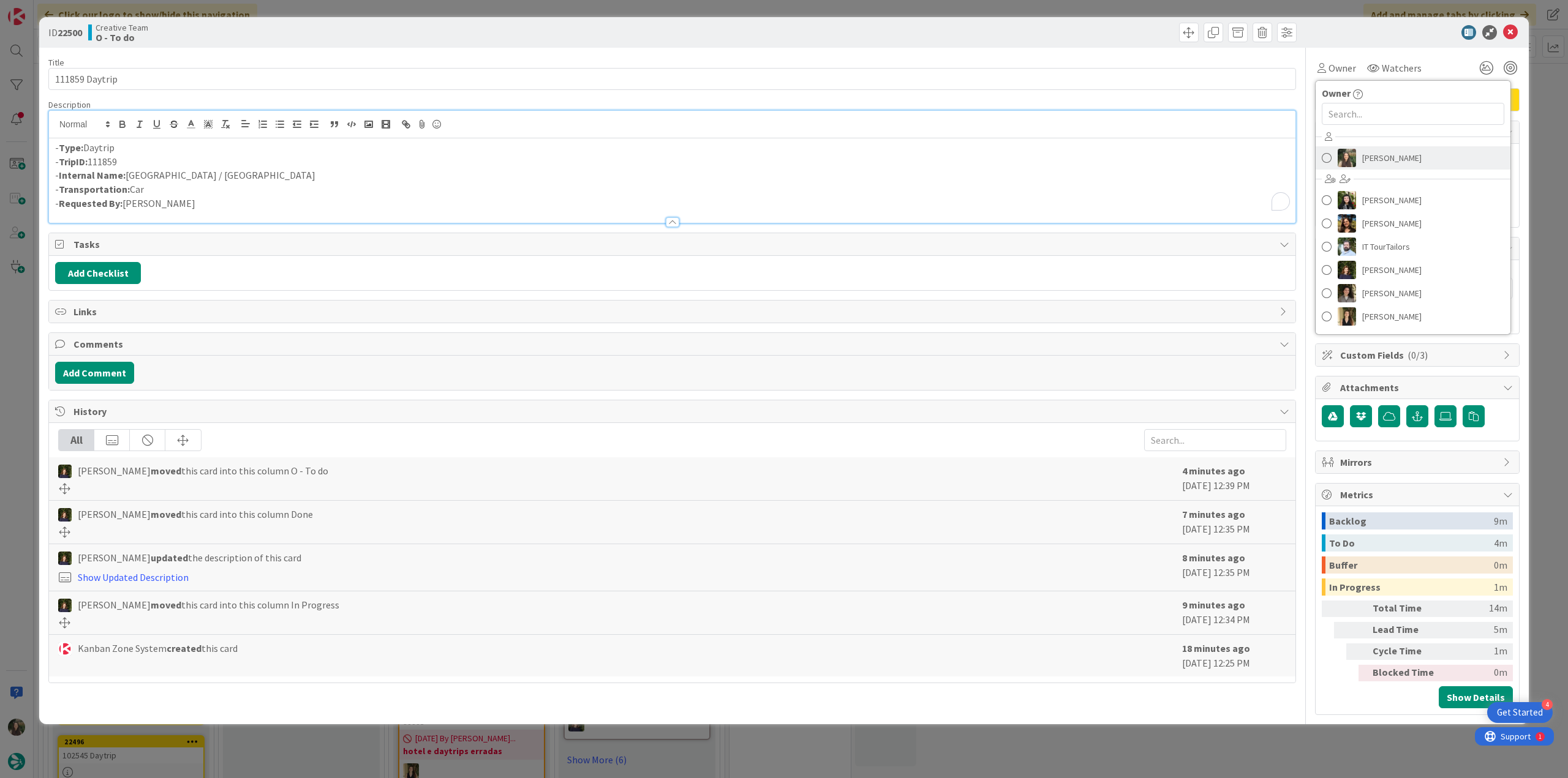
drag, startPoint x: 1354, startPoint y: 159, endPoint x: 1108, endPoint y: 217, distance: 252.7
click at [1354, 159] on img at bounding box center [1347, 158] width 19 height 19
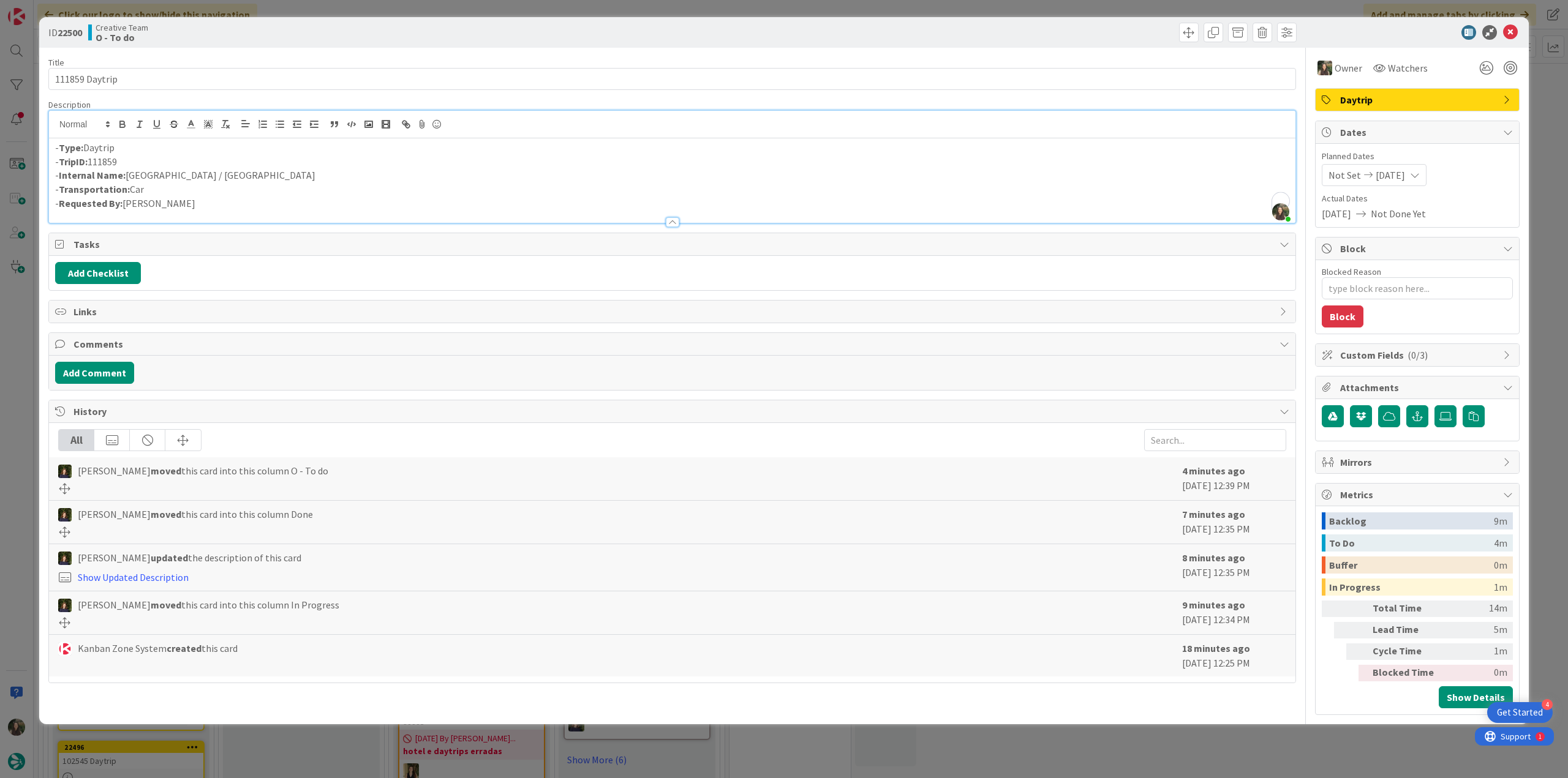
click at [14, 396] on div "ID 22500 Creative Team O - To do Title 14 / 128 111859 Daytrip Description [PER…" at bounding box center [784, 389] width 1568 height 778
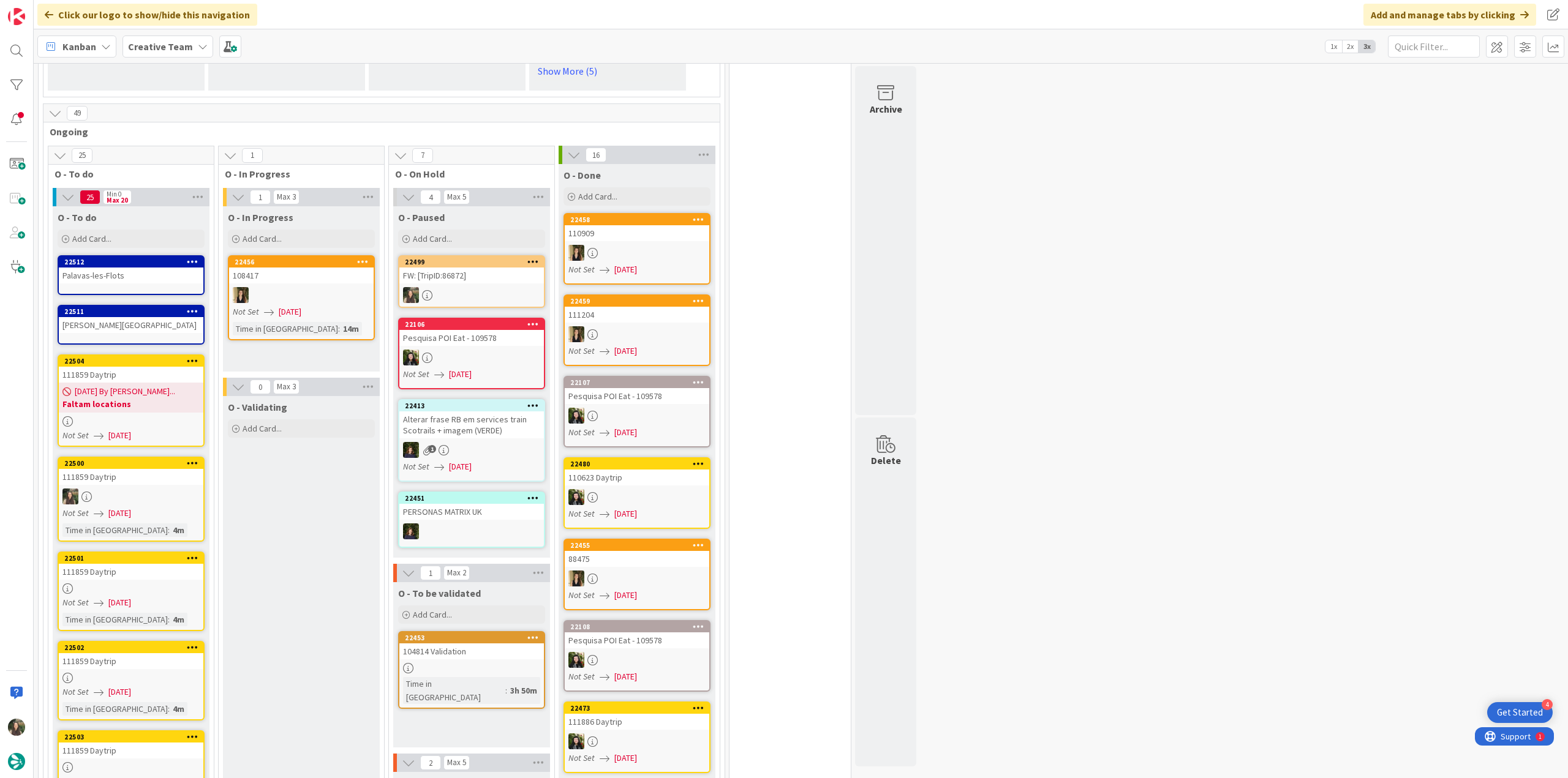
scroll to position [1063, 0]
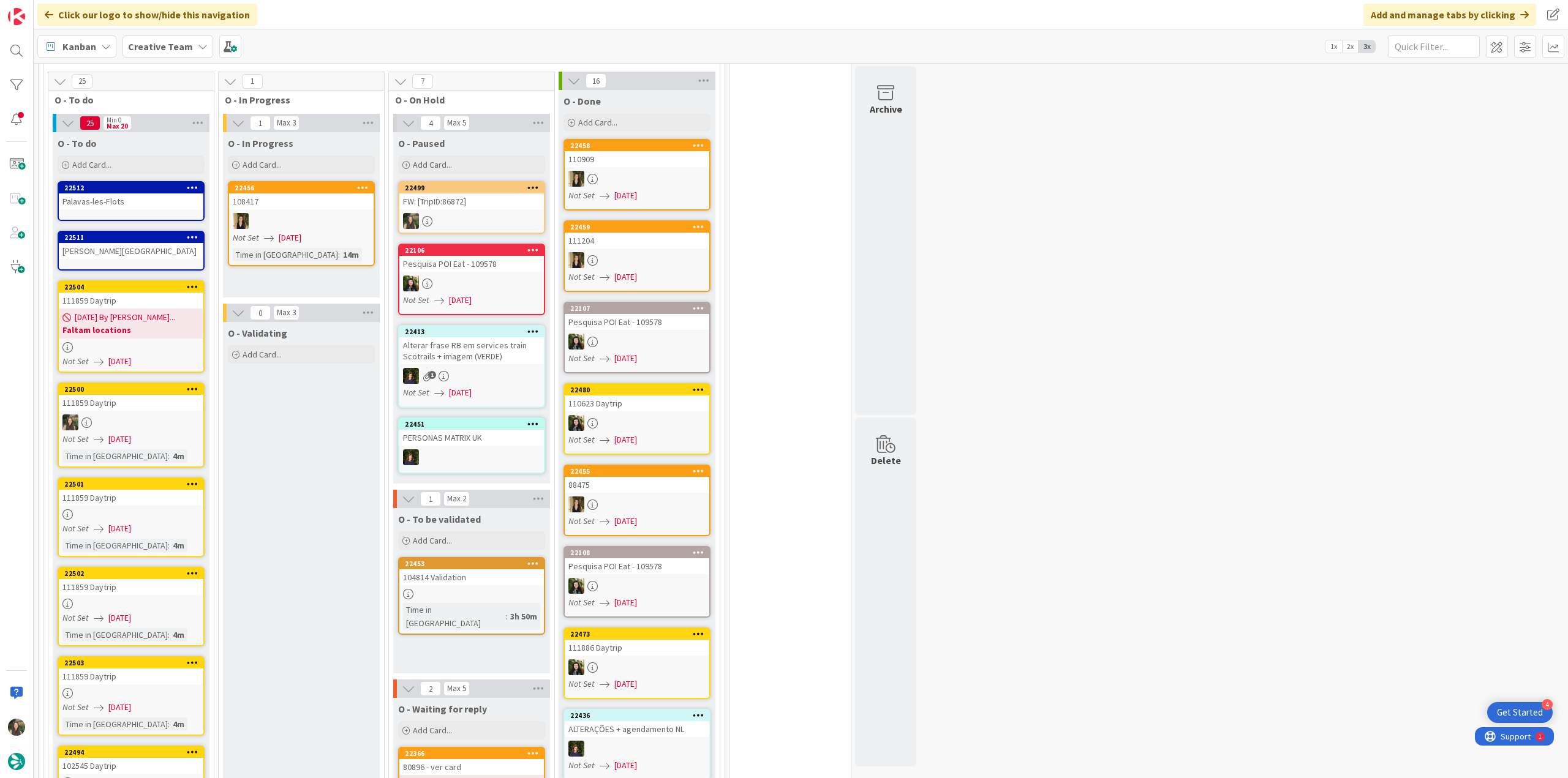
click at [155, 512] on div at bounding box center [131, 515] width 145 height 11
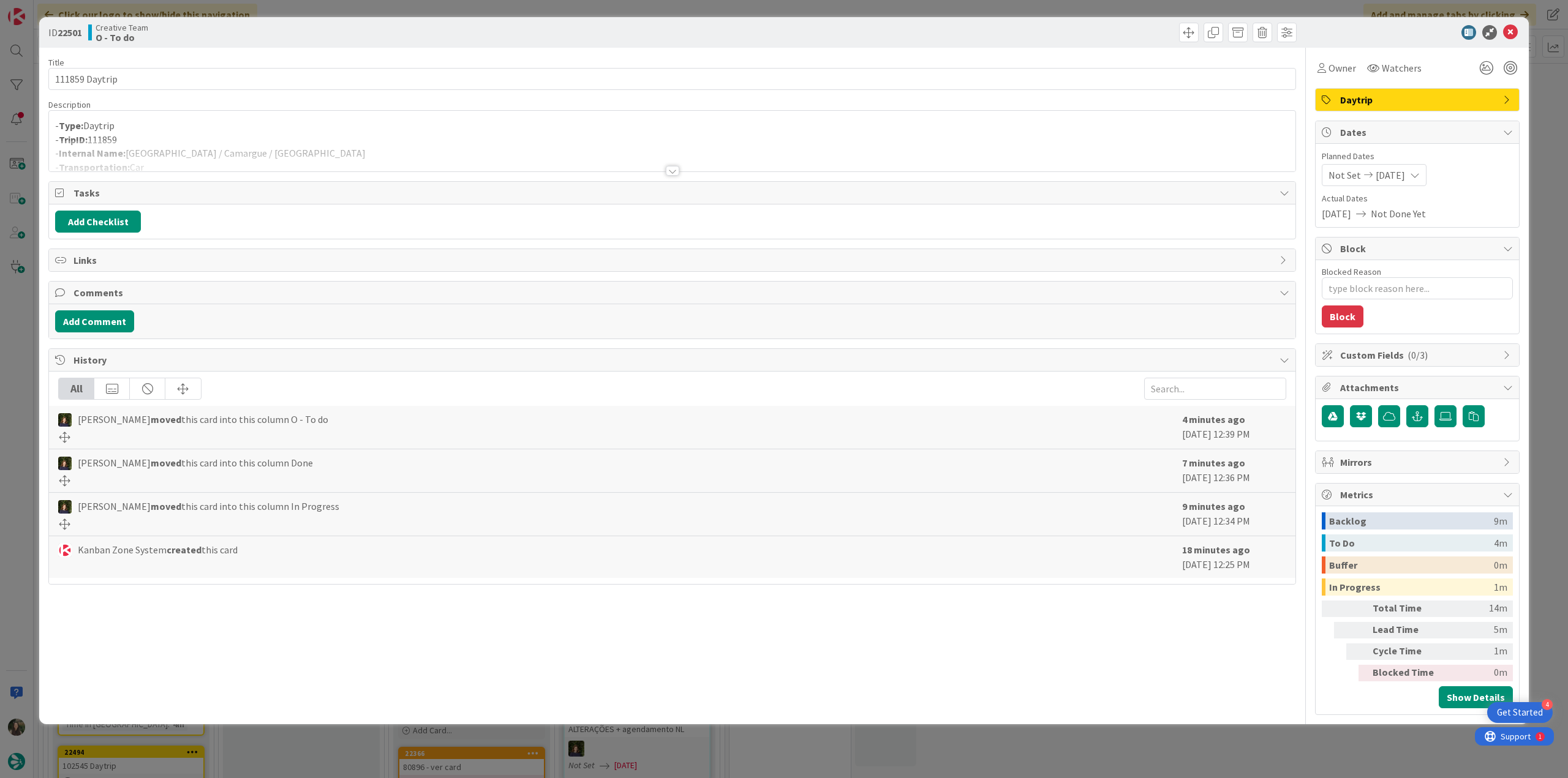
click at [333, 146] on div at bounding box center [672, 155] width 1247 height 31
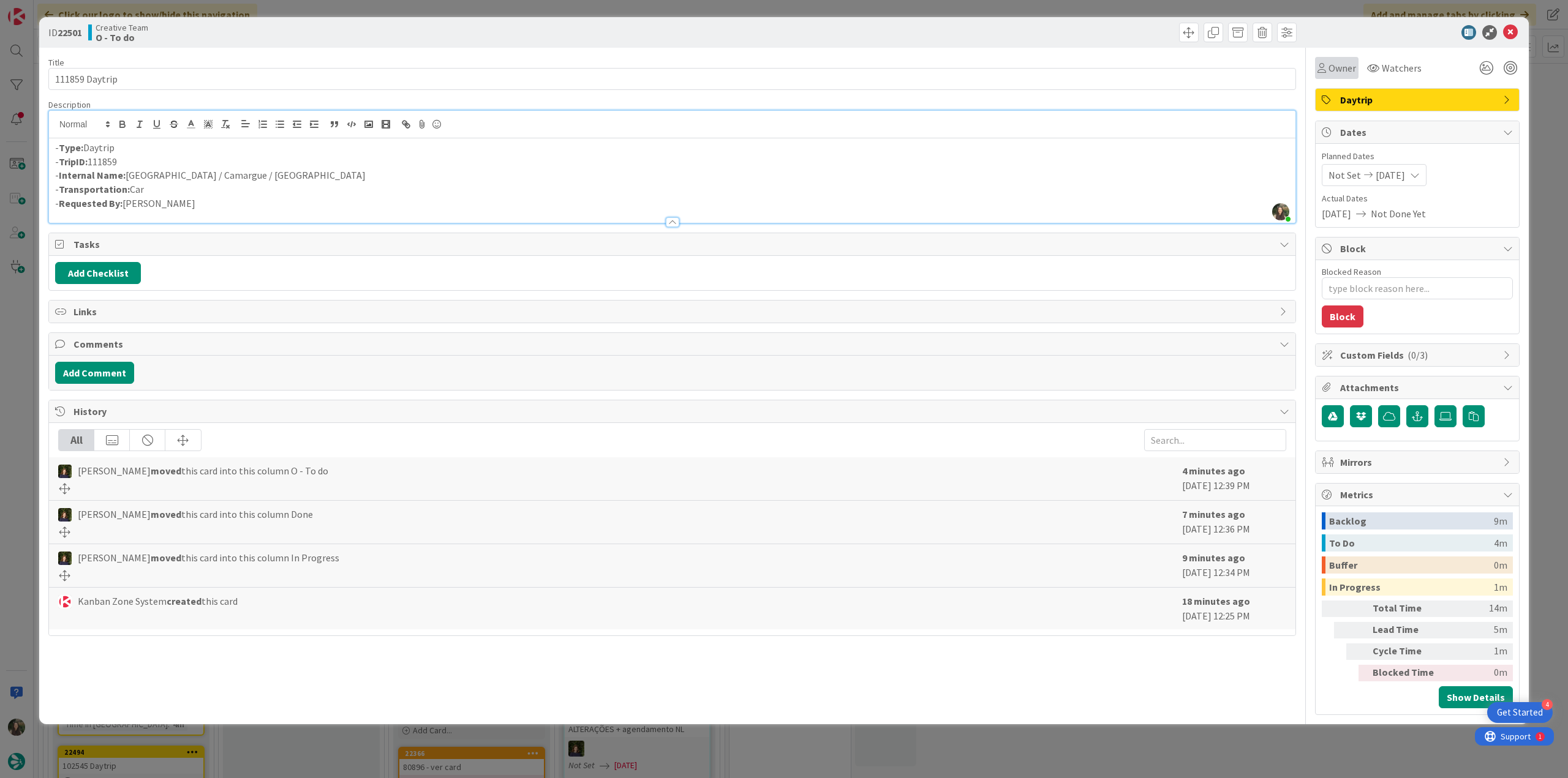
click at [1331, 76] on div "Owner" at bounding box center [1336, 67] width 43 height 22
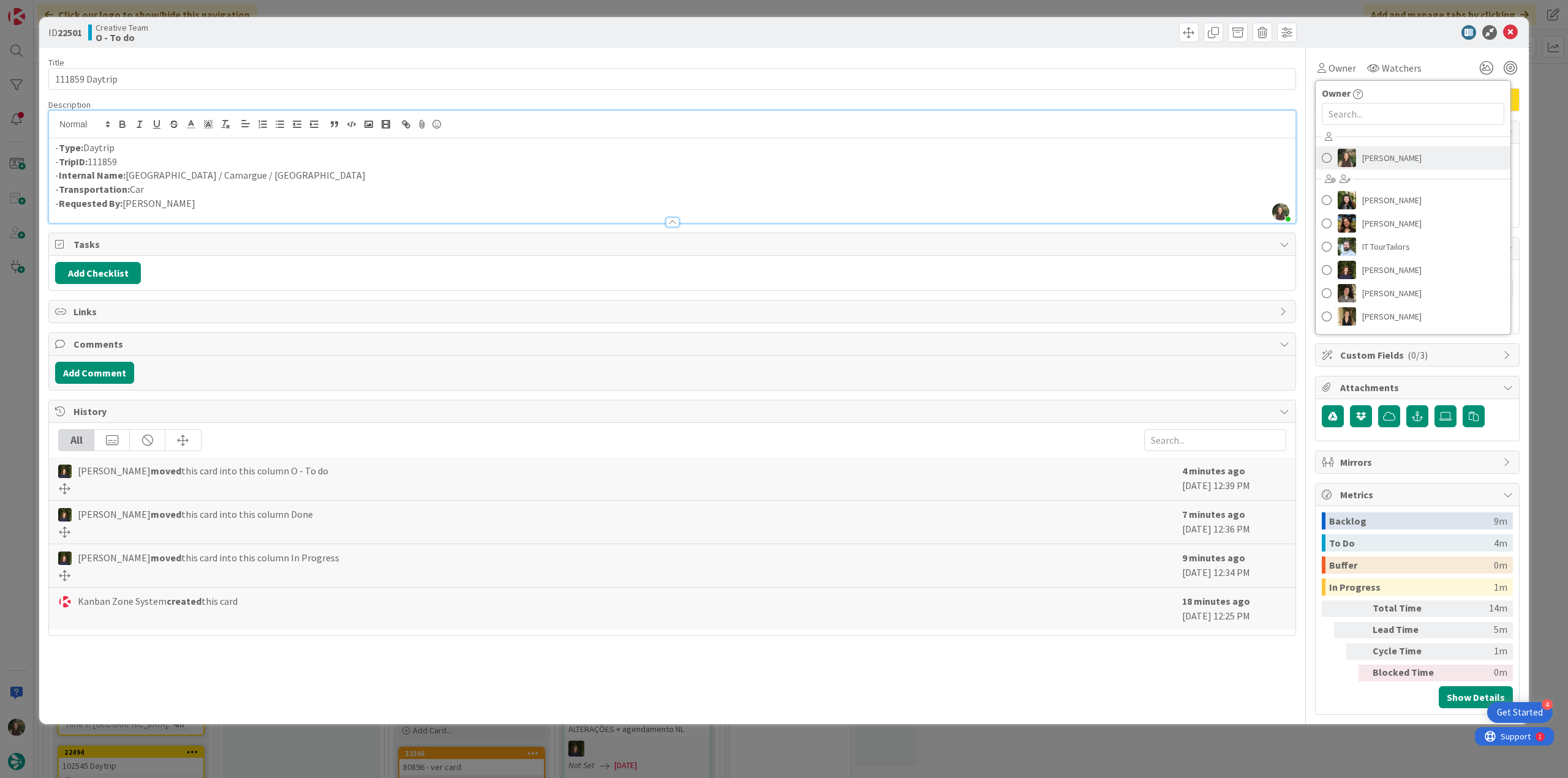
click at [1374, 156] on span "[PERSON_NAME]" at bounding box center [1392, 158] width 59 height 19
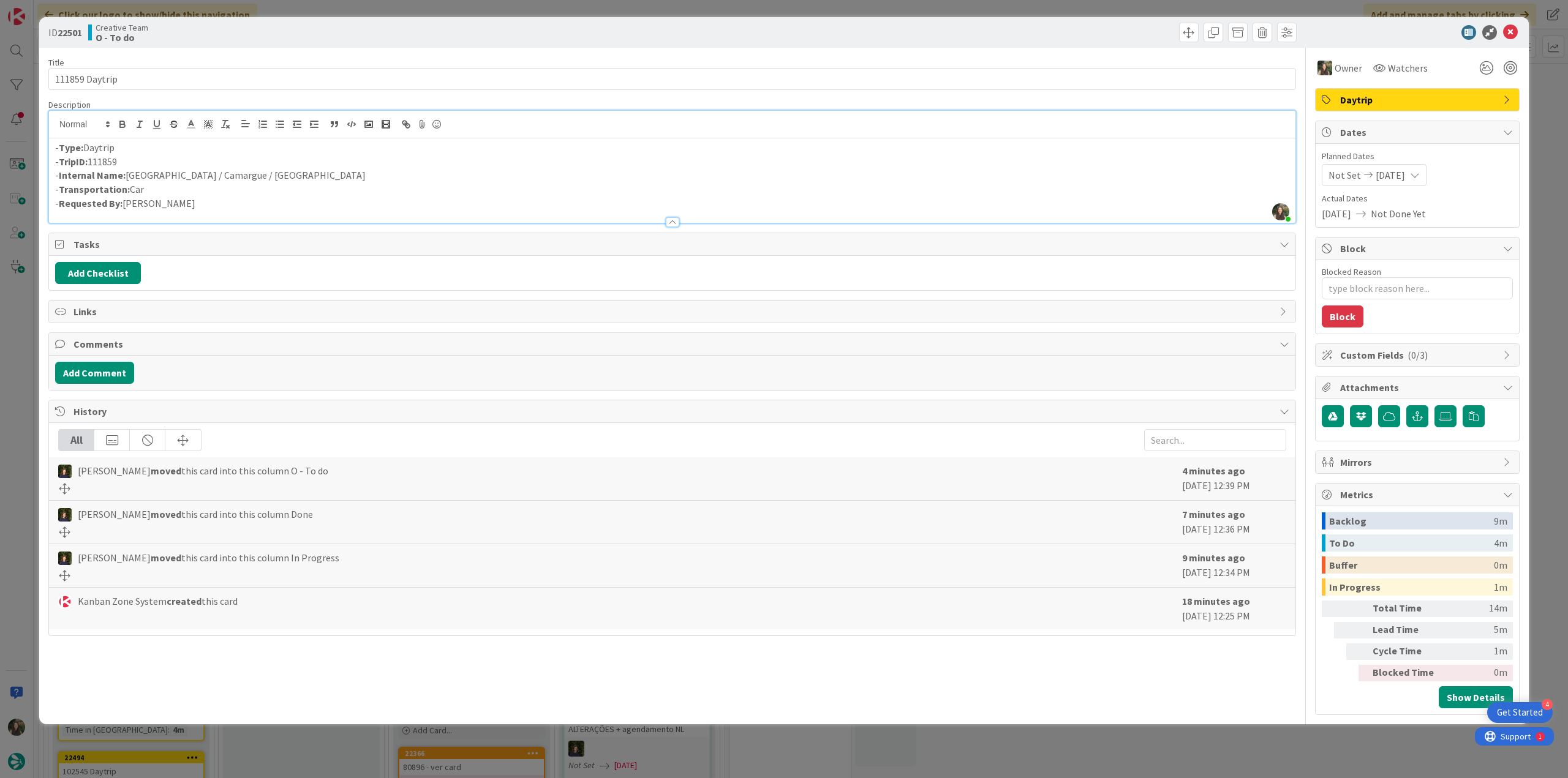
click at [22, 451] on div "ID 22501 Creative Team O - To do Title 14 / 128 111859 Daytrip Description Inês…" at bounding box center [784, 389] width 1568 height 778
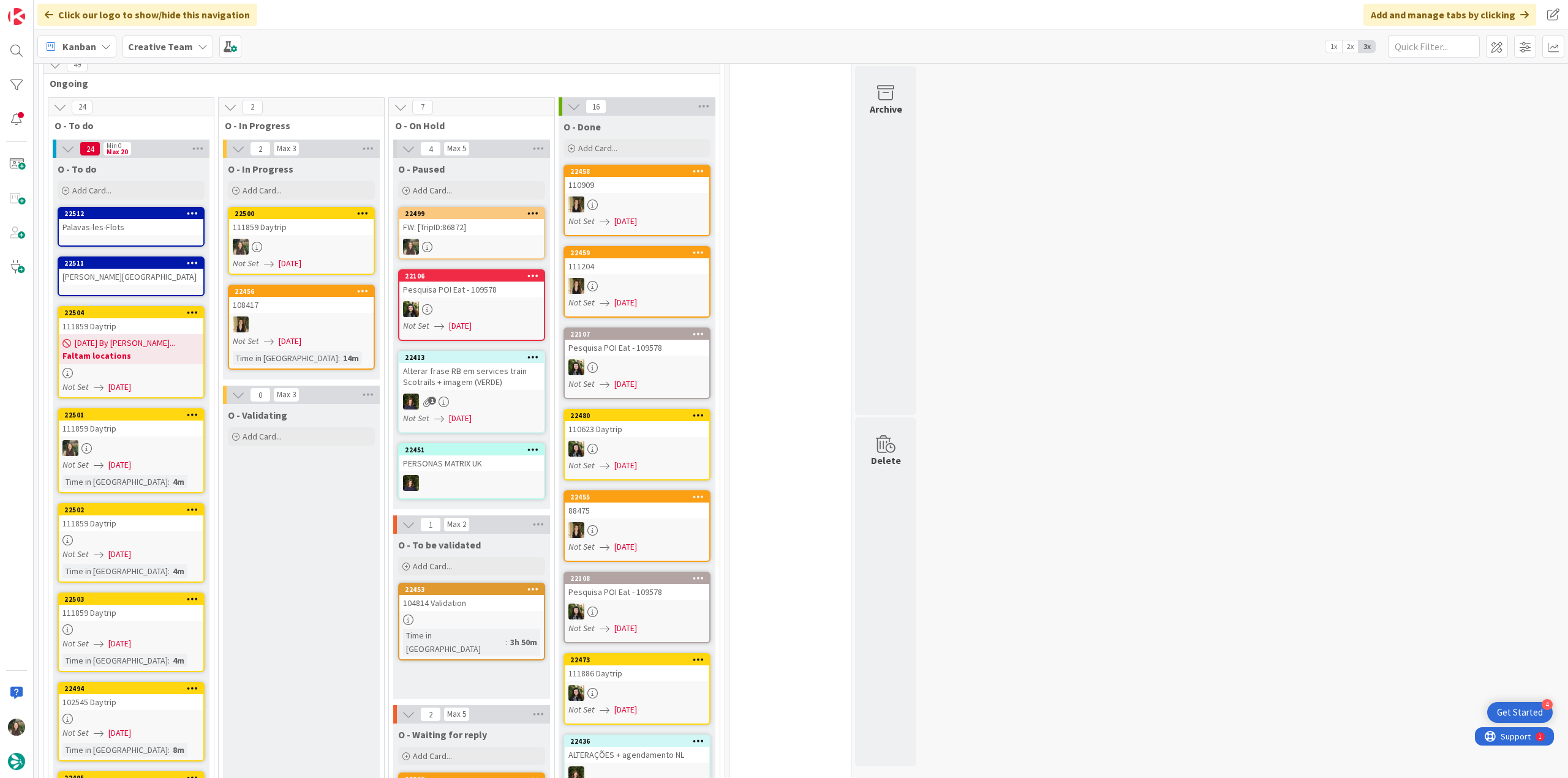
scroll to position [1034, 0]
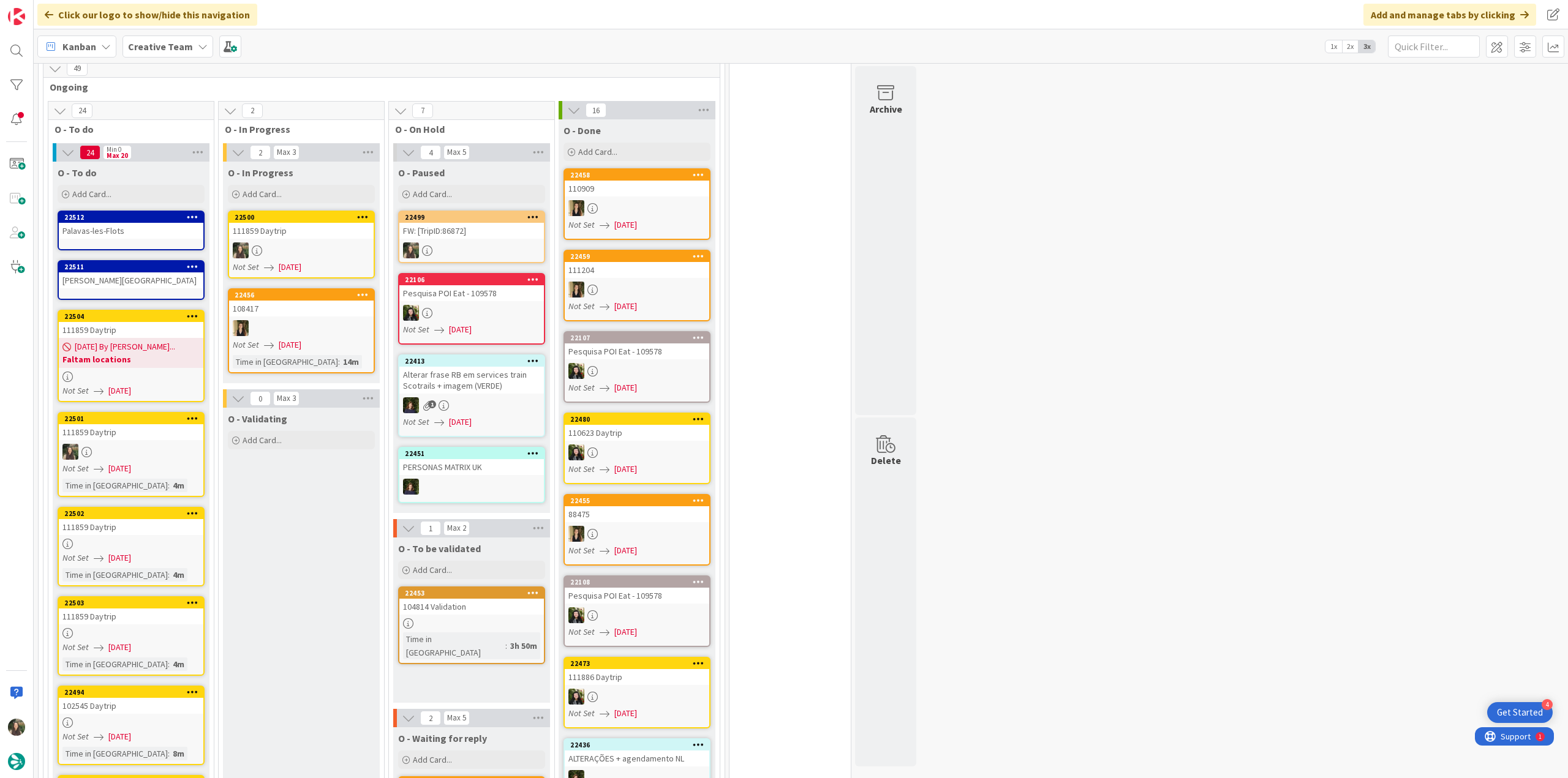
click at [304, 228] on div "111859 Daytrip" at bounding box center [302, 231] width 145 height 16
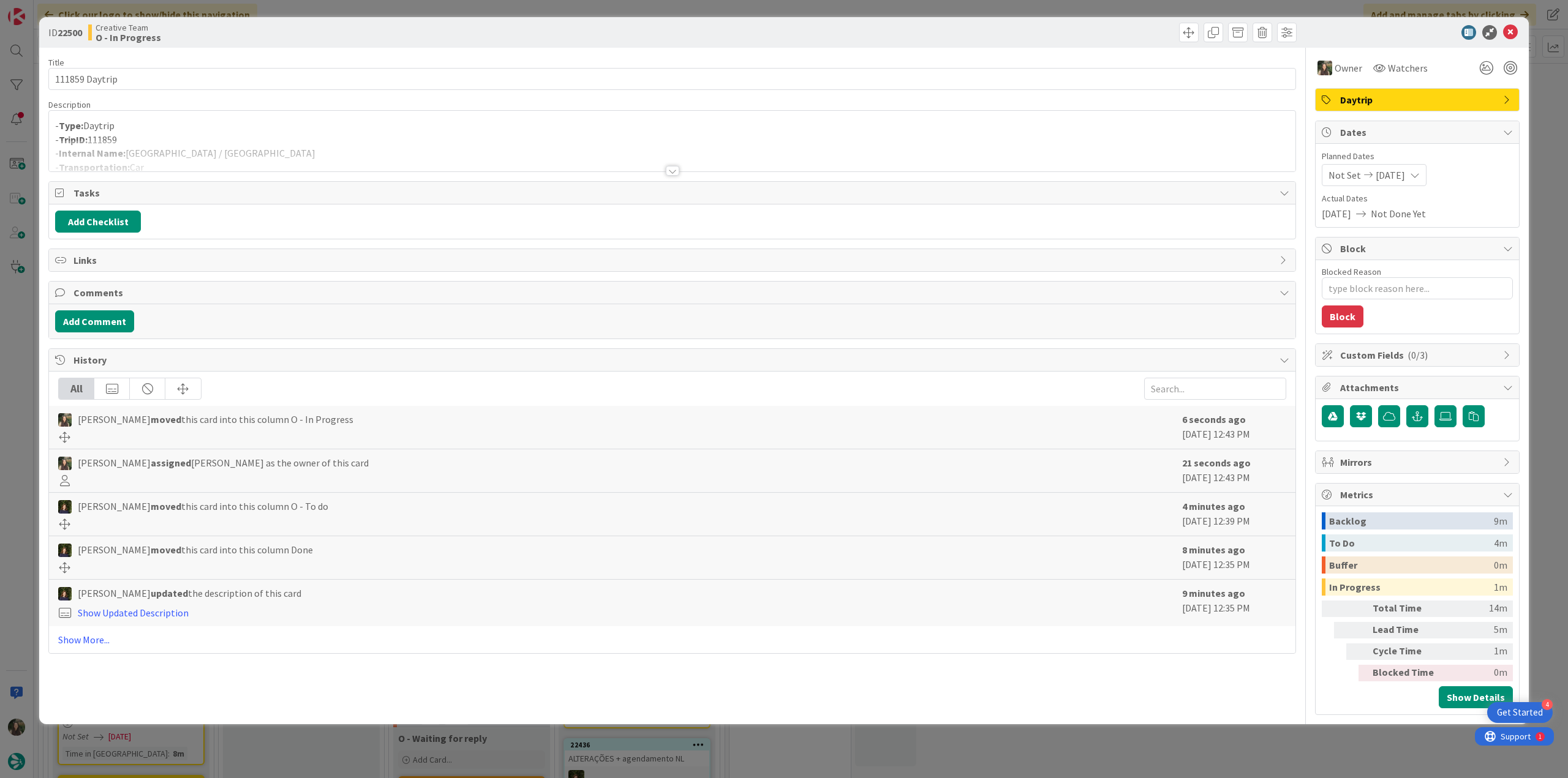
click at [168, 143] on div at bounding box center [672, 155] width 1247 height 31
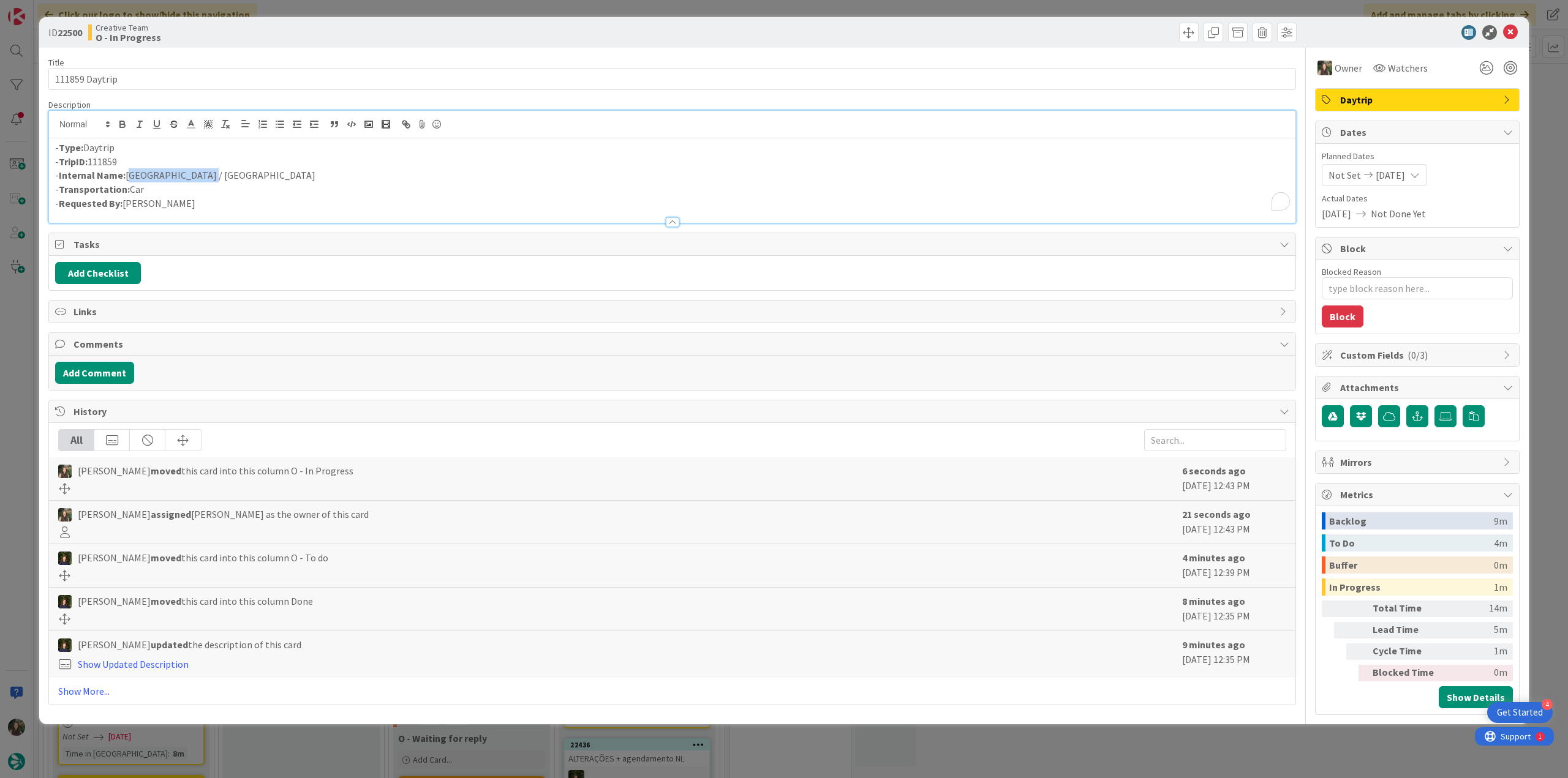
drag, startPoint x: 190, startPoint y: 172, endPoint x: 128, endPoint y: 173, distance: 62.0
click at [128, 173] on p "- Internal Name: Marseille / Arles" at bounding box center [673, 175] width 1235 height 14
copy p "Marseille / Arles"
click at [9, 367] on div "ID 22500 Creative Team O - In Progress Title 14 / 128 111859 Daytrip Descriptio…" at bounding box center [784, 389] width 1568 height 778
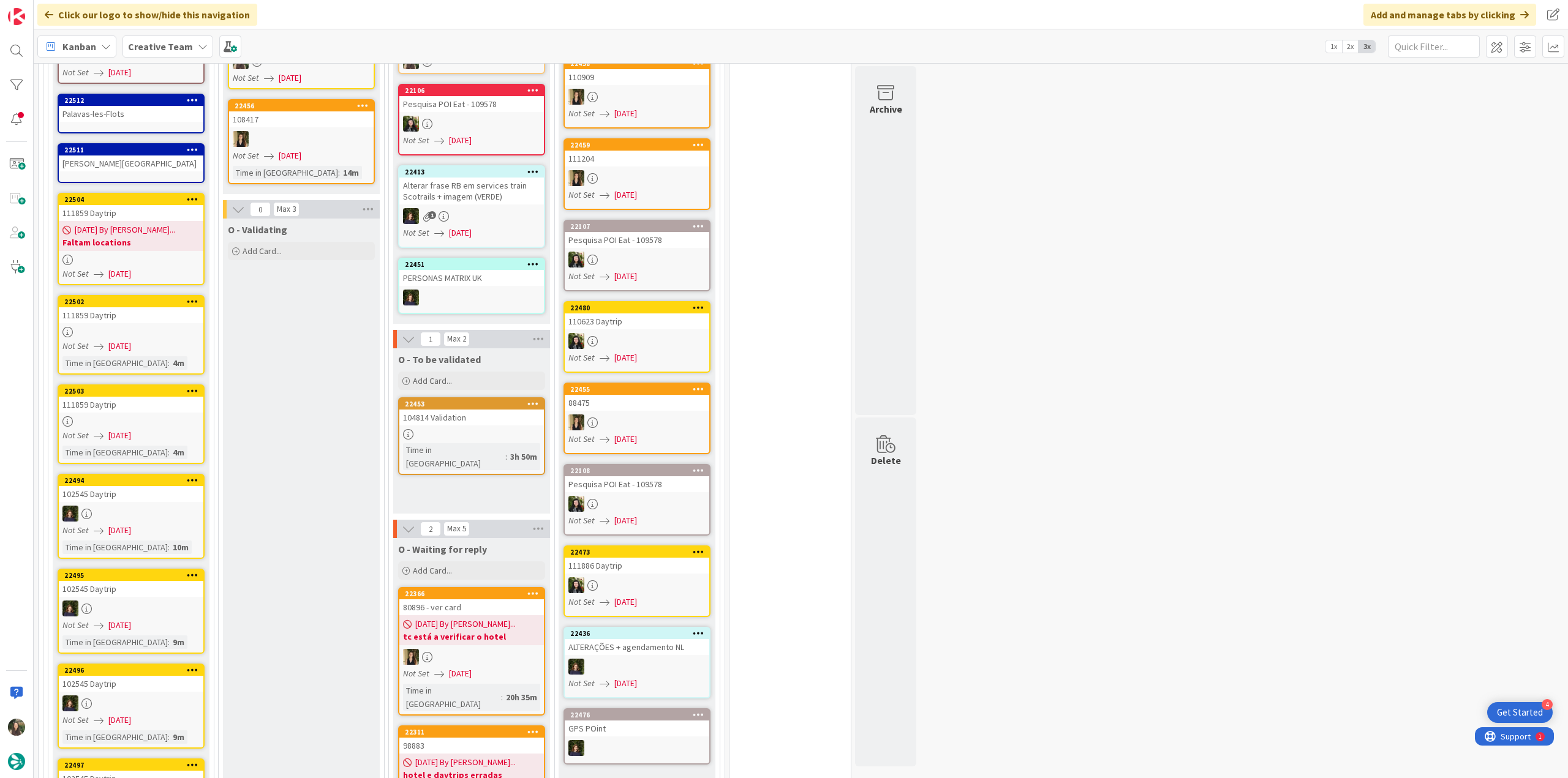
scroll to position [1197, 0]
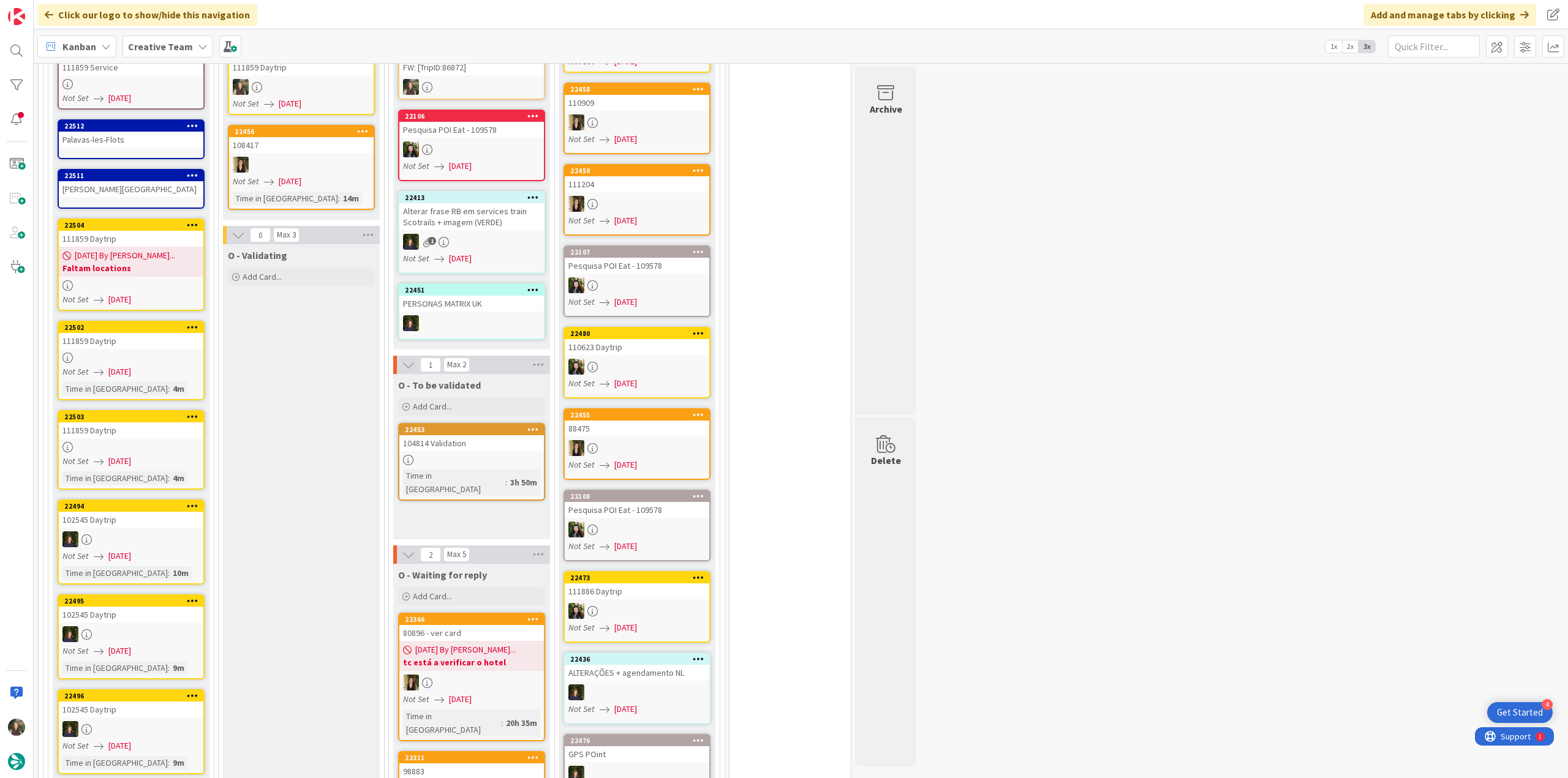
click at [172, 354] on div at bounding box center [131, 358] width 145 height 11
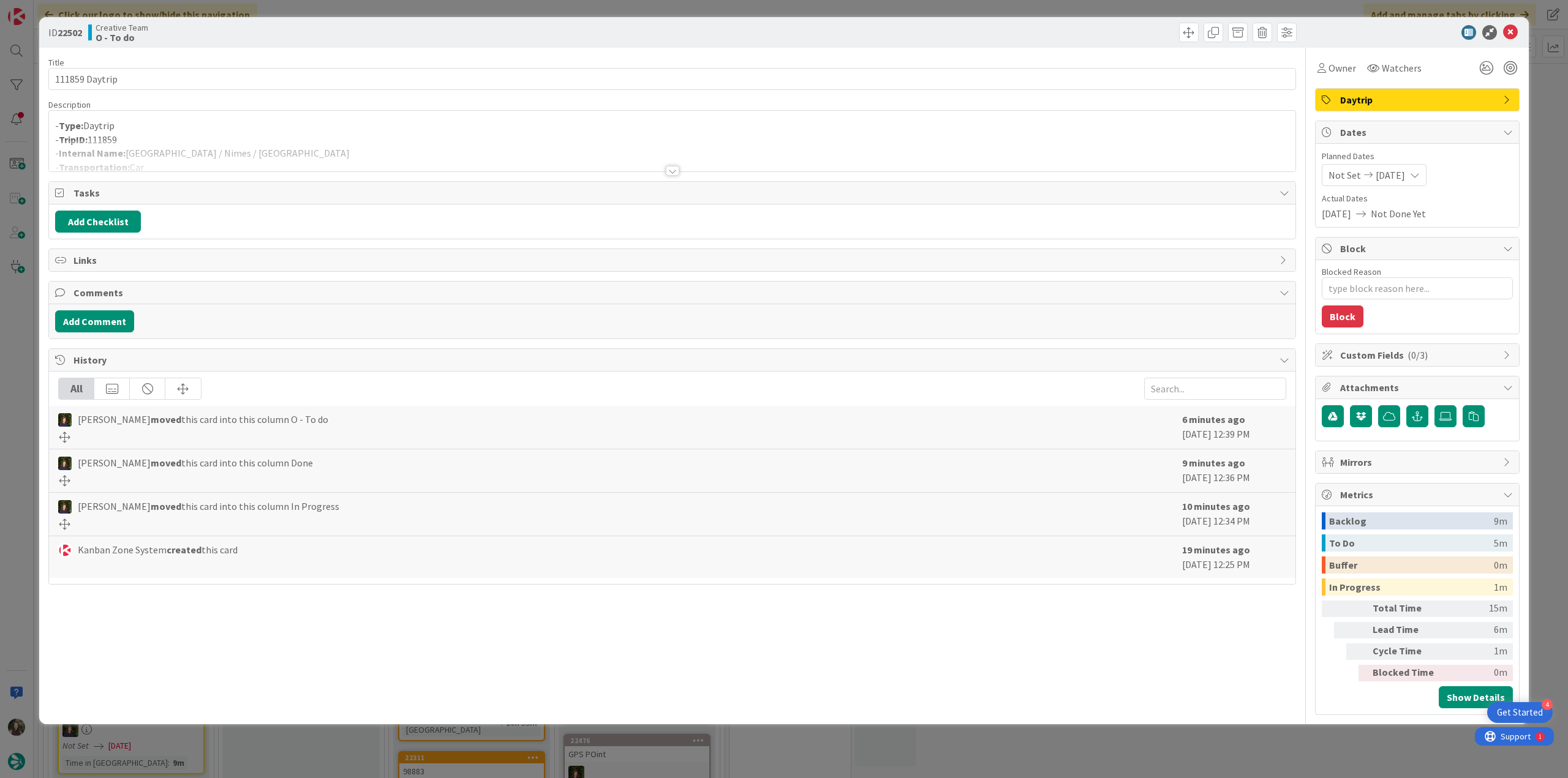
drag, startPoint x: 1004, startPoint y: 170, endPoint x: 1023, endPoint y: 158, distance: 22.5
click at [1004, 170] on div at bounding box center [673, 165] width 1248 height 14
click at [1026, 154] on div at bounding box center [672, 155] width 1247 height 31
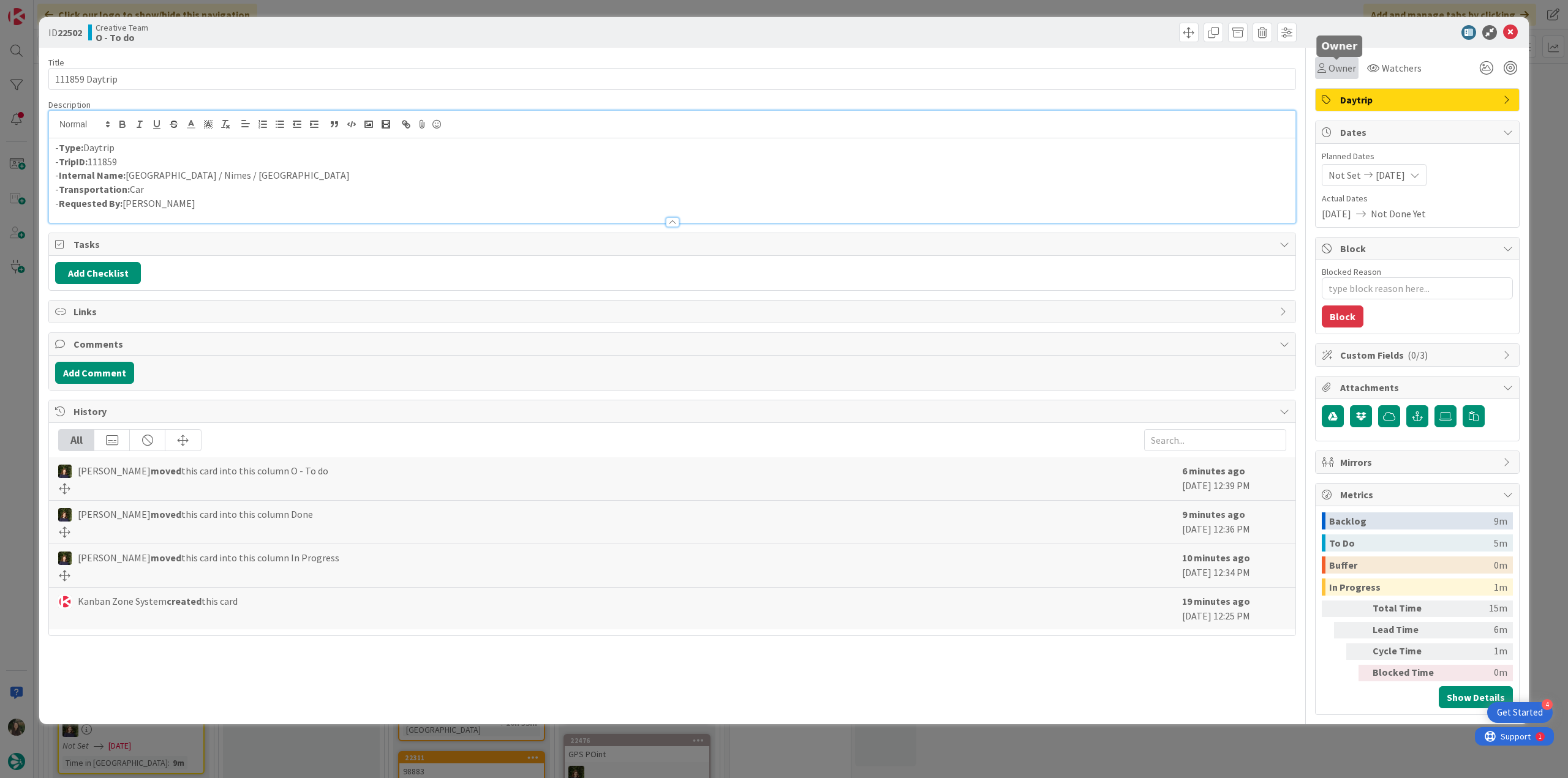
click at [1337, 72] on span "Owner" at bounding box center [1343, 68] width 28 height 15
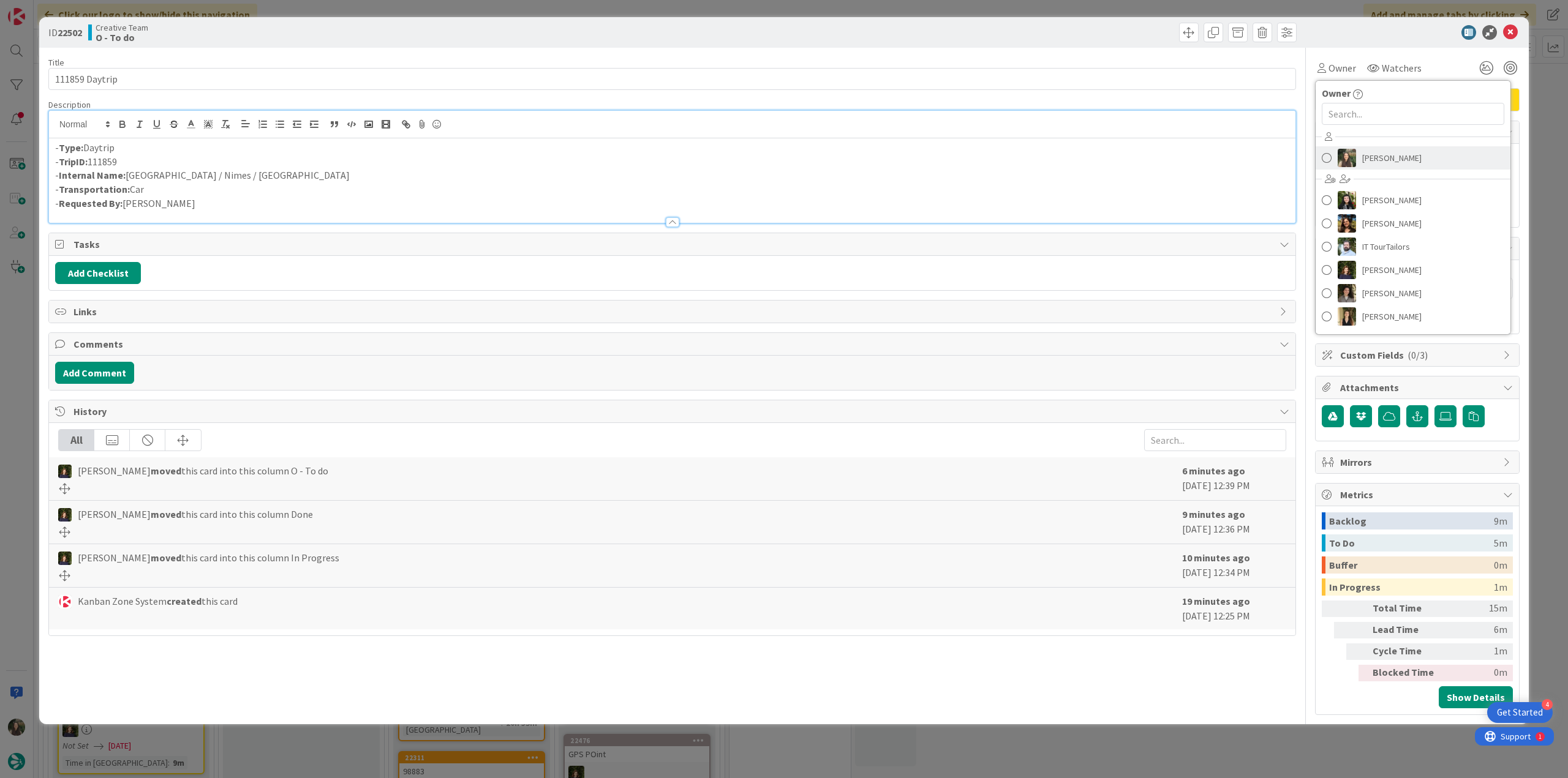
click at [1357, 152] on link "[PERSON_NAME]" at bounding box center [1413, 158] width 195 height 24
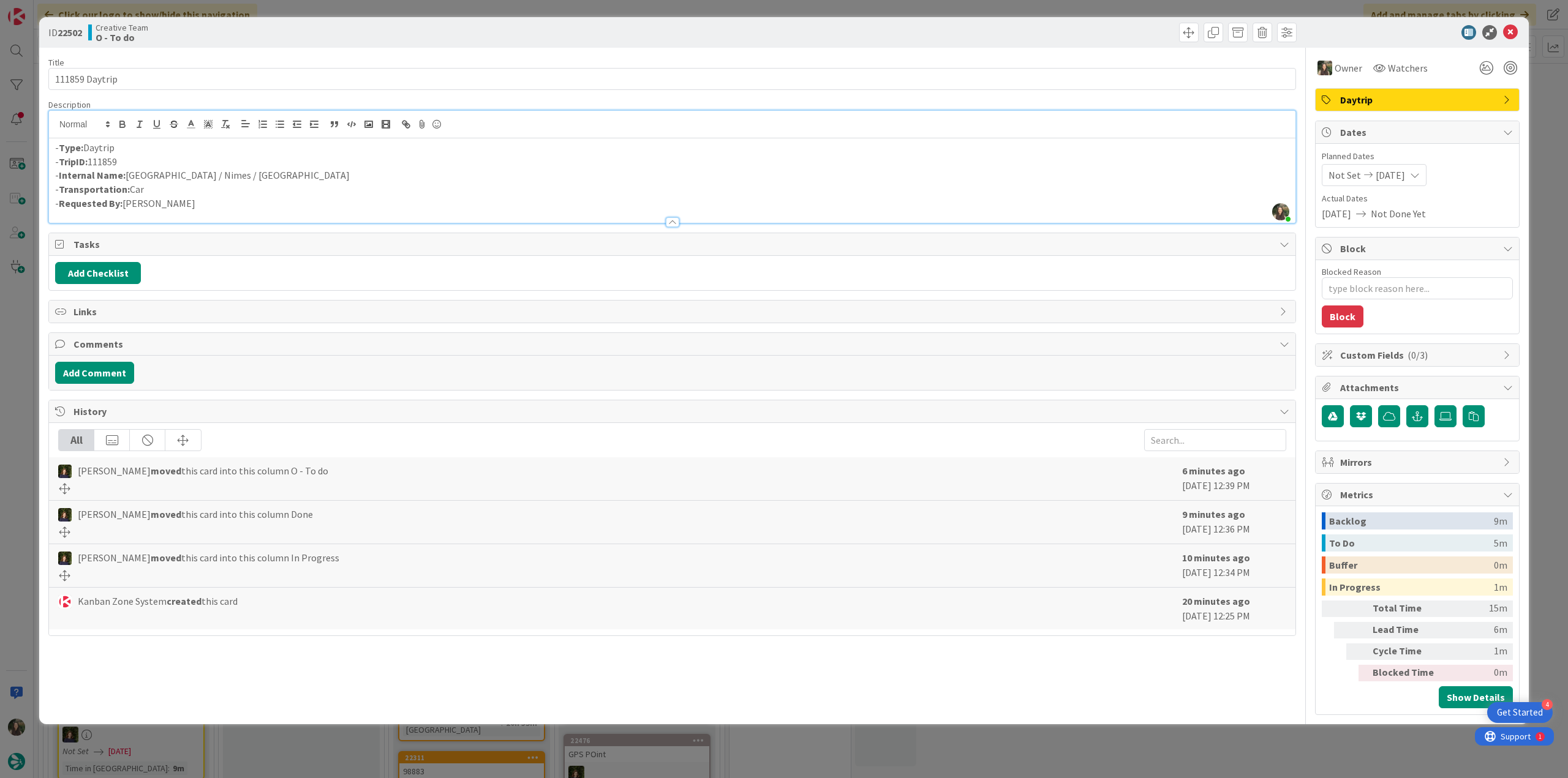
drag, startPoint x: 1543, startPoint y: 110, endPoint x: 1397, endPoint y: 172, distance: 158.6
click at [1543, 110] on div "ID 22502 Creative Team O - To do Title 14 / 128 111859 Daytrip Description Inês…" at bounding box center [784, 389] width 1568 height 778
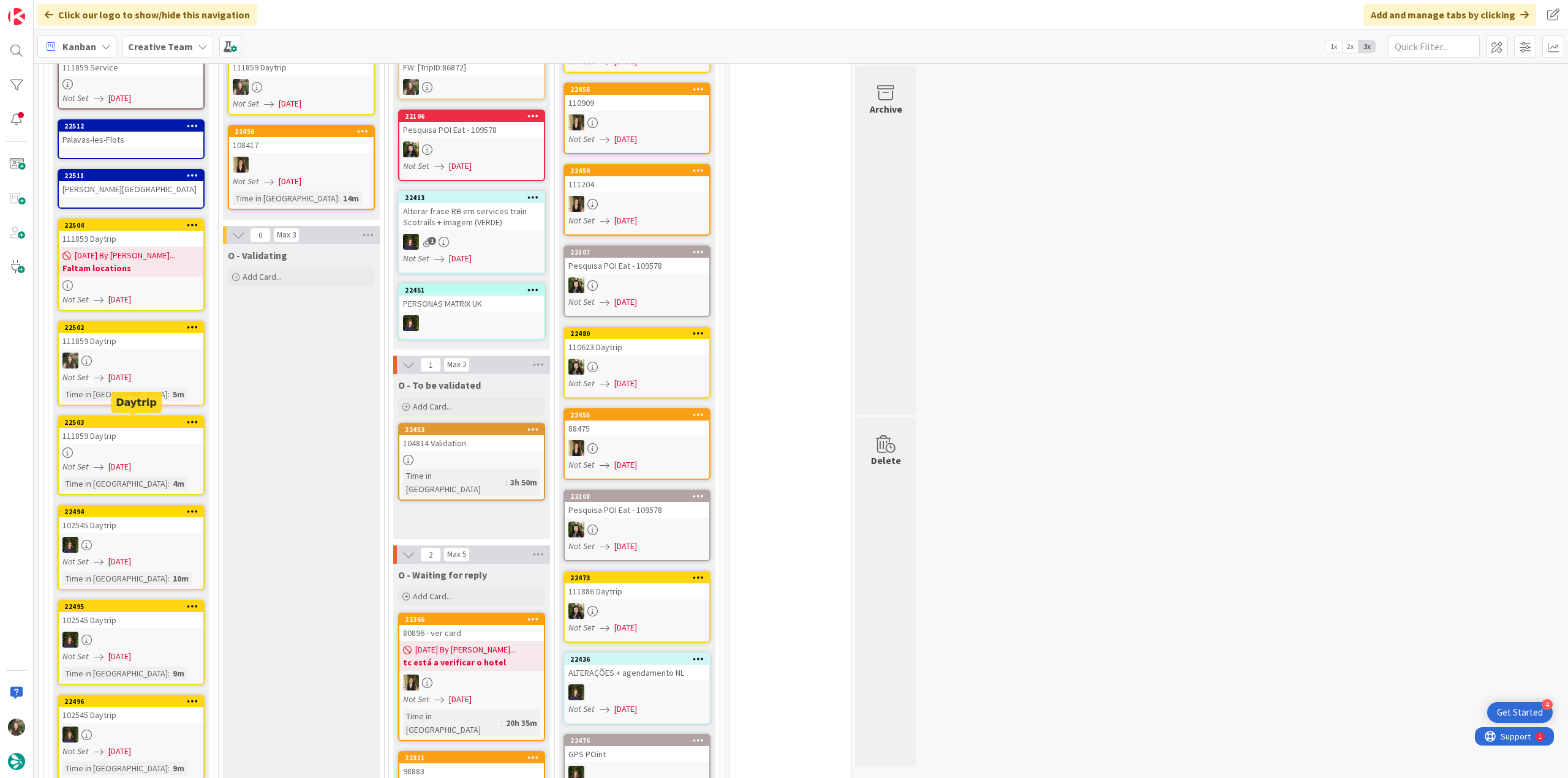
click at [152, 460] on div "Not Set 09/05/2025" at bounding box center [133, 467] width 141 height 13
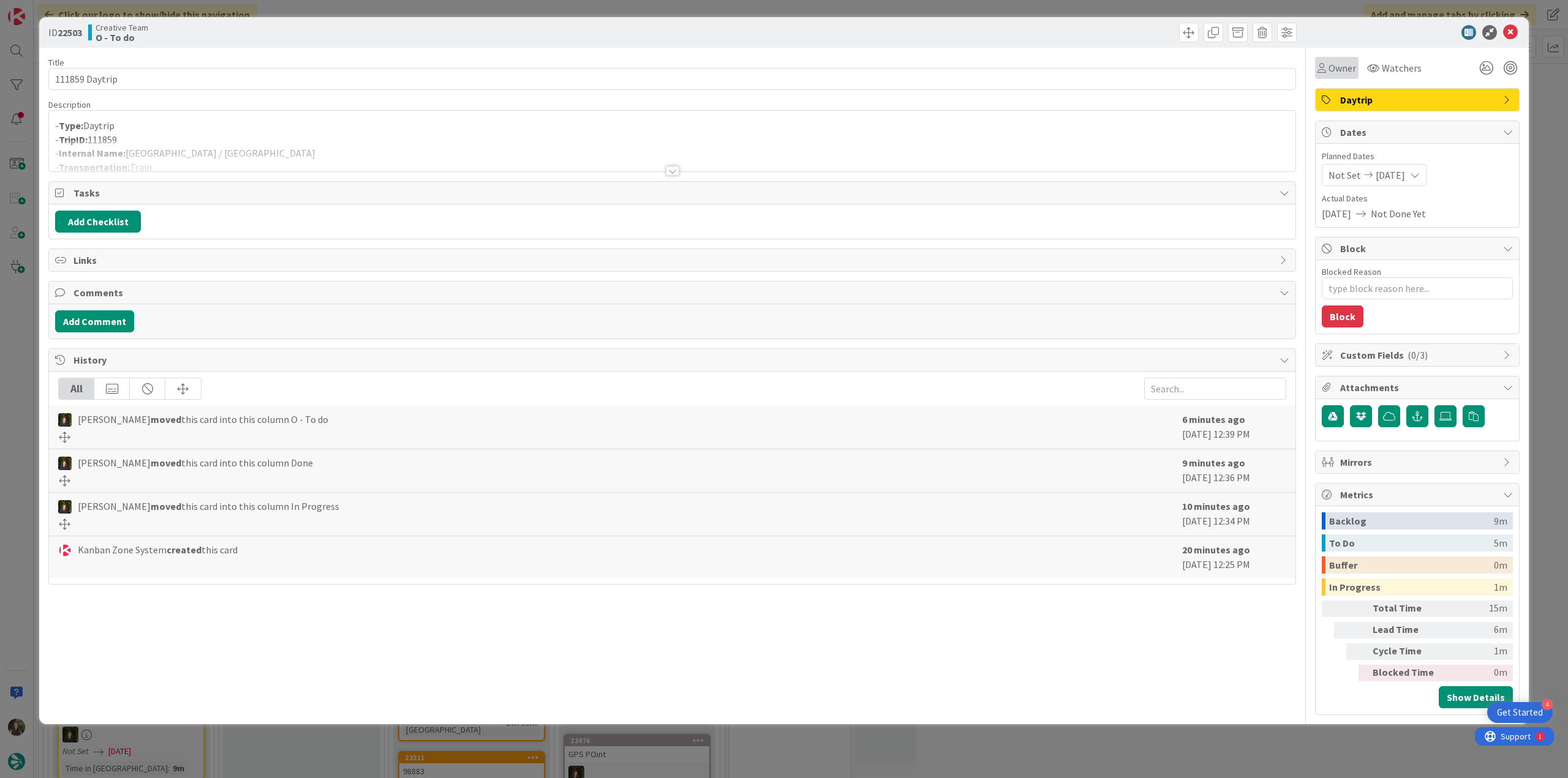
click at [1332, 73] on span "Owner" at bounding box center [1343, 68] width 28 height 15
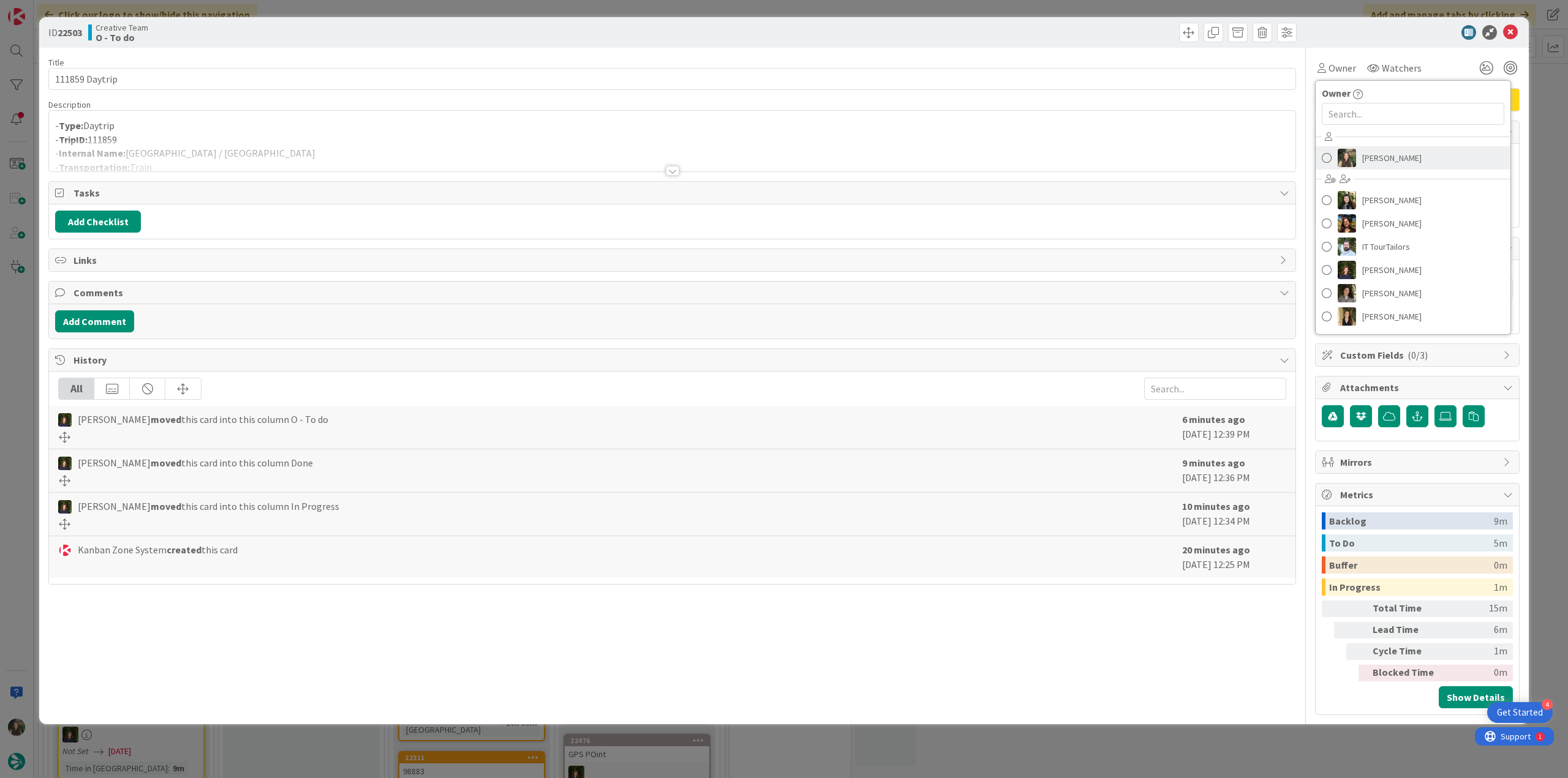
click at [1364, 151] on span "[PERSON_NAME]" at bounding box center [1392, 158] width 59 height 19
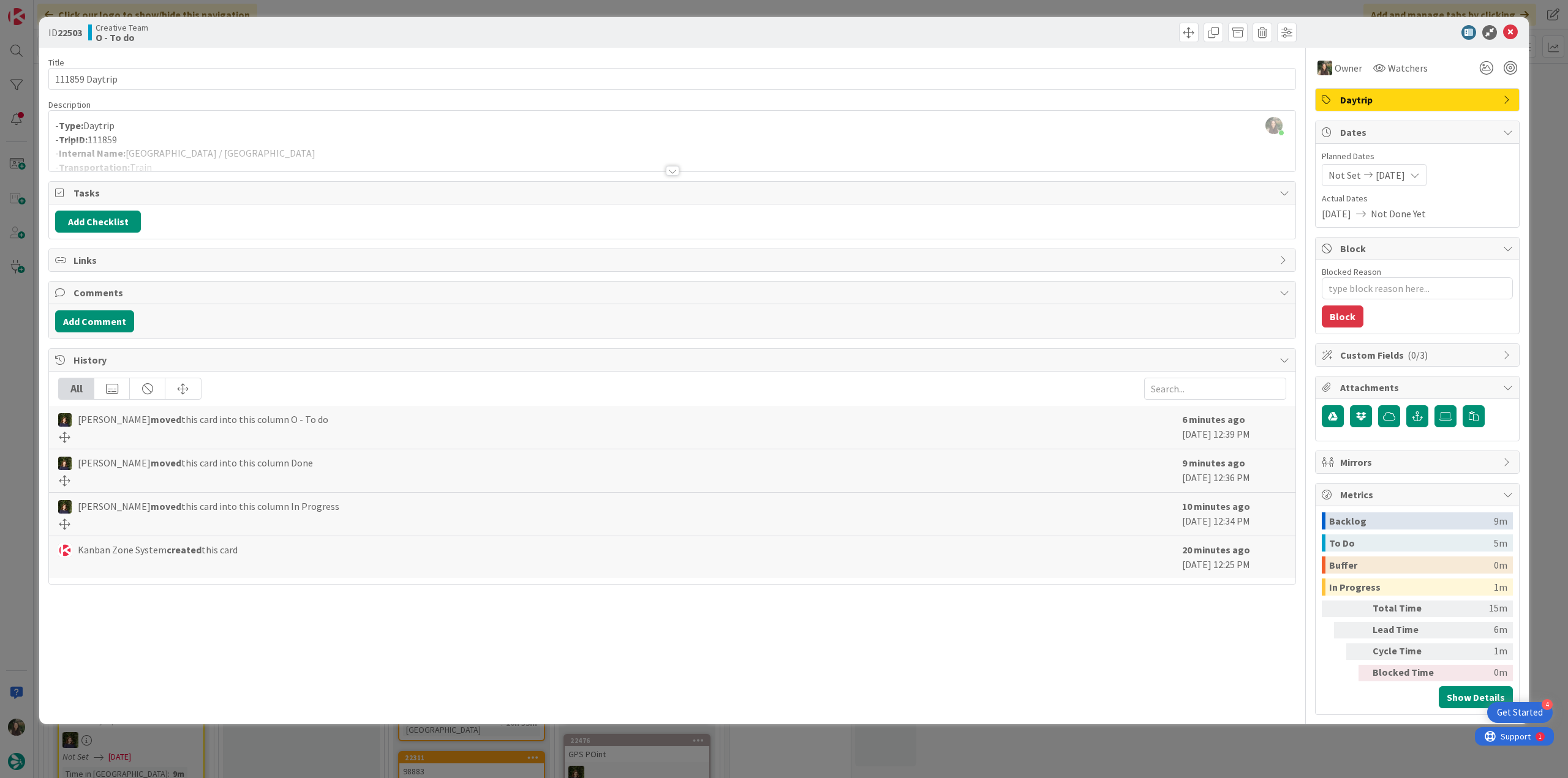
click at [1535, 111] on div "ID 22503 Creative Team O - To do Title 14 / 128 111859 Daytrip Description Inês…" at bounding box center [784, 389] width 1568 height 778
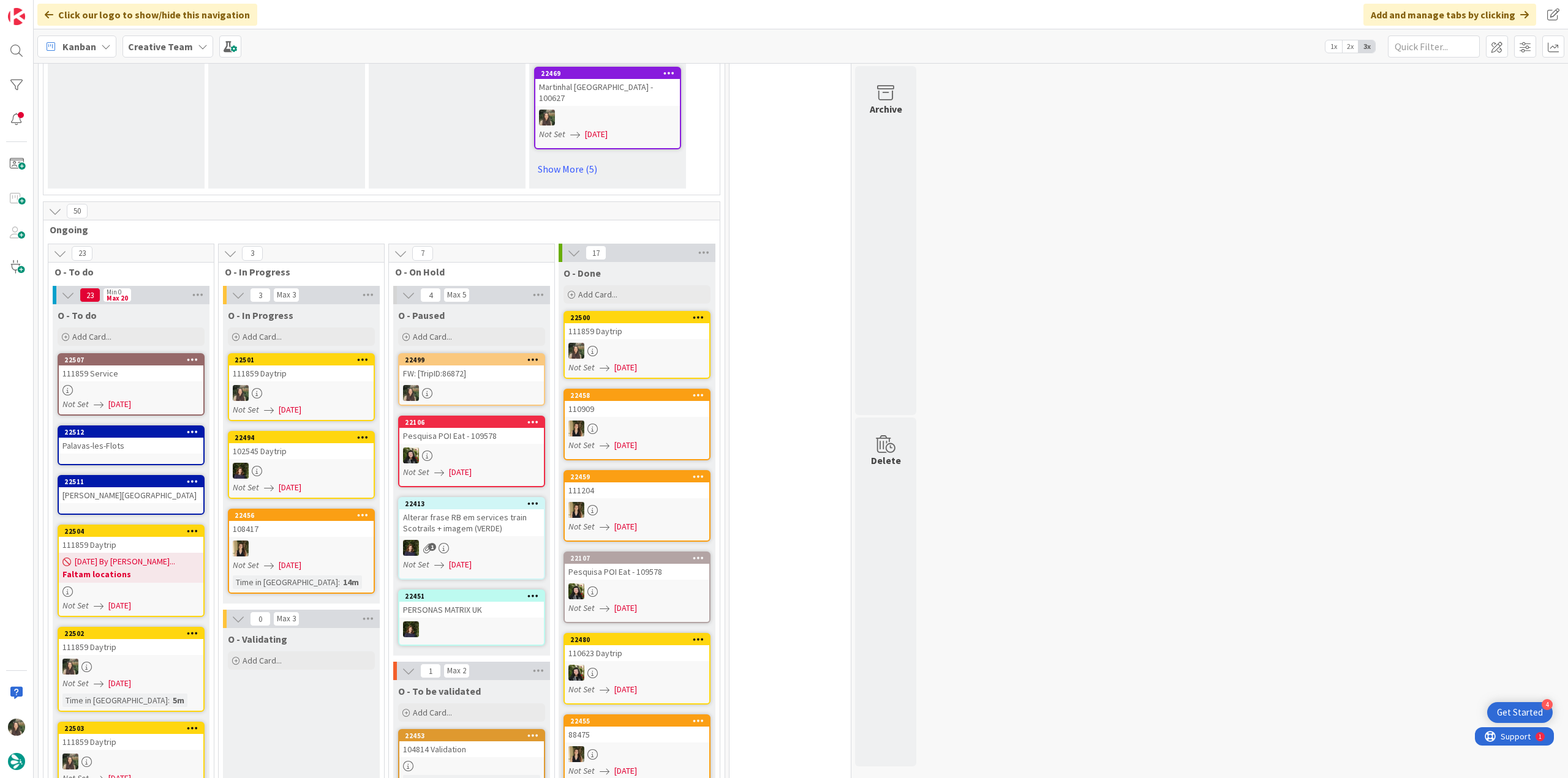
click at [334, 391] on div at bounding box center [302, 393] width 145 height 16
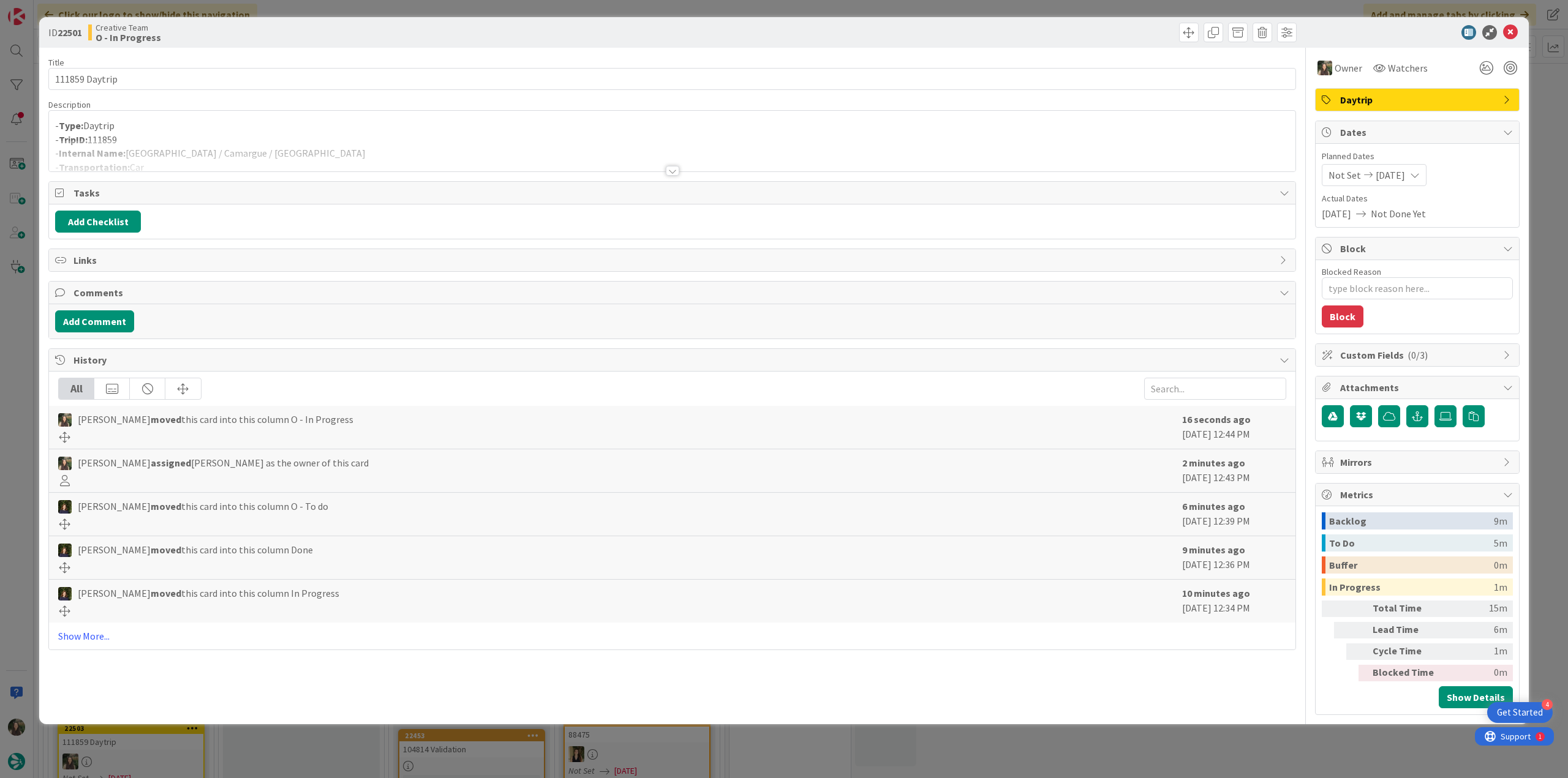
click at [228, 147] on div at bounding box center [672, 155] width 1247 height 31
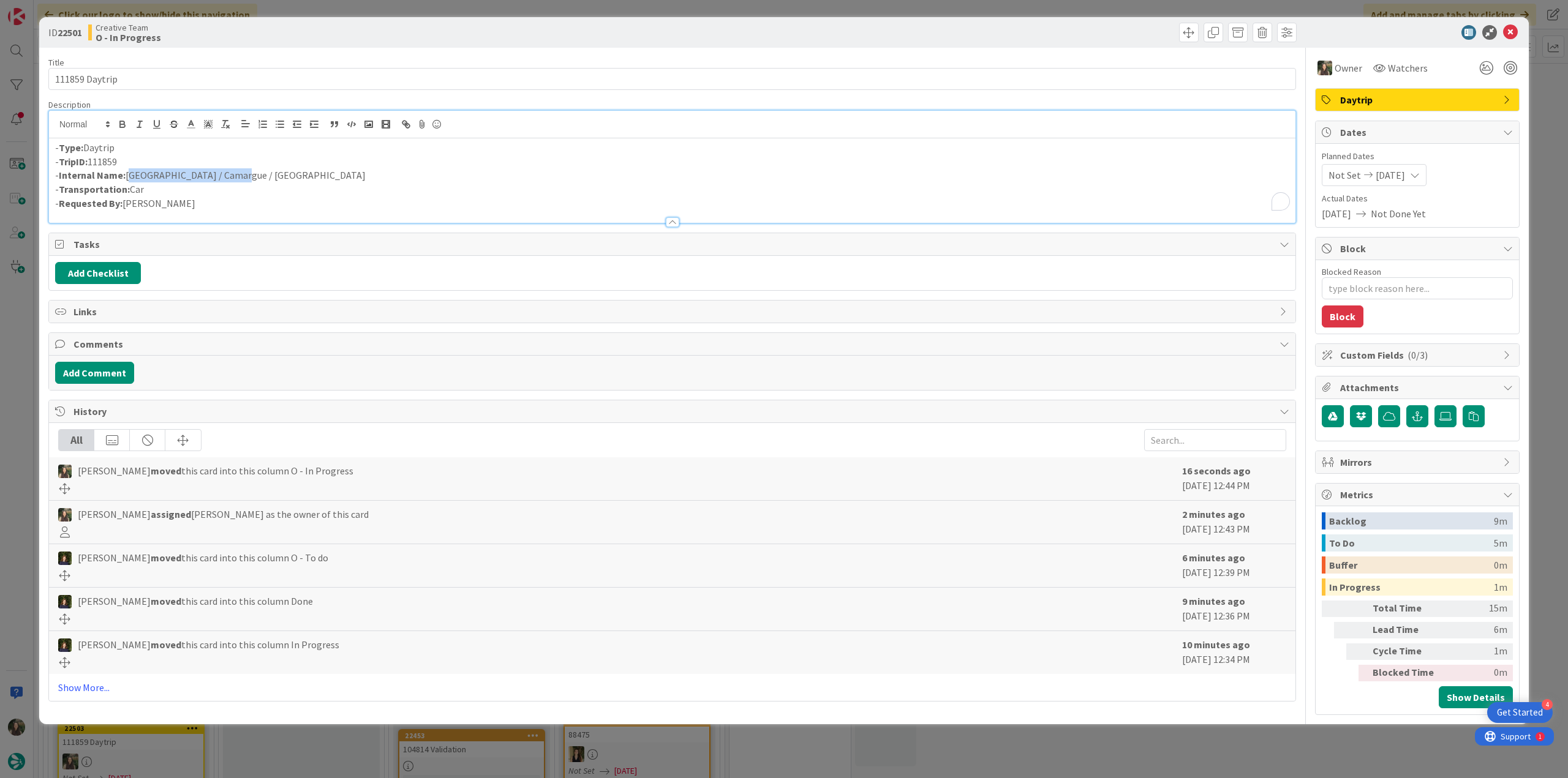
drag, startPoint x: 224, startPoint y: 172, endPoint x: 126, endPoint y: 175, distance: 98.0
click at [126, 175] on p "- Internal Name: Arles / Camargue / Arles" at bounding box center [673, 175] width 1235 height 14
copy p "Arles / Camargue / Arles"
click at [24, 391] on div "ID 22501 Creative Team O - In Progress Title 14 / 128 111859 Daytrip Descriptio…" at bounding box center [784, 389] width 1568 height 778
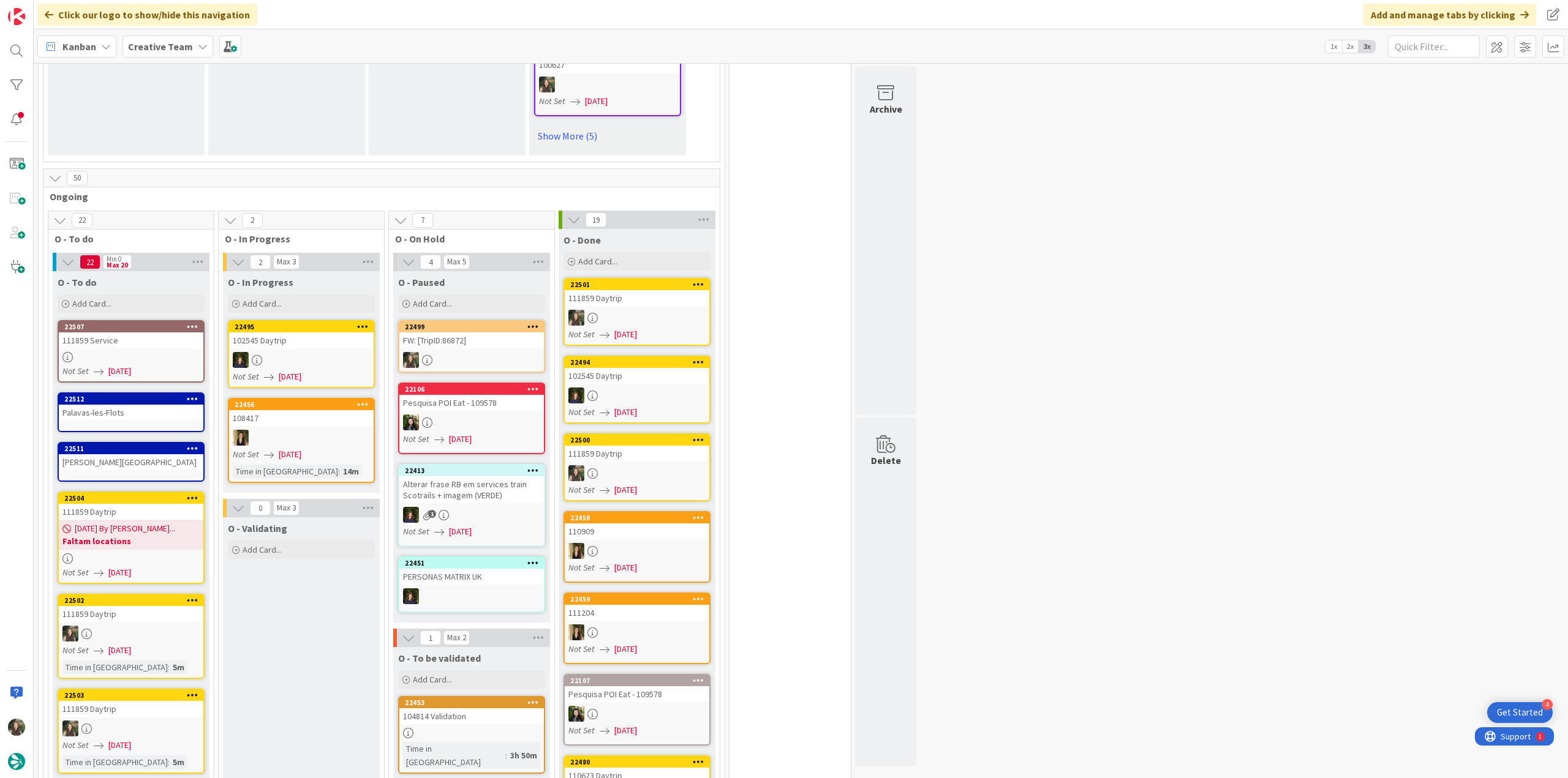
scroll to position [953, 0]
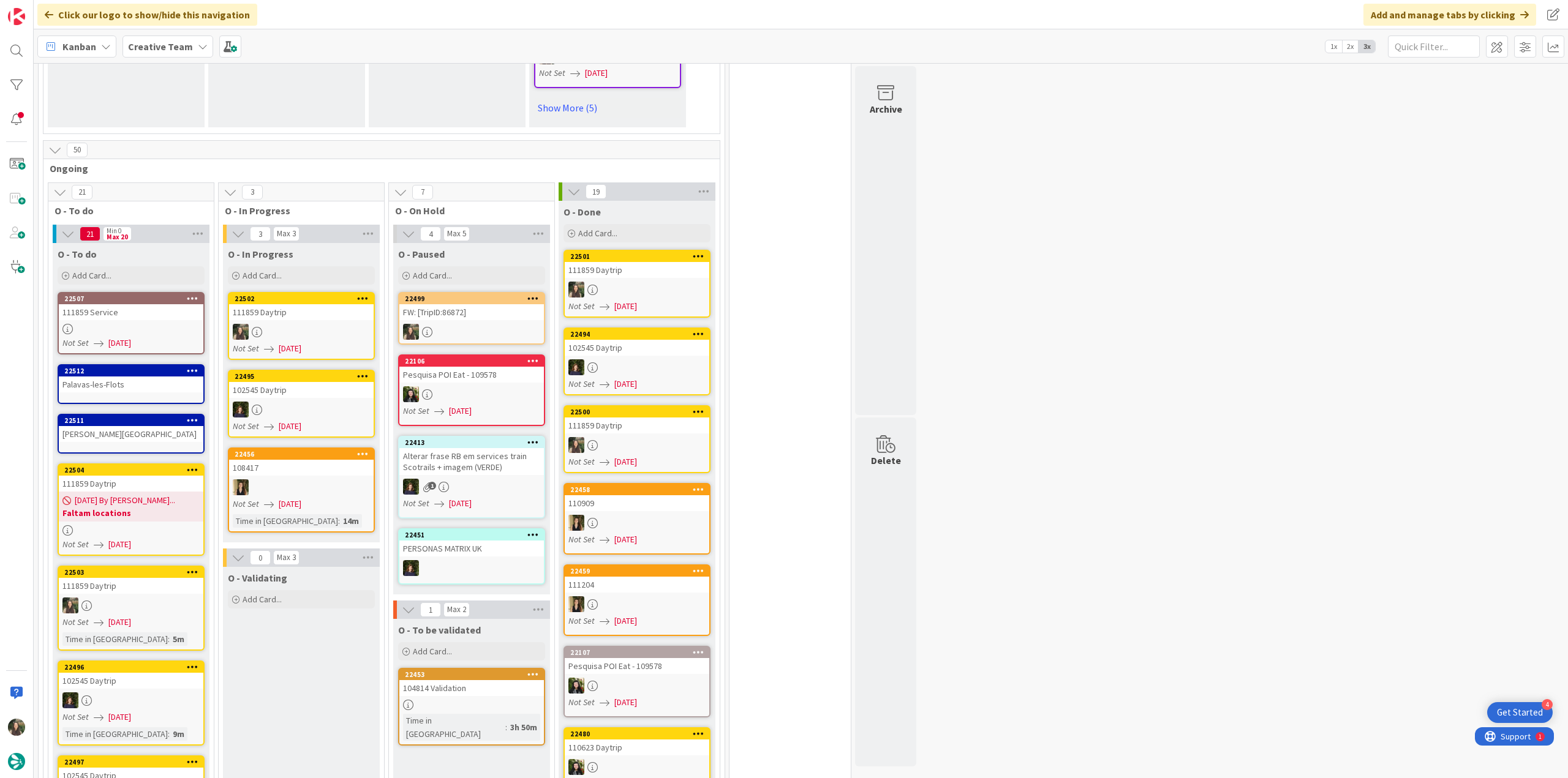
click at [344, 325] on div at bounding box center [302, 332] width 145 height 16
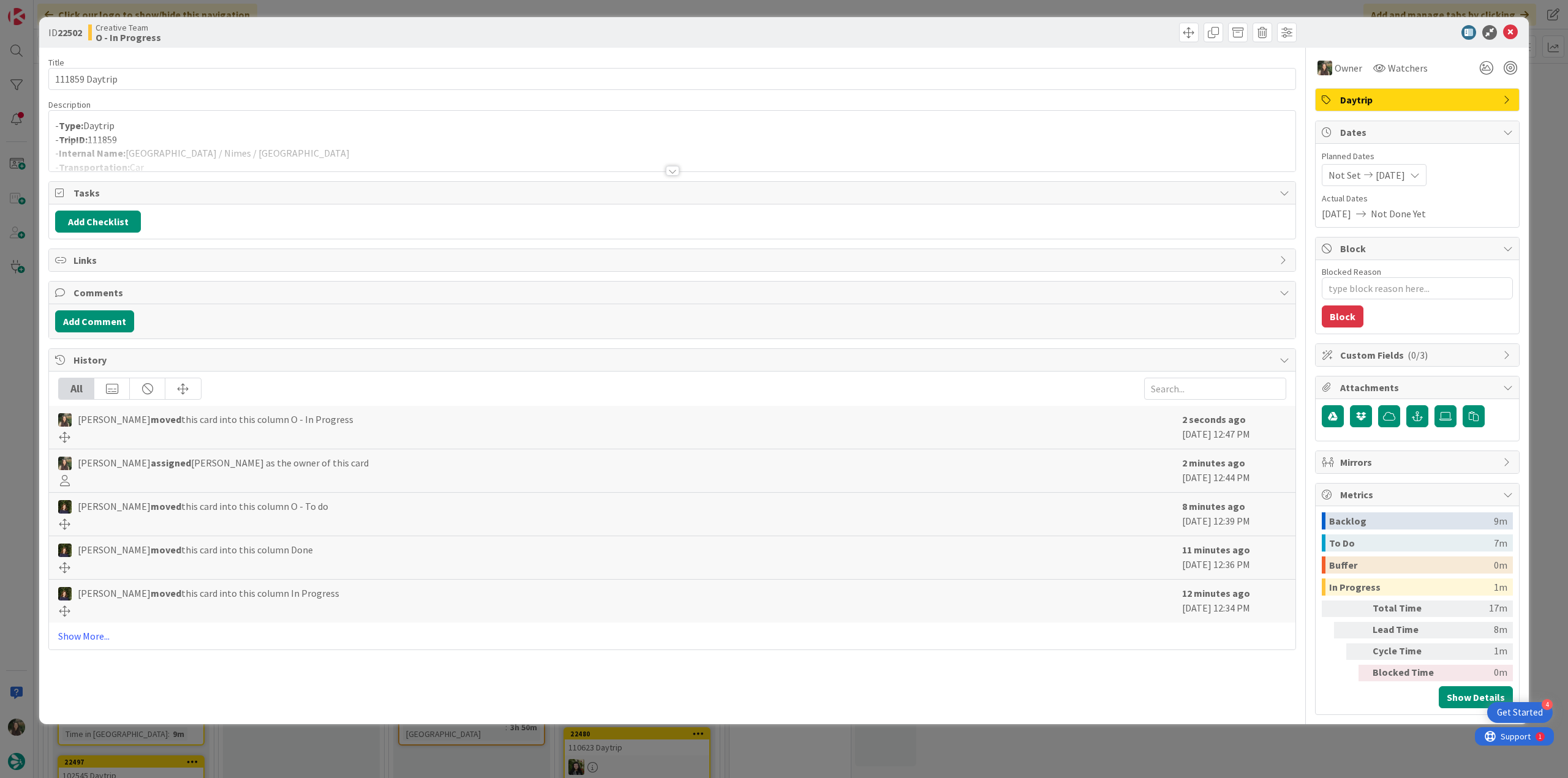
type textarea "x"
click at [206, 149] on div at bounding box center [672, 155] width 1247 height 31
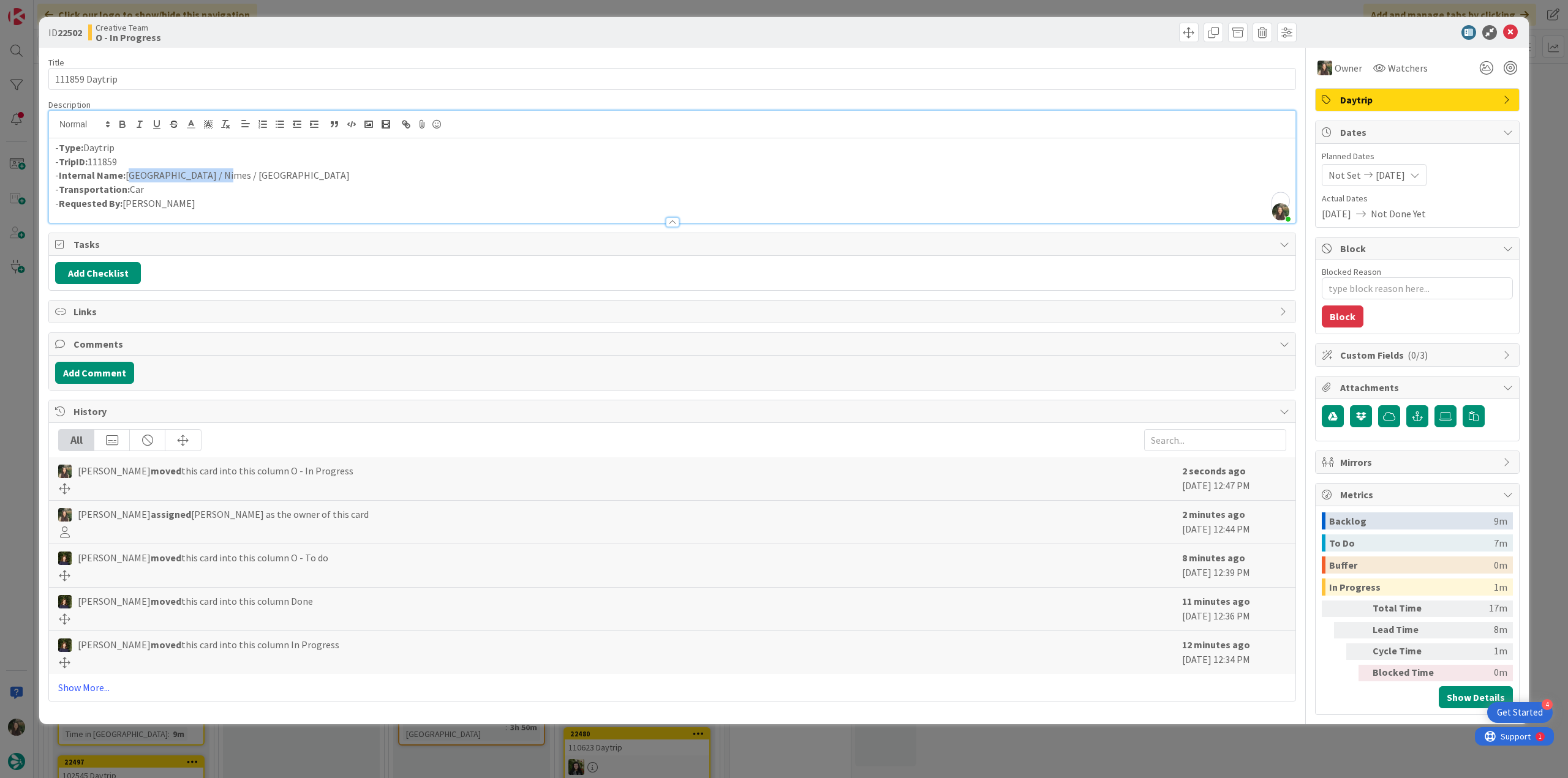
drag, startPoint x: 218, startPoint y: 175, endPoint x: 128, endPoint y: 176, distance: 90.0
click at [128, 176] on p "- Internal Name: Arles / Nimes / Arles" at bounding box center [673, 175] width 1235 height 14
copy p "Arles / Nimes / Arles"
click at [24, 332] on div "ID 22502 Creative Team O - In Progress Title 14 / 128 111859 Daytrip Descriptio…" at bounding box center [784, 389] width 1568 height 778
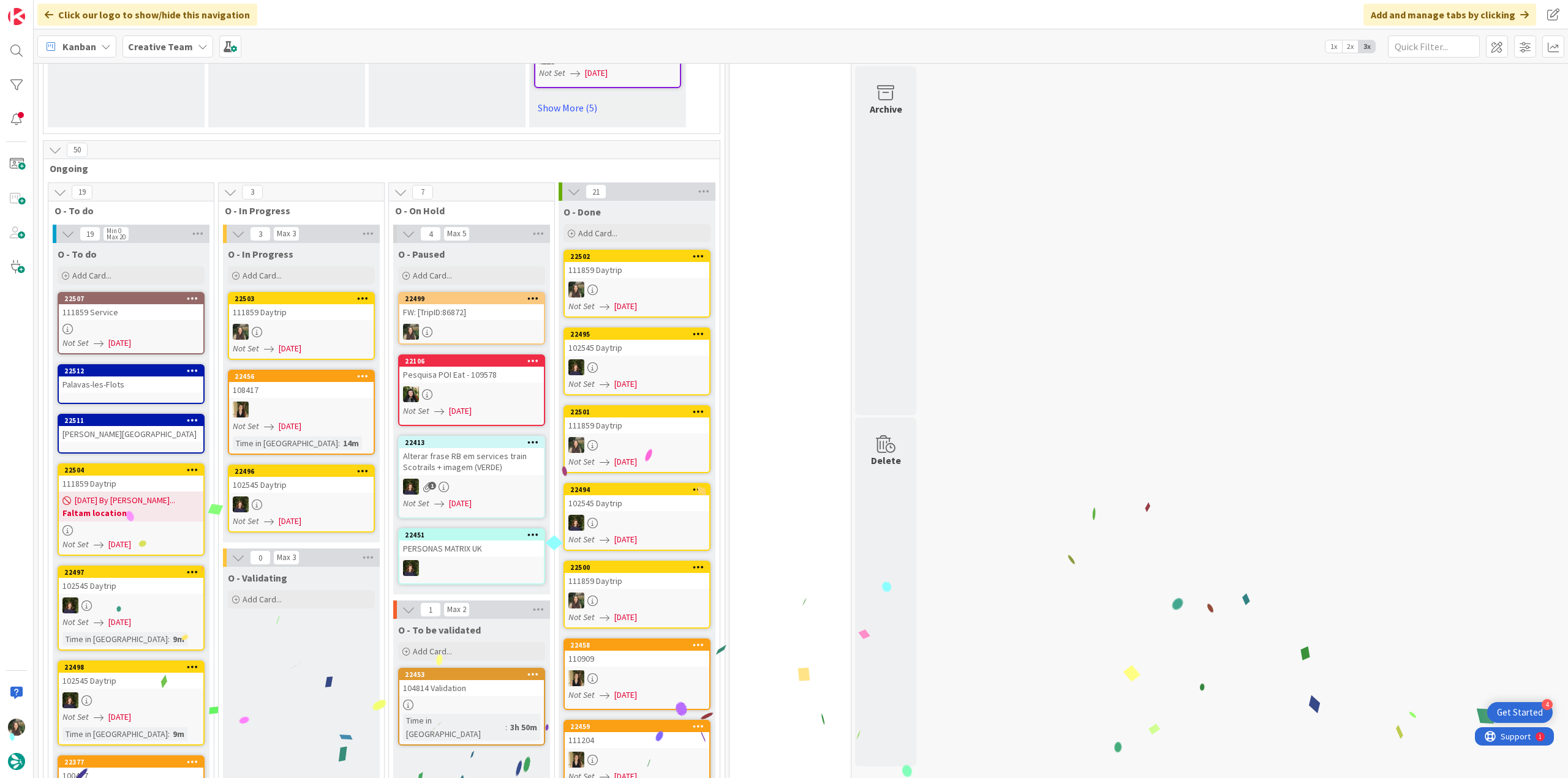
click at [328, 328] on div at bounding box center [302, 332] width 145 height 16
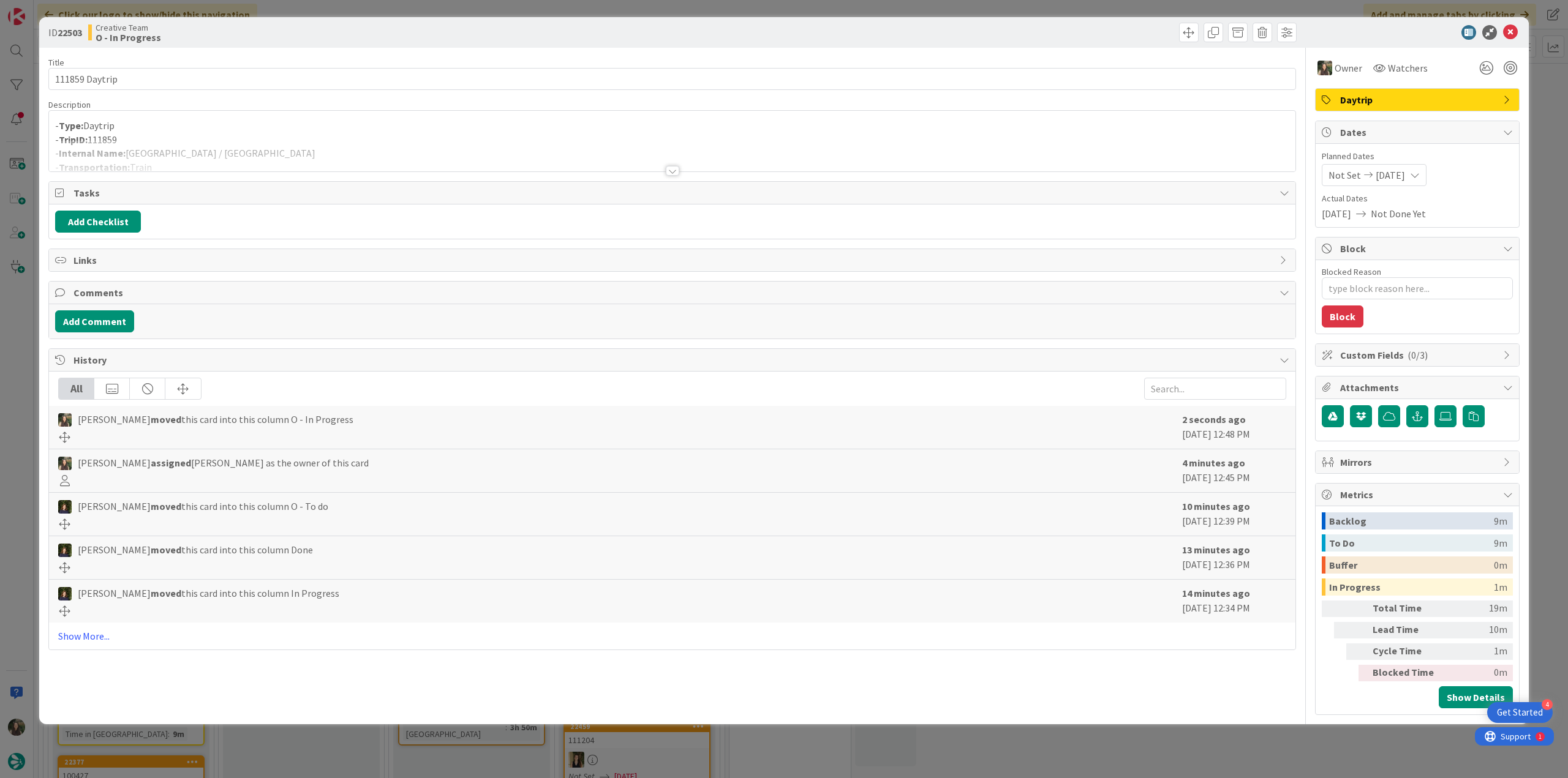
click at [213, 144] on div at bounding box center [672, 155] width 1247 height 31
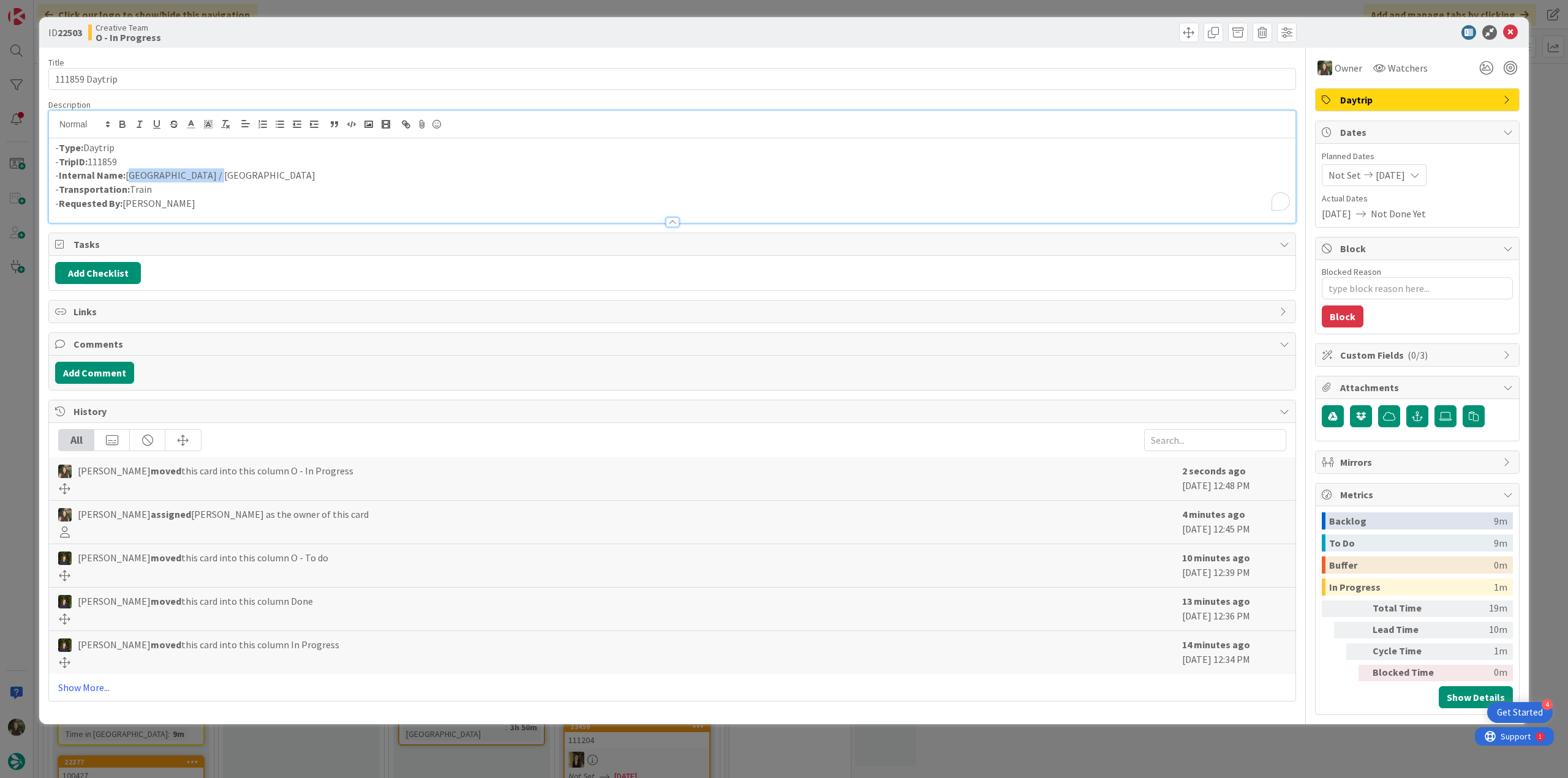
drag, startPoint x: 209, startPoint y: 173, endPoint x: 126, endPoint y: 176, distance: 83.1
click at [126, 176] on p "- Internal Name: [GEOGRAPHIC_DATA] / [GEOGRAPHIC_DATA]" at bounding box center [673, 175] width 1235 height 14
copy p "[GEOGRAPHIC_DATA] / [GEOGRAPHIC_DATA]"
copy p "Arles / Montpellier"
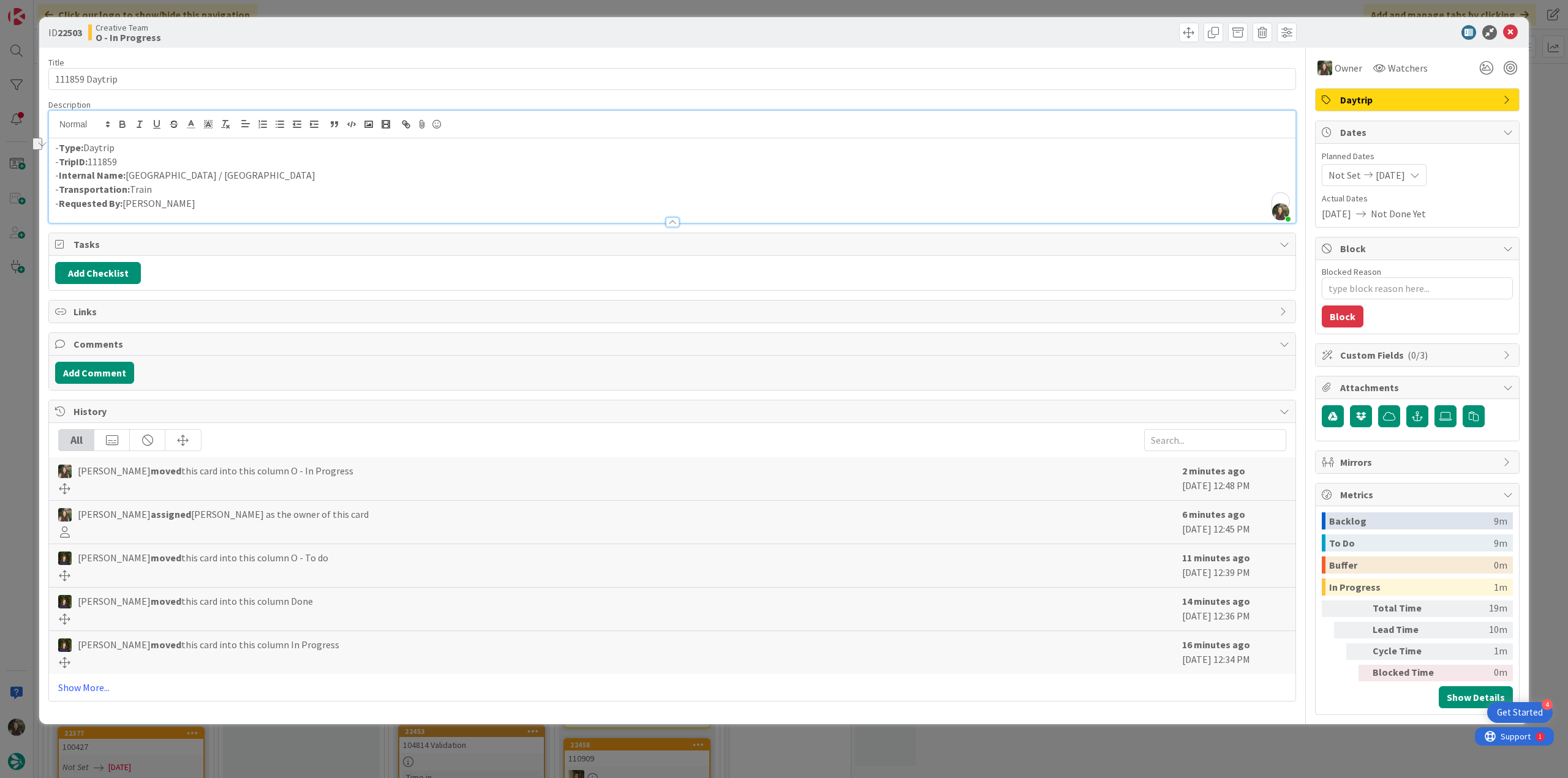
drag, startPoint x: 19, startPoint y: 357, endPoint x: 19, endPoint y: 365, distance: 8.0
click at [19, 357] on div "ID 22503 Creative Team O - In Progress Title 14 / 128 111859 Daytrip Descriptio…" at bounding box center [784, 389] width 1568 height 778
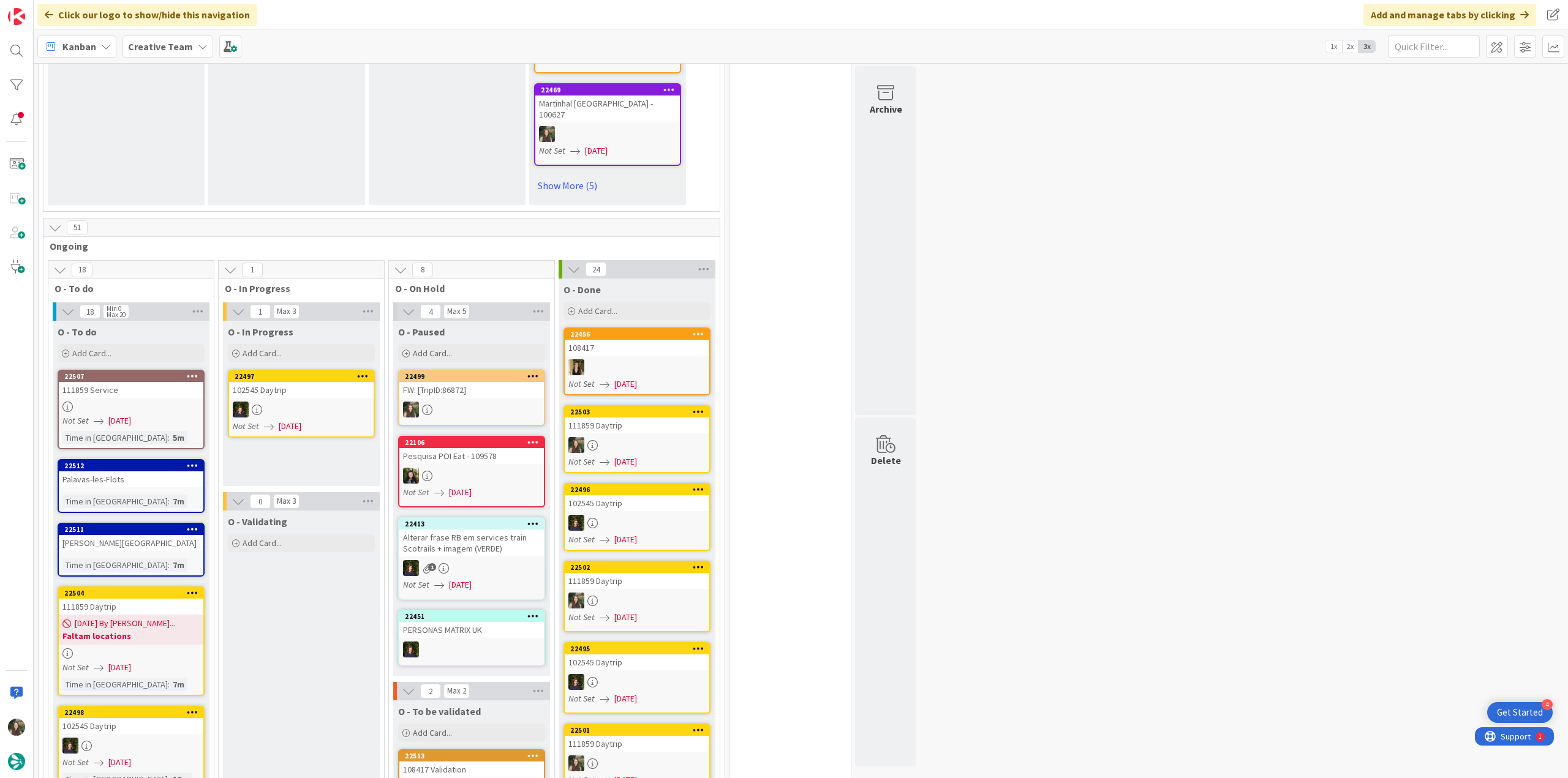
scroll to position [953, 0]
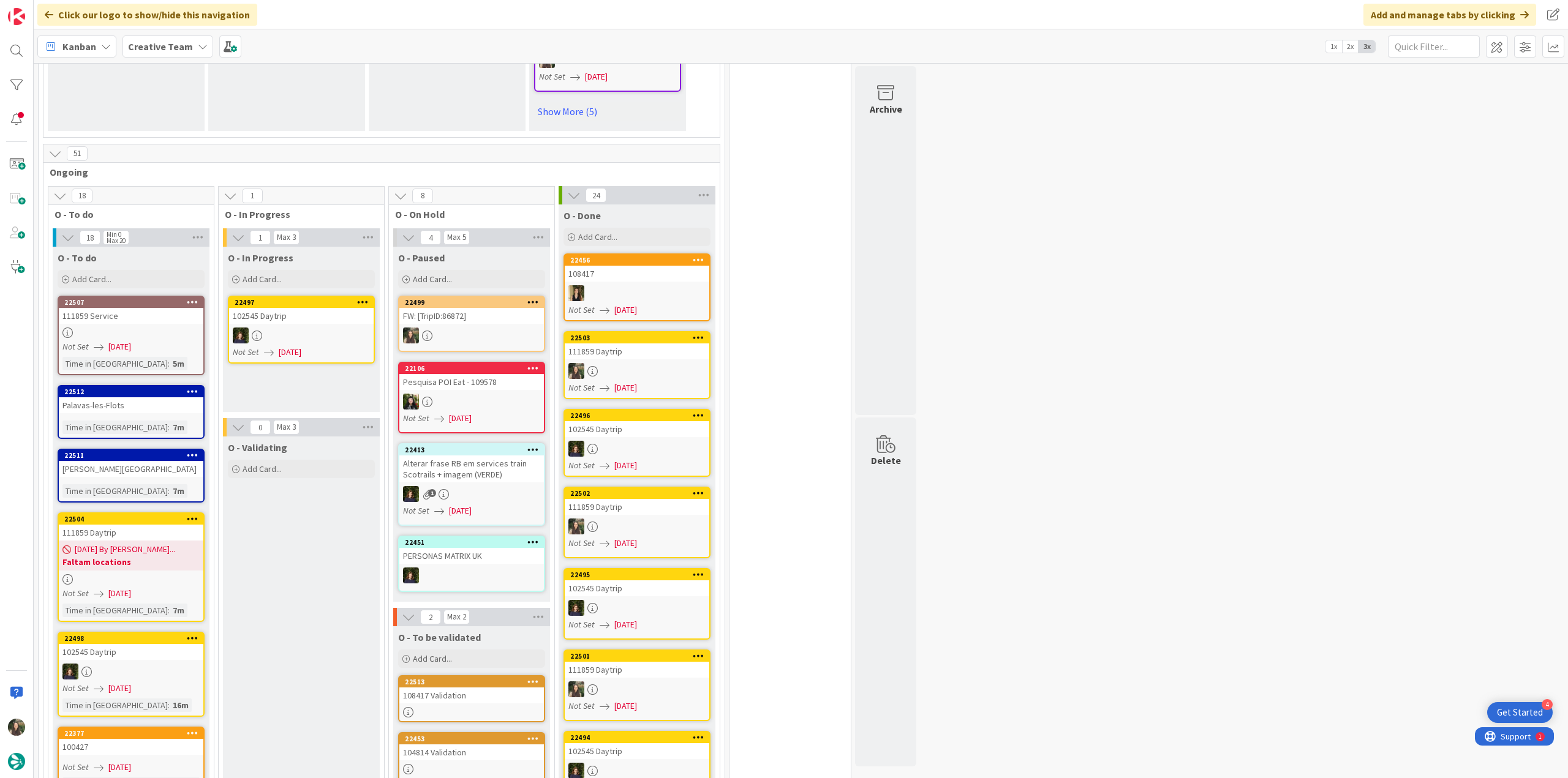
click at [185, 411] on div "Palavas-les-Flots" at bounding box center [131, 406] width 145 height 16
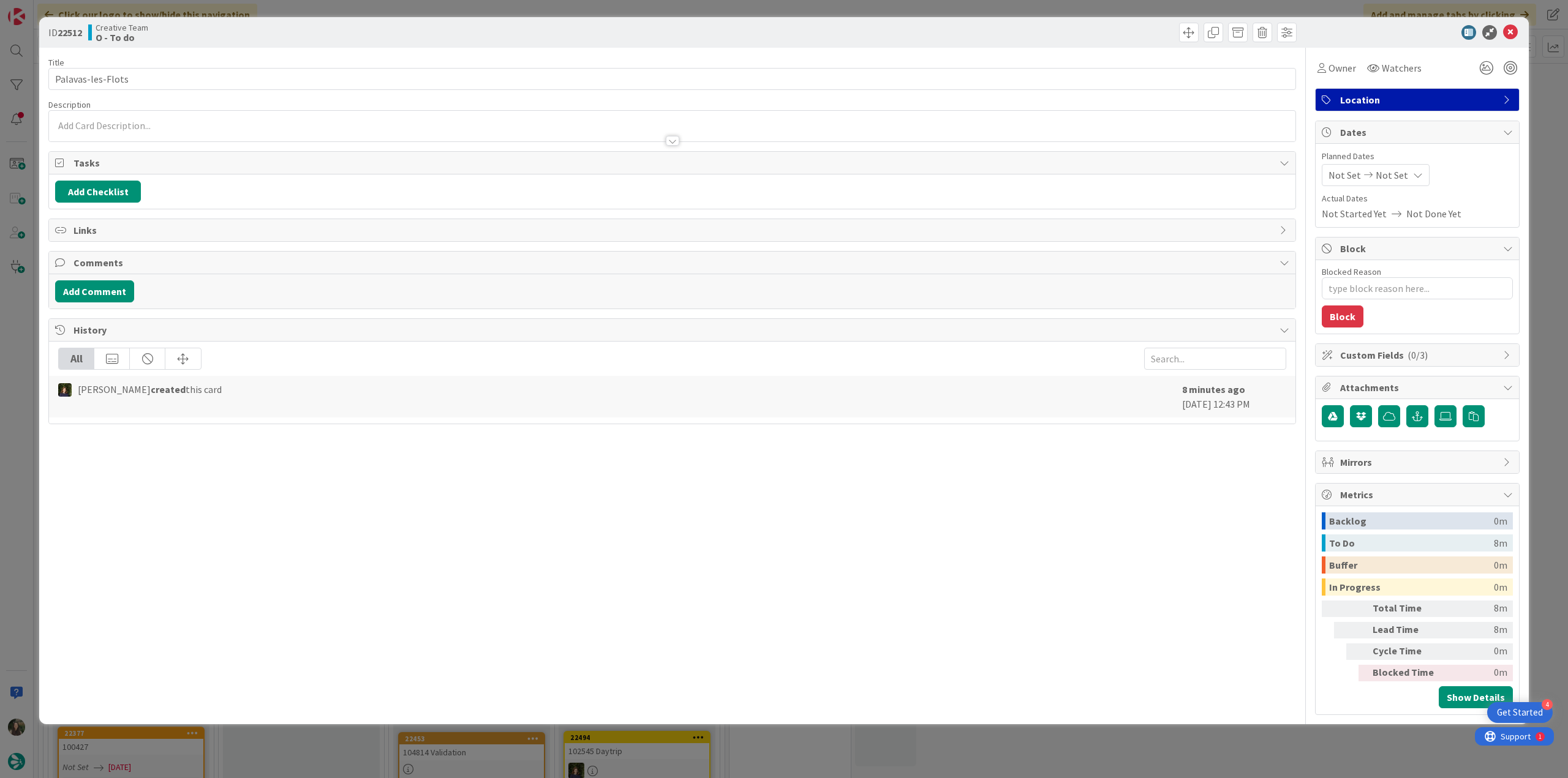
click at [28, 354] on div "ID 22512 Creative Team O - To do Title 19 / 128 Palavas-les-Flots Description O…" at bounding box center [784, 389] width 1568 height 778
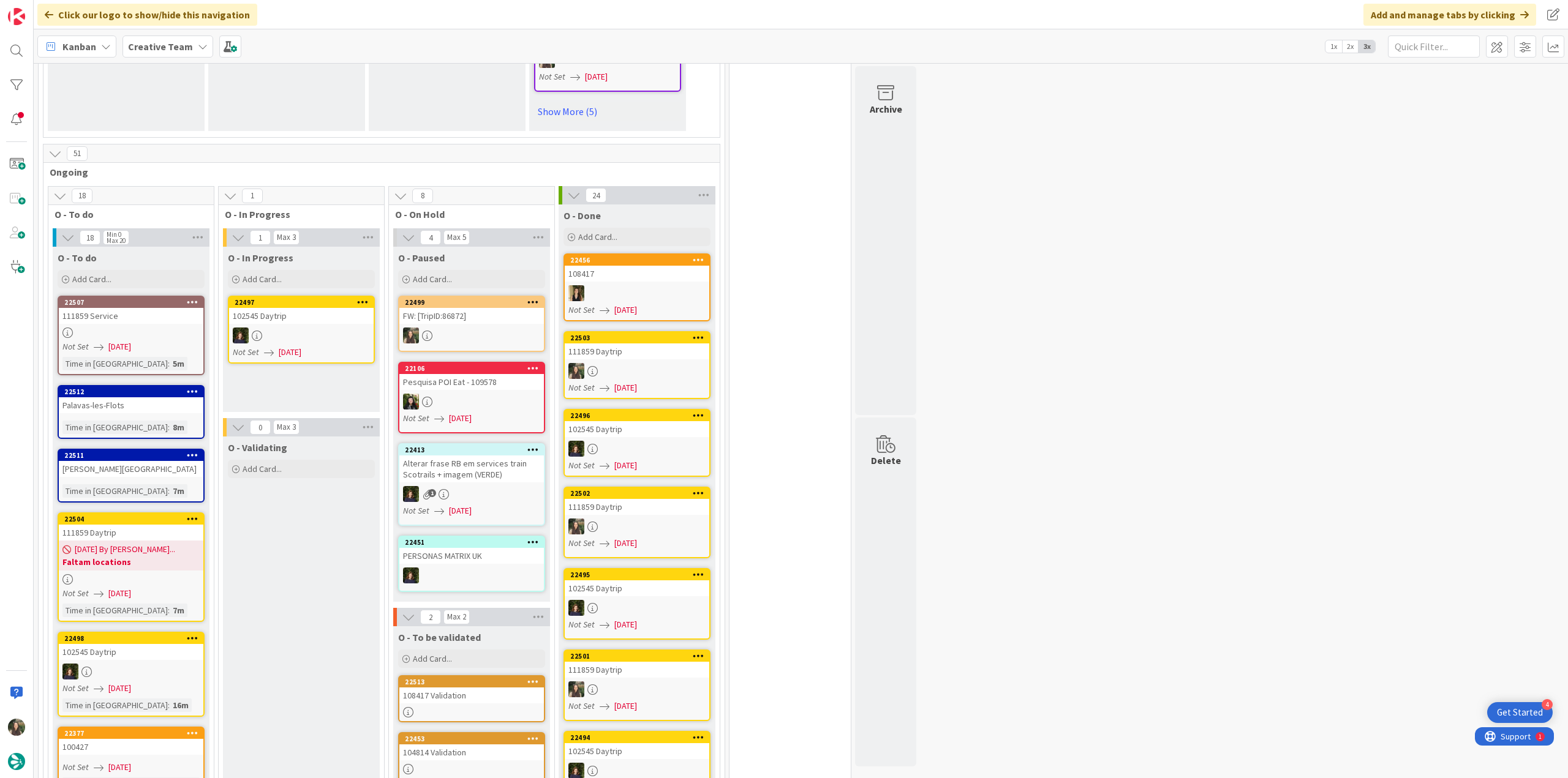
click at [133, 406] on div "Palavas-les-Flots" at bounding box center [131, 406] width 145 height 16
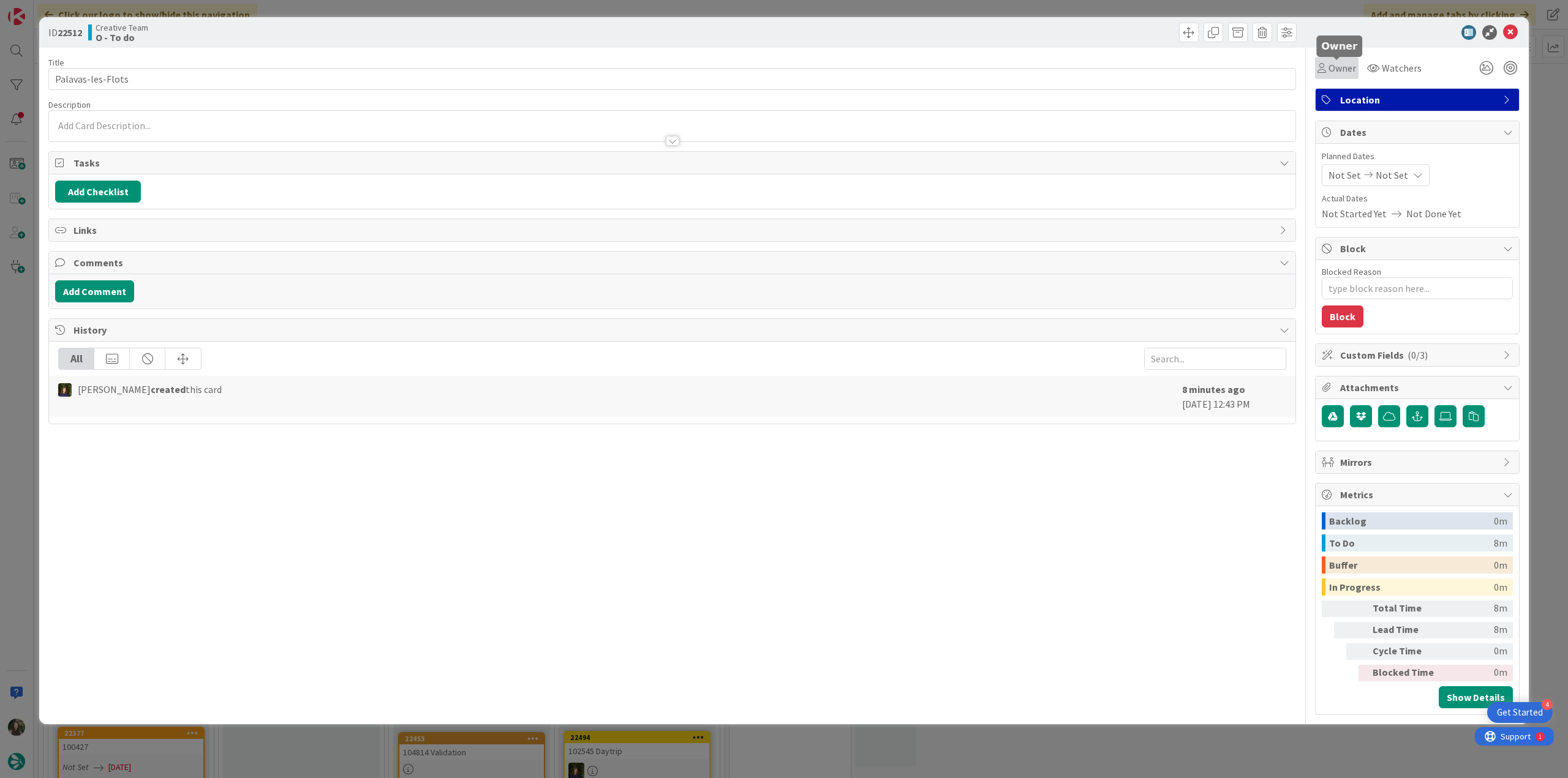
click at [1342, 71] on span "Owner" at bounding box center [1343, 68] width 28 height 15
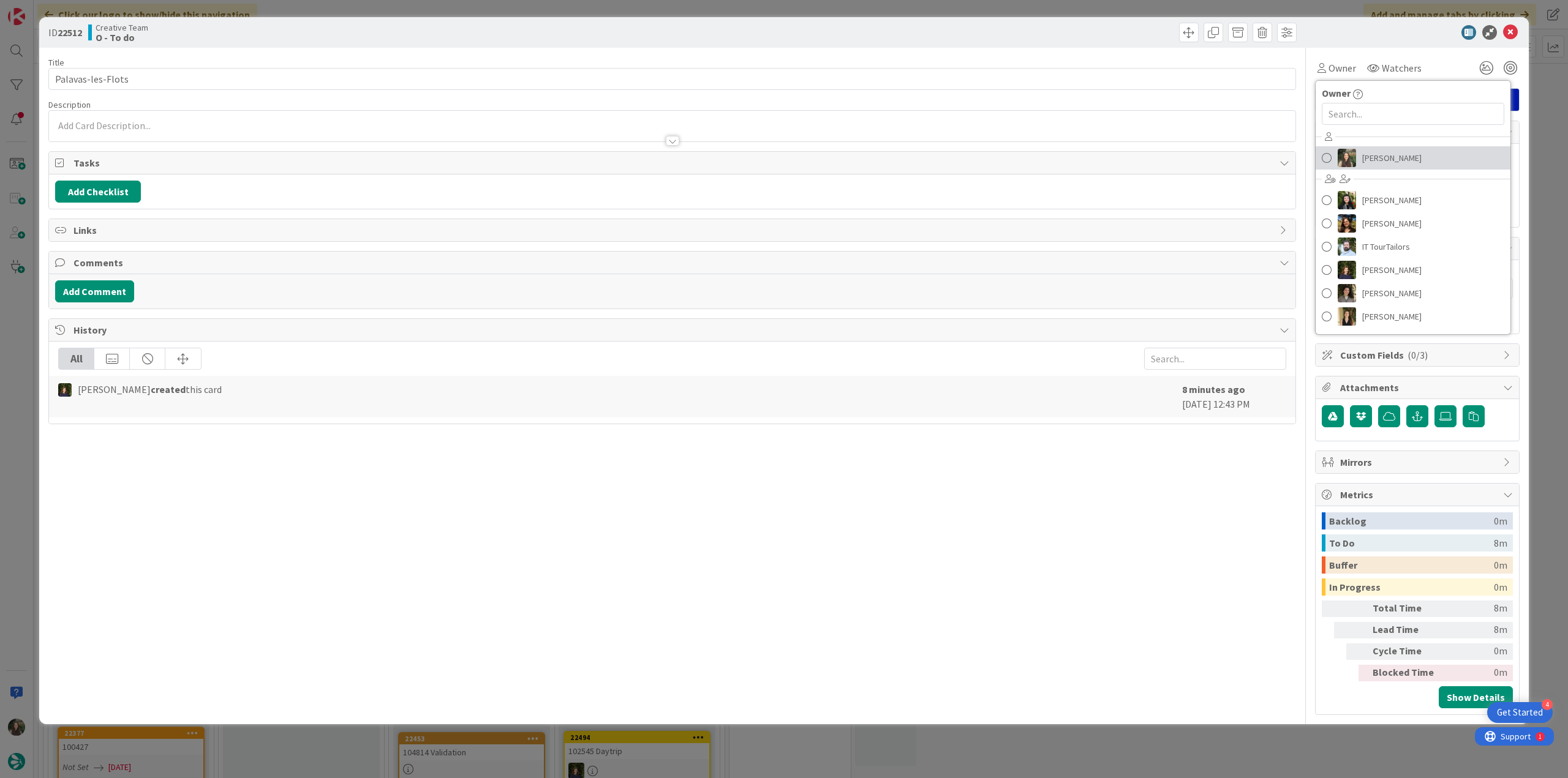
click at [1409, 156] on span "[PERSON_NAME]" at bounding box center [1392, 158] width 59 height 19
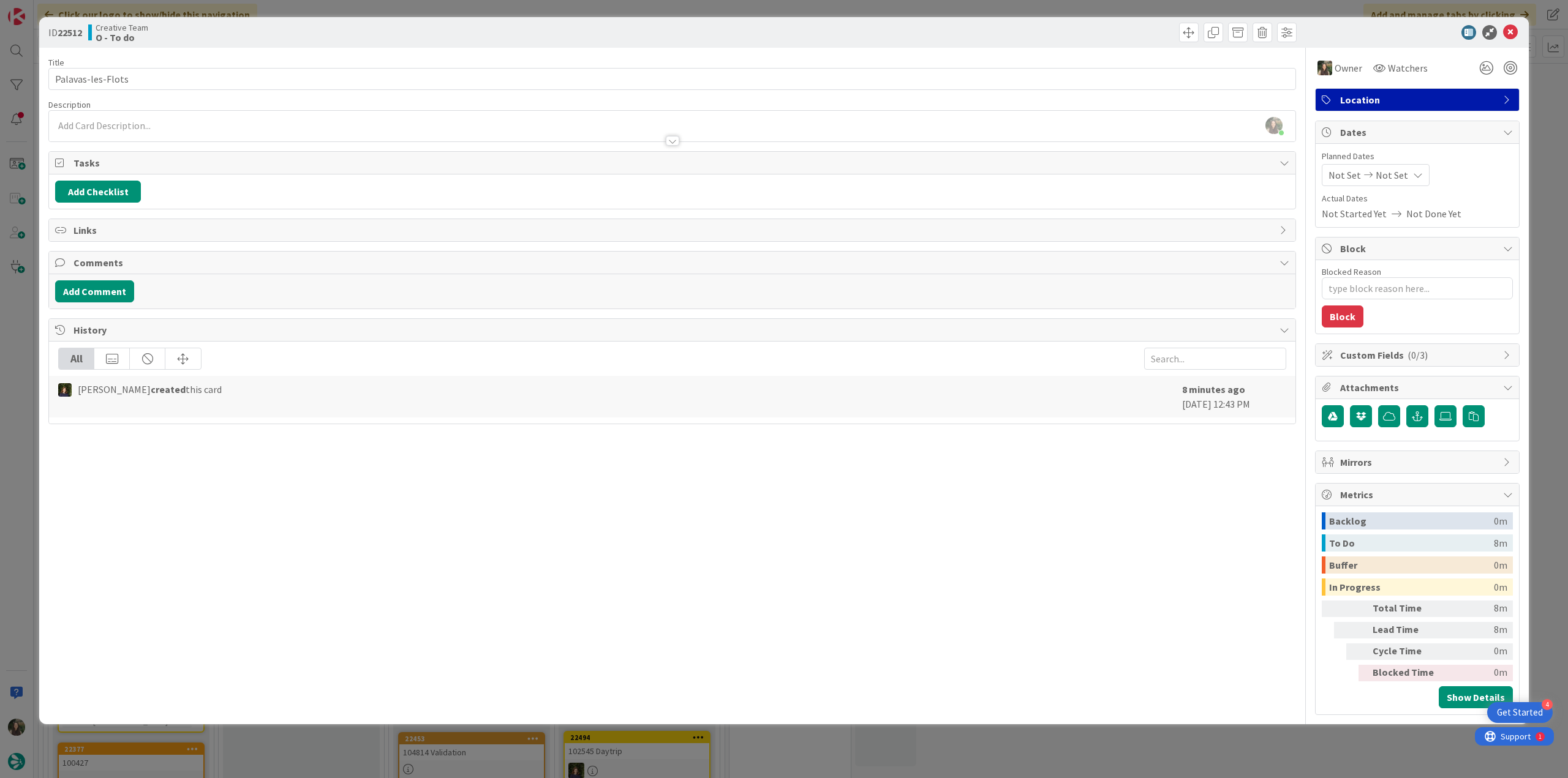
click at [1543, 124] on div "ID 22512 Creative Team O - To do Title 19 / 128 Palavas-les-Flots Description I…" at bounding box center [784, 389] width 1568 height 778
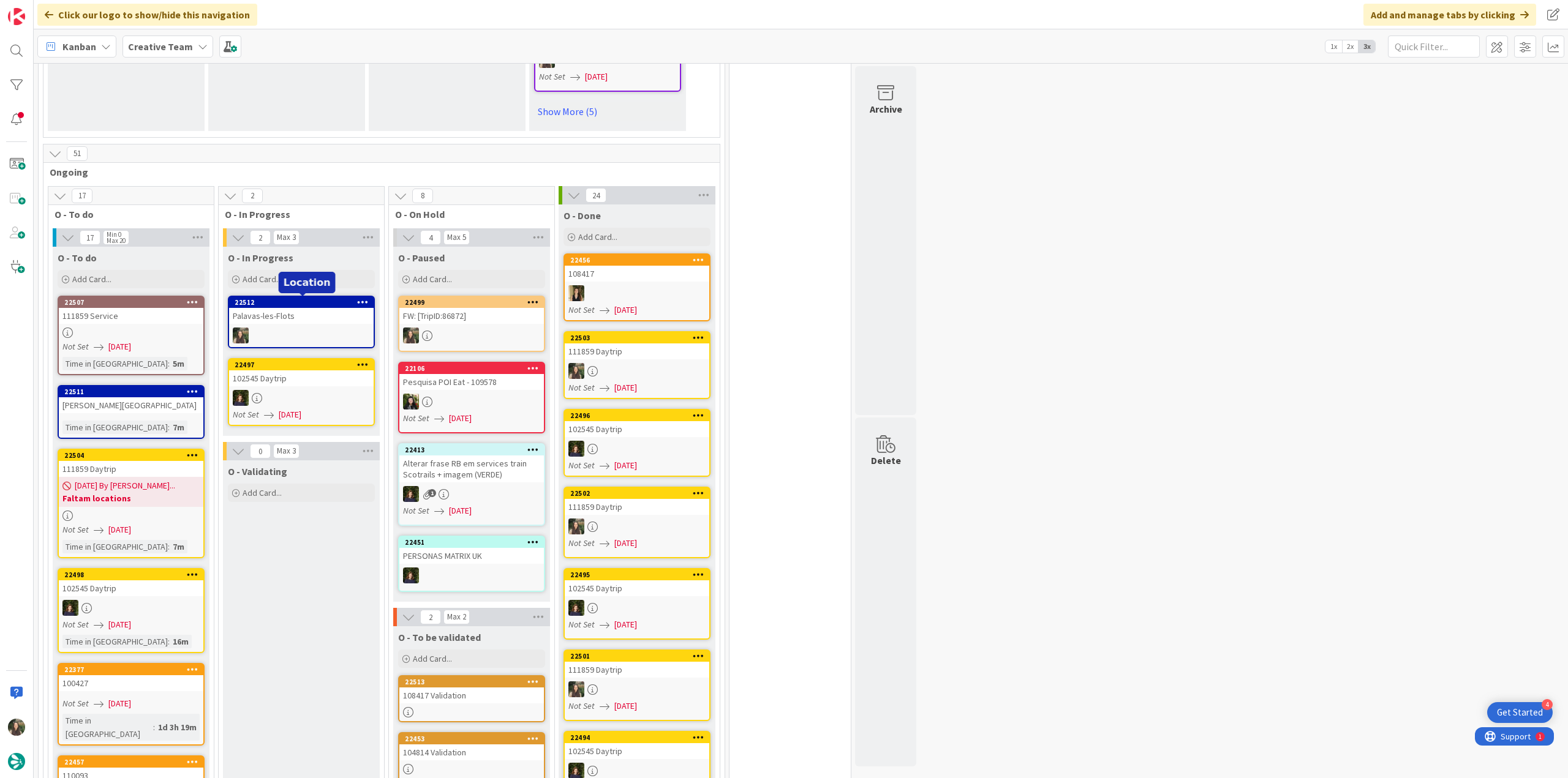
click at [304, 319] on div "Palavas-les-Flots" at bounding box center [302, 316] width 145 height 16
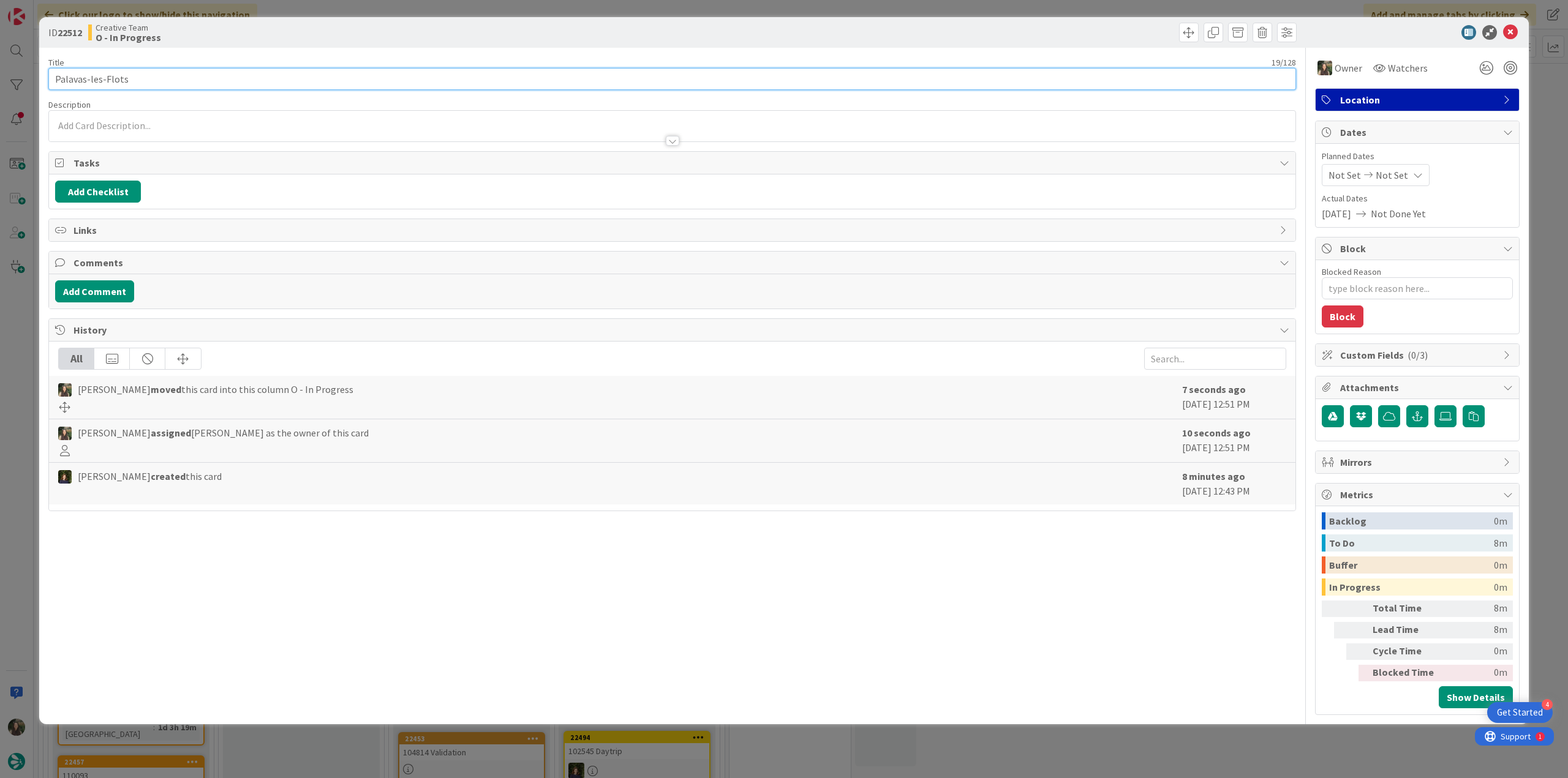
drag, startPoint x: 136, startPoint y: 82, endPoint x: 51, endPoint y: 83, distance: 85.0
click at [51, 83] on input "Palavas-les-Flots" at bounding box center [673, 79] width 1248 height 22
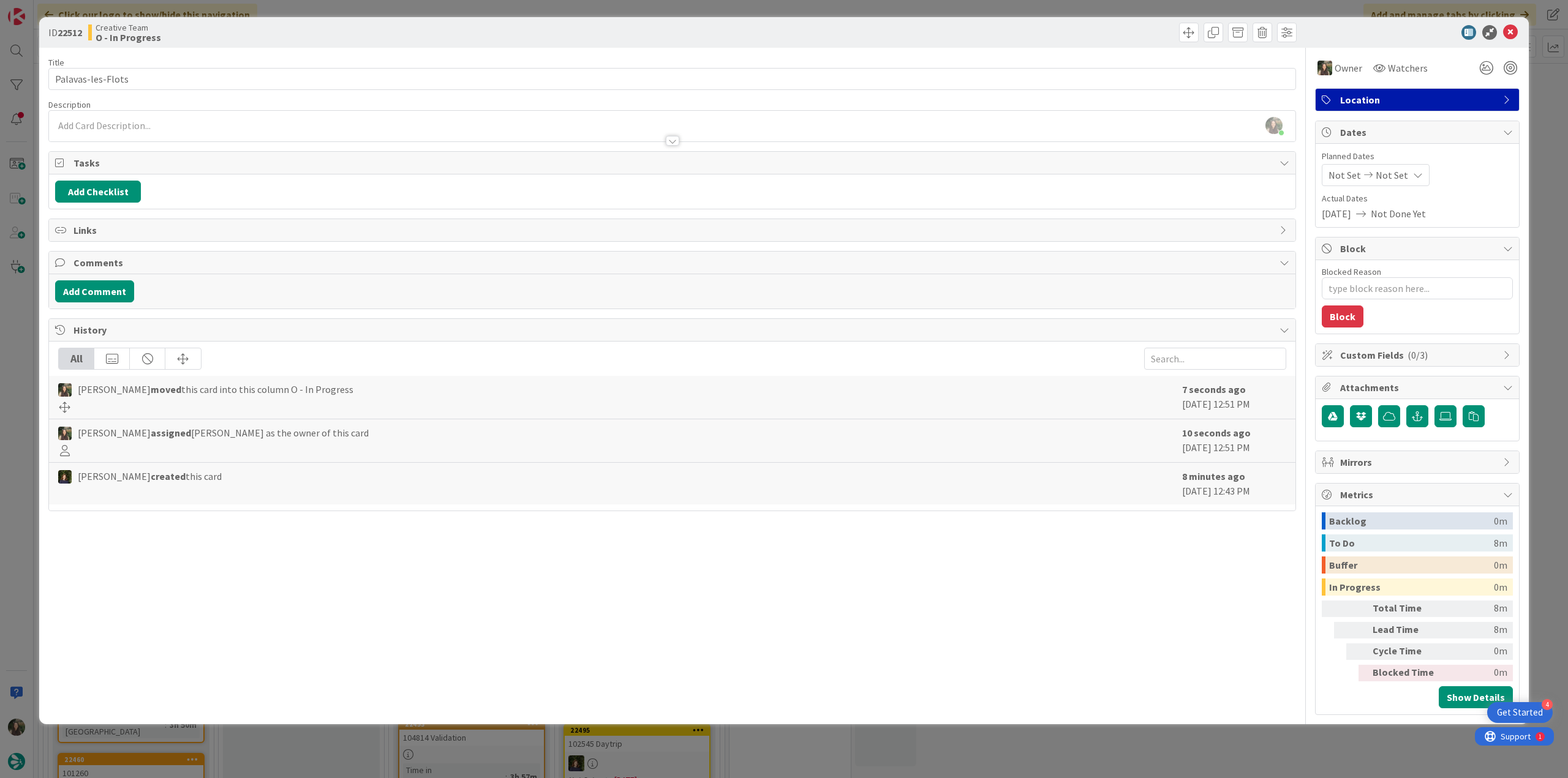
click at [36, 361] on div "ID 22512 Creative Team O - In Progress Title 19 / 128 Palavas-les-Flots Descrip…" at bounding box center [784, 389] width 1568 height 778
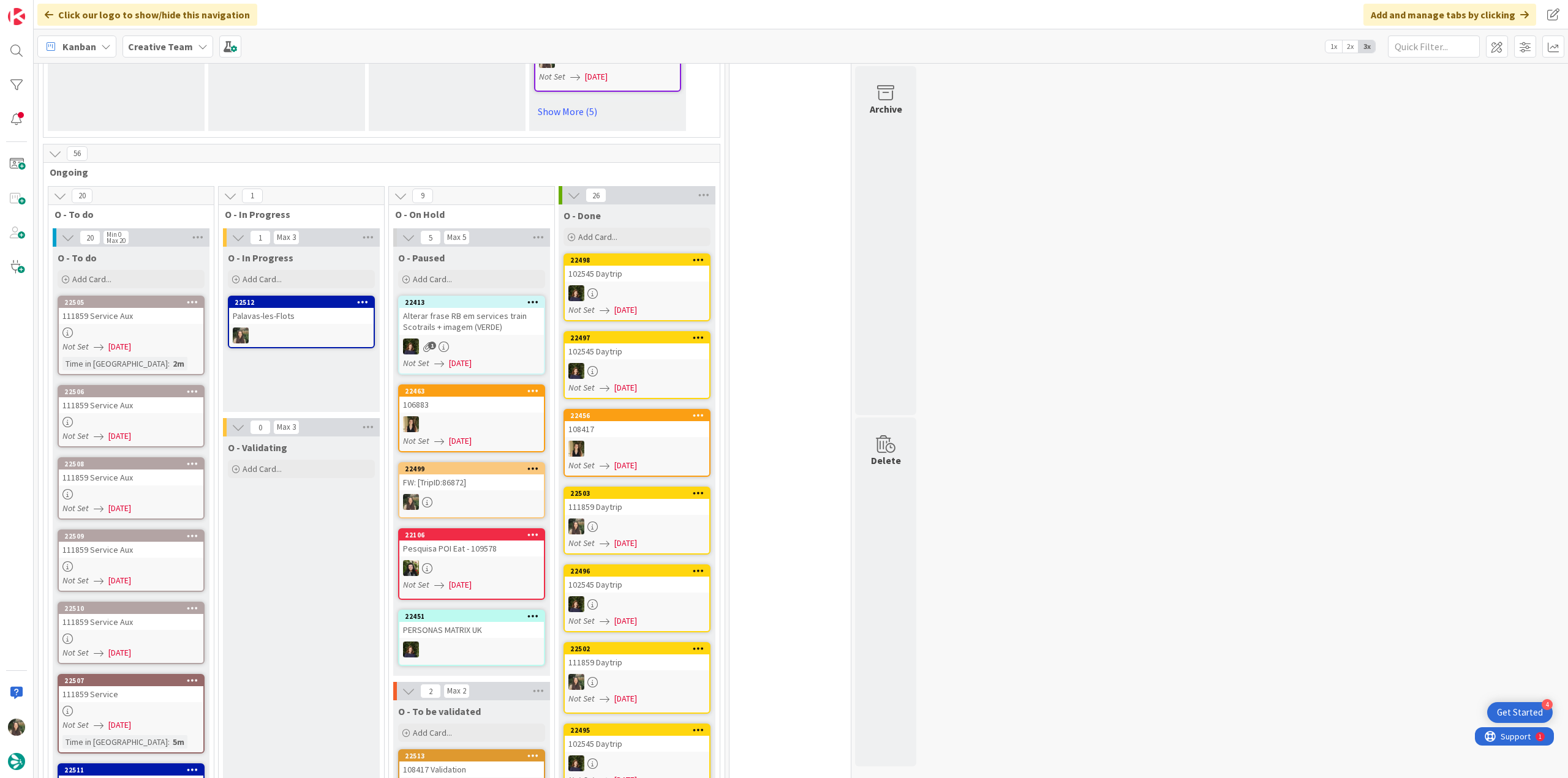
click at [148, 338] on link "22505 111859 Service Aux Not Set 09/05/2025 Time in Column : 2m" at bounding box center [131, 336] width 147 height 80
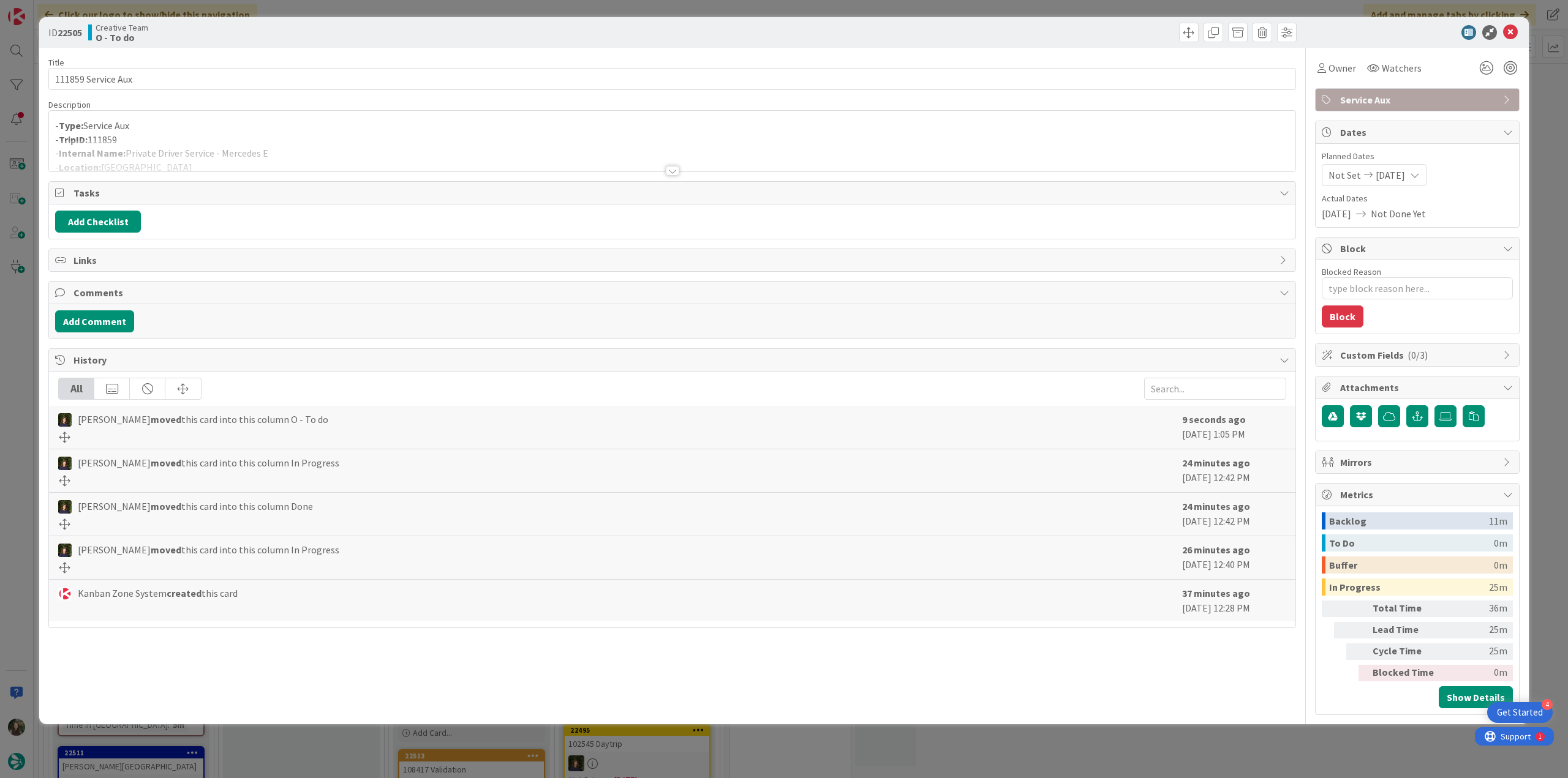
click at [295, 141] on div at bounding box center [672, 155] width 1247 height 31
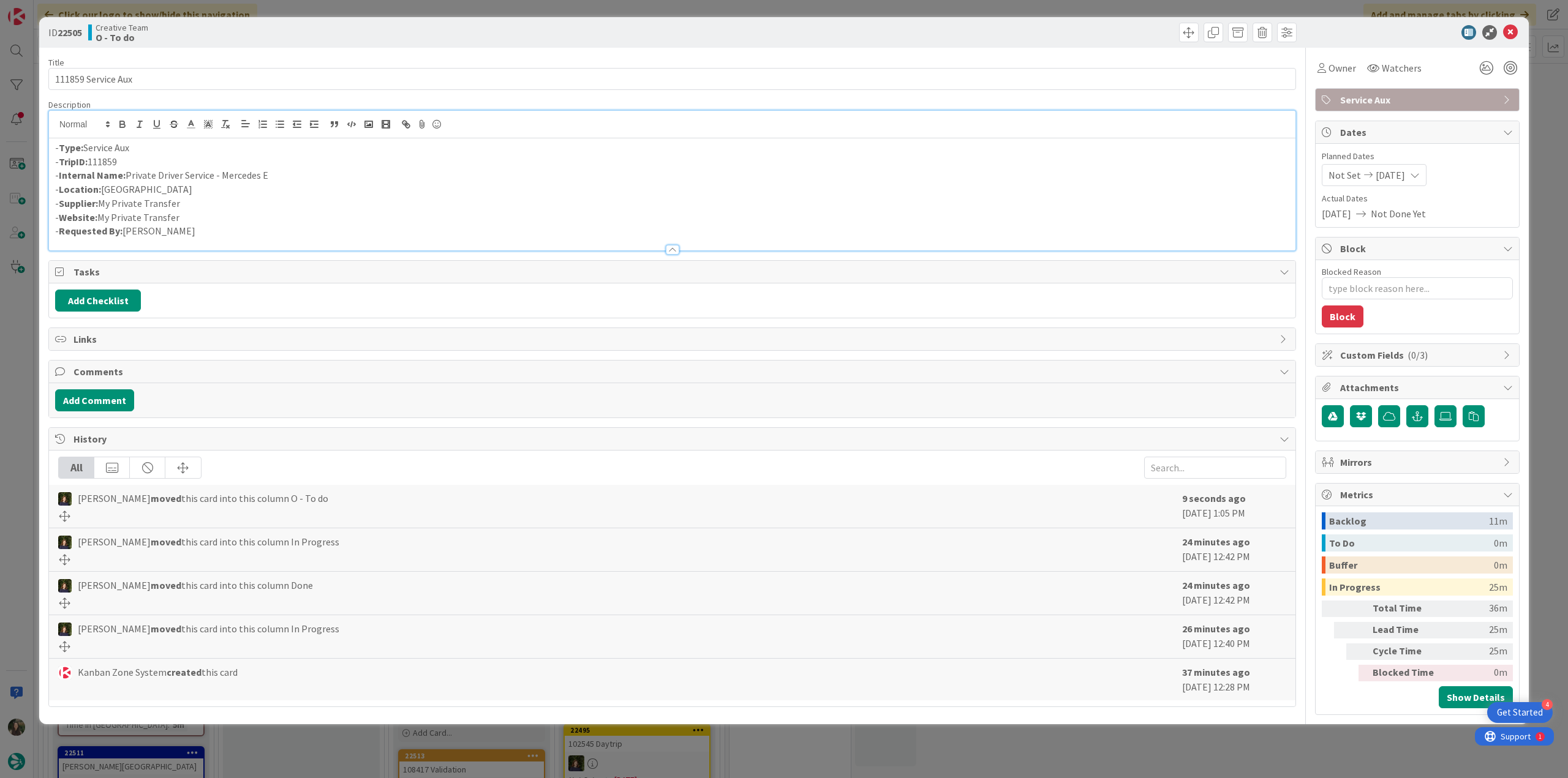
click at [27, 357] on div "ID 22505 Creative Team O - To do Title 18 / 128 111859 Service Aux Description …" at bounding box center [784, 389] width 1568 height 778
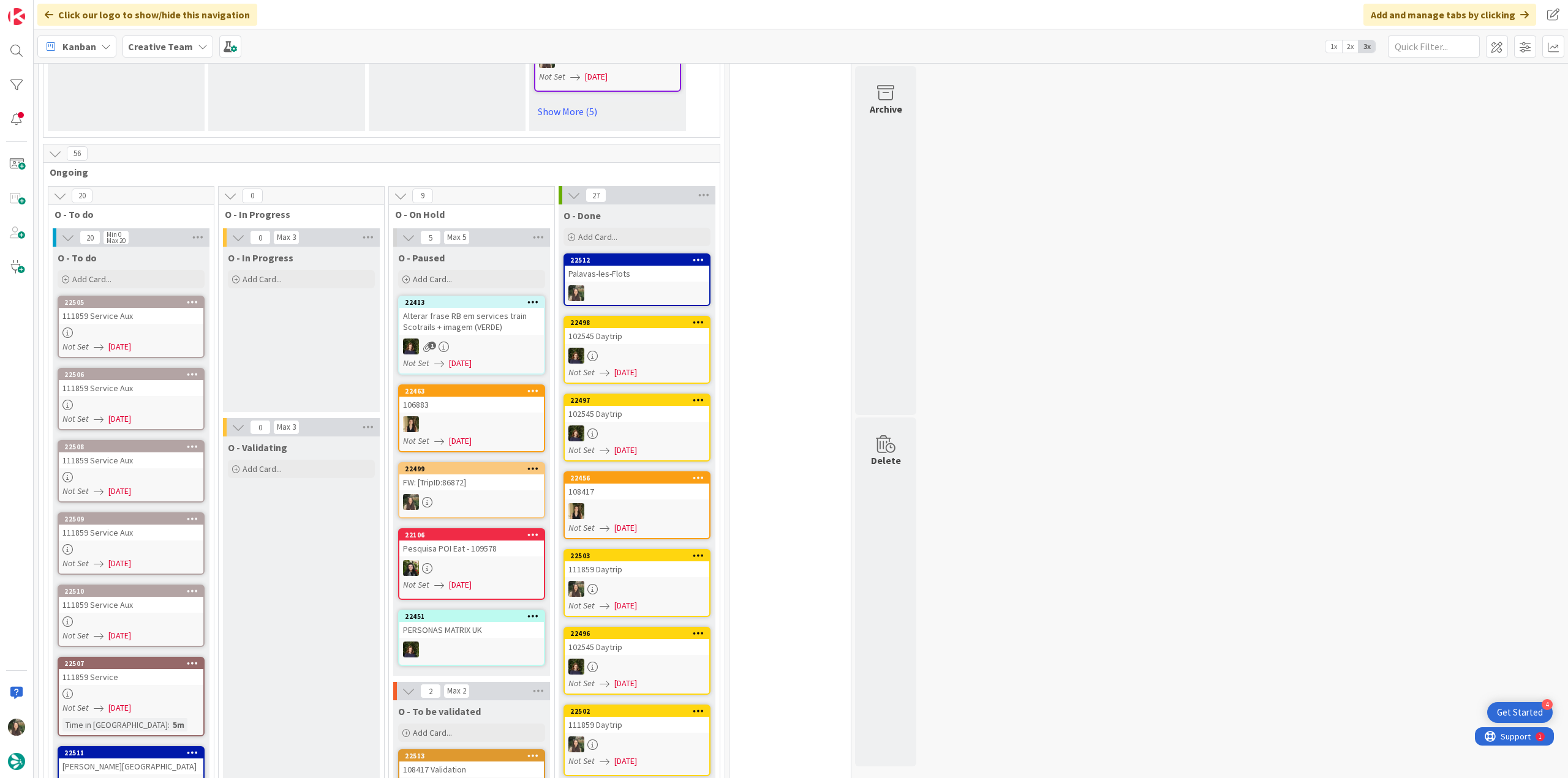
click at [172, 321] on div "111859 Service Aux" at bounding box center [131, 316] width 145 height 16
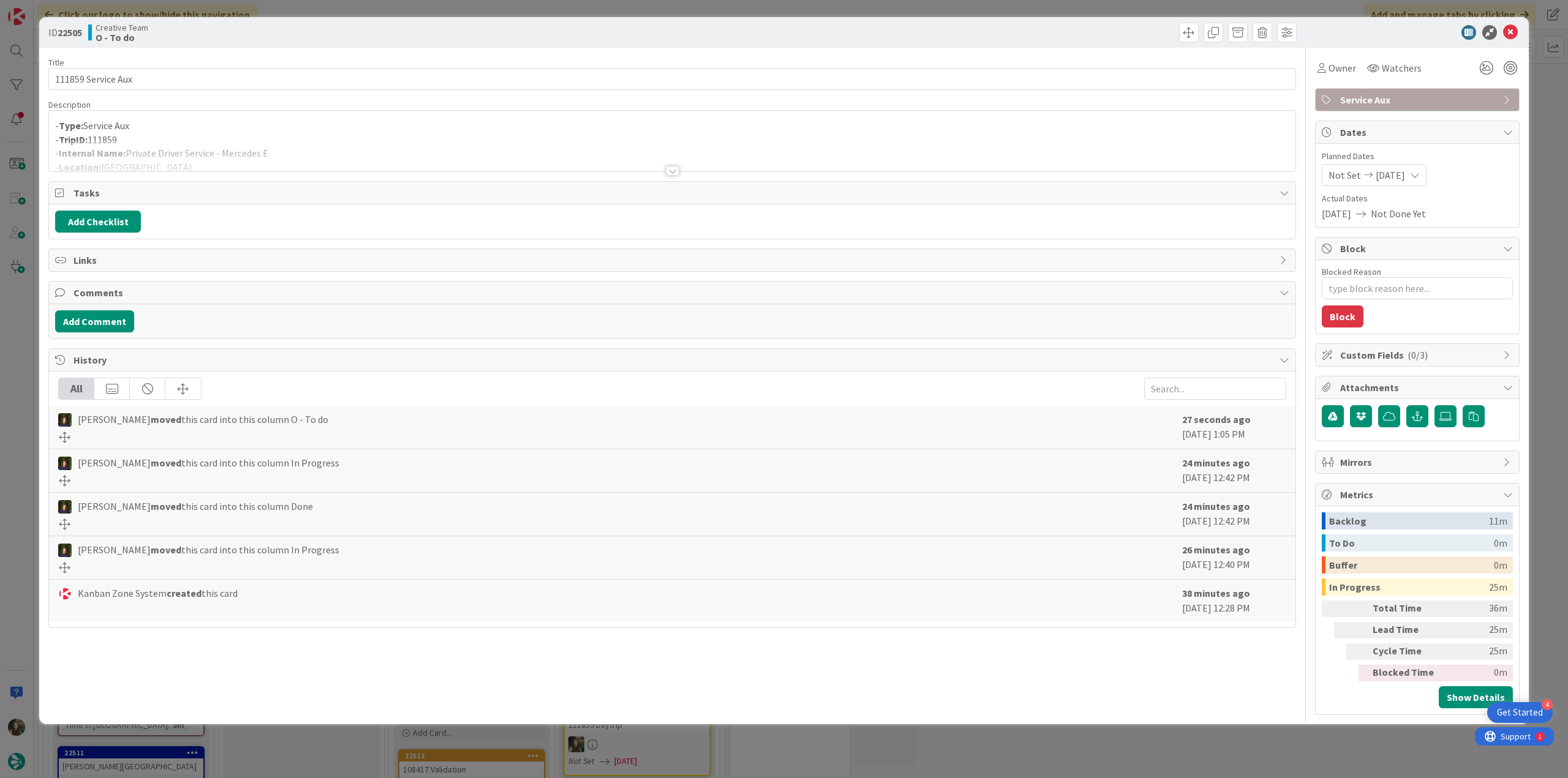
click at [477, 160] on div at bounding box center [672, 155] width 1247 height 31
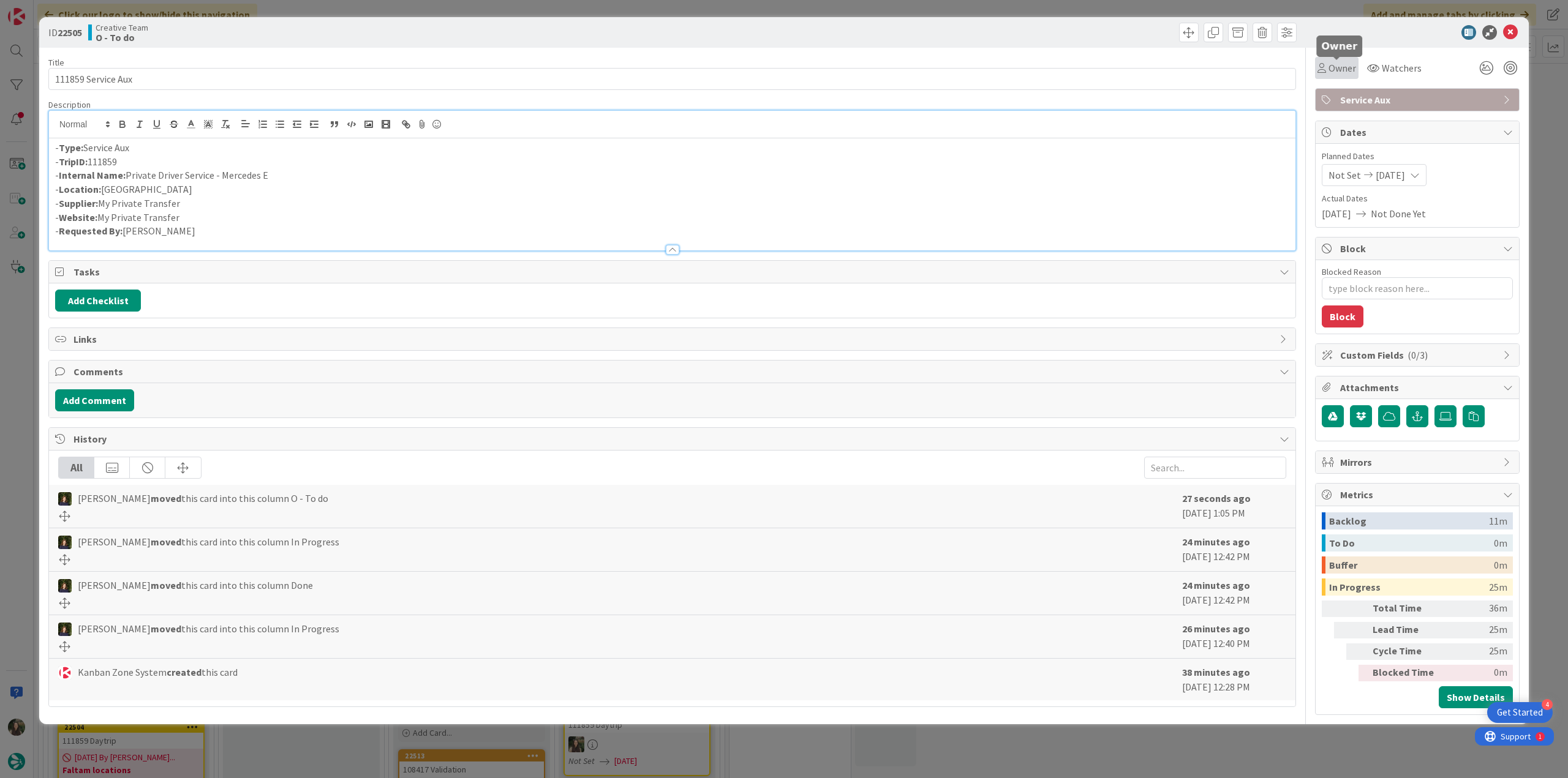
click at [1332, 72] on span "Owner" at bounding box center [1343, 68] width 28 height 15
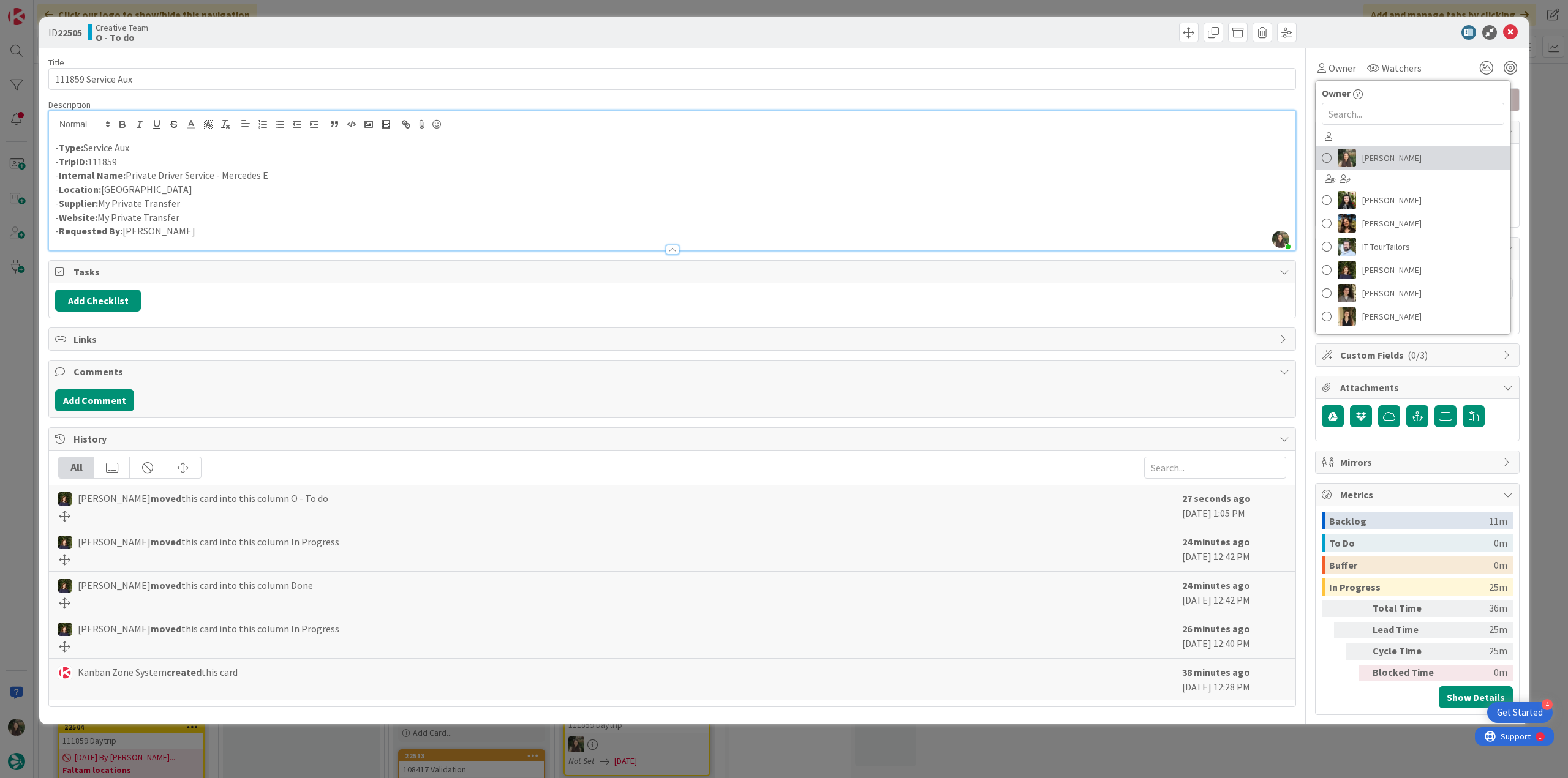
click at [1387, 160] on span "[PERSON_NAME]" at bounding box center [1392, 158] width 59 height 19
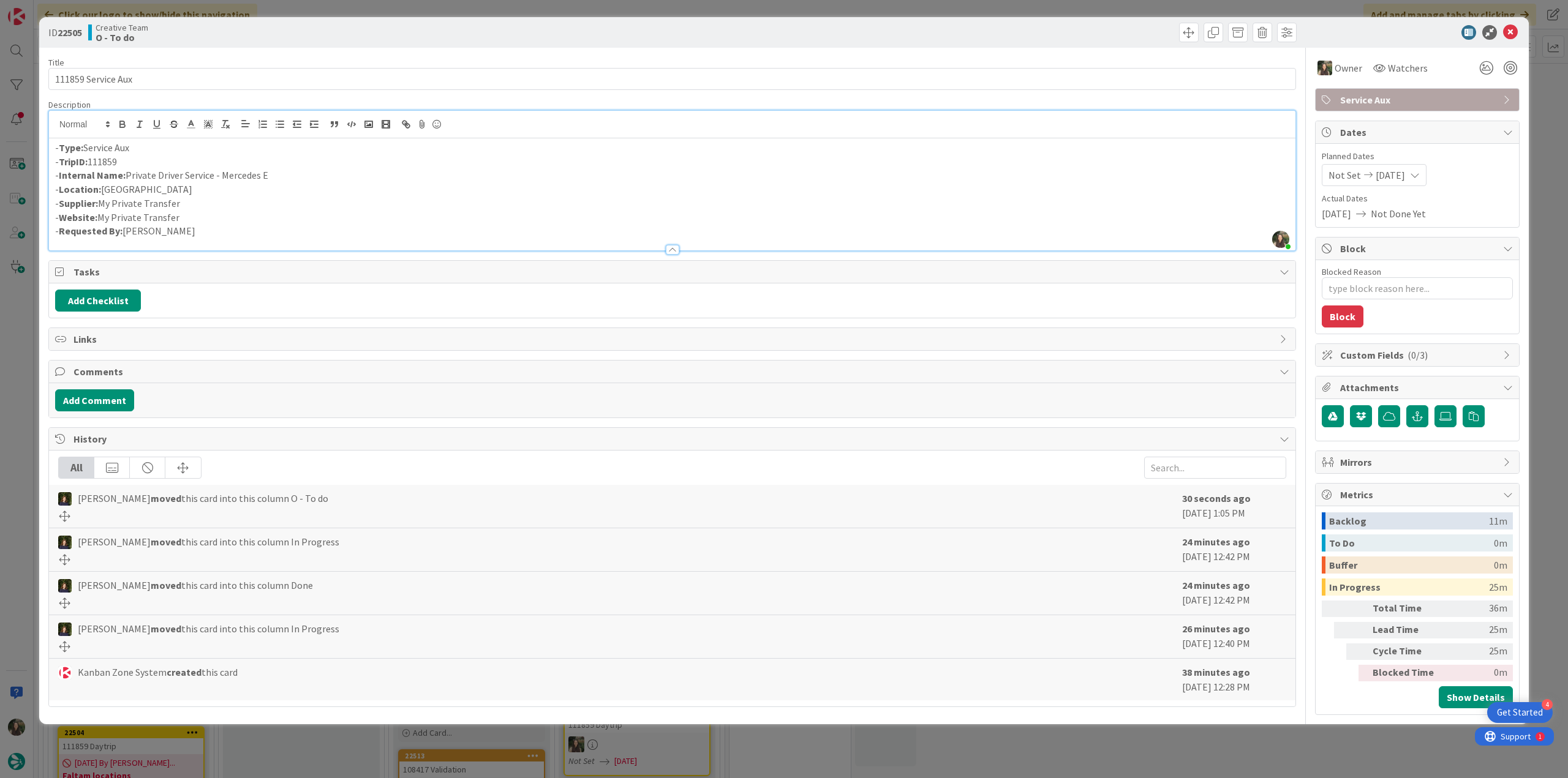
click at [1540, 113] on div "ID 22505 Creative Team O - To do Title 18 / 128 111859 Service Aux Description …" at bounding box center [784, 389] width 1568 height 778
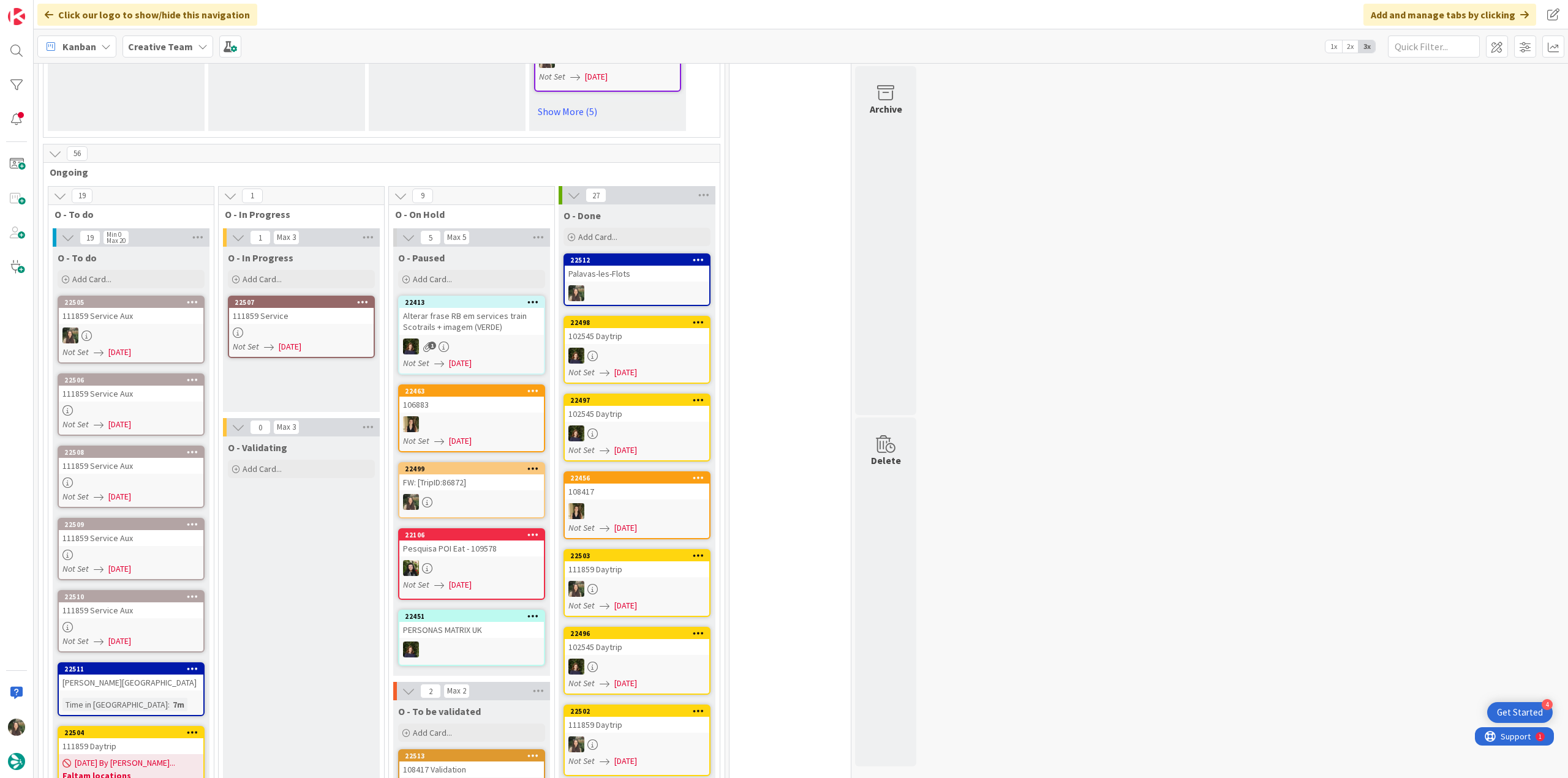
click at [173, 393] on div "111859 Service Aux" at bounding box center [131, 394] width 145 height 16
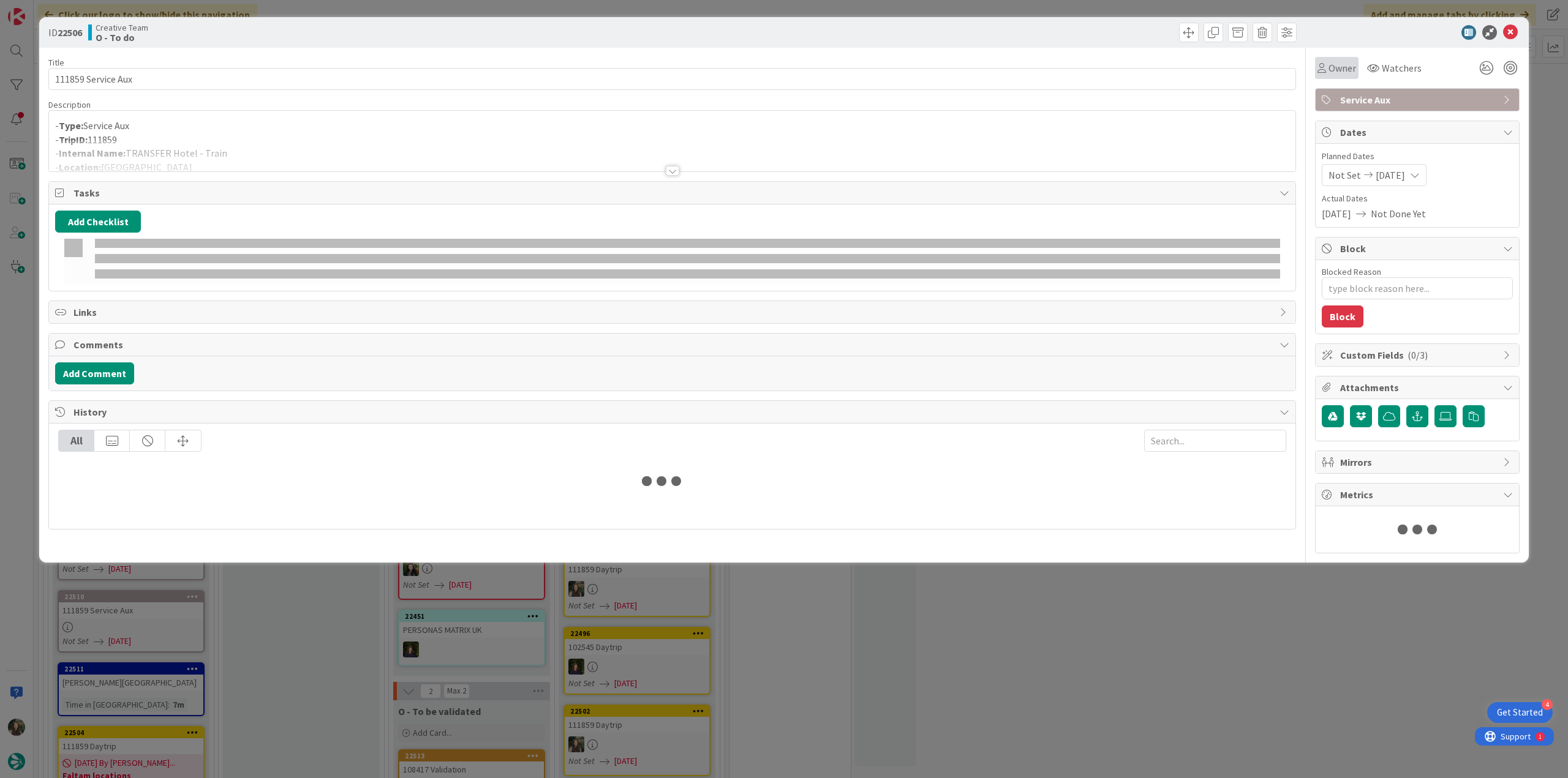
click at [1332, 63] on span "Owner" at bounding box center [1343, 68] width 28 height 15
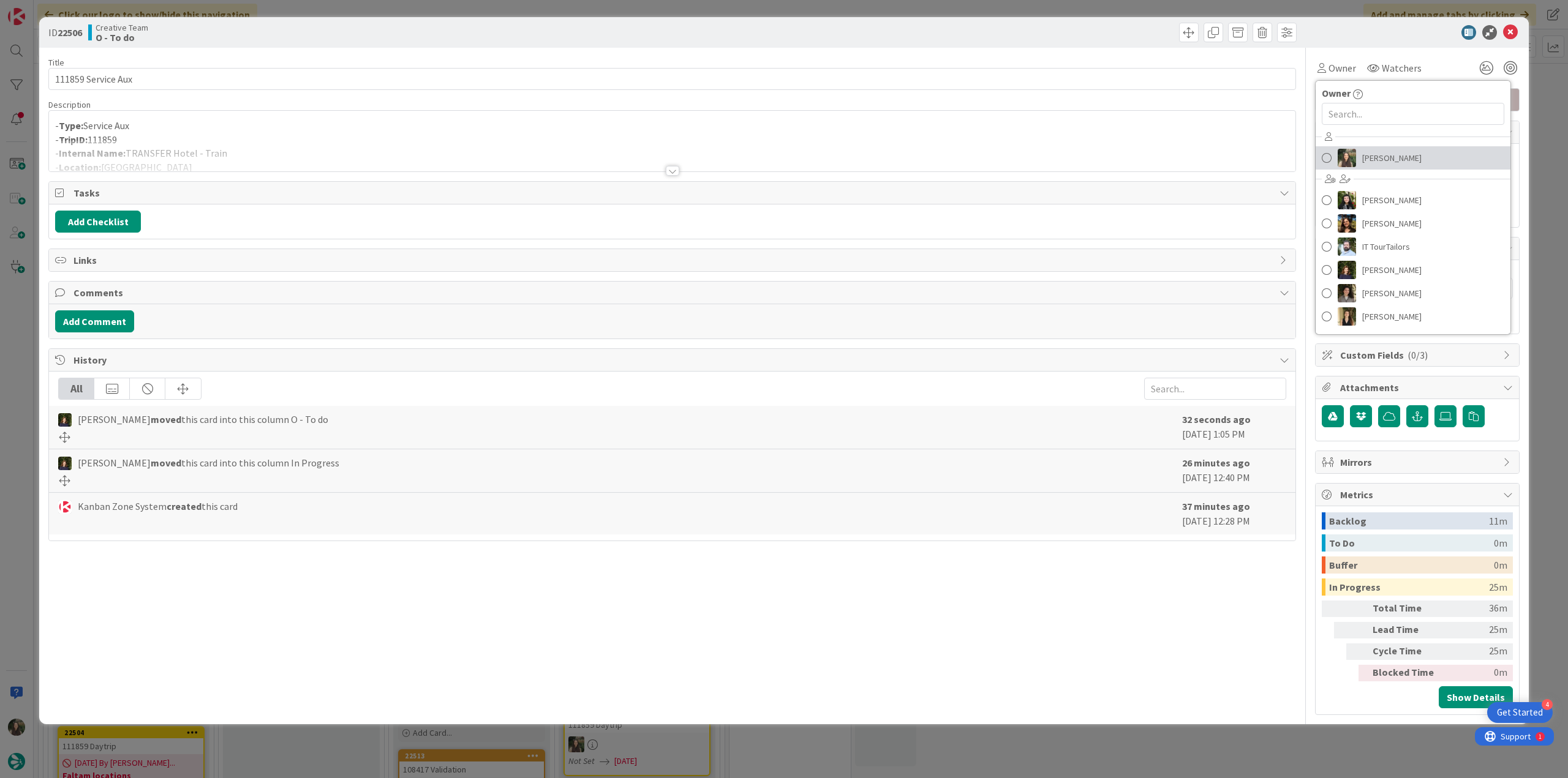
drag, startPoint x: 1362, startPoint y: 158, endPoint x: 1379, endPoint y: 159, distance: 17.0
click at [1363, 158] on span "[PERSON_NAME]" at bounding box center [1392, 158] width 59 height 19
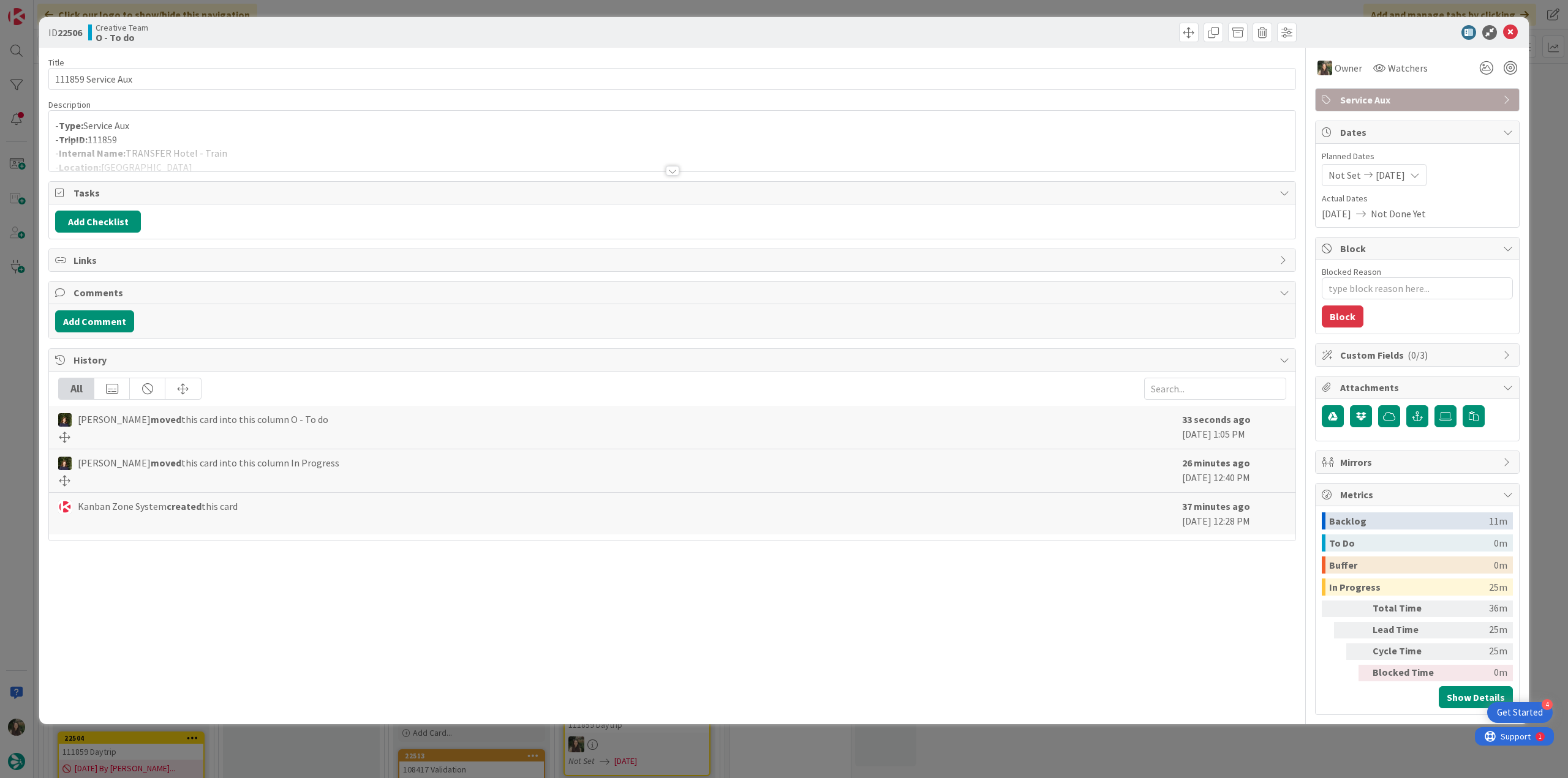
click at [1545, 101] on div "ID 22506 Creative Team O - To do Title 18 / 128 111859 Service Aux Description …" at bounding box center [784, 389] width 1568 height 778
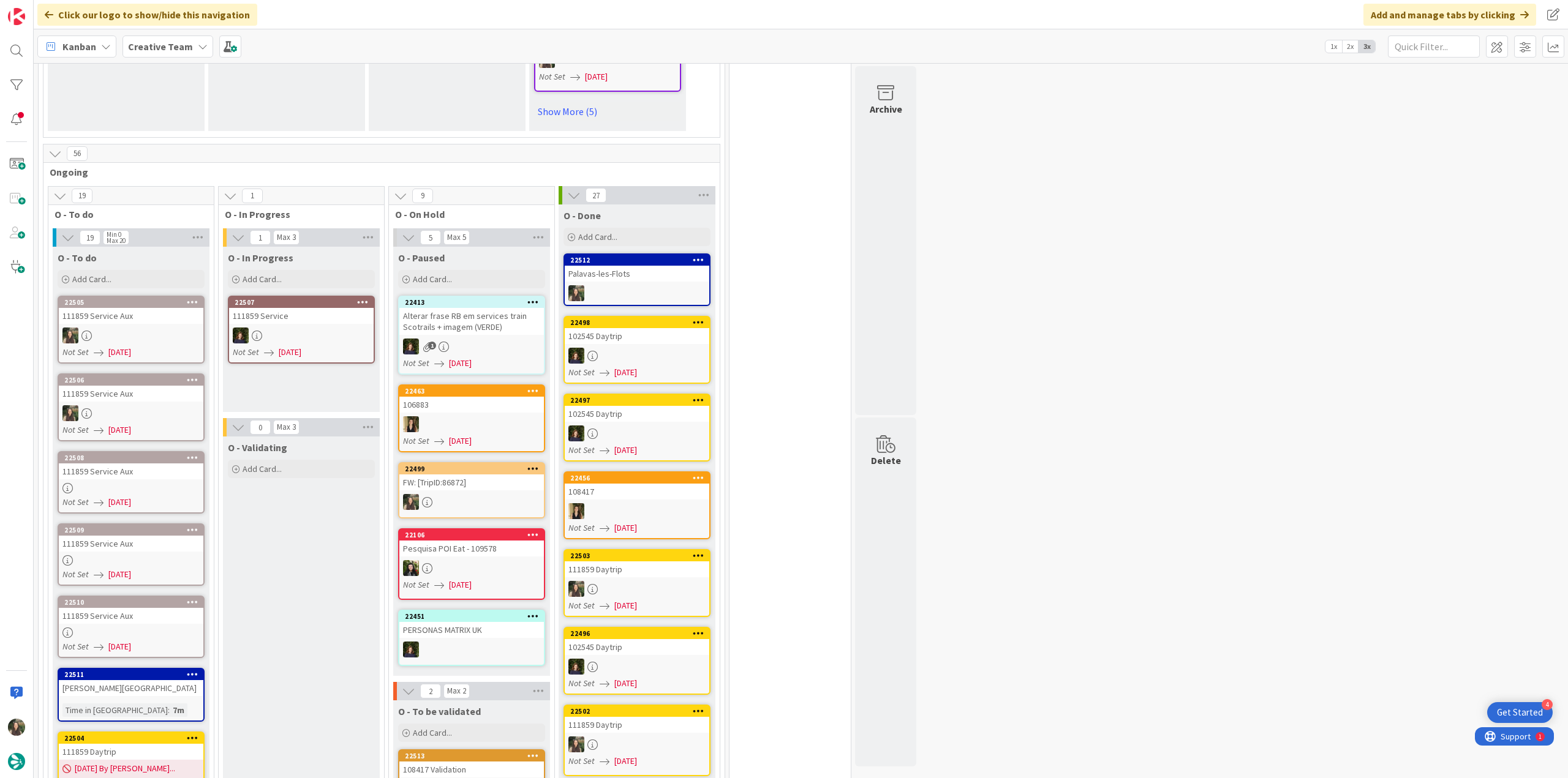
click at [150, 478] on div "111859 Service Aux" at bounding box center [131, 472] width 145 height 16
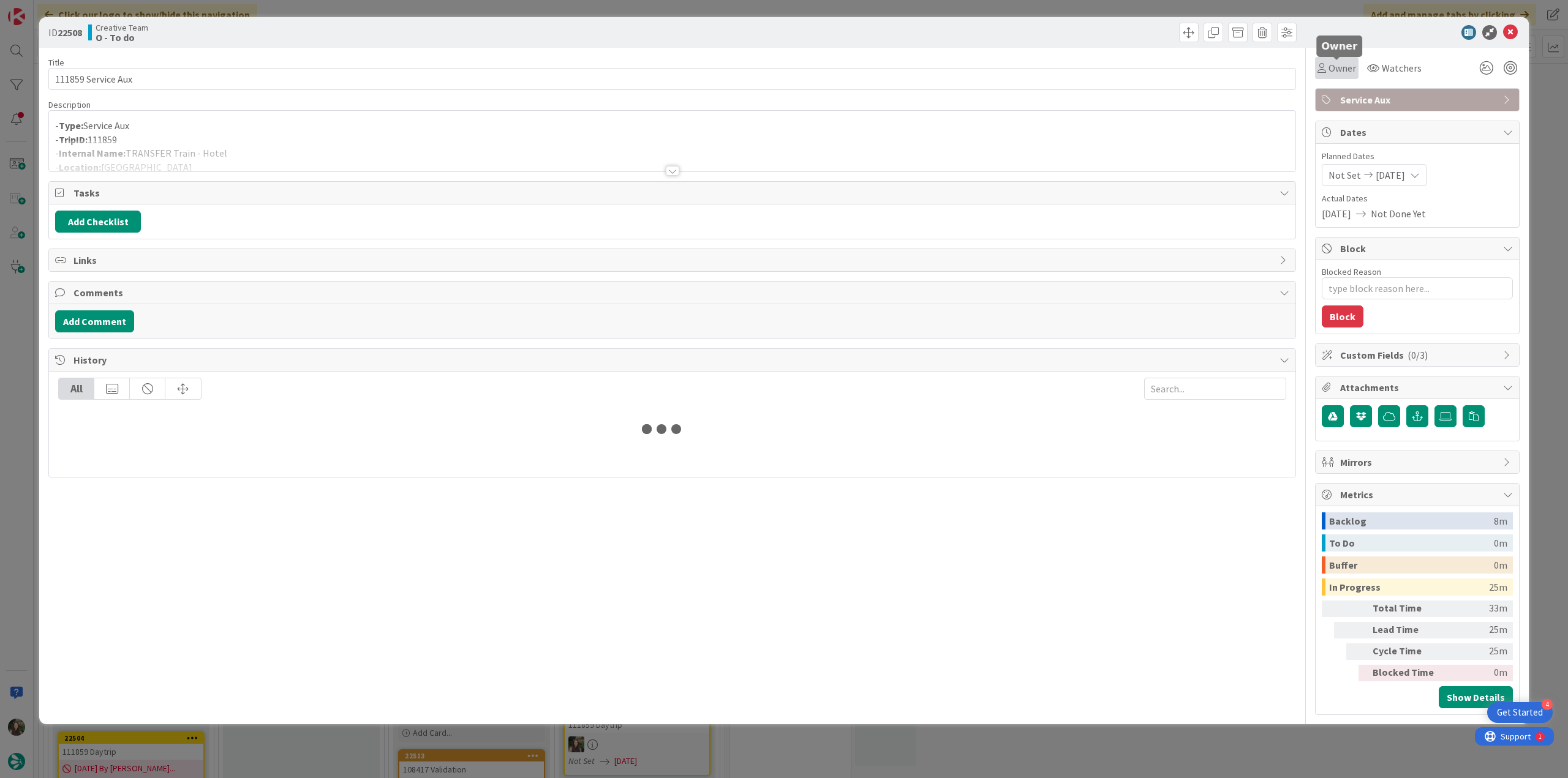
click at [1351, 69] on span "Owner" at bounding box center [1343, 68] width 28 height 15
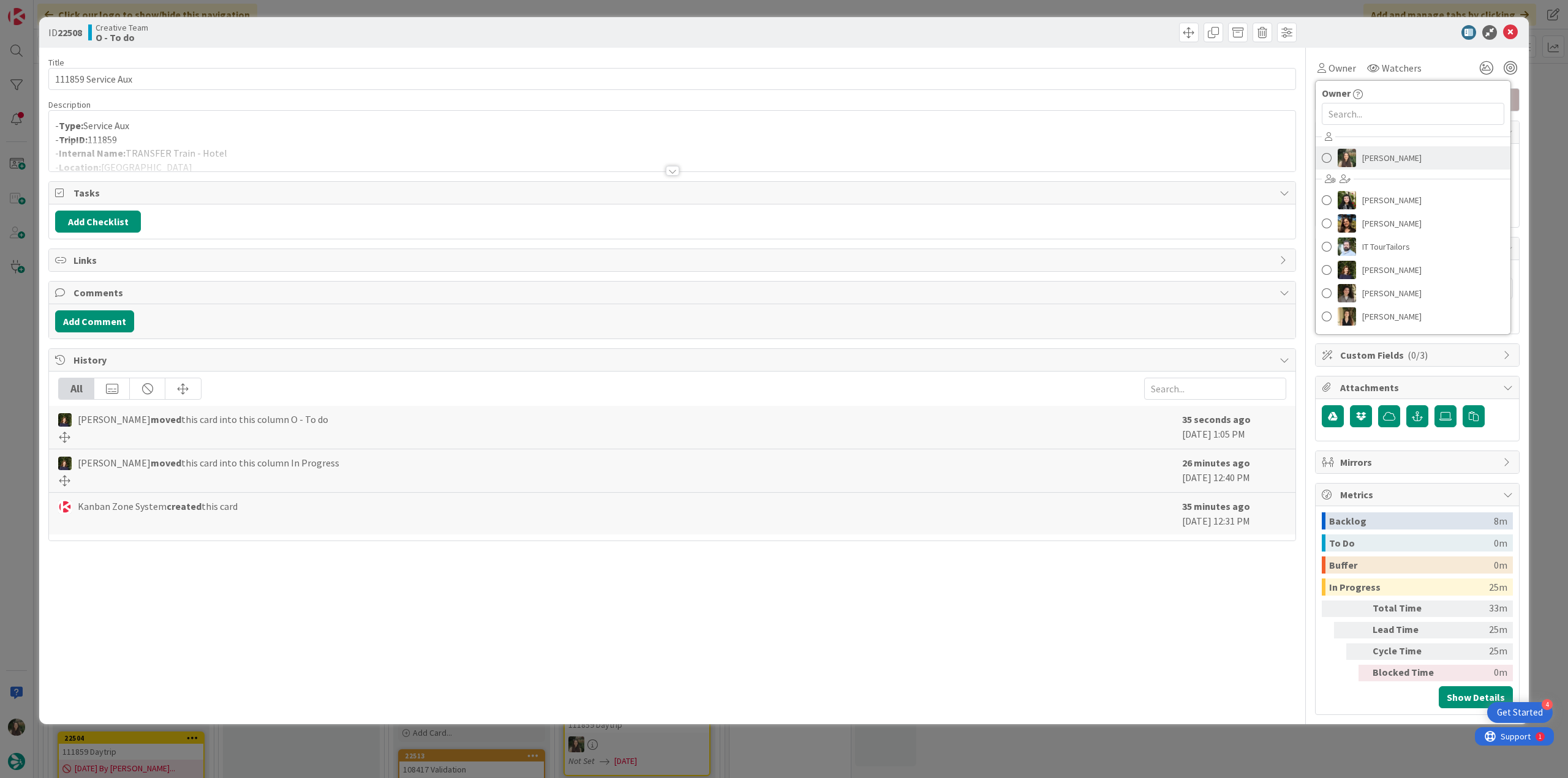
click at [1362, 153] on span "[PERSON_NAME]" at bounding box center [1392, 158] width 59 height 19
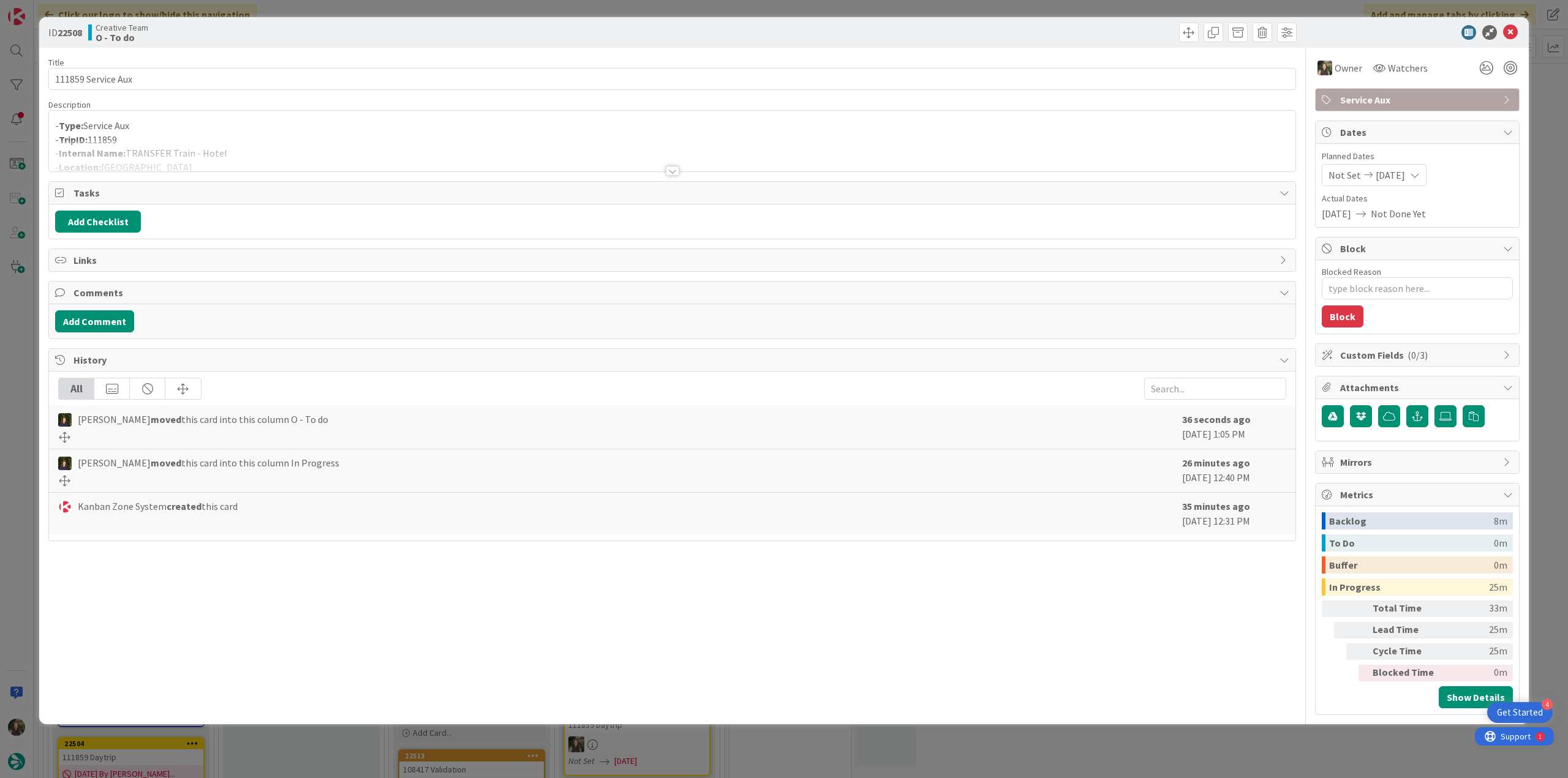
click at [1540, 98] on div "ID 22508 Creative Team O - To do Title 18 / 128 111859 Service Aux Description …" at bounding box center [784, 389] width 1568 height 778
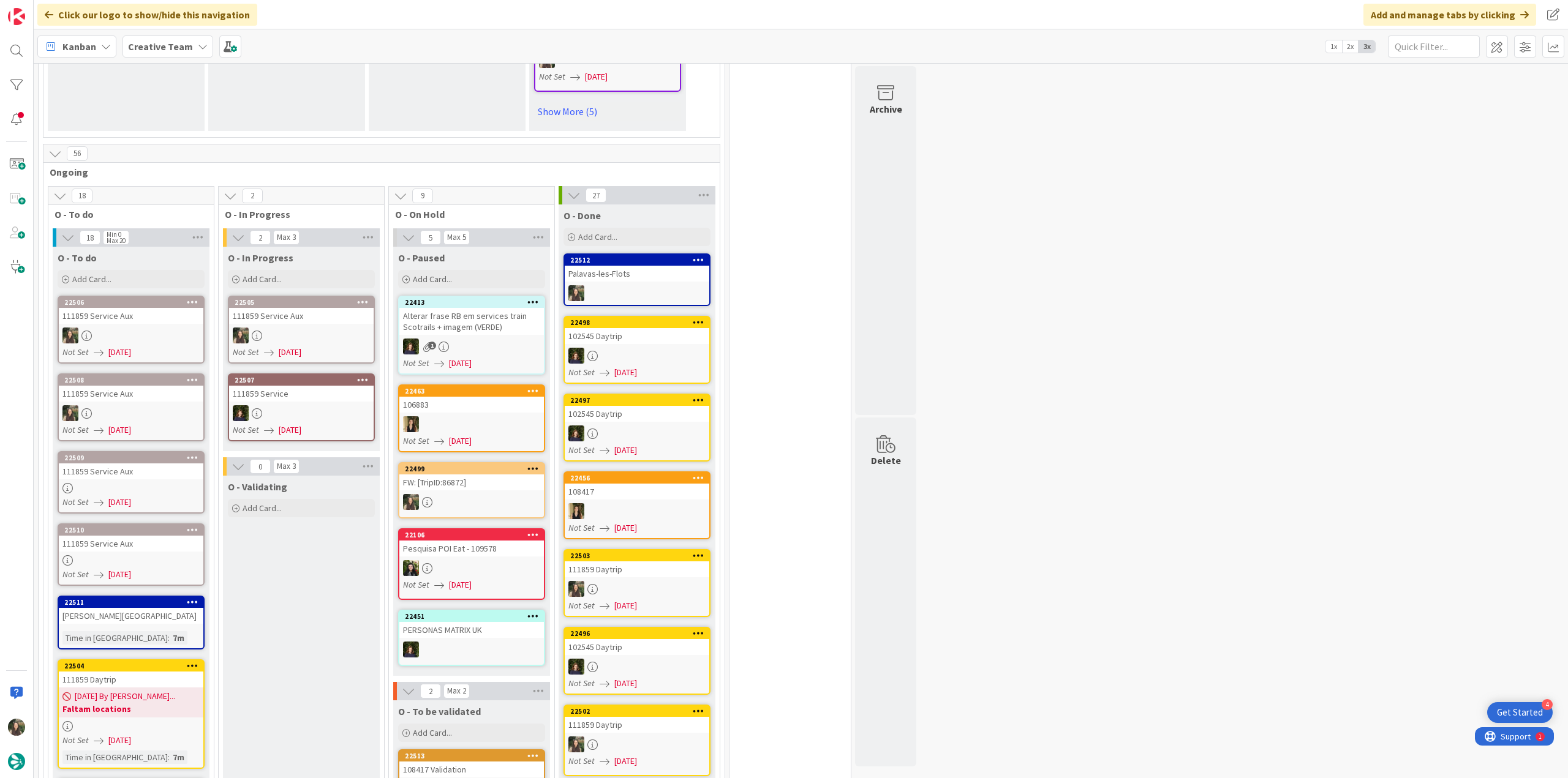
click at [324, 328] on div at bounding box center [302, 336] width 145 height 16
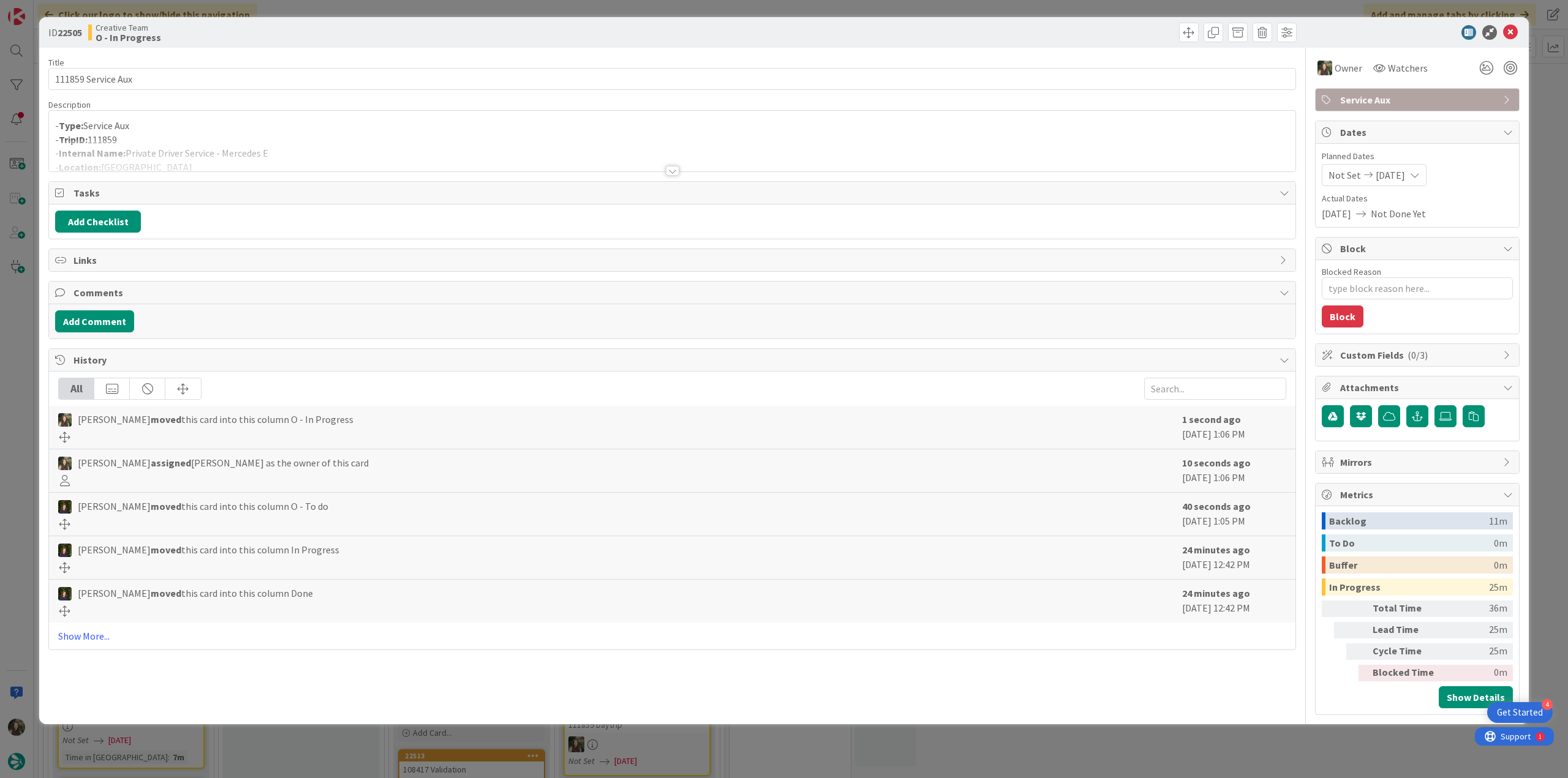
type textarea "x"
click at [293, 152] on div at bounding box center [672, 155] width 1247 height 31
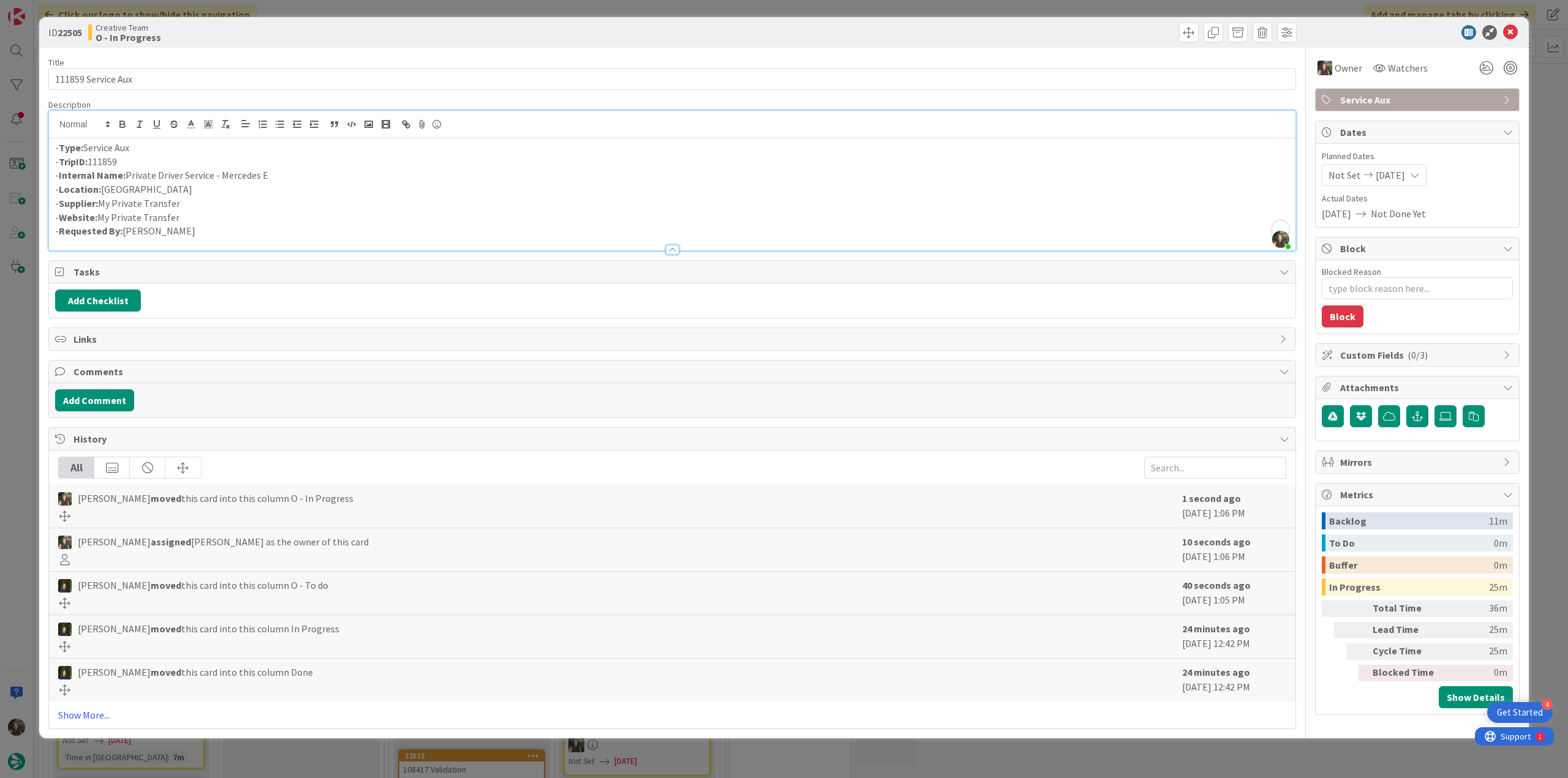
drag, startPoint x: 281, startPoint y: 173, endPoint x: 125, endPoint y: 173, distance: 156.0
click at [125, 173] on p "- Internal Name: Private Driver Service - [PERSON_NAME]" at bounding box center [673, 175] width 1235 height 14
copy p "Private Driver Service - Mercedes E"
click at [30, 359] on div "ID 22505 Creative Team O - In Progress Title 18 / 128 111859 Service Aux Descri…" at bounding box center [784, 389] width 1568 height 778
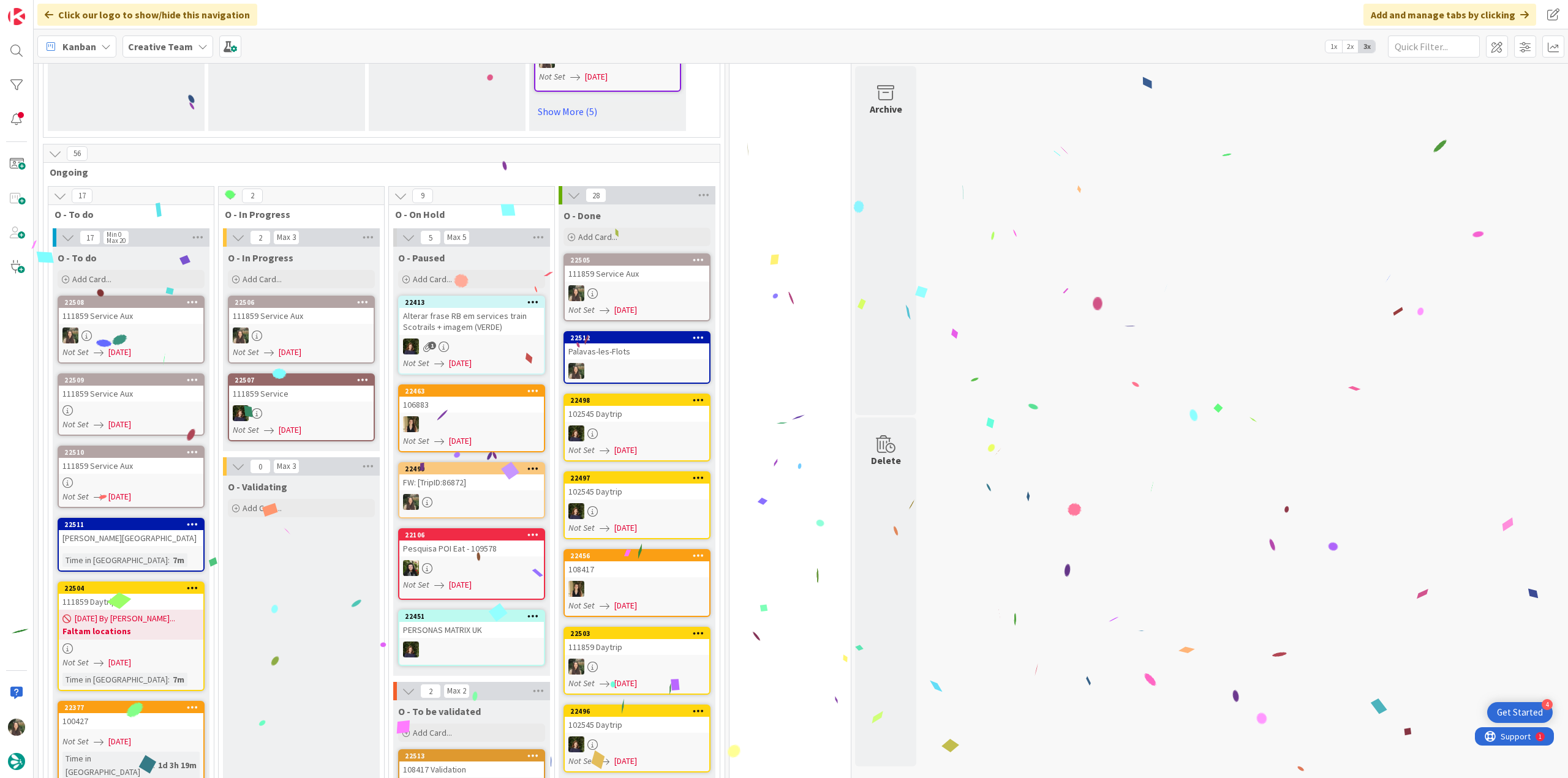
click at [320, 329] on div at bounding box center [302, 336] width 145 height 16
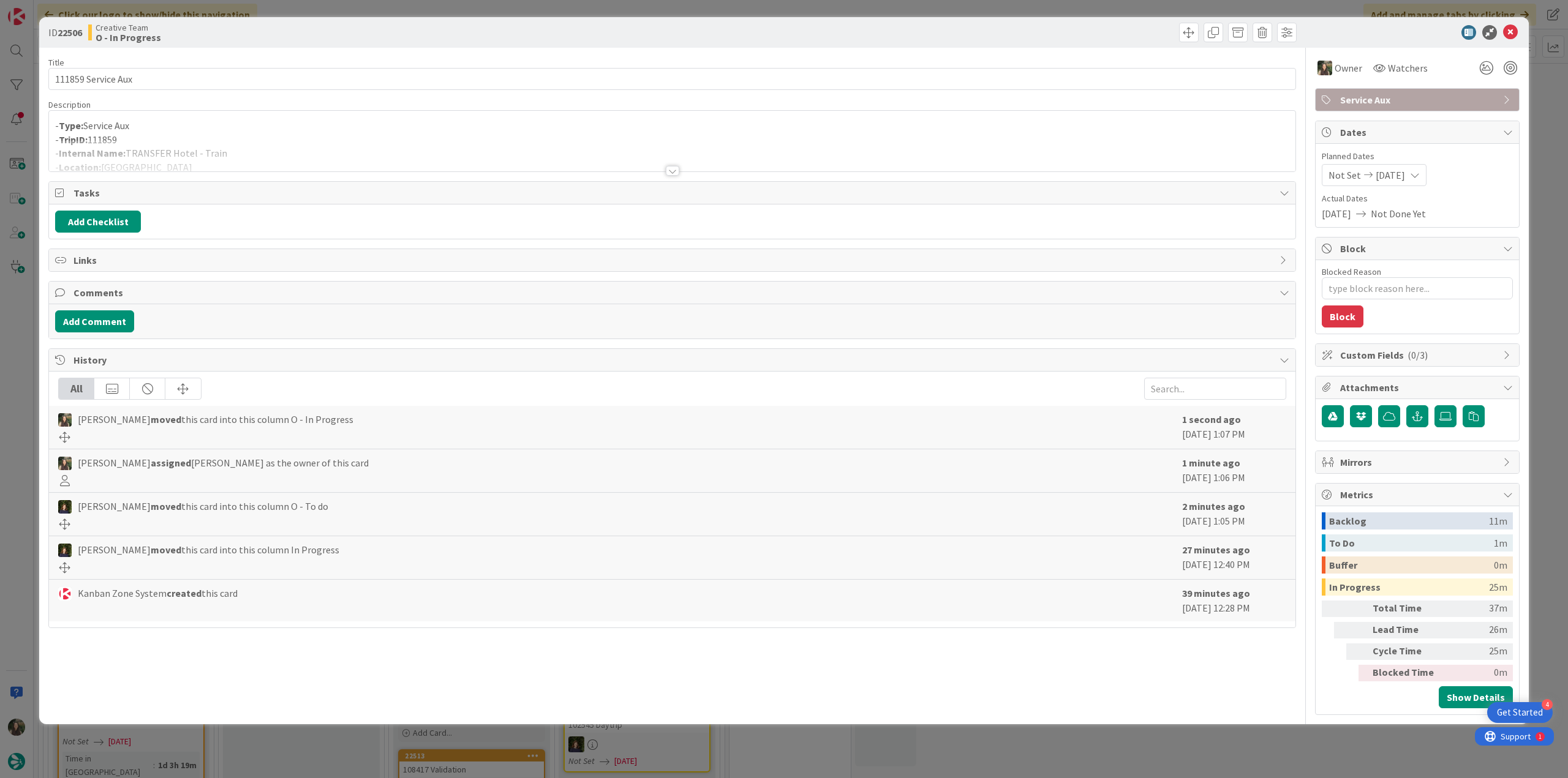
click at [268, 148] on div at bounding box center [672, 155] width 1247 height 31
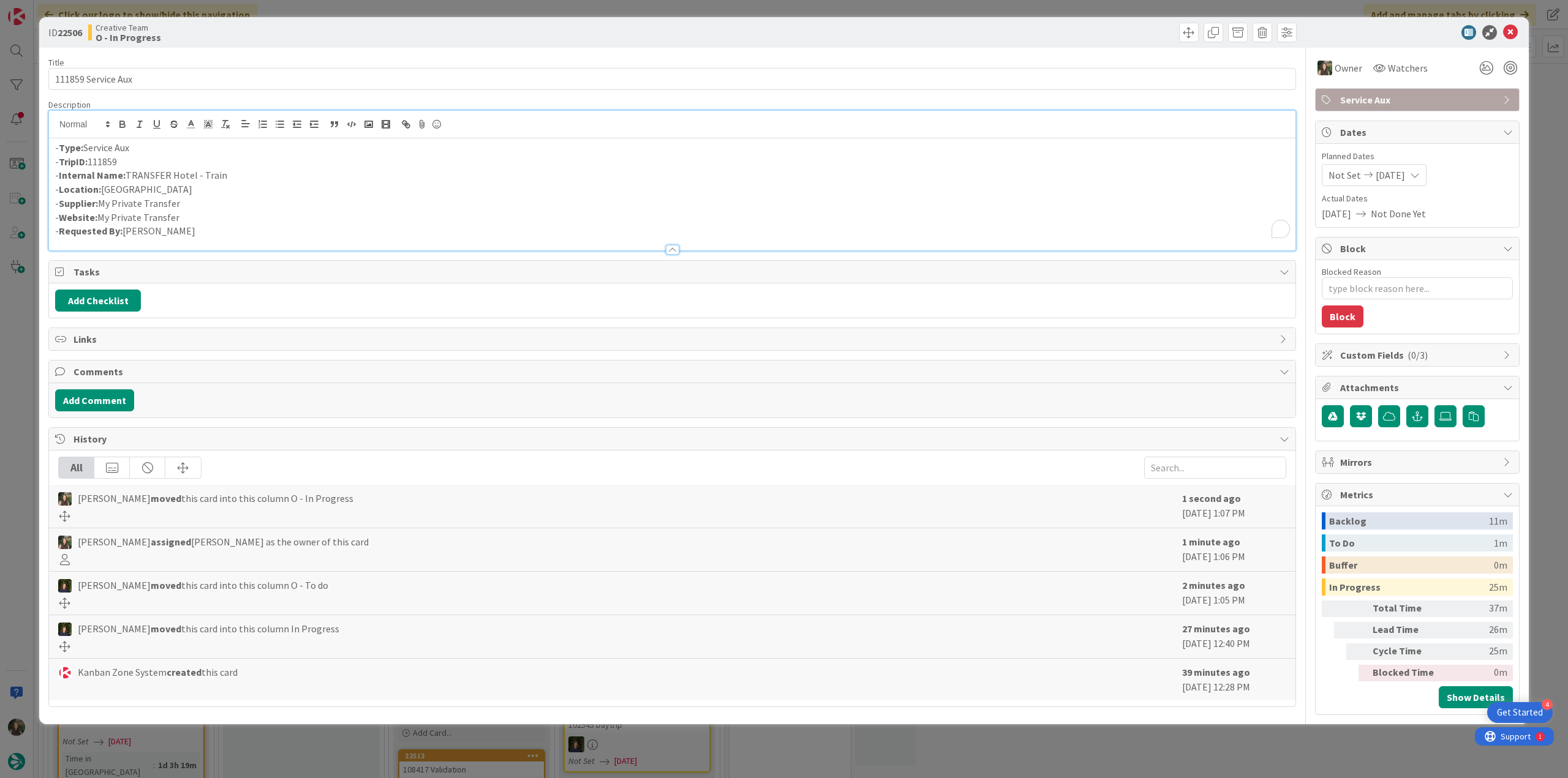
drag, startPoint x: 230, startPoint y: 171, endPoint x: 137, endPoint y: 172, distance: 93.0
click at [126, 173] on p "- Internal Name: TRANSFER Hotel - Train" at bounding box center [673, 175] width 1235 height 14
copy p "TRANSFER Hotel - Train"
click at [11, 369] on div "ID 22506 Creative Team O - In Progress Title 18 / 128 111859 Service Aux Descri…" at bounding box center [784, 389] width 1568 height 778
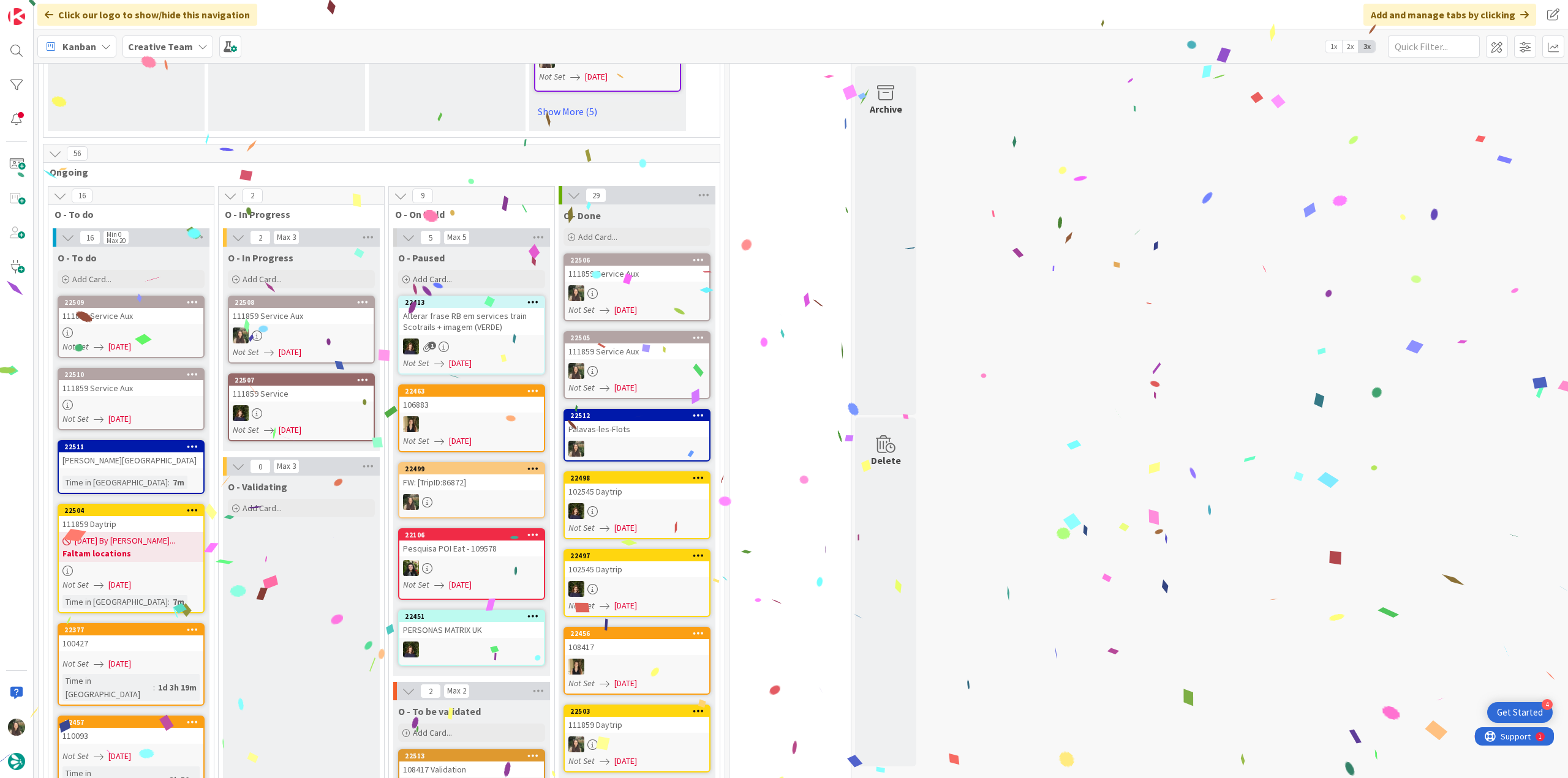
click at [313, 328] on div at bounding box center [302, 336] width 145 height 16
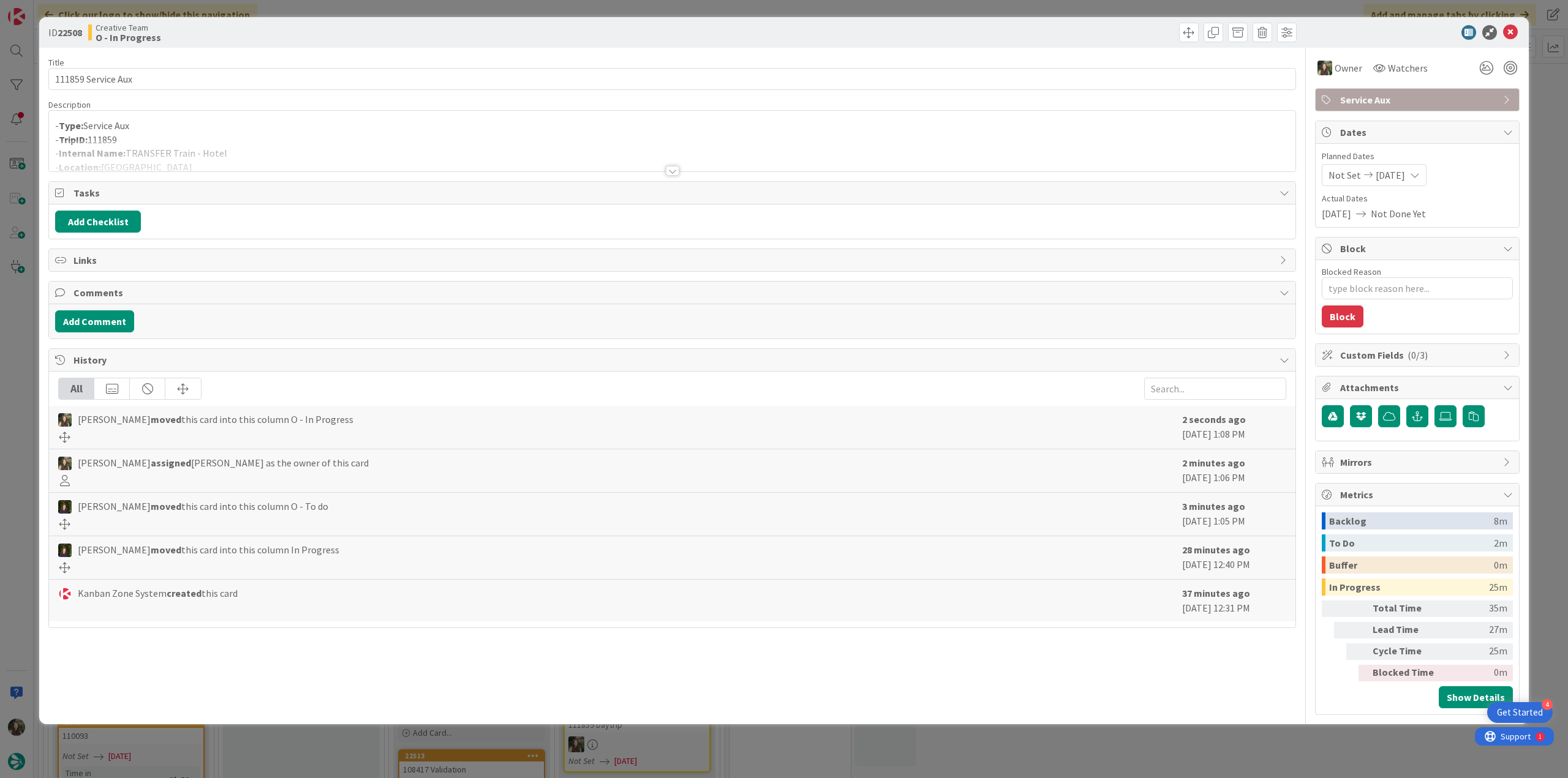
click at [245, 135] on p "- TripID: 111859" at bounding box center [673, 139] width 1235 height 14
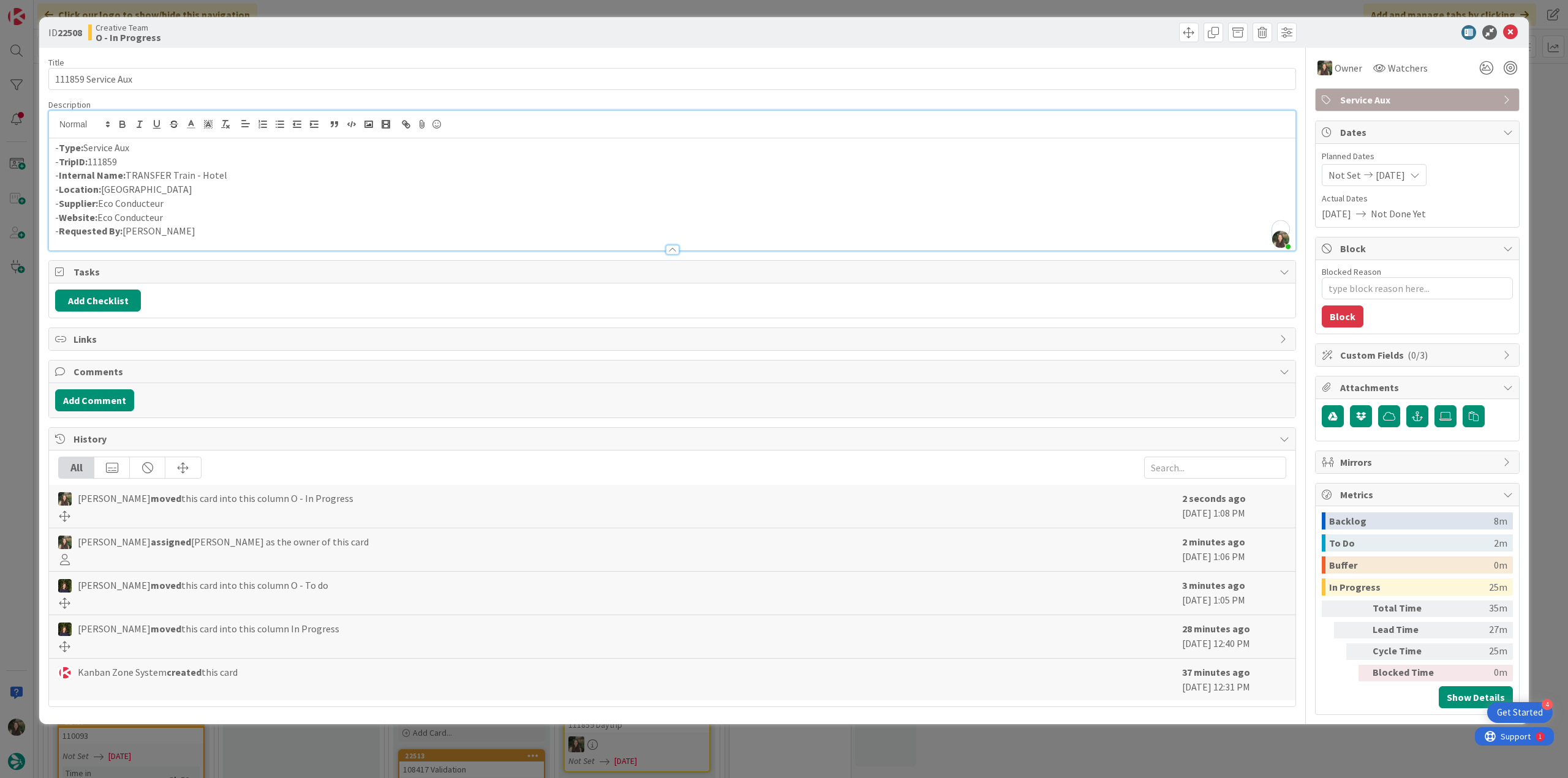
drag, startPoint x: 213, startPoint y: 172, endPoint x: 128, endPoint y: 173, distance: 85.0
click at [128, 173] on p "- Internal Name: TRANSFER Train - Hotel" at bounding box center [673, 175] width 1235 height 14
drag, startPoint x: 211, startPoint y: 173, endPoint x: 136, endPoint y: 173, distance: 75.0
click at [128, 173] on p "- Internal Name: TRANSFER Train - Hotel" at bounding box center [673, 175] width 1235 height 14
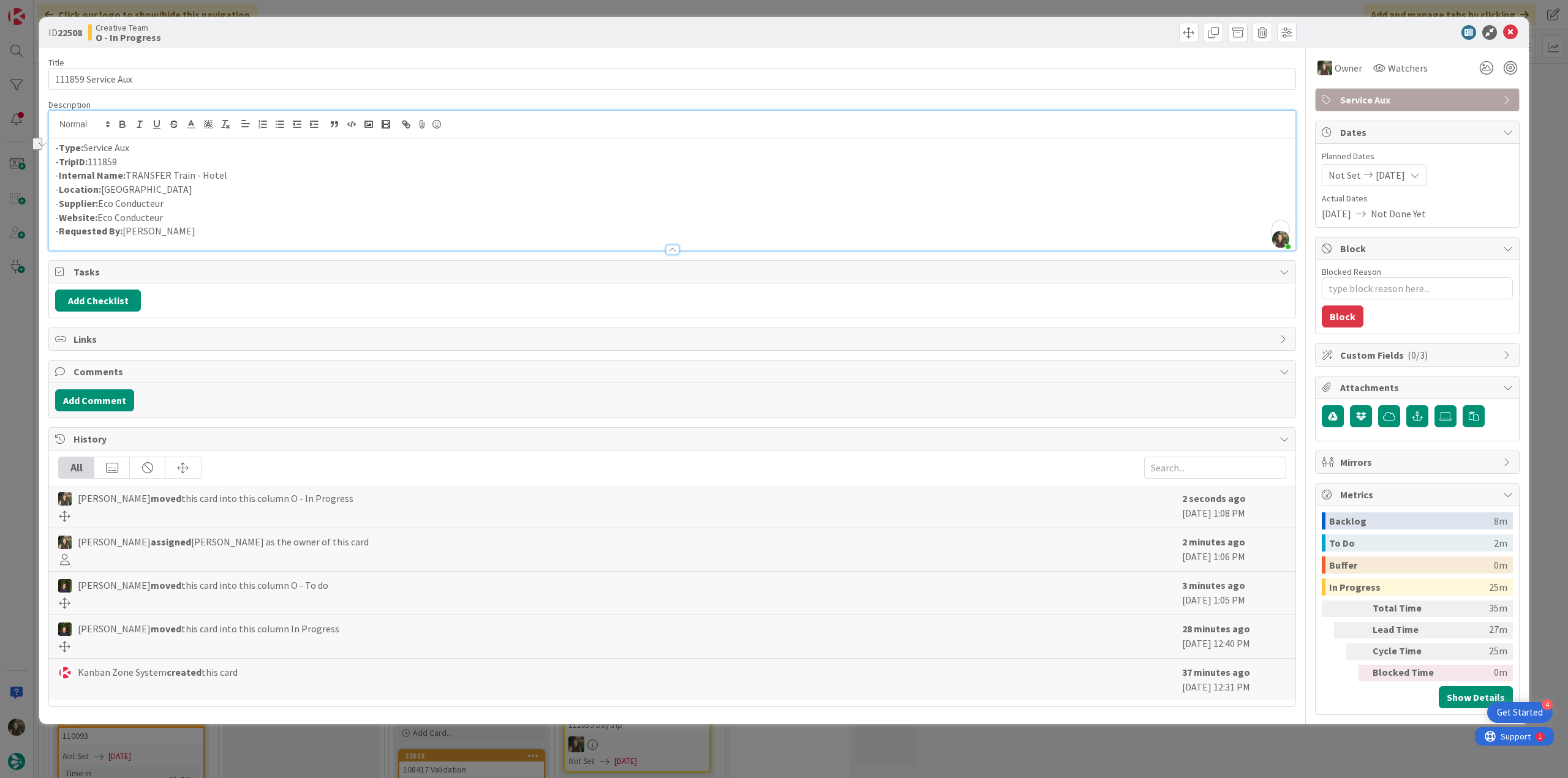
copy p "TRANSFER Train - Hotel"
click at [1263, 33] on span at bounding box center [1262, 33] width 20 height 20
click at [1280, 85] on button "Delete" at bounding box center [1282, 89] width 46 height 22
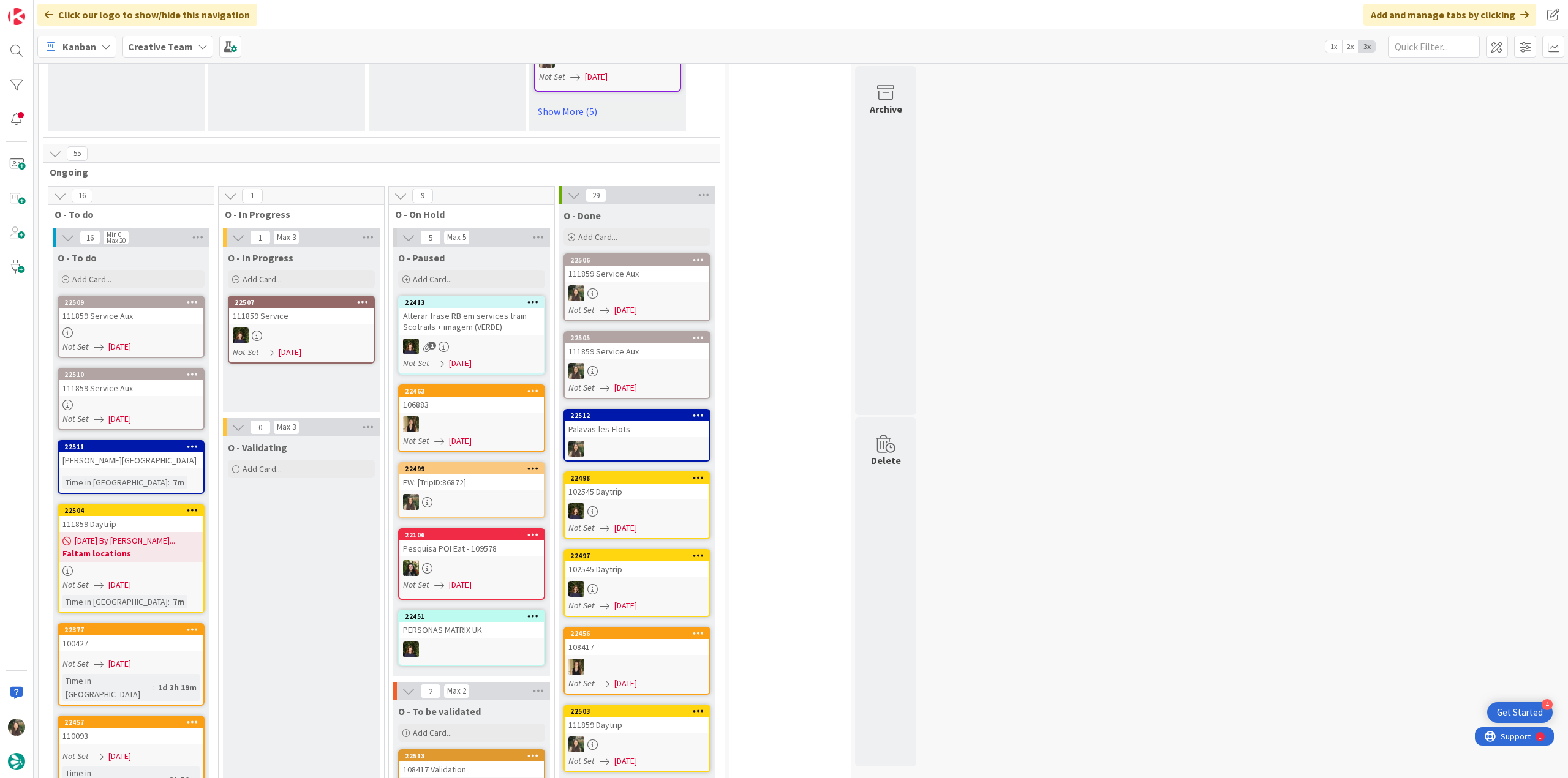
click at [146, 321] on div "111859 Service Aux" at bounding box center [131, 316] width 145 height 16
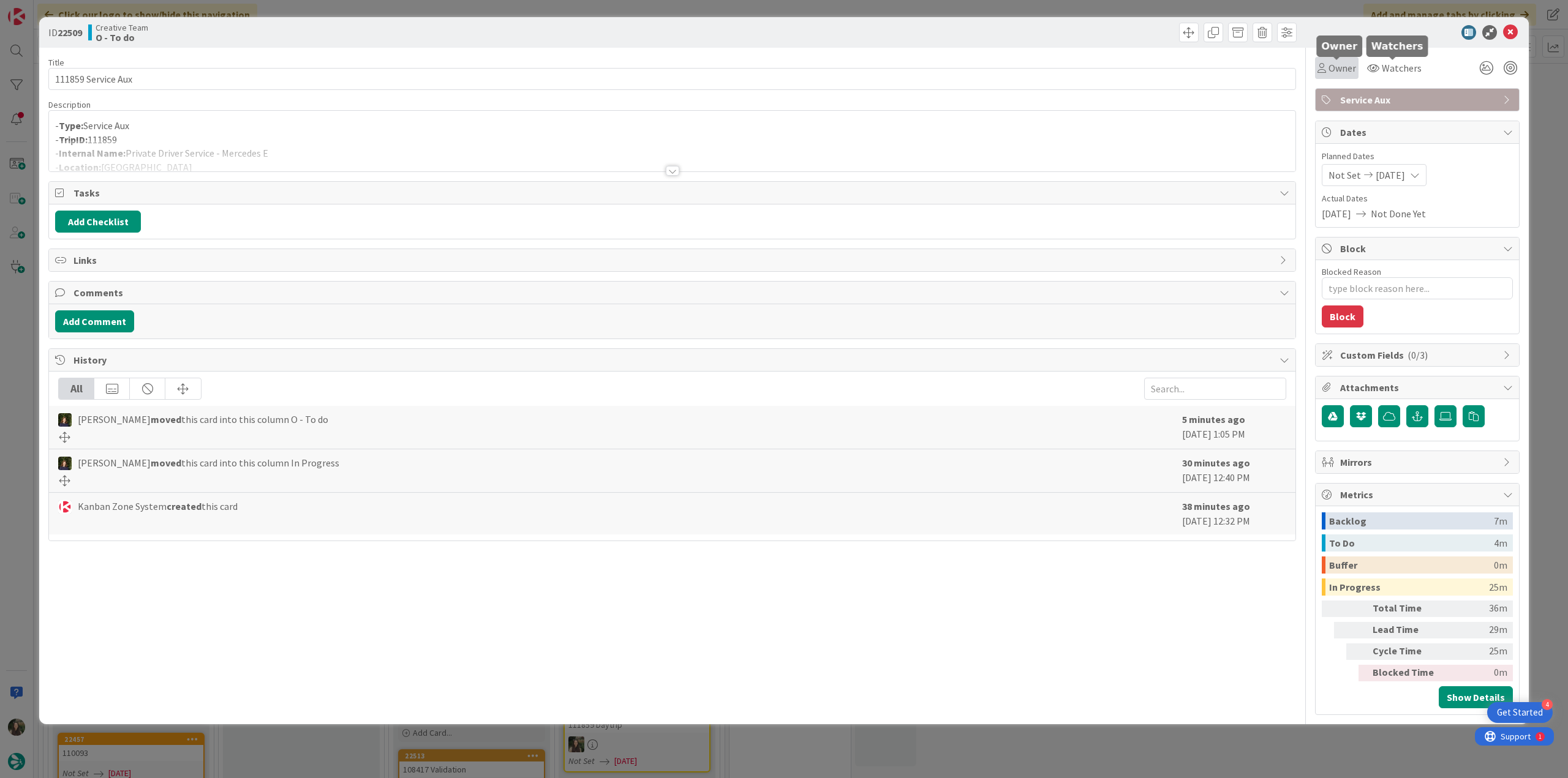
click at [1334, 76] on div "Owner" at bounding box center [1336, 67] width 43 height 22
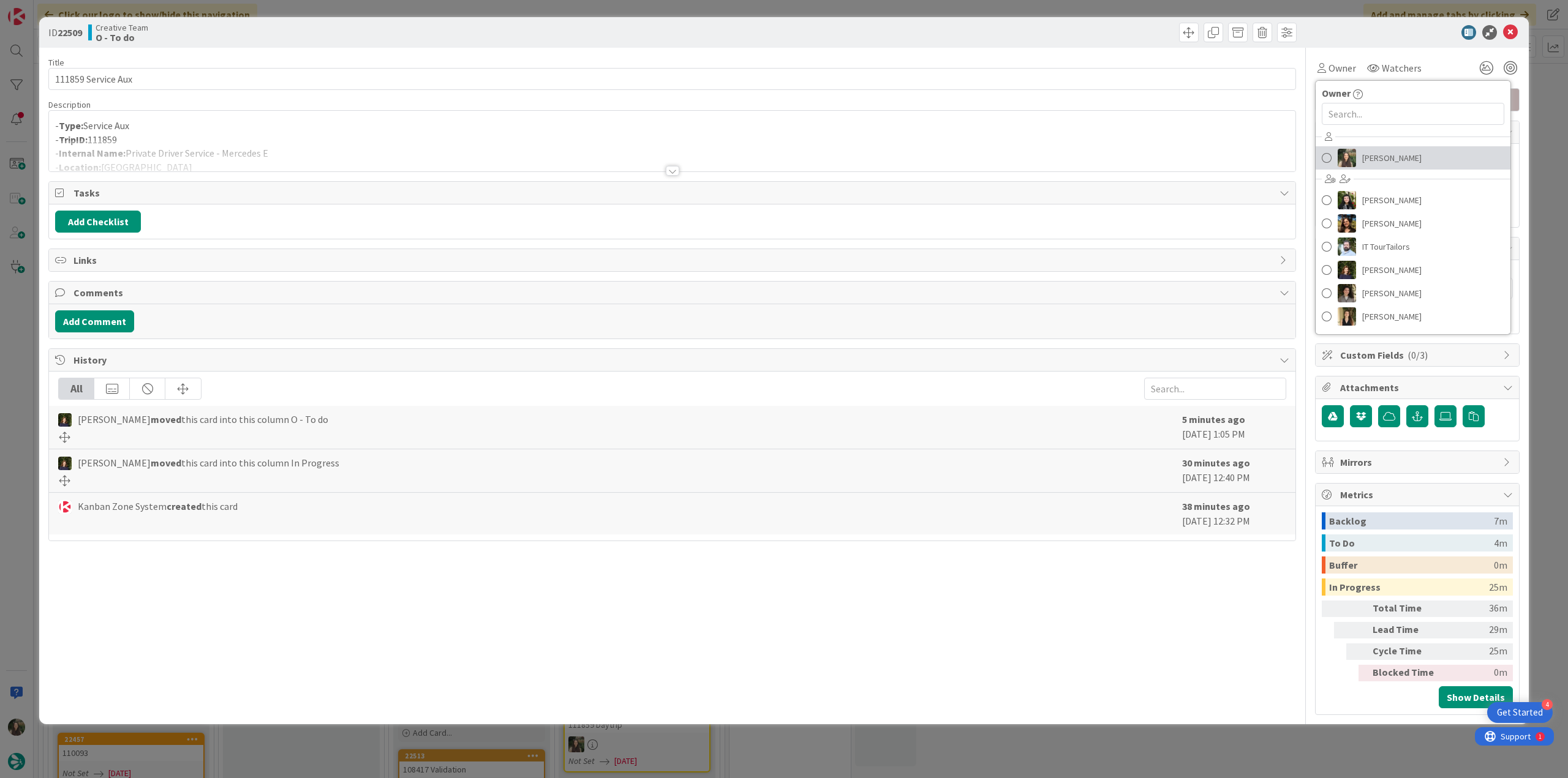
click at [1382, 158] on span "[PERSON_NAME]" at bounding box center [1392, 158] width 59 height 19
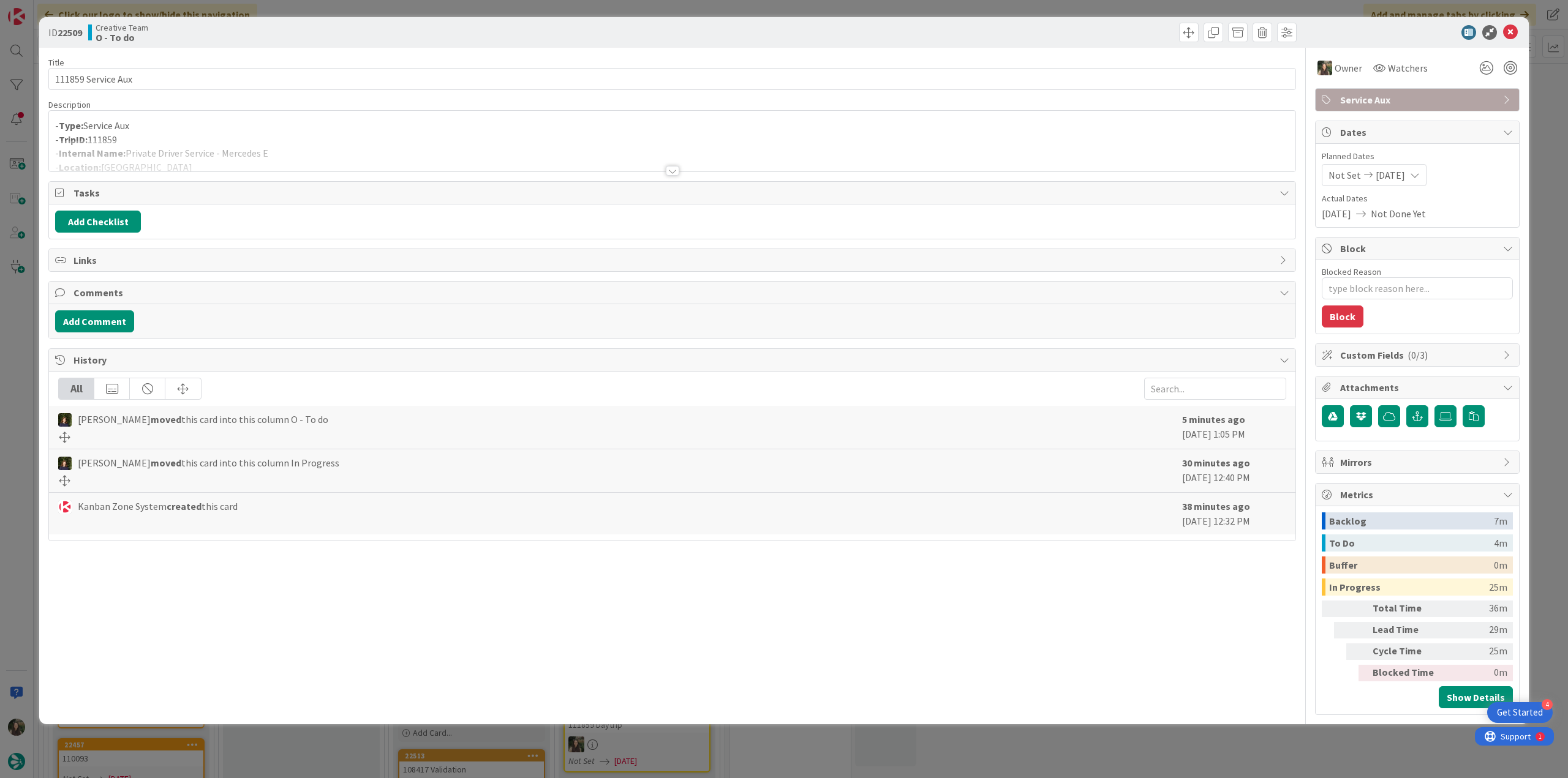
click at [1538, 120] on div "ID 22509 Creative Team O - To do Title 18 / 128 111859 Service Aux Description …" at bounding box center [784, 389] width 1568 height 778
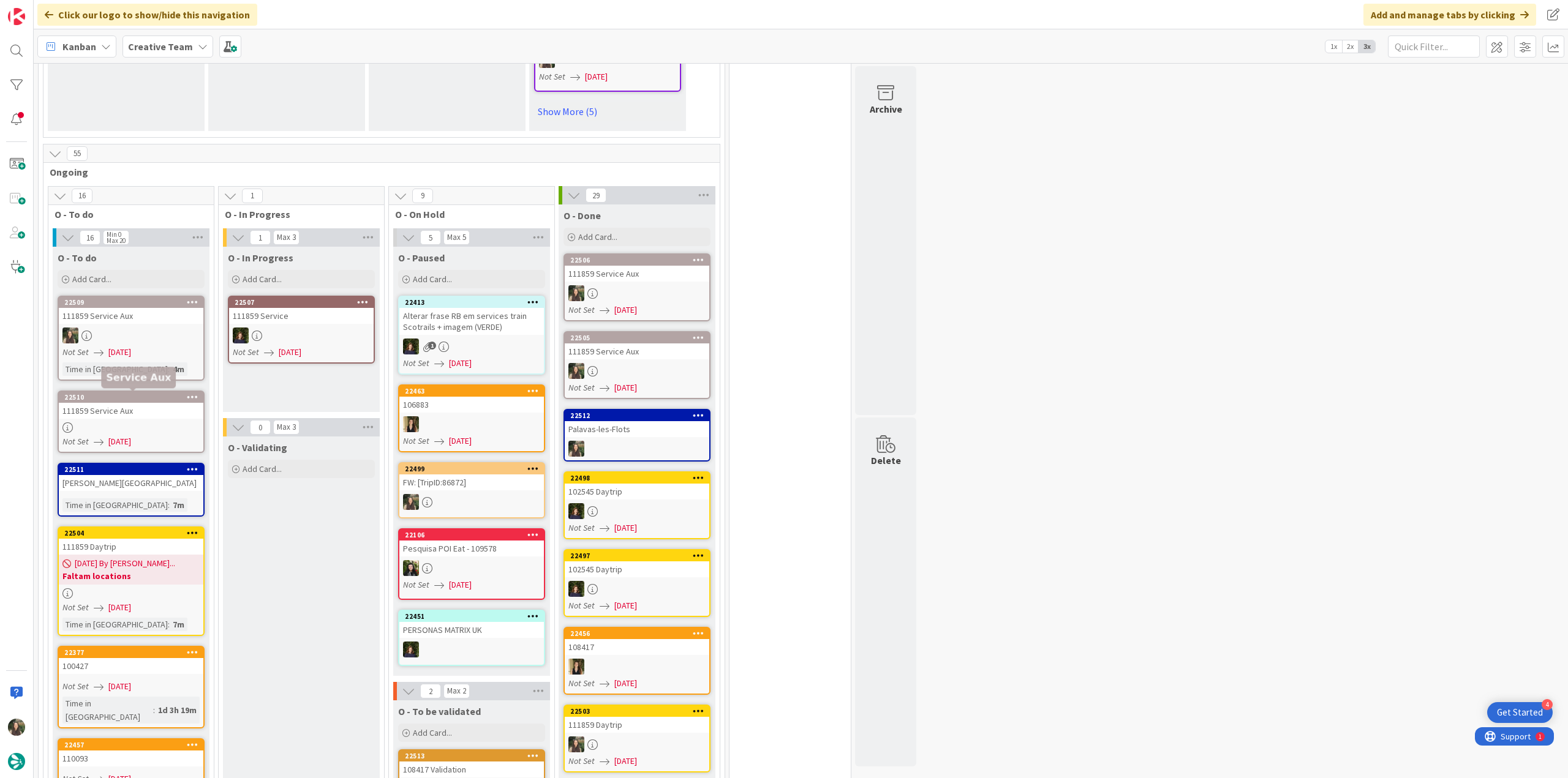
click at [152, 406] on div "111859 Service Aux" at bounding box center [131, 411] width 145 height 16
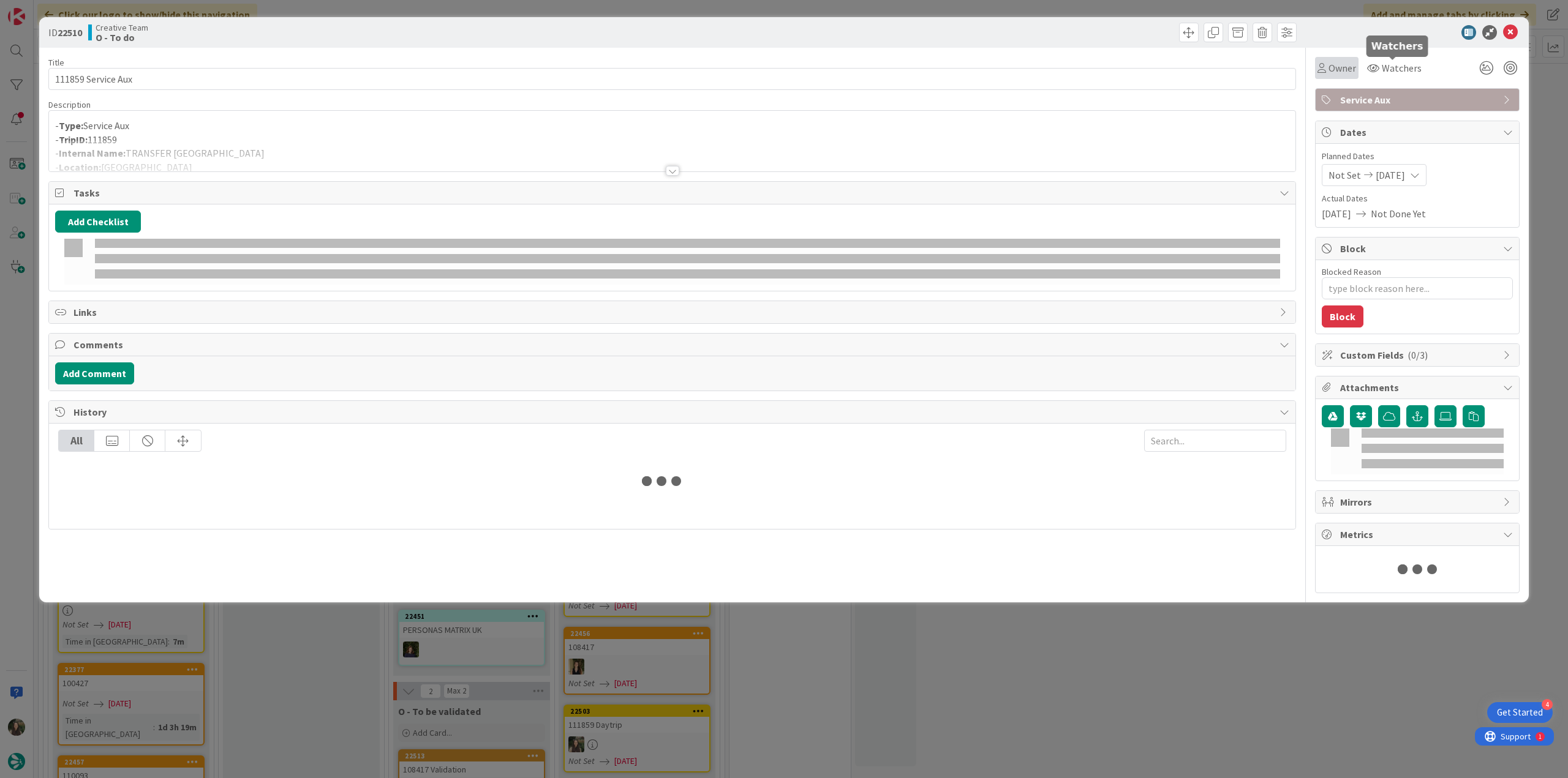
click at [1332, 68] on span "Owner" at bounding box center [1343, 68] width 28 height 15
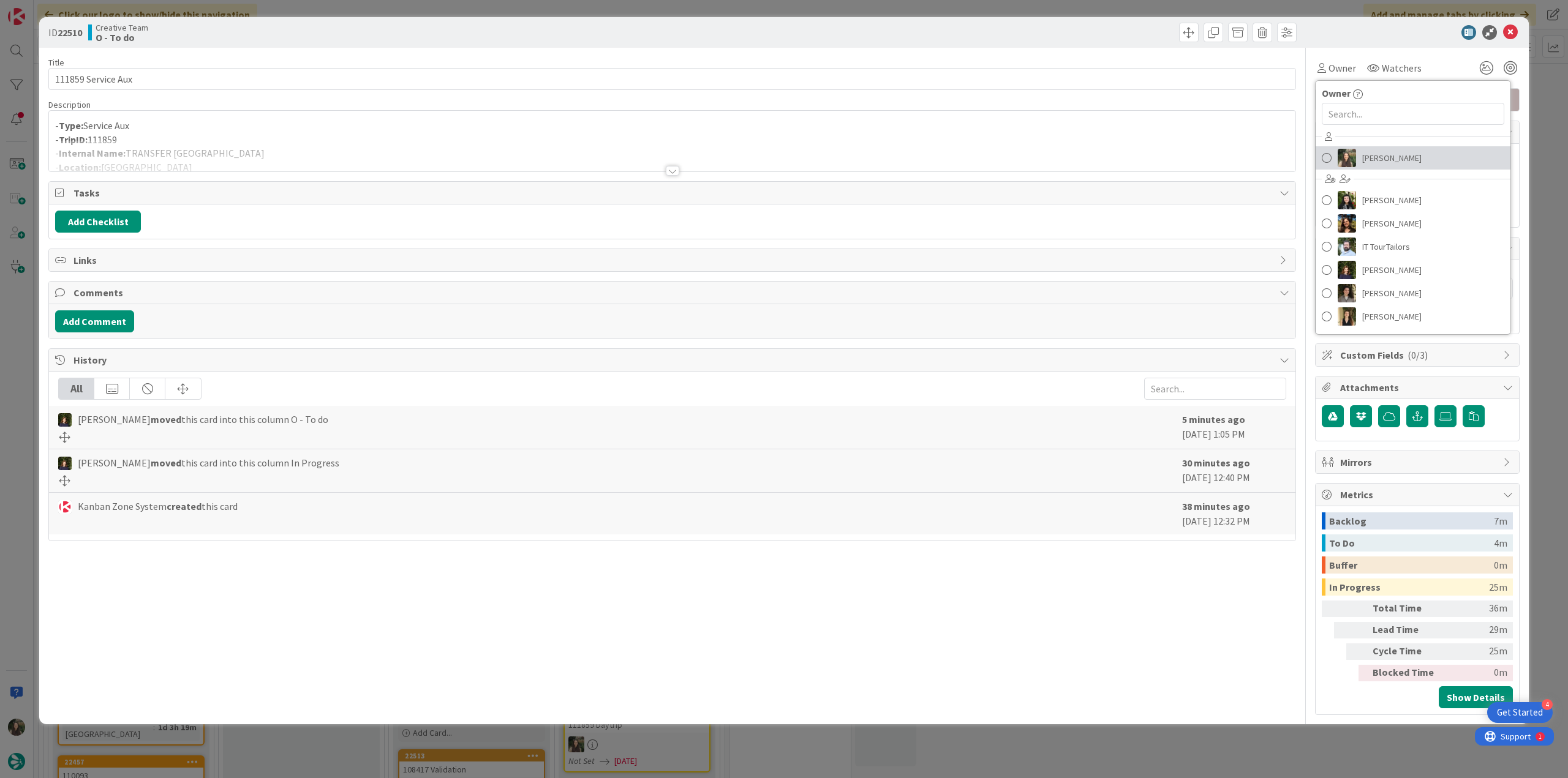
drag, startPoint x: 1366, startPoint y: 158, endPoint x: 1401, endPoint y: 151, distance: 35.7
click at [1366, 158] on span "[PERSON_NAME]" at bounding box center [1392, 158] width 59 height 19
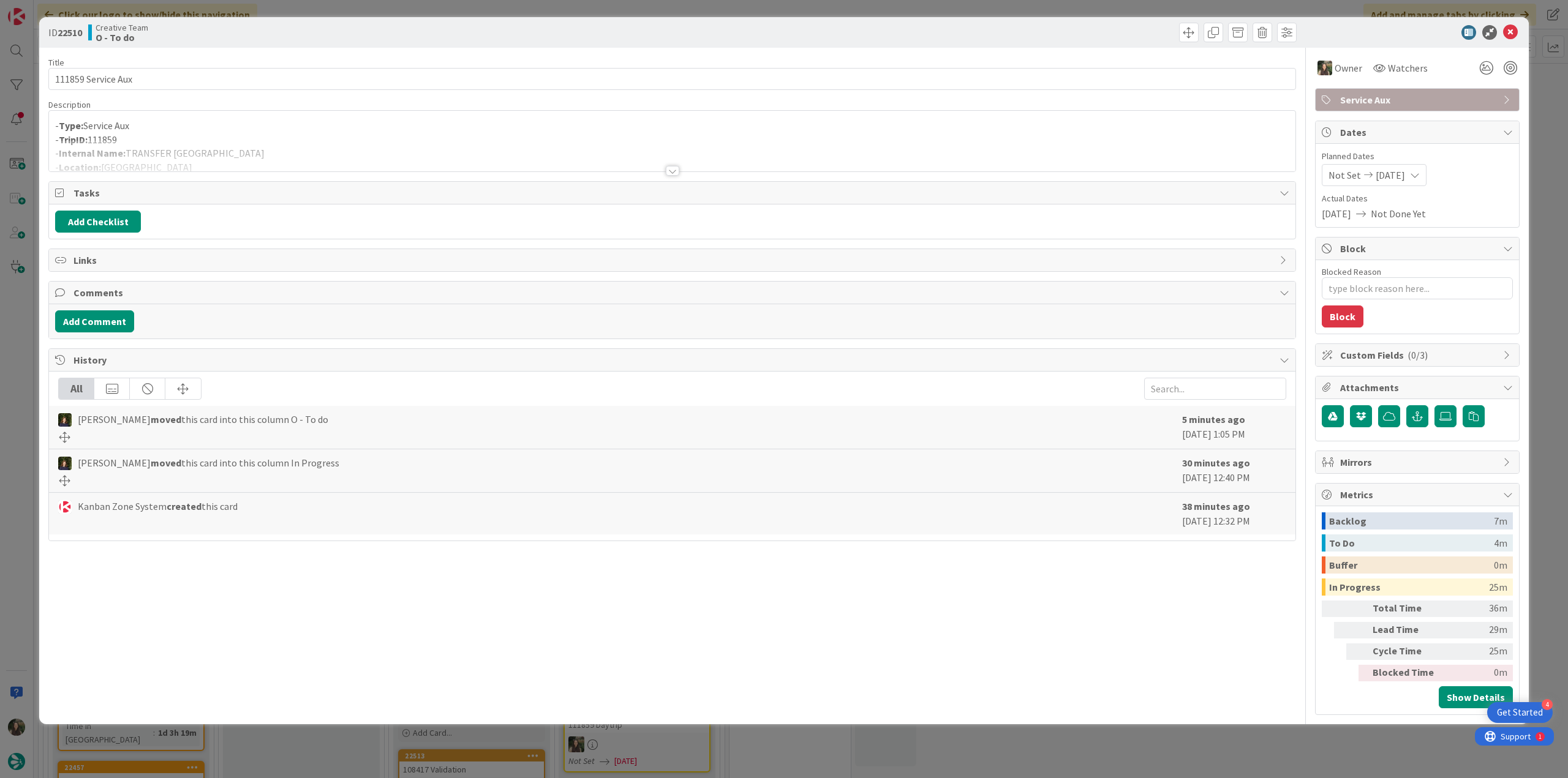
click at [1544, 93] on div "ID 22510 Creative Team O - To do Title 18 / 128 111859 Service Aux Description …" at bounding box center [784, 389] width 1568 height 778
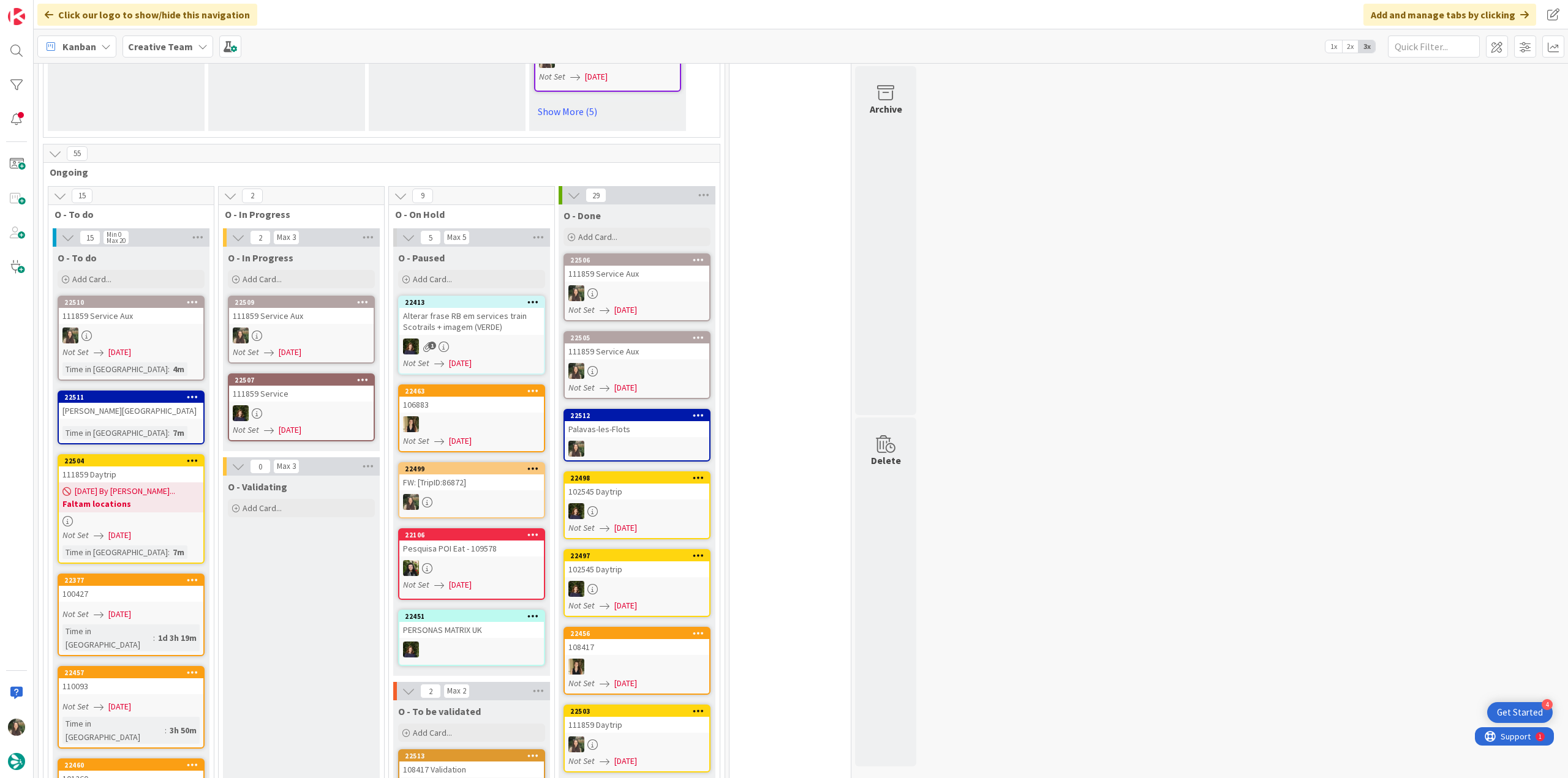
click at [305, 322] on div "111859 Service Aux" at bounding box center [302, 316] width 145 height 16
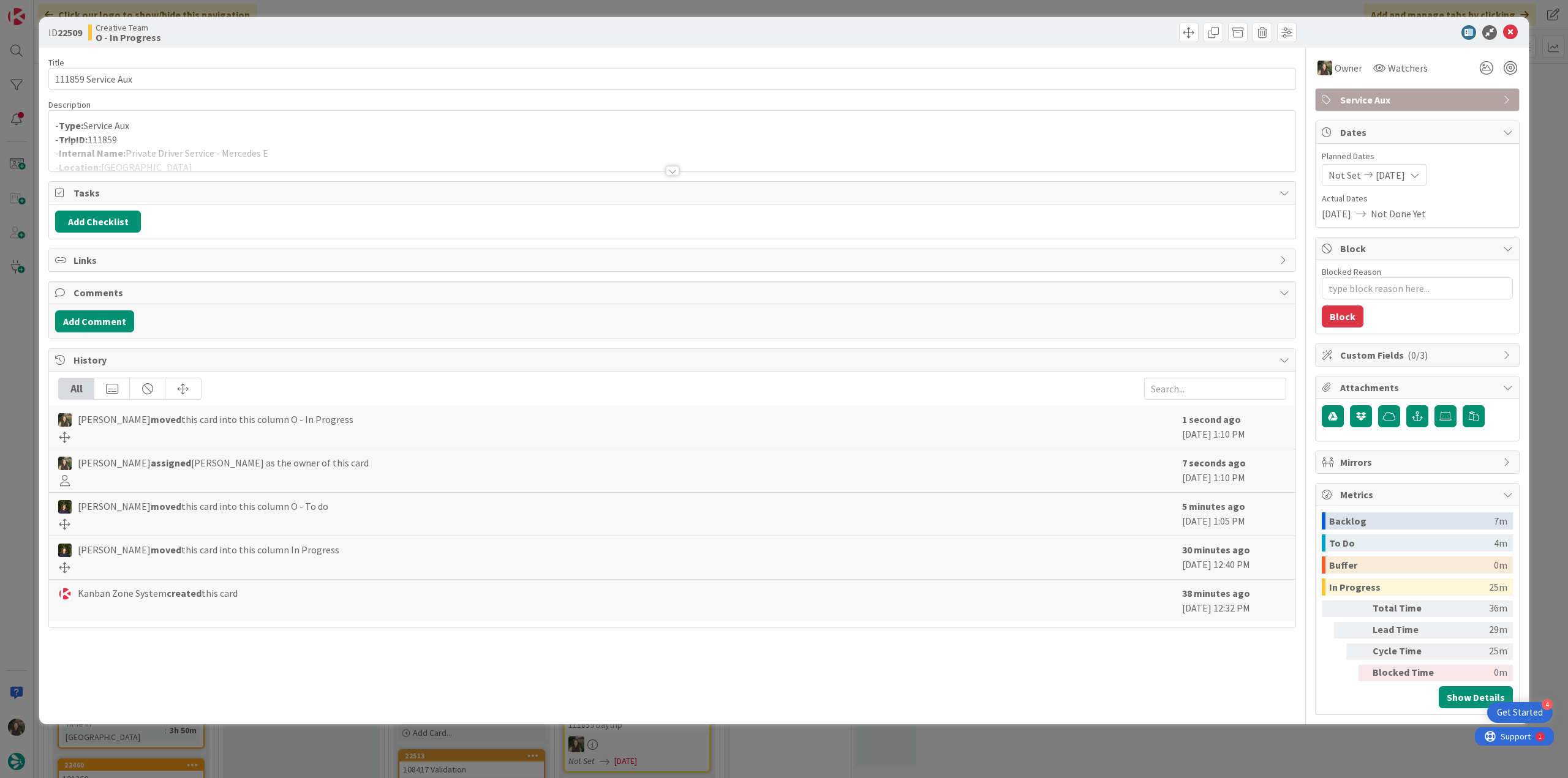
type textarea "x"
click at [231, 140] on div at bounding box center [672, 155] width 1247 height 31
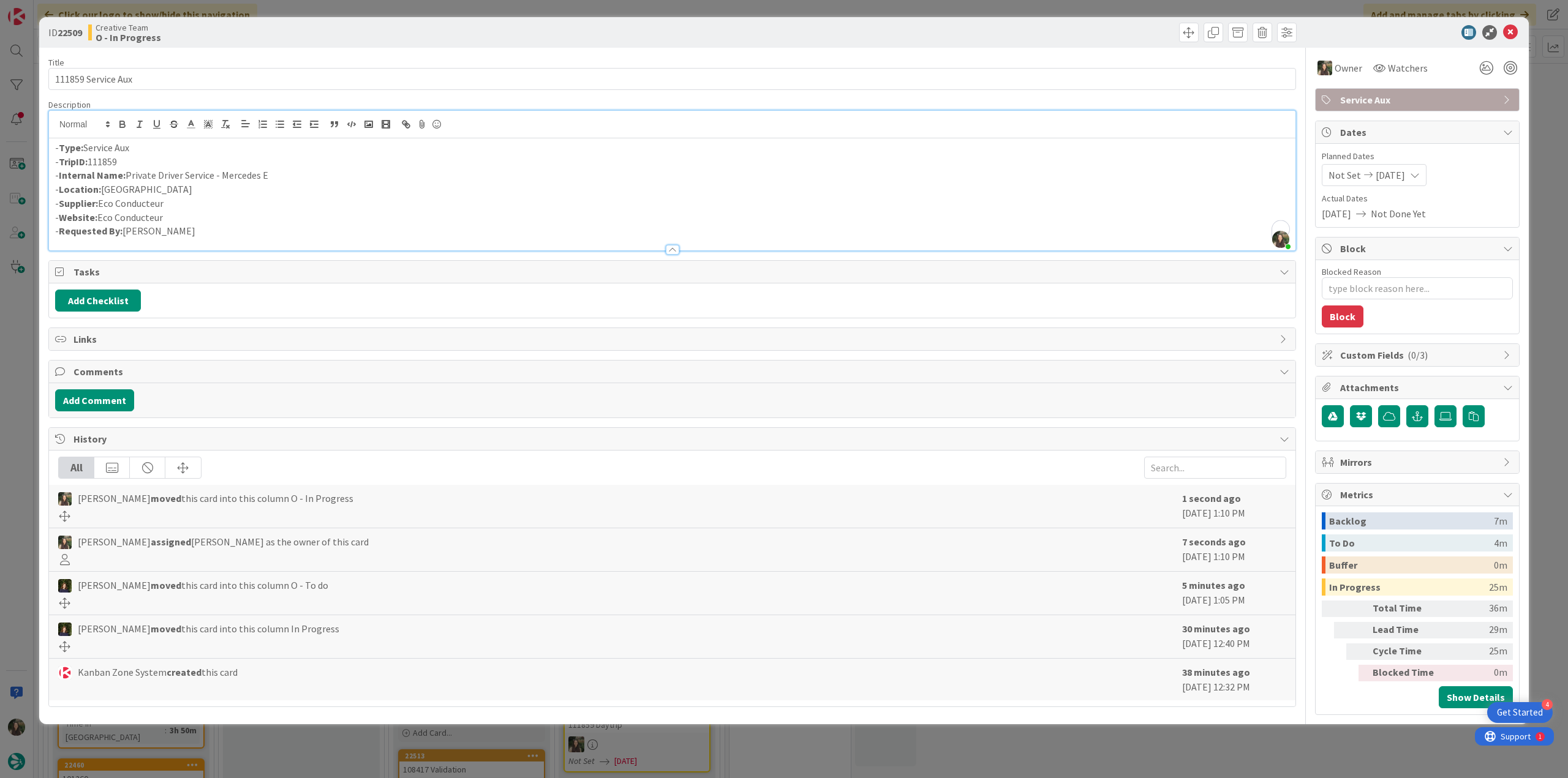
drag, startPoint x: 268, startPoint y: 173, endPoint x: 179, endPoint y: 167, distance: 89.2
click at [128, 173] on p "- Internal Name: Private Driver Service - Mercedes E" at bounding box center [673, 175] width 1235 height 14
copy p "Private Driver Service - Mercedes E"
click at [137, 190] on p "- Location: [GEOGRAPHIC_DATA]" at bounding box center [673, 189] width 1235 height 14
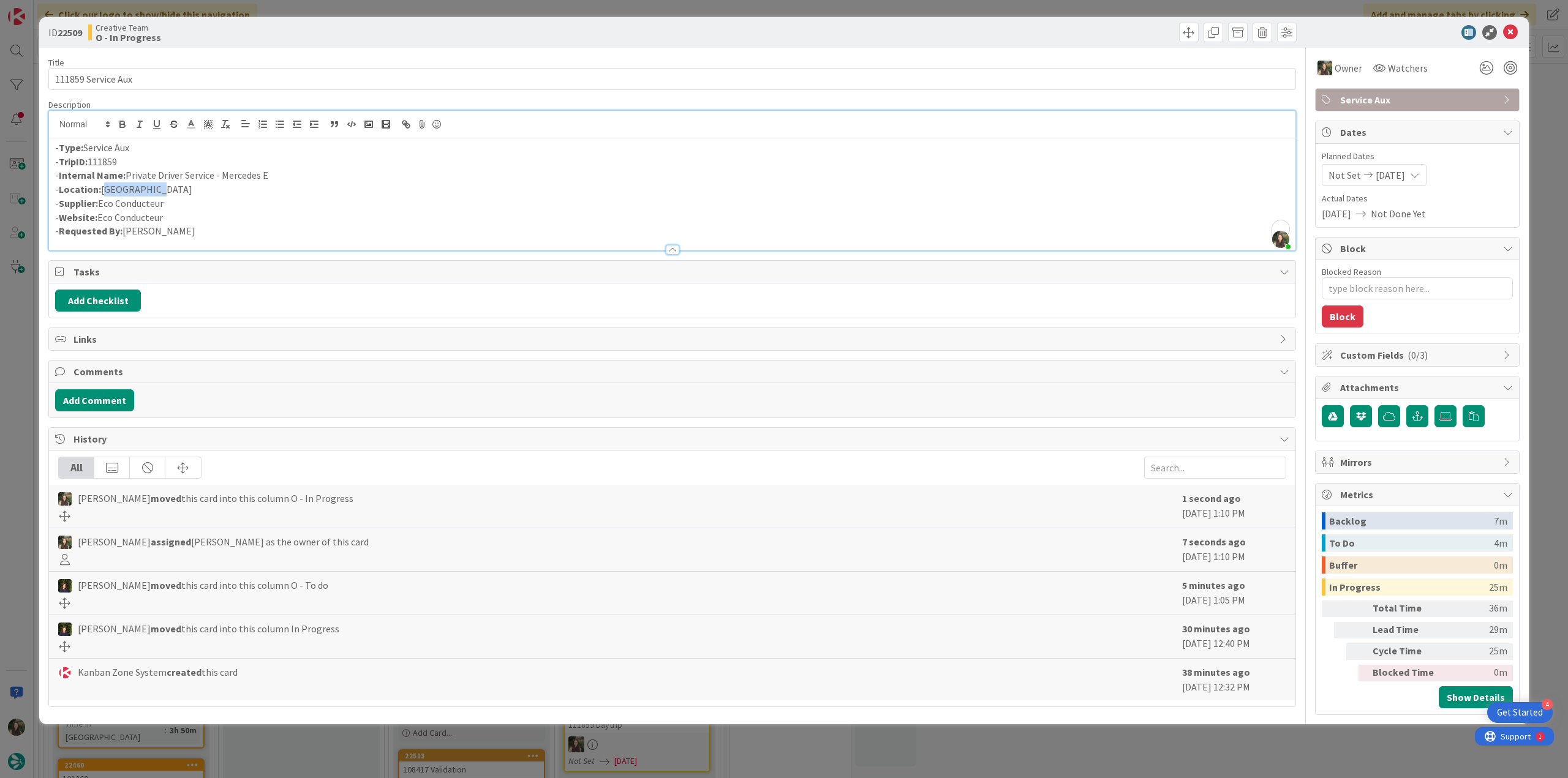
copy p "[GEOGRAPHIC_DATA]"
click at [108, 205] on p "- Supplier: Eco Conducteur" at bounding box center [673, 203] width 1235 height 14
copy p "Eco"
click at [22, 351] on div "ID 22509 Creative Team O - In Progress Title 18 / 128 111859 Service Aux Descri…" at bounding box center [784, 389] width 1568 height 778
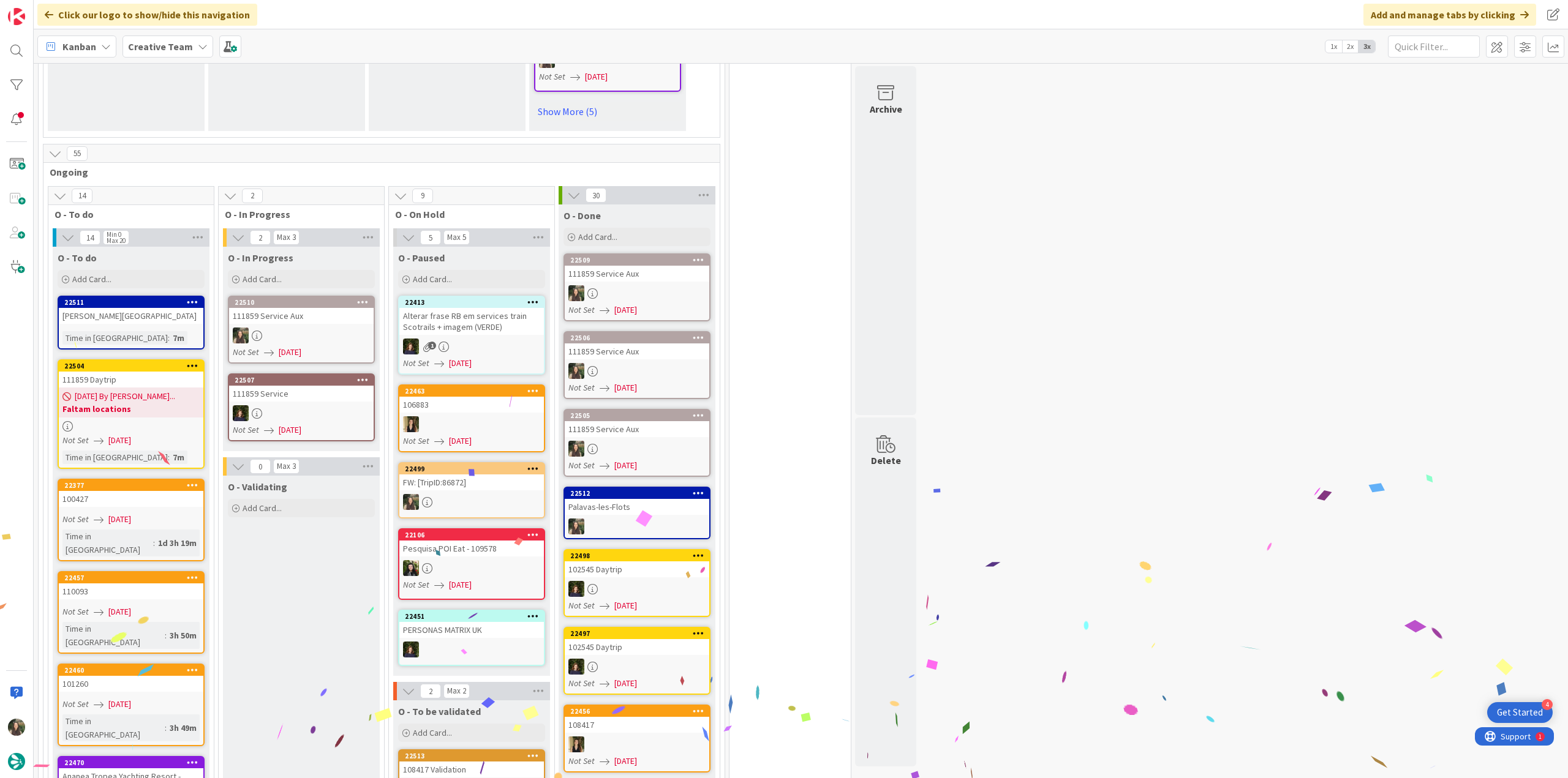
click at [317, 341] on div at bounding box center [302, 336] width 145 height 16
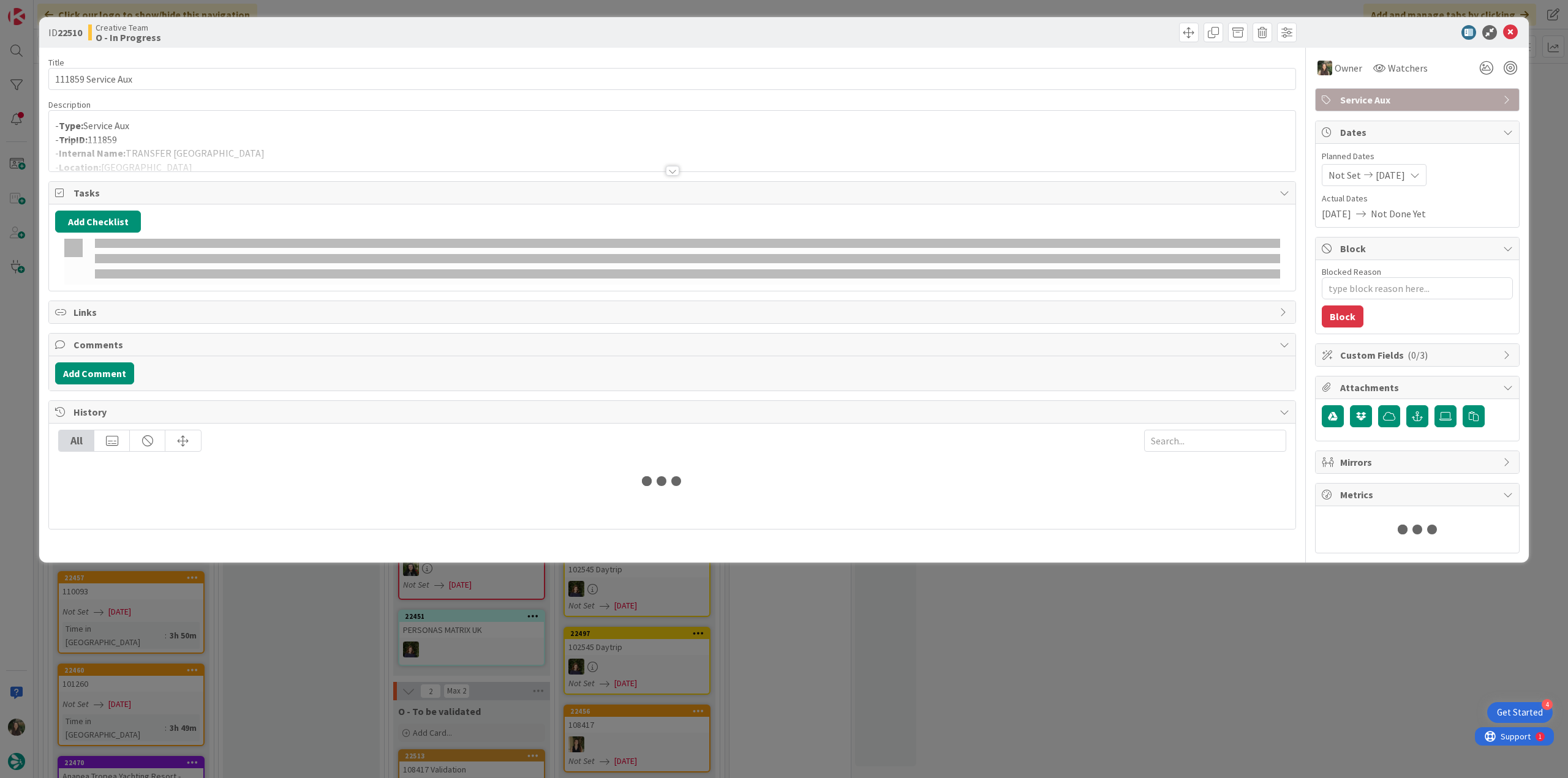
type textarea "x"
click at [232, 146] on div at bounding box center [672, 155] width 1247 height 31
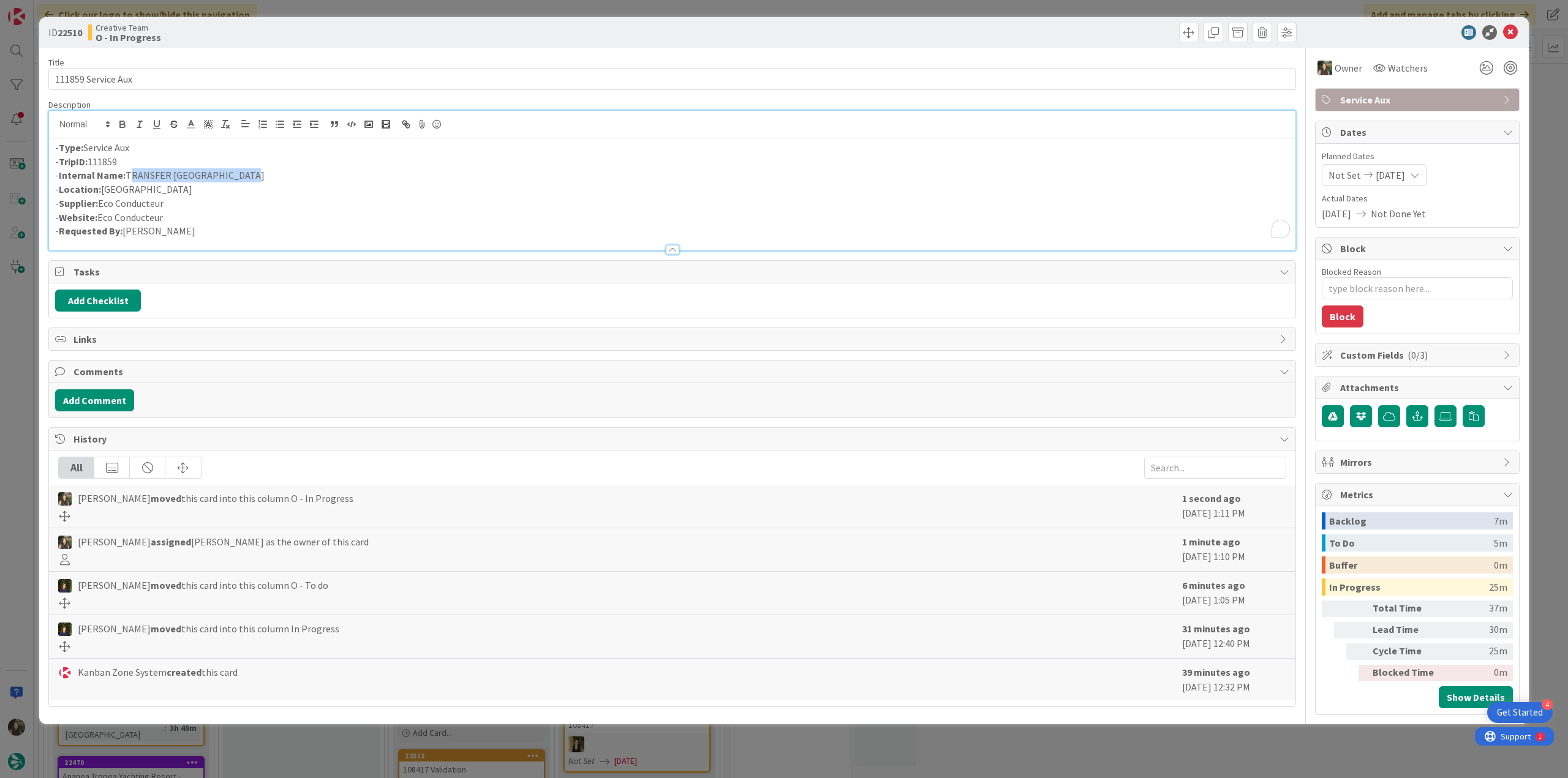
drag, startPoint x: 228, startPoint y: 173, endPoint x: 128, endPoint y: 175, distance: 100.0
click at [128, 175] on p "- Internal Name: TRANSFER Hotel - Airport" at bounding box center [673, 175] width 1235 height 14
copy p "TRANSFER [GEOGRAPHIC_DATA]"
click at [137, 192] on p "- Location: [GEOGRAPHIC_DATA]" at bounding box center [673, 189] width 1235 height 14
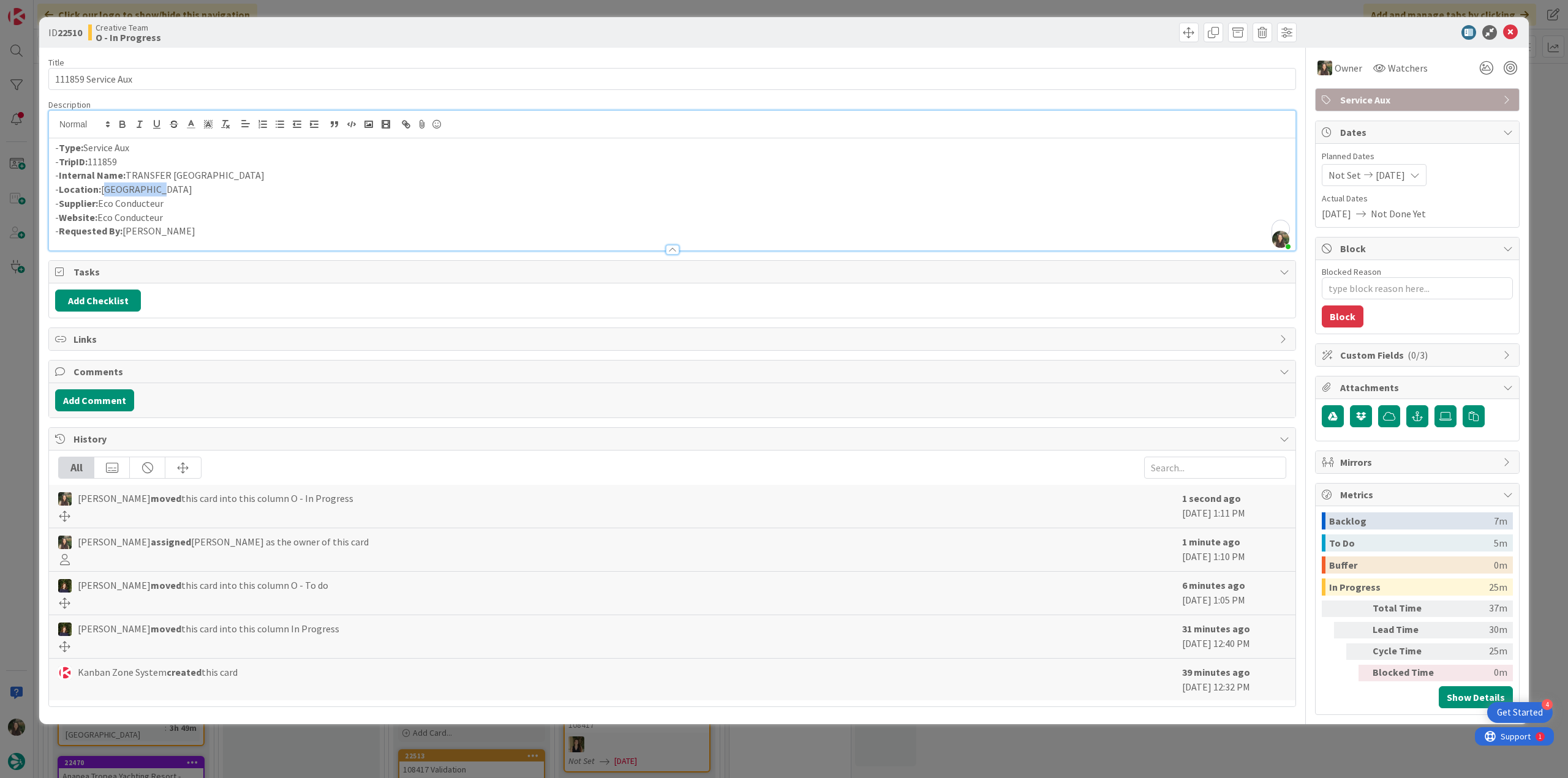
copy p "[GEOGRAPHIC_DATA]"
click at [111, 204] on p "- Supplier: Eco Conducteur" at bounding box center [673, 203] width 1235 height 14
copy p "Eco"
click at [20, 349] on div "ID 22510 Creative Team O - In Progress Title 18 / 128 111859 Service Aux Descri…" at bounding box center [784, 389] width 1568 height 778
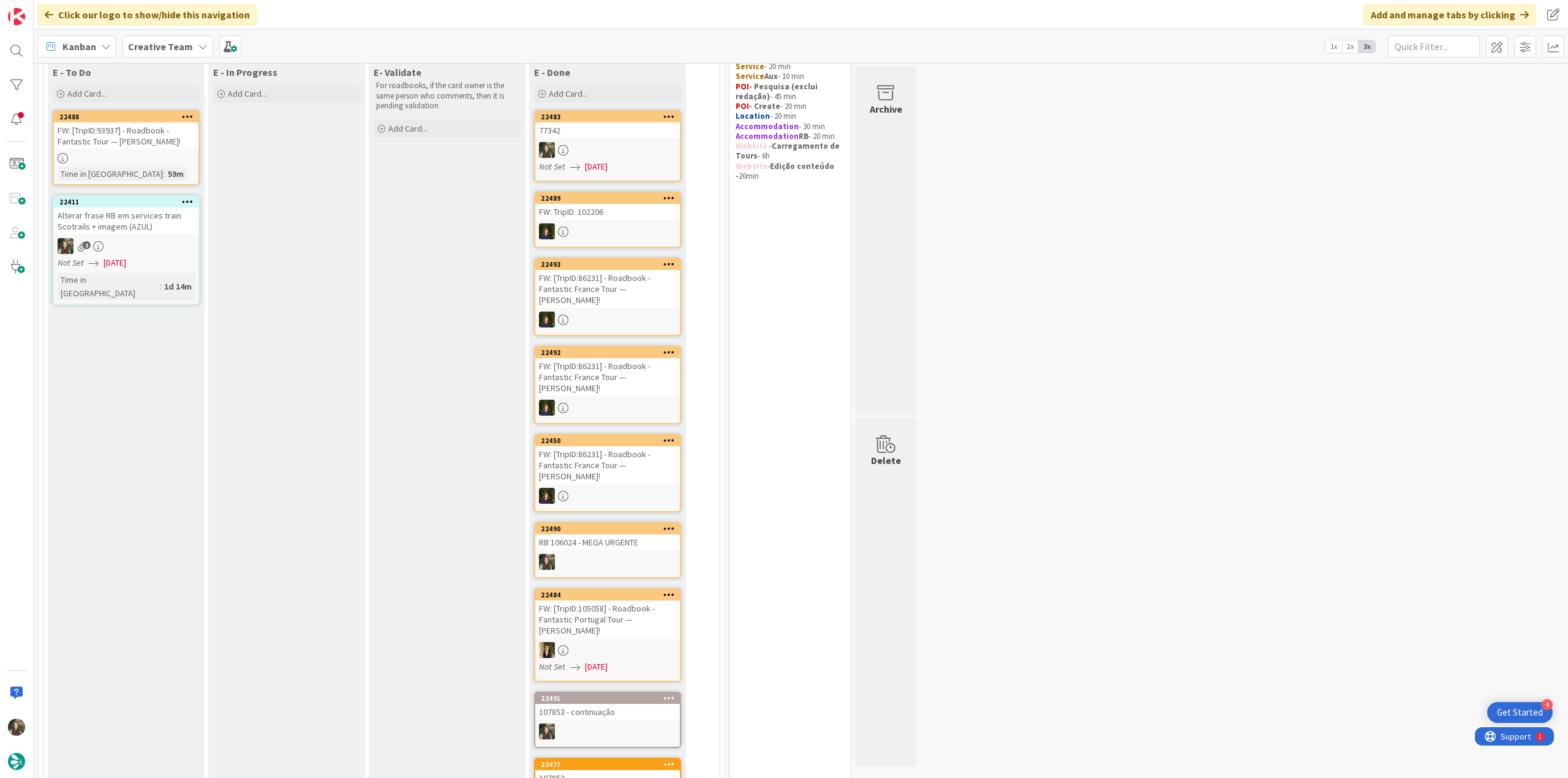
scroll to position [612, 0]
